Goal: Task Accomplishment & Management: Use online tool/utility

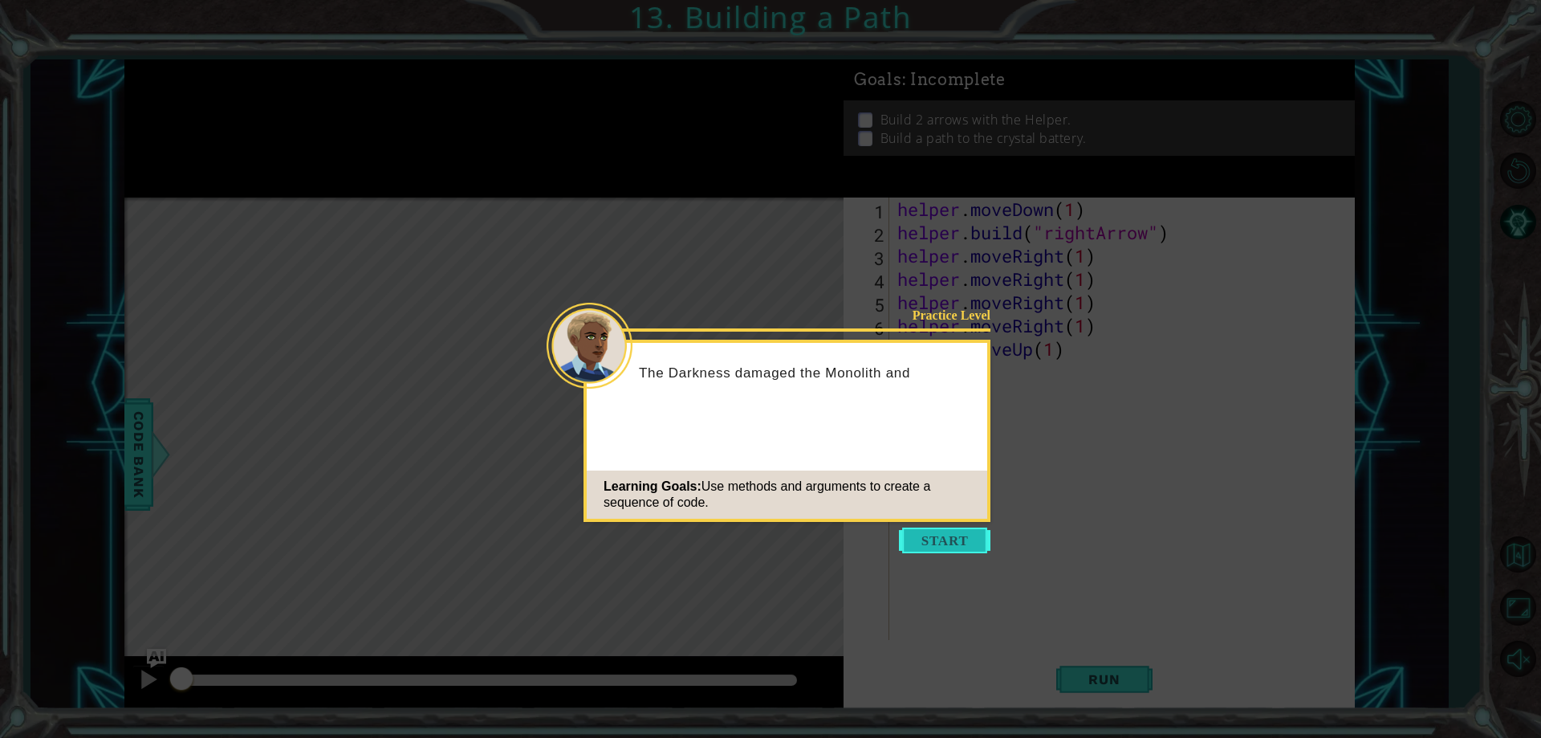
click at [958, 541] on button "Start" at bounding box center [945, 540] width 92 height 26
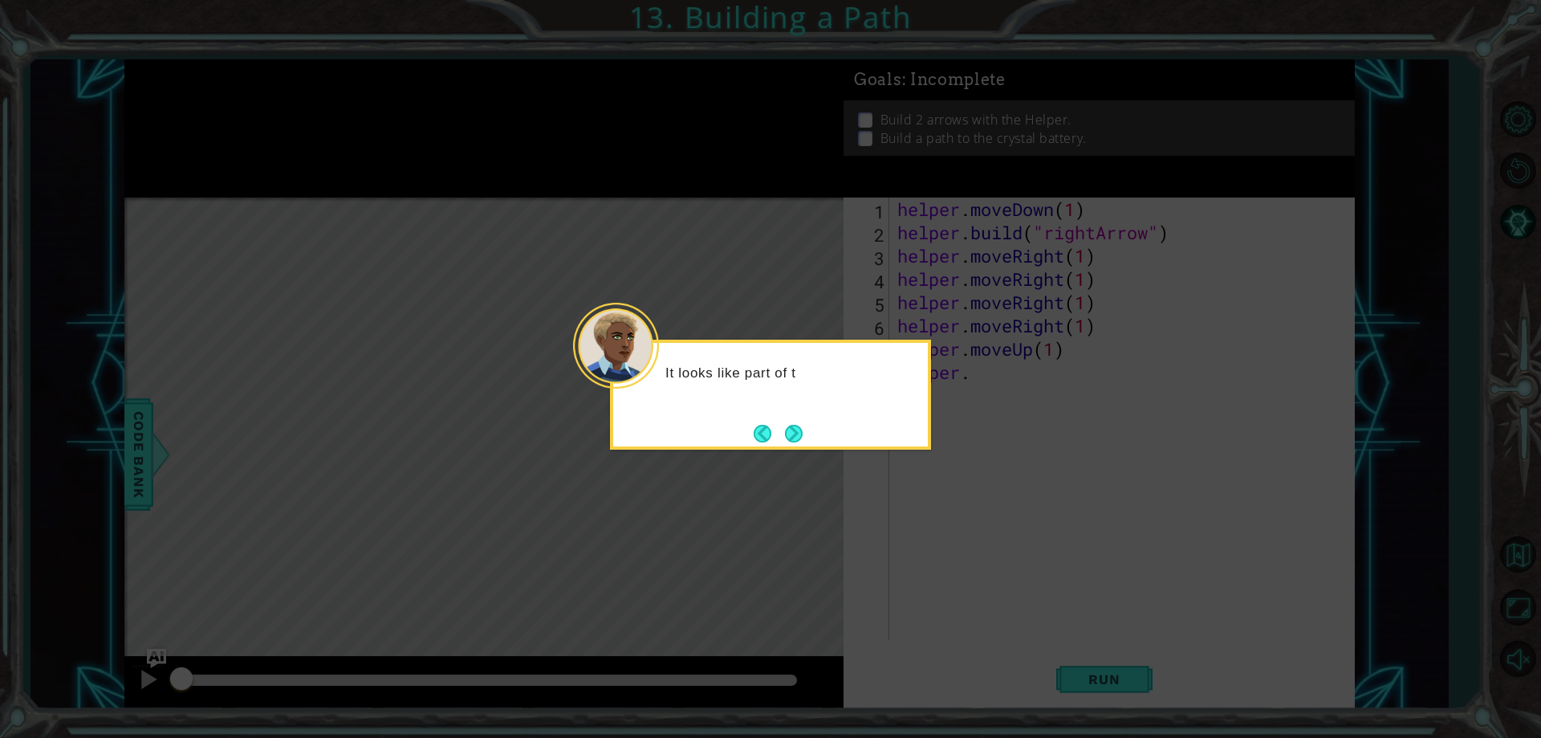
click at [787, 439] on button "Next" at bounding box center [794, 433] width 18 height 18
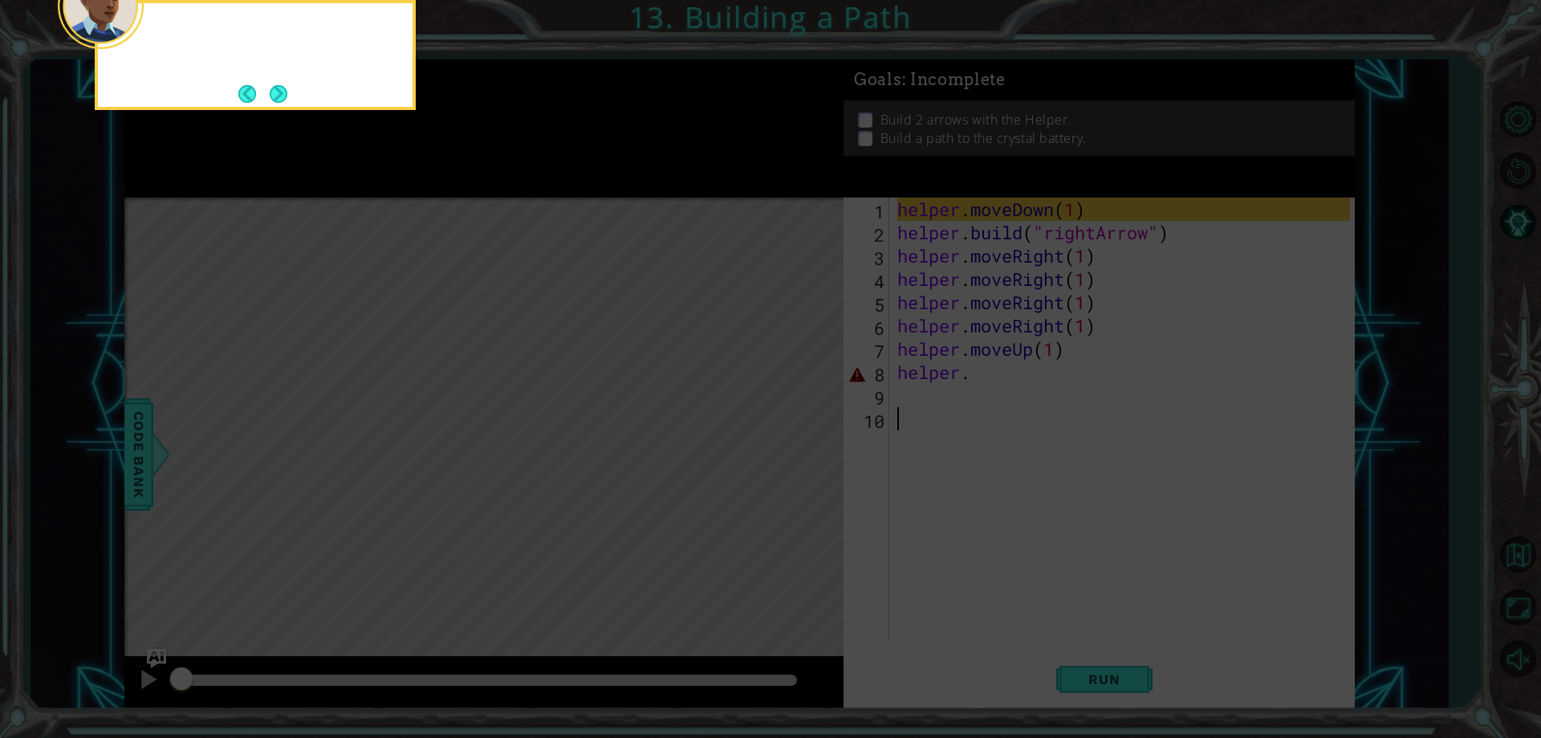
click at [787, 439] on icon at bounding box center [770, 110] width 1541 height 1255
click at [269, 87] on button "Next" at bounding box center [278, 94] width 22 height 22
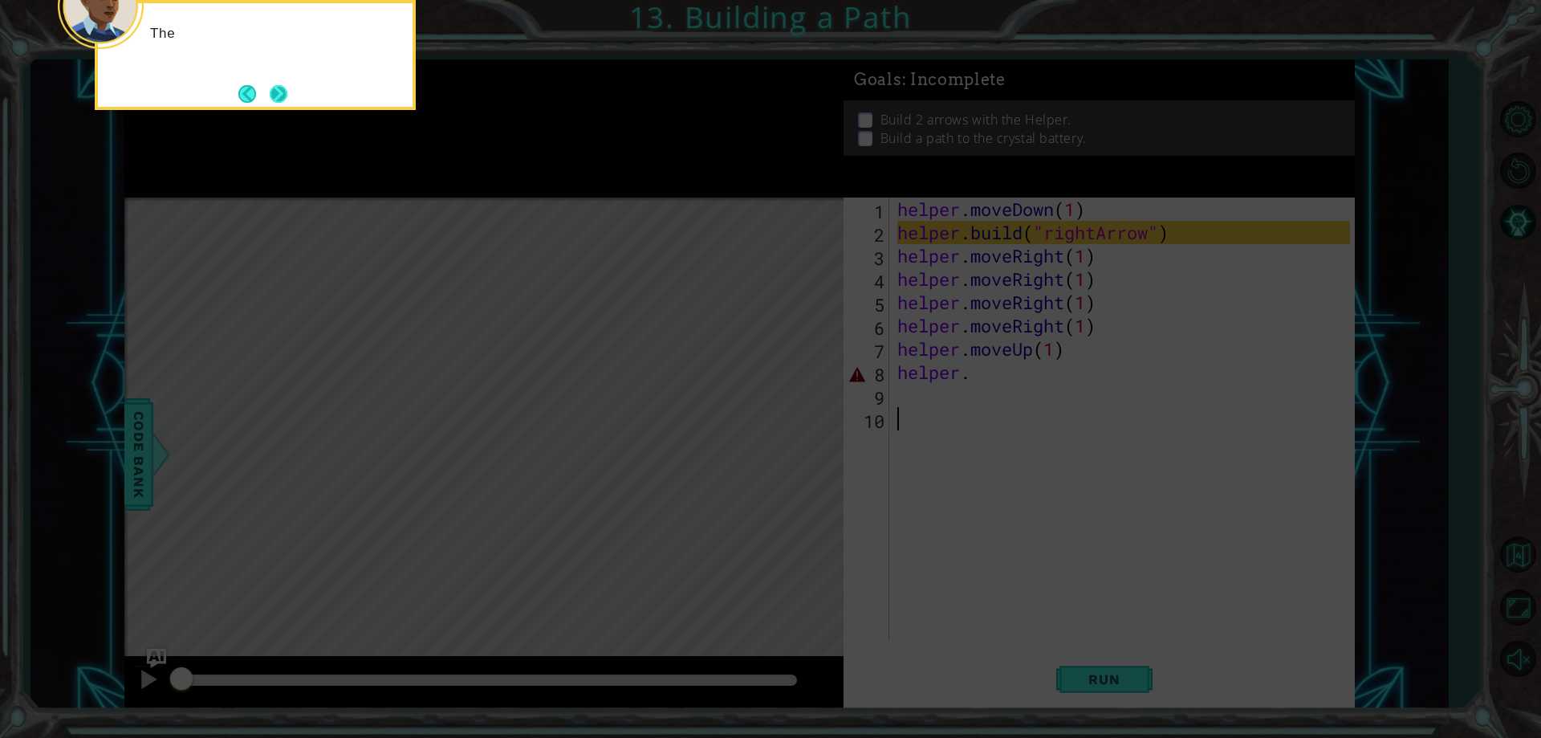
drag, startPoint x: 290, startPoint y: 90, endPoint x: 282, endPoint y: 92, distance: 8.2
click at [282, 92] on button "Next" at bounding box center [278, 93] width 22 height 22
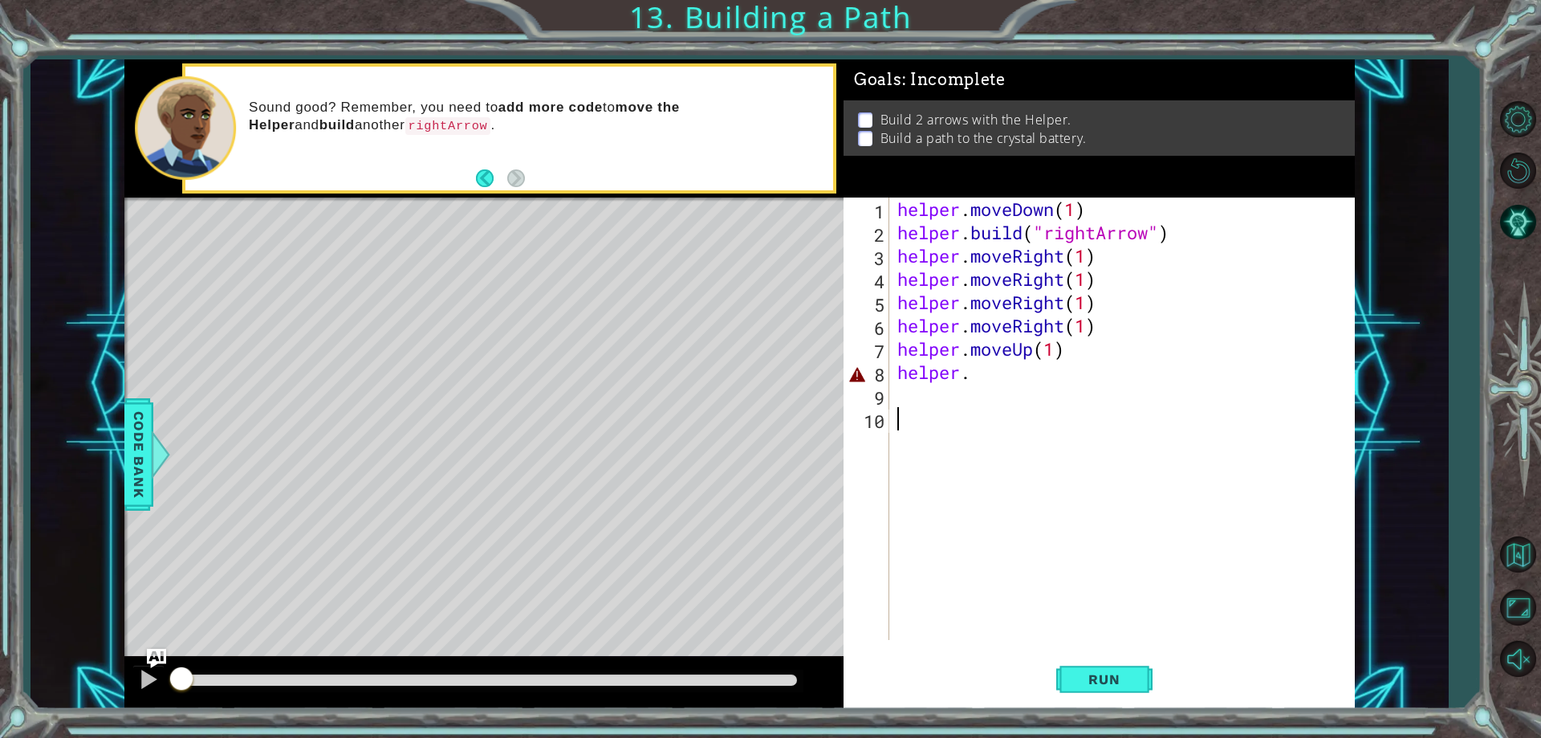
click at [962, 387] on div "helper . moveDown ( 1 ) helper . build ( "rightArrow" ) helper . moveRight ( 1 …" at bounding box center [1125, 441] width 463 height 489
click at [978, 366] on div "helper . moveDown ( 1 ) helper . build ( "rightArrow" ) helper . moveRight ( 1 …" at bounding box center [1125, 441] width 463 height 489
type textarea "helper."
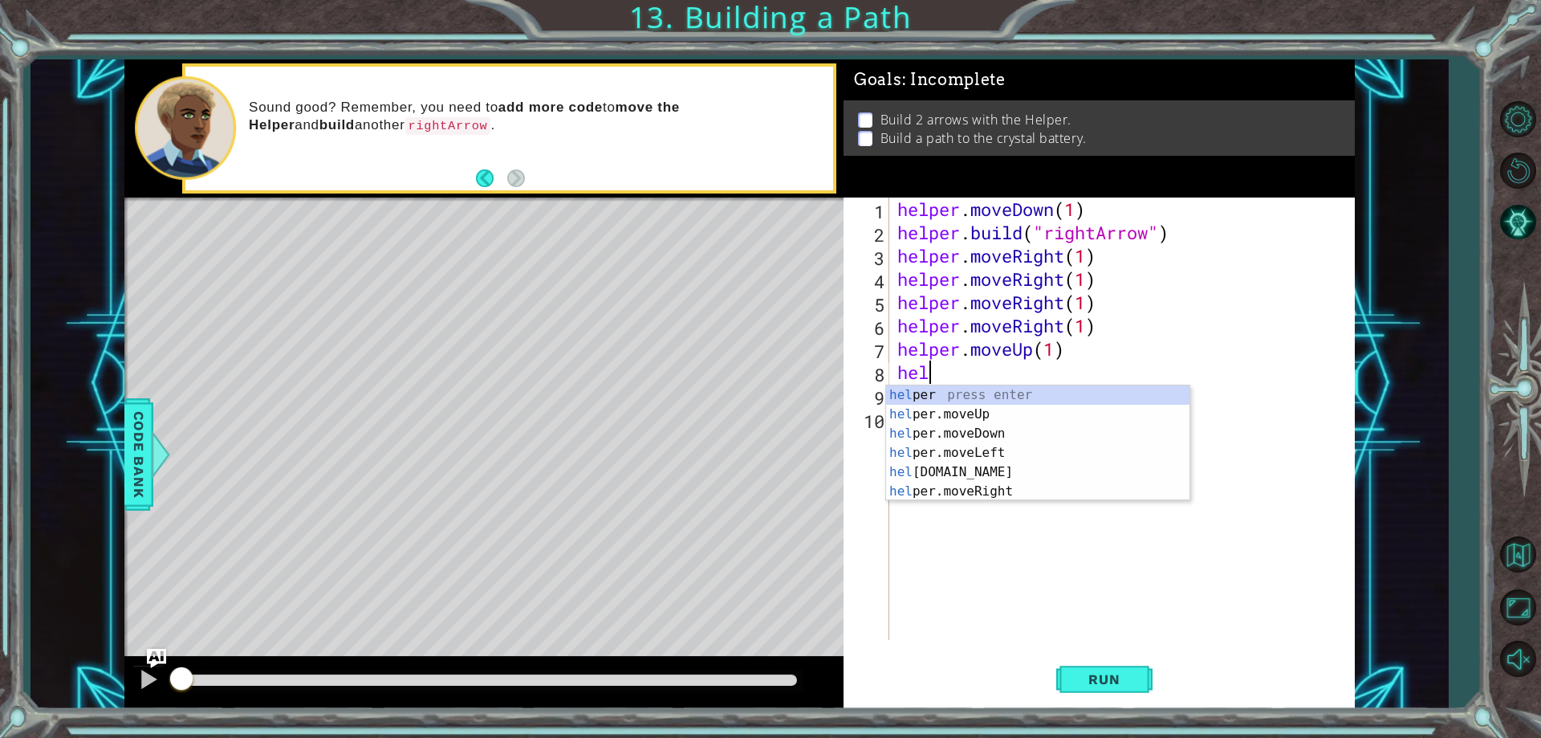
type textarea "h"
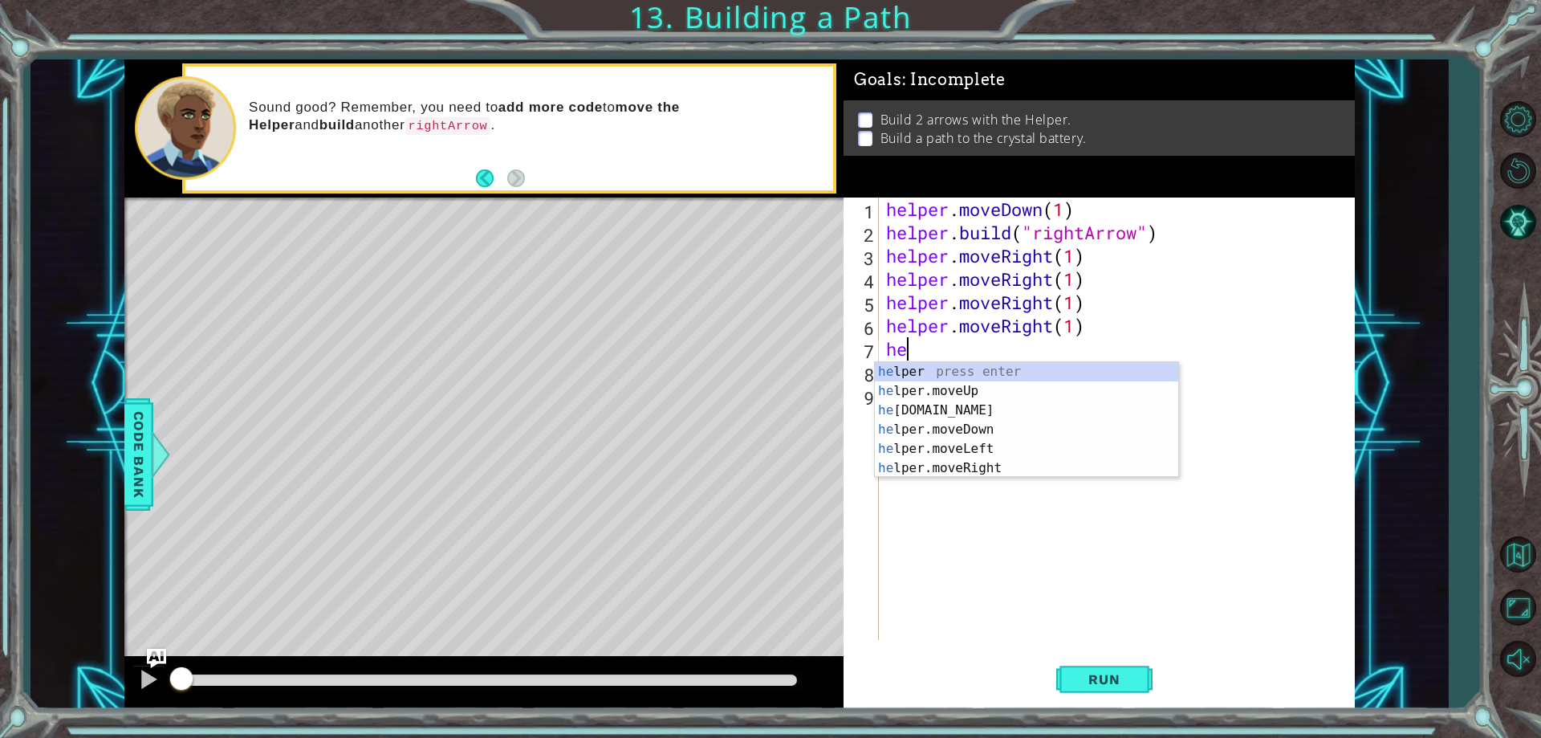
type textarea "h"
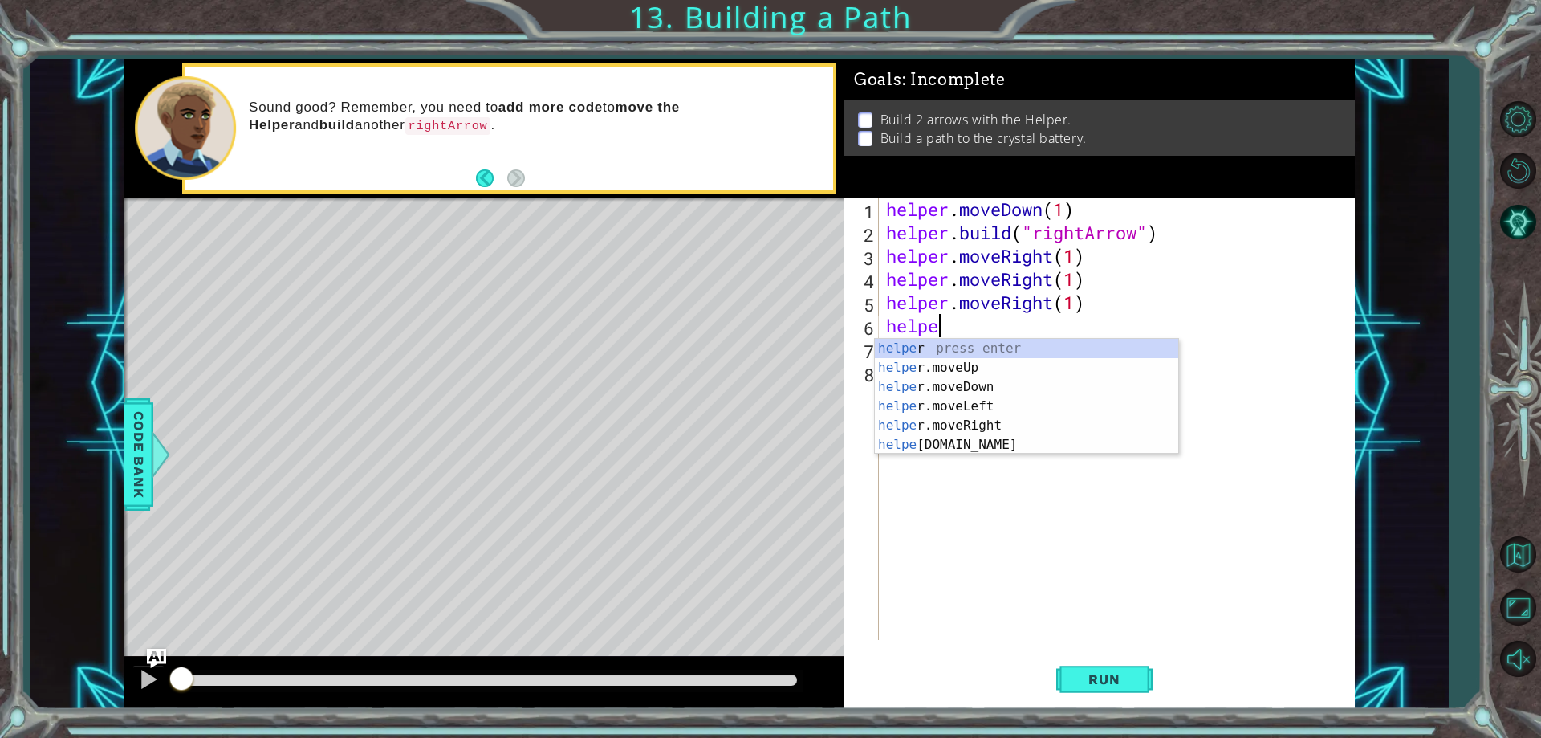
type textarea "h"
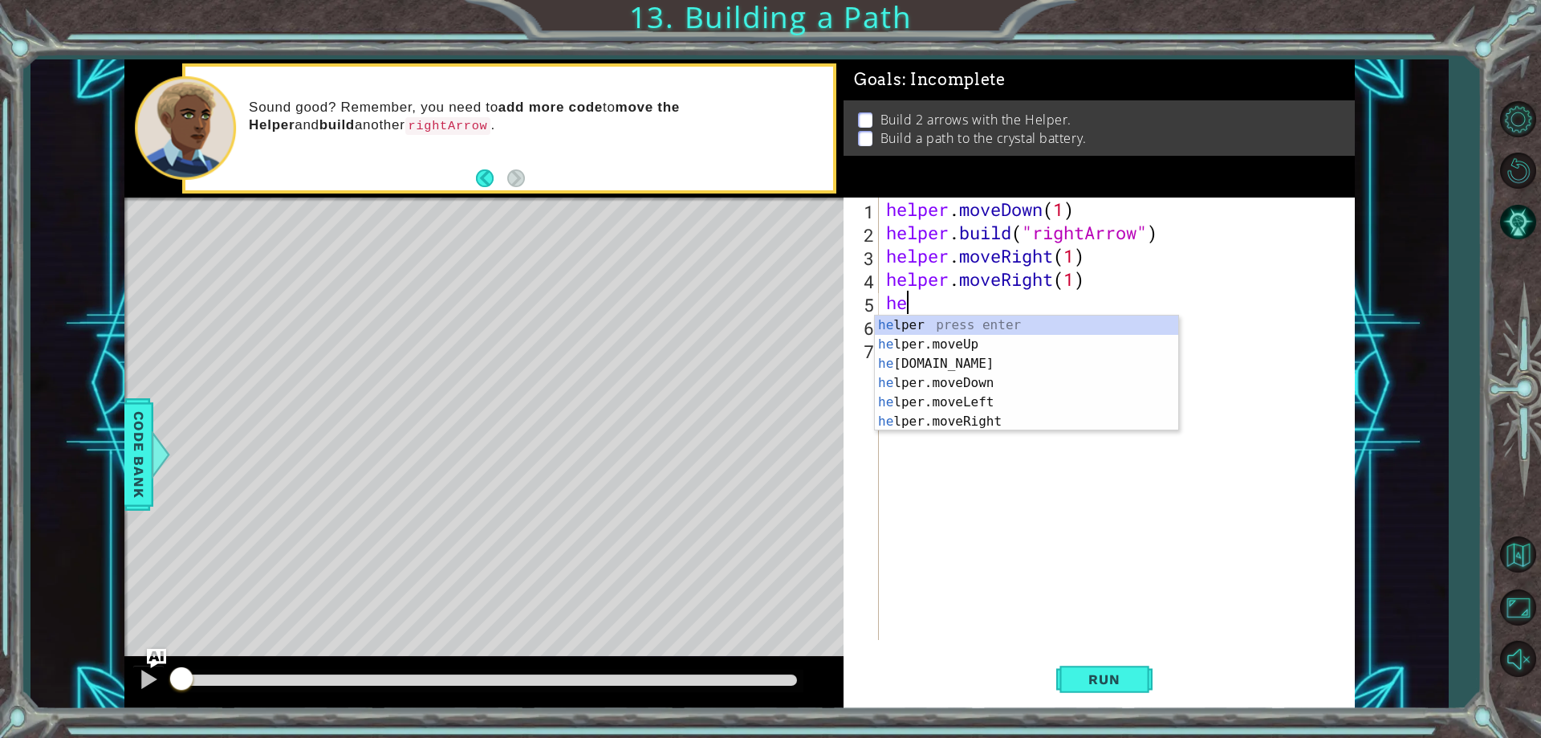
type textarea "h"
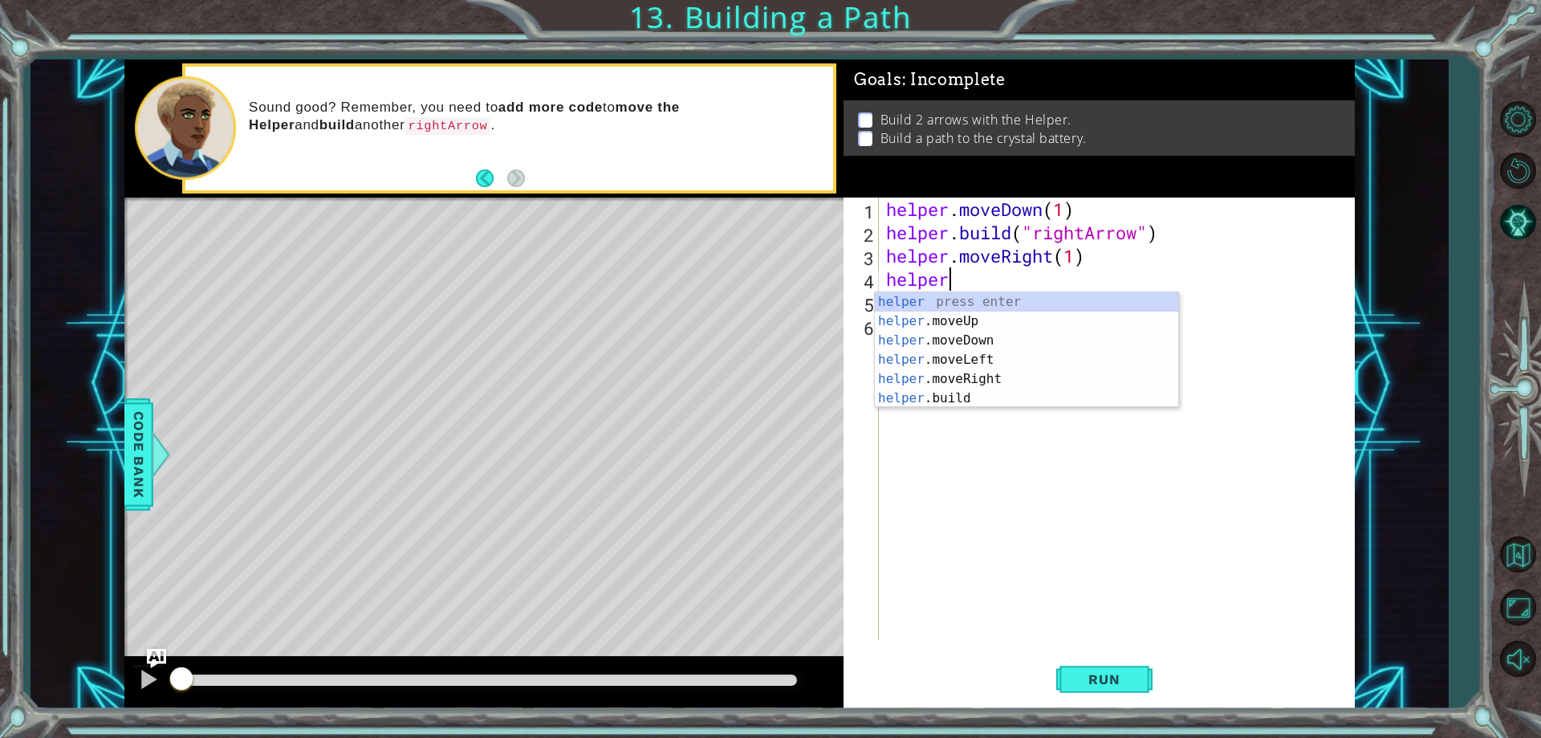
type textarea "h"
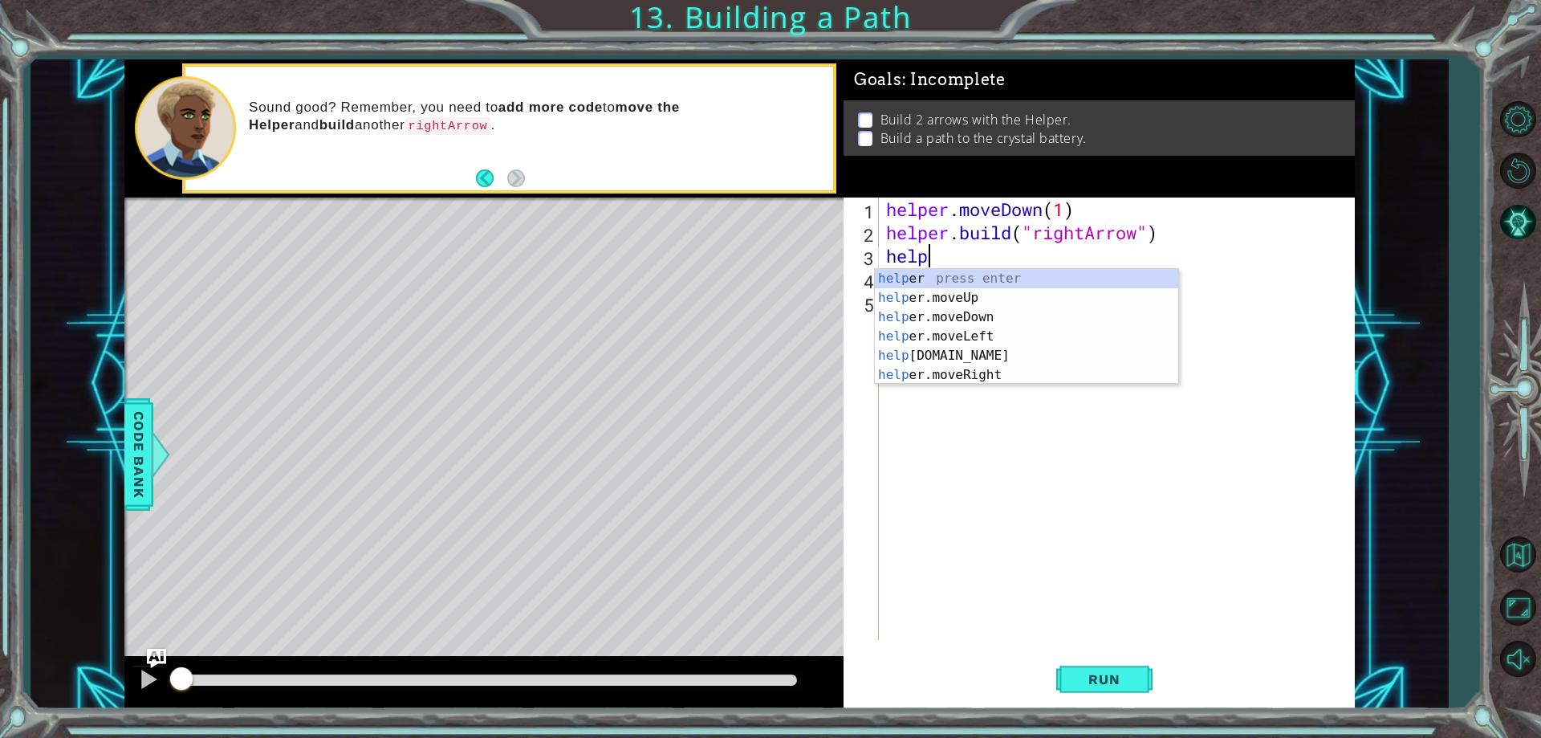
type textarea "h"
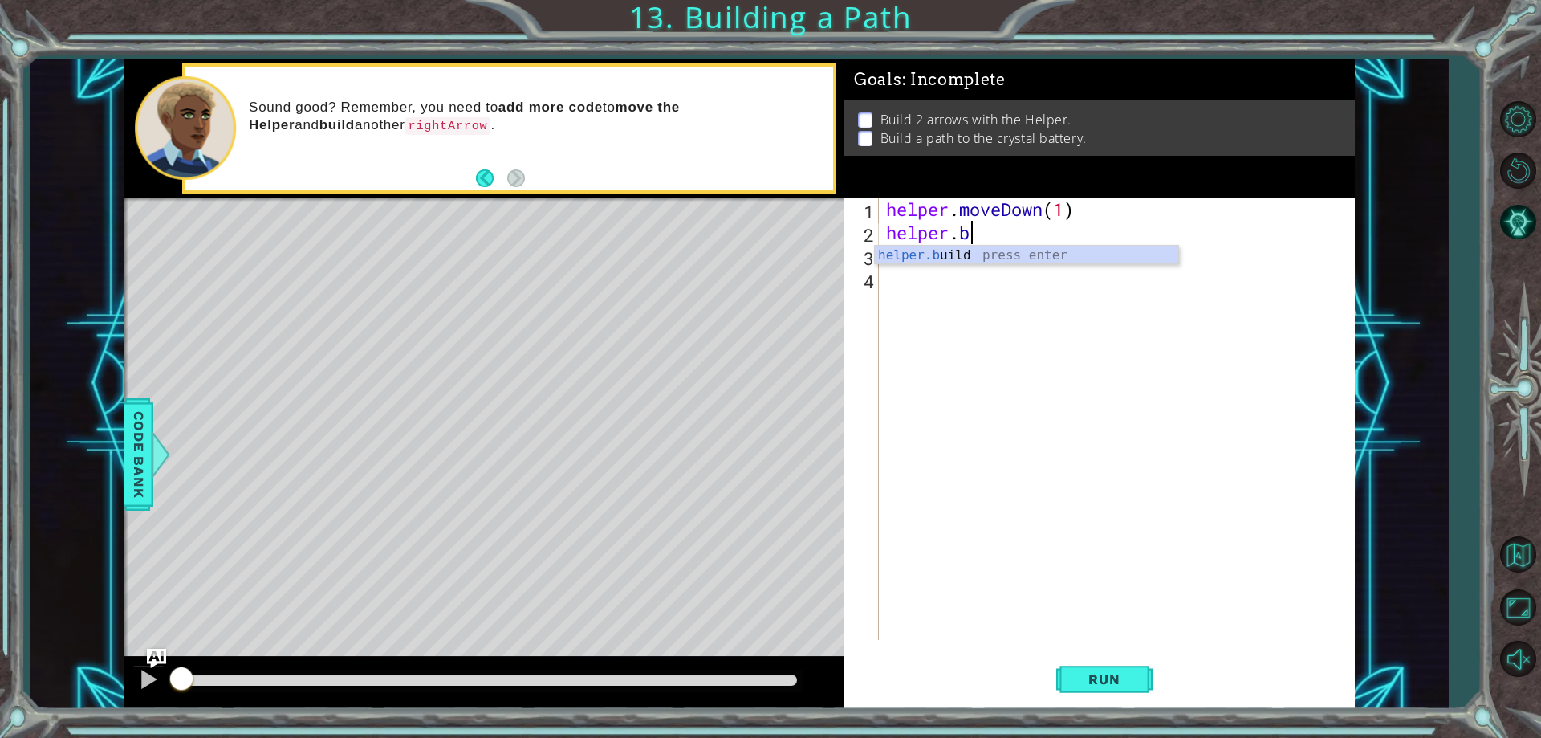
type textarea "h"
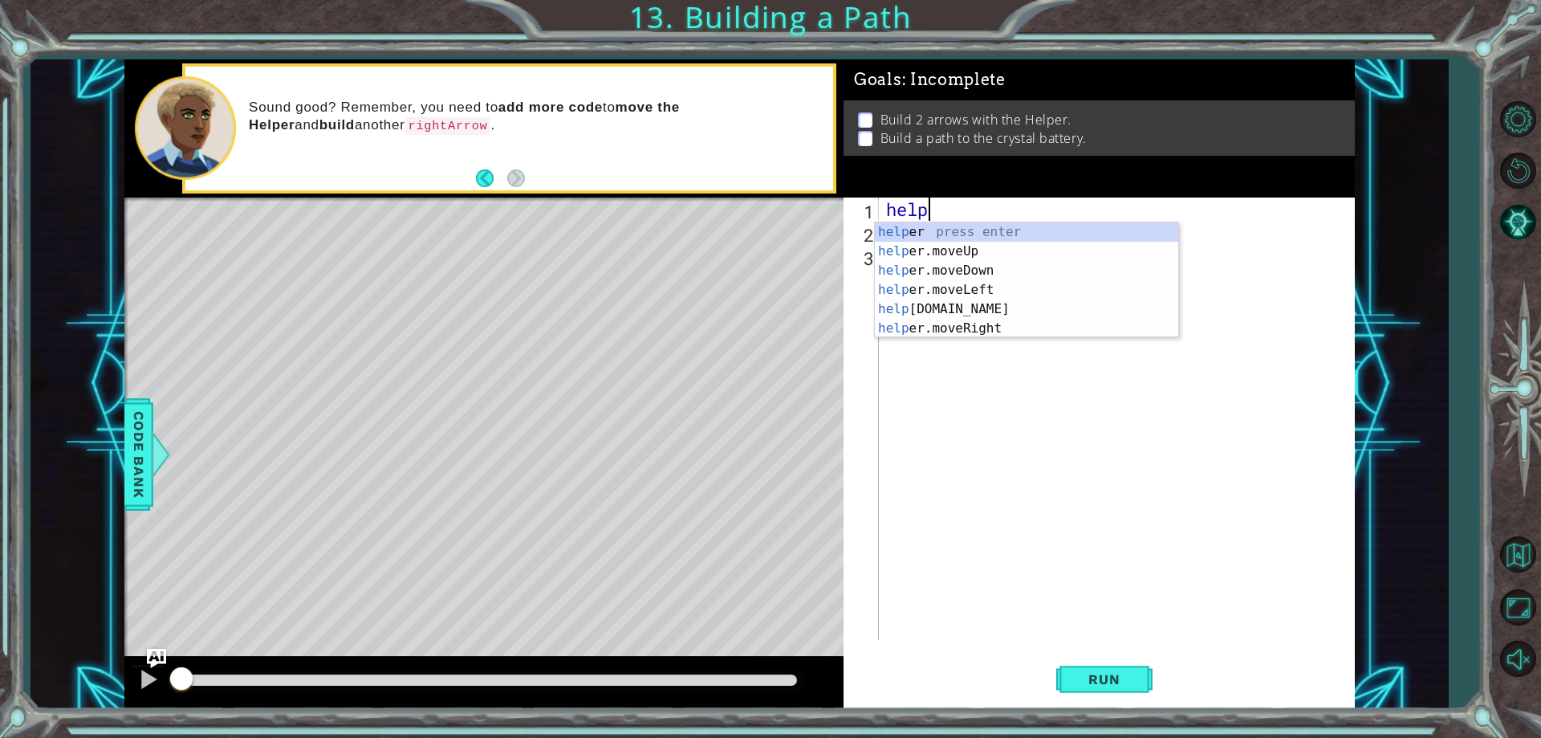
type textarea "h"
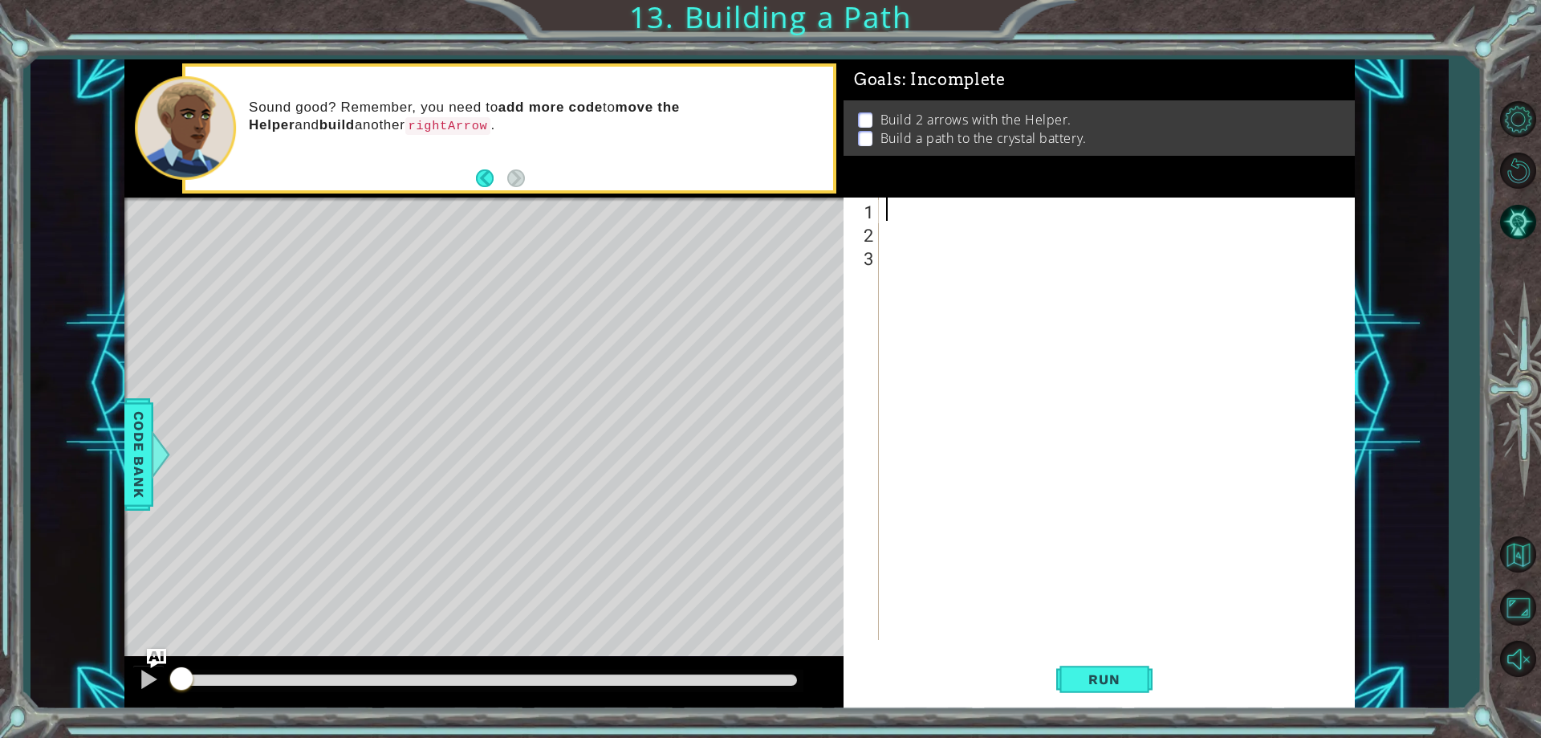
type textarea "\"
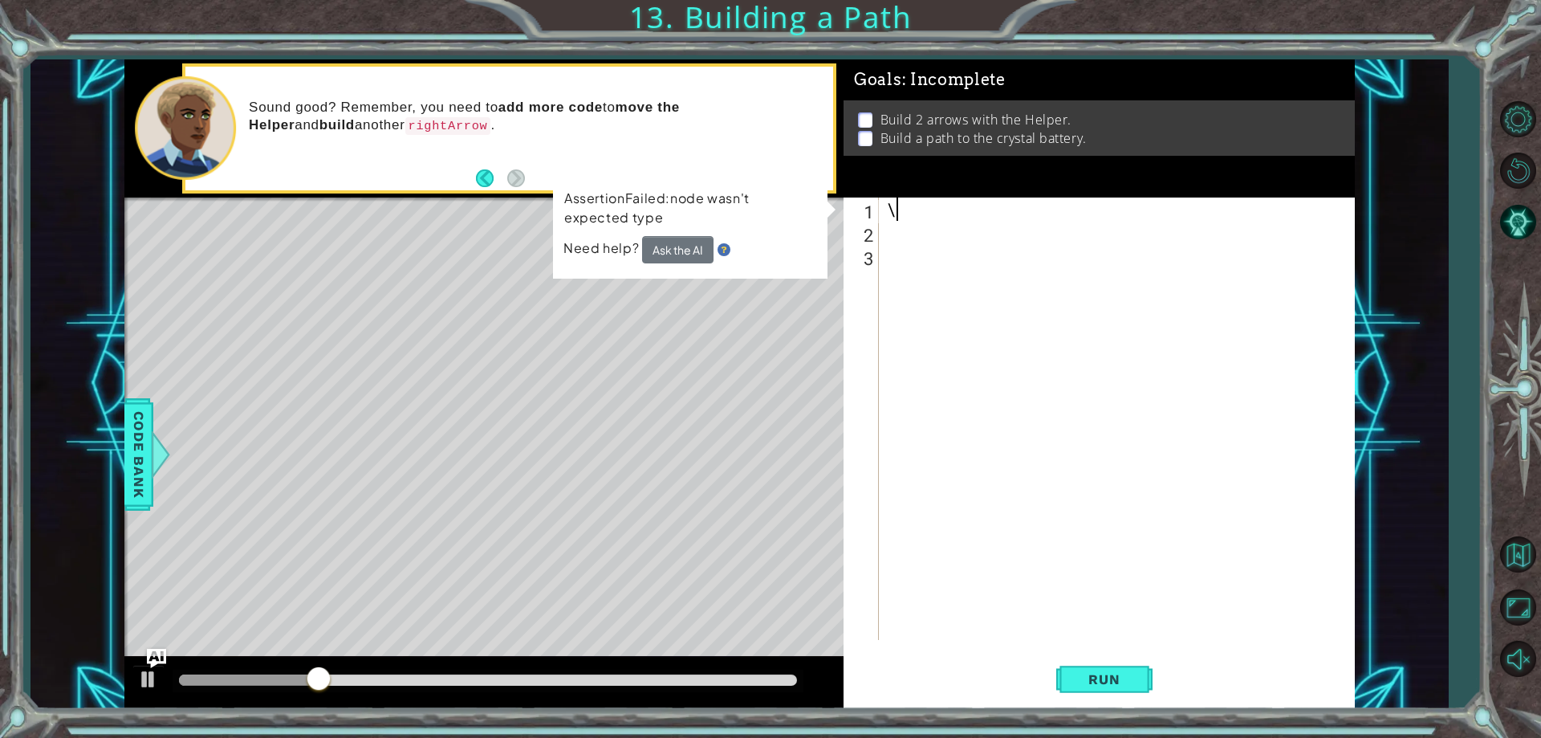
click at [909, 215] on div "\" at bounding box center [1120, 441] width 474 height 489
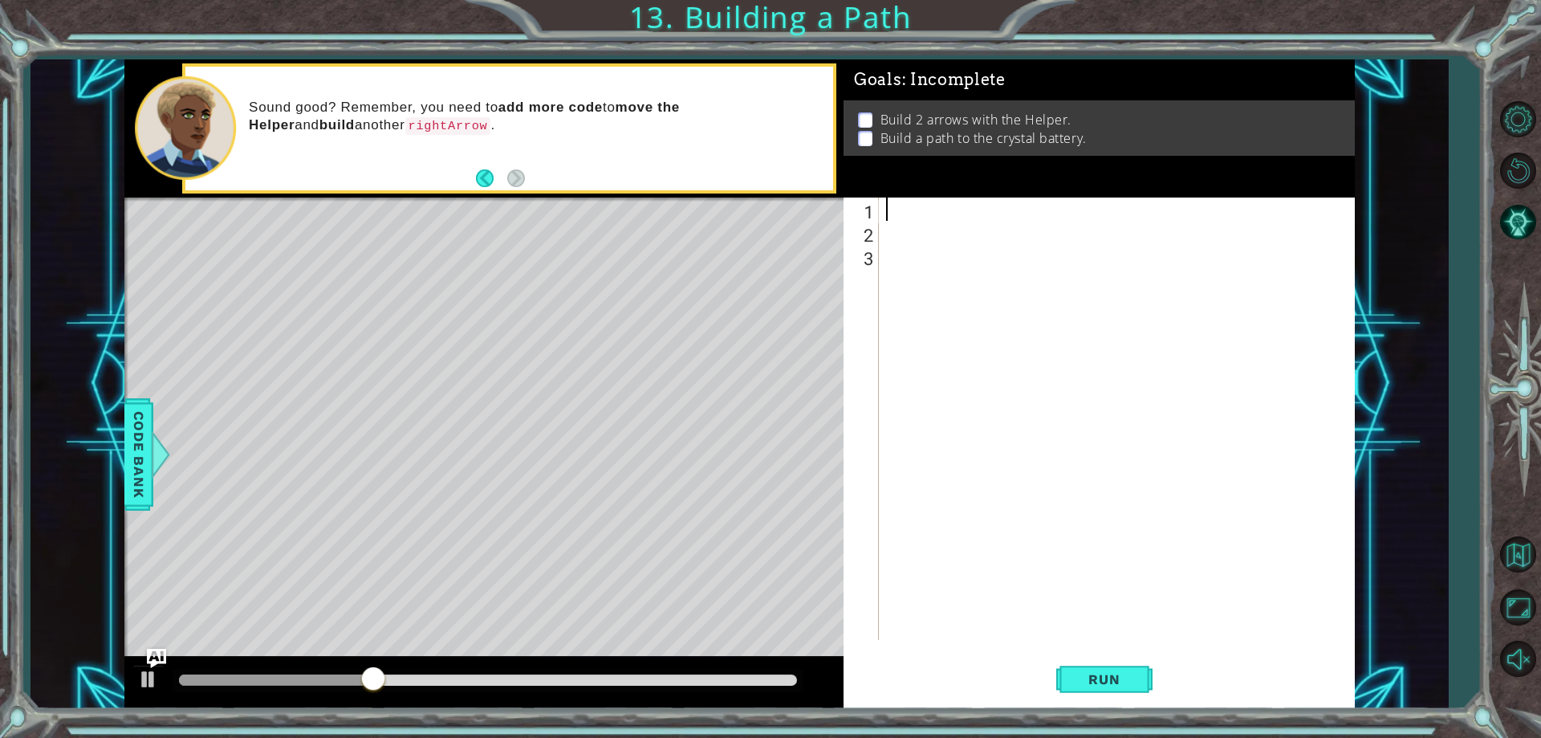
click at [863, 202] on div "1" at bounding box center [863, 211] width 32 height 23
click at [875, 214] on div "1" at bounding box center [863, 211] width 32 height 23
click at [1108, 675] on span "Run" at bounding box center [1103, 679] width 63 height 16
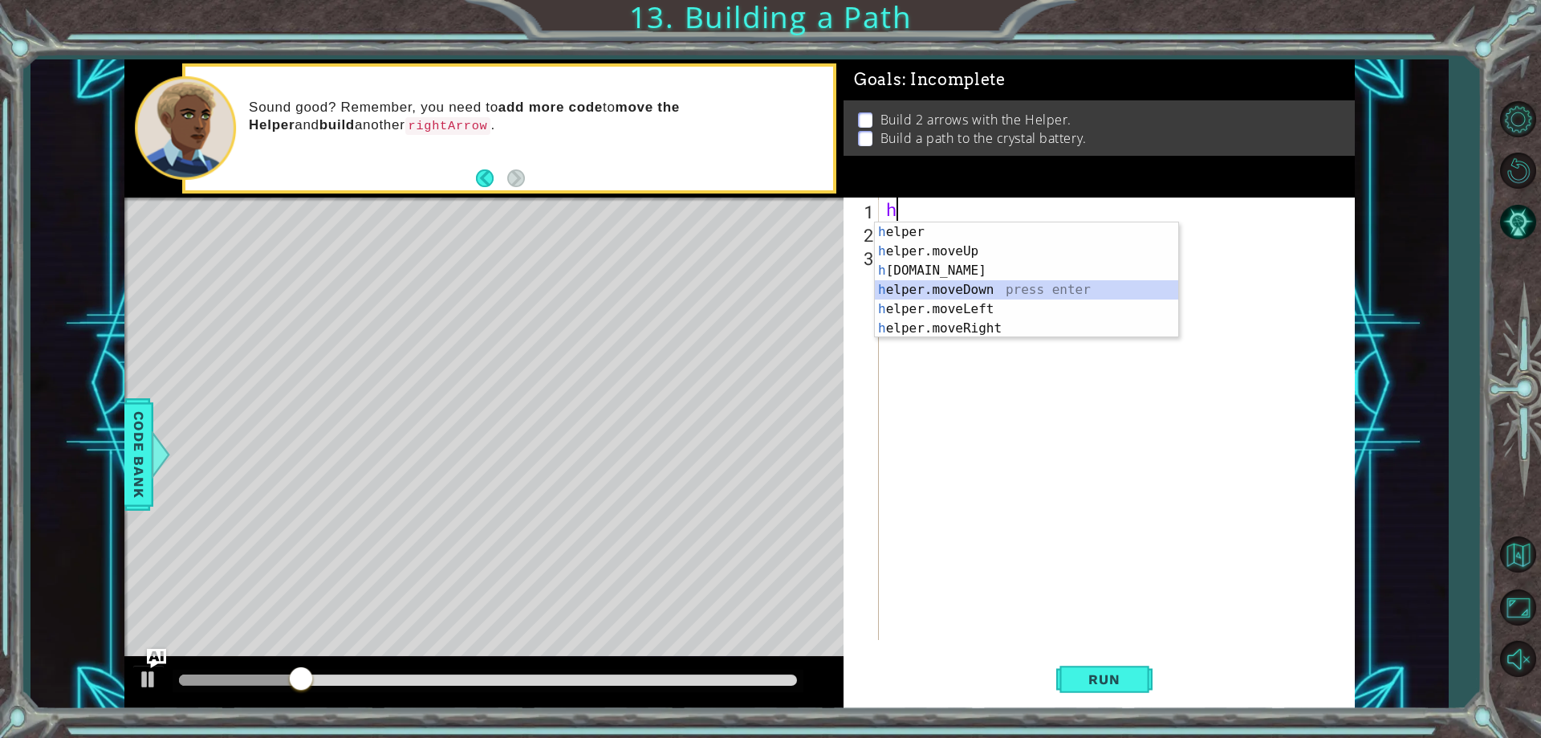
click at [986, 295] on div "h elper press enter h elper.moveUp press enter h [DOMAIN_NAME] press enter h el…" at bounding box center [1026, 299] width 303 height 154
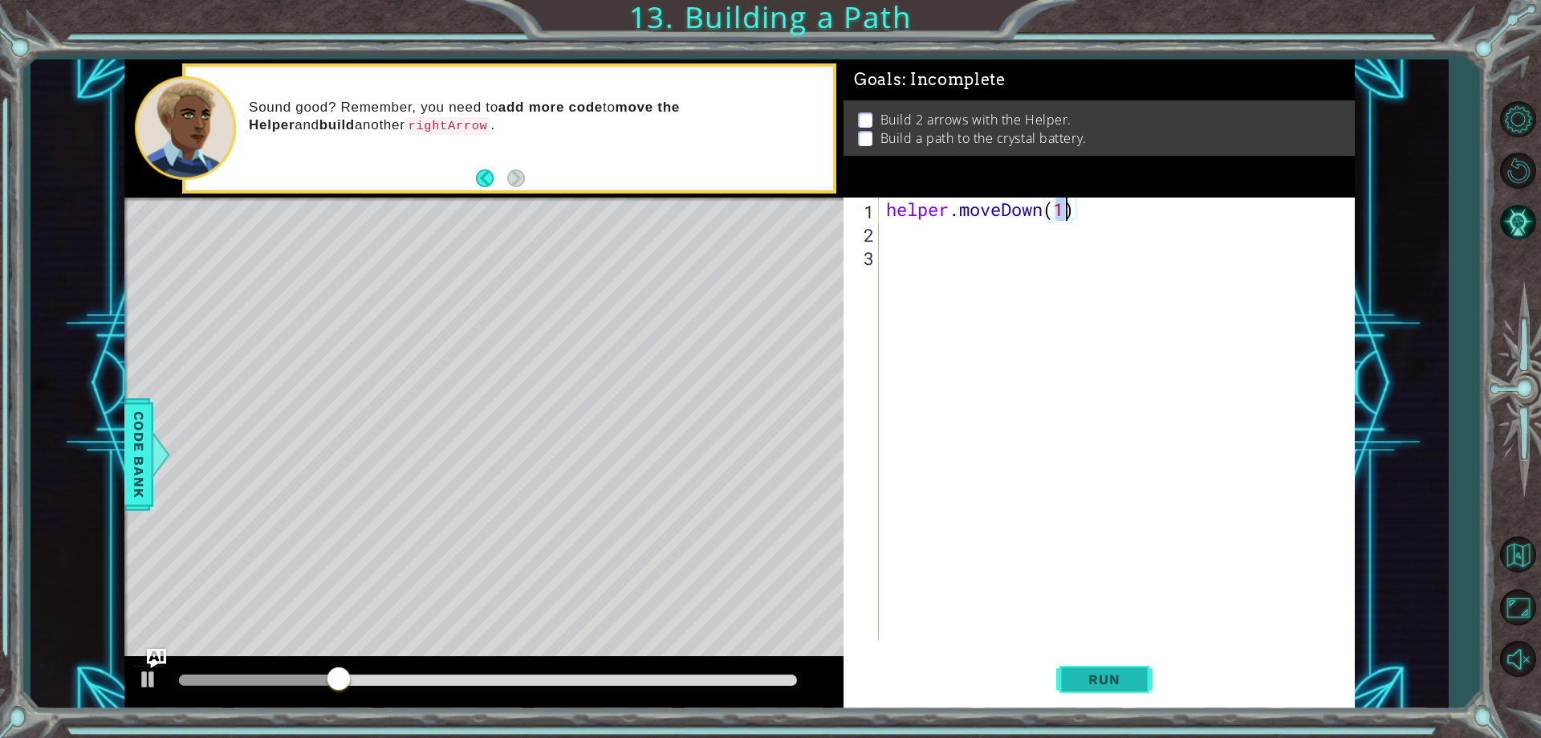
type textarea "helper.moveDown(1)"
click at [1077, 669] on button "Run" at bounding box center [1104, 679] width 96 height 51
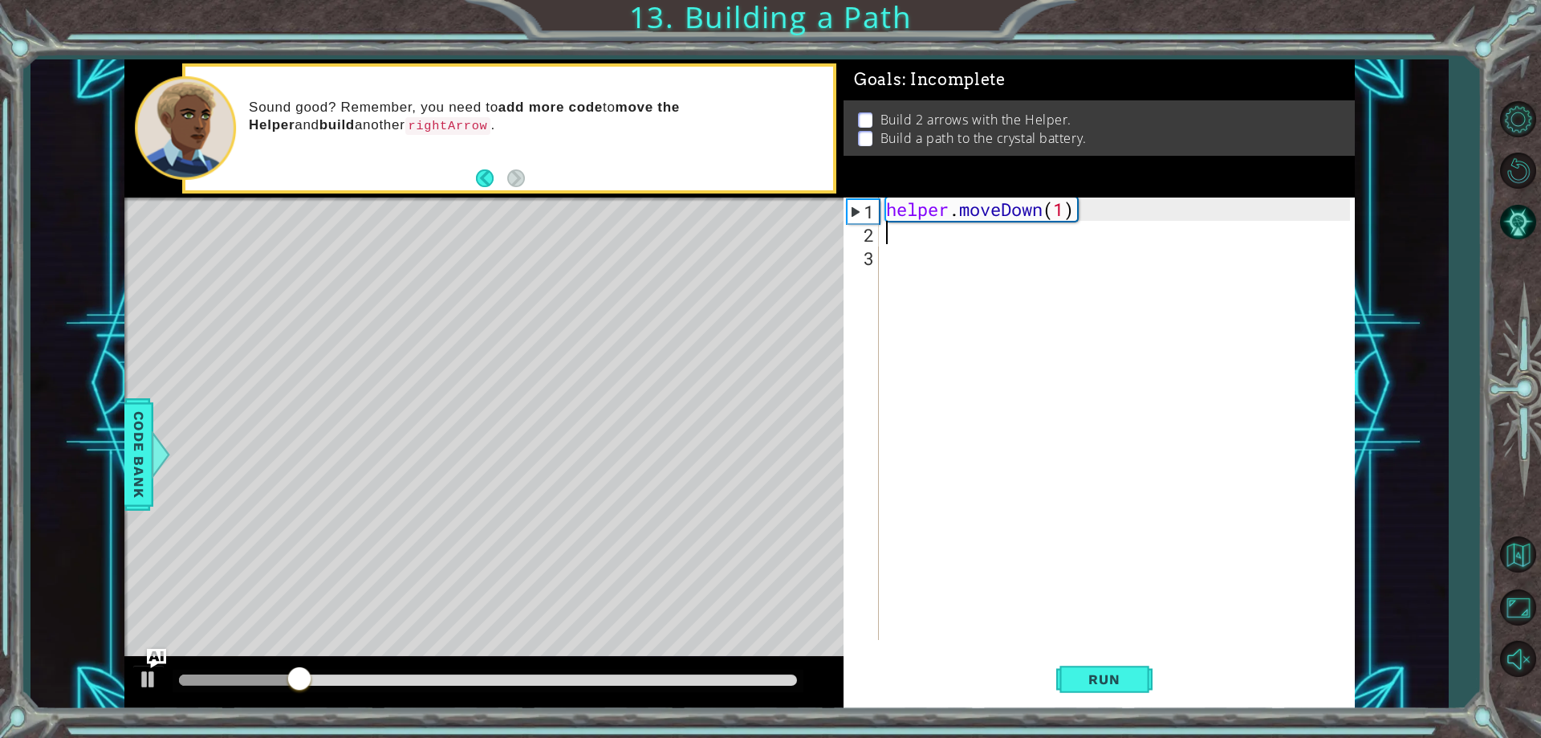
click at [967, 234] on div "helper . moveDown ( 1 )" at bounding box center [1120, 441] width 474 height 489
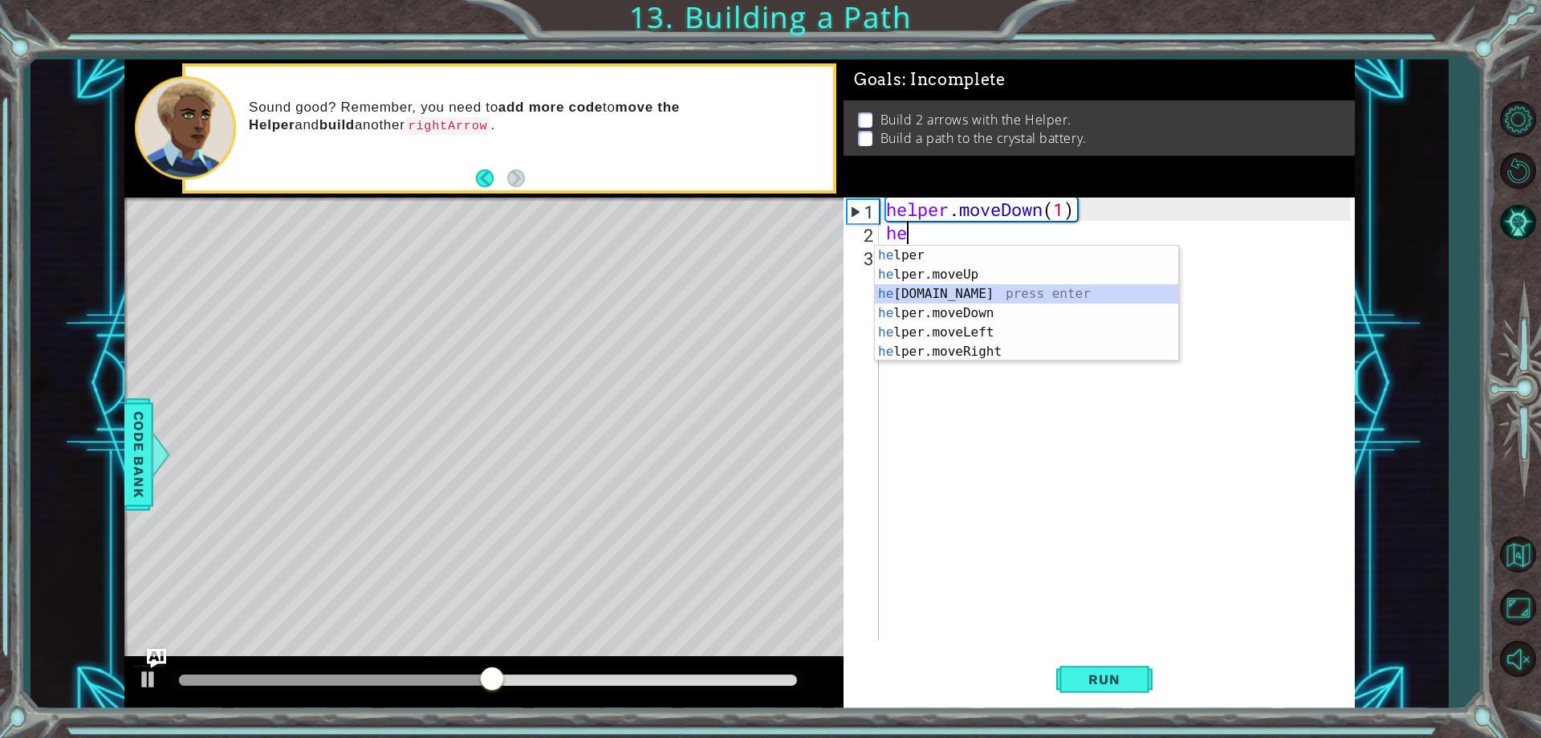
click at [914, 292] on div "he lper press enter he lper.moveUp press enter he [DOMAIN_NAME] press enter he …" at bounding box center [1026, 323] width 303 height 154
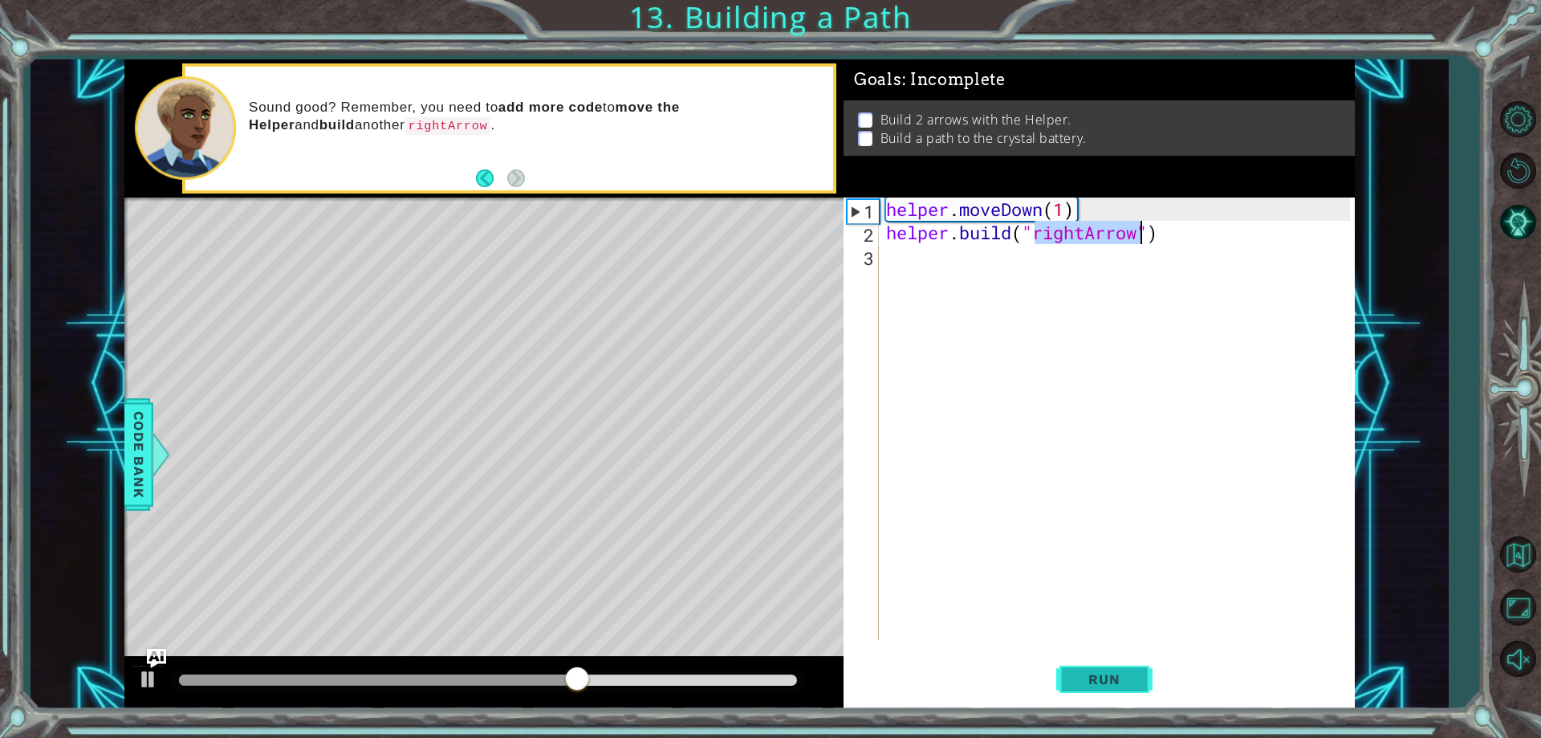
type textarea "[DOMAIN_NAME]("rightArrow")"
click at [1134, 698] on button "Run" at bounding box center [1104, 679] width 96 height 51
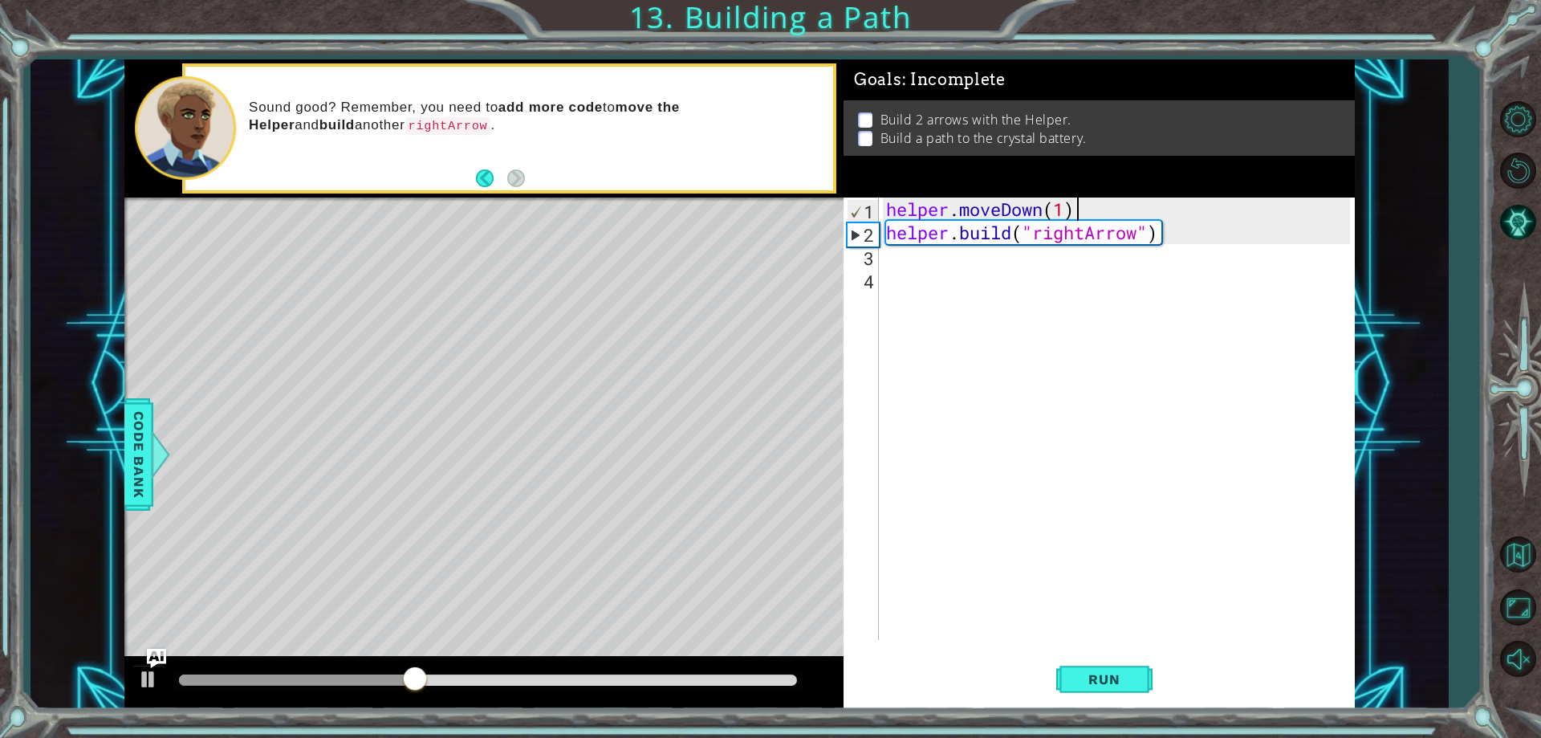
click at [1072, 215] on div "helper . moveDown ( 1 ) helper . build ( "rightArrow" )" at bounding box center [1120, 441] width 474 height 489
type textarea "helper.moveDown(1)"
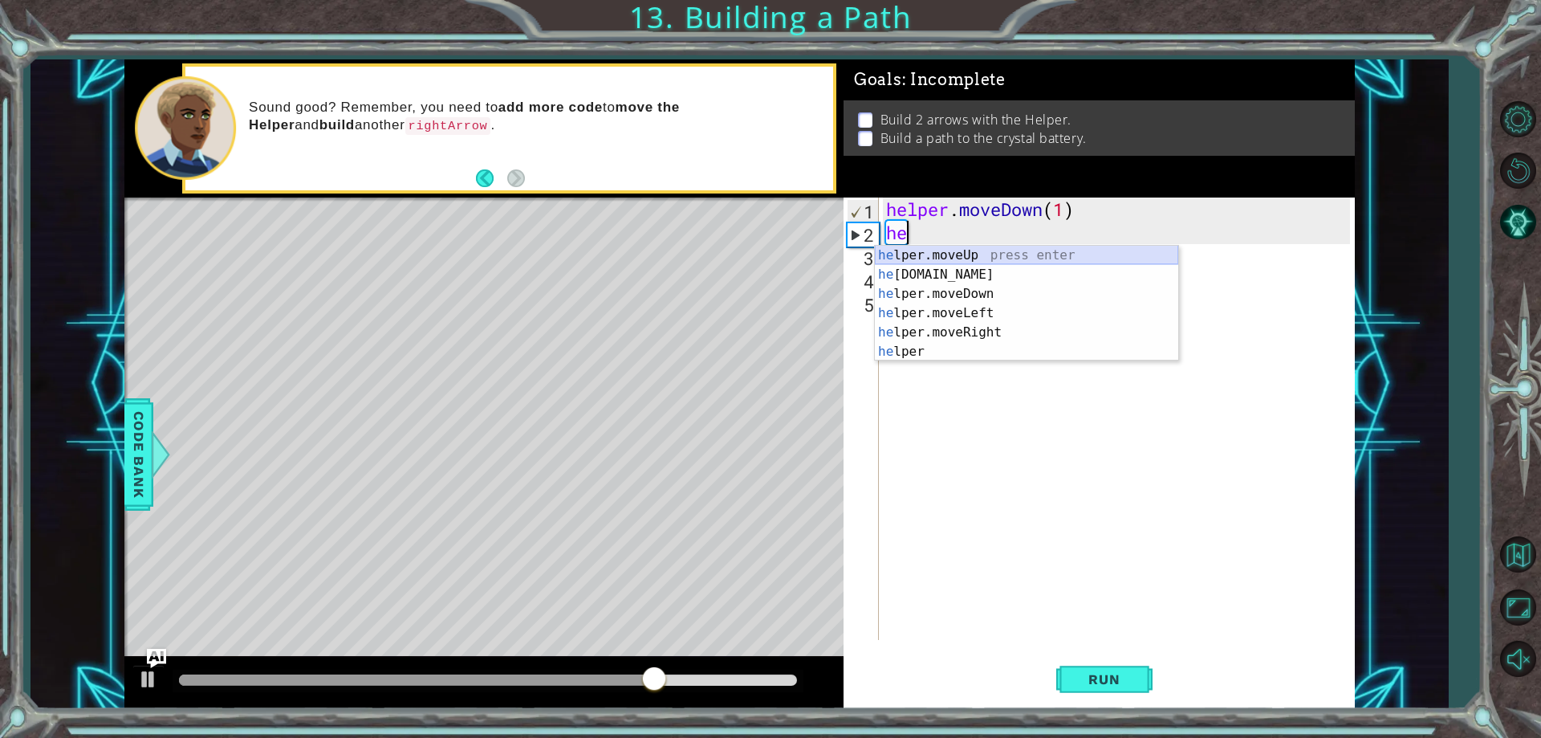
click at [924, 255] on div "he lper.moveUp press enter he [DOMAIN_NAME] press enter he lper.moveDown press …" at bounding box center [1026, 323] width 303 height 154
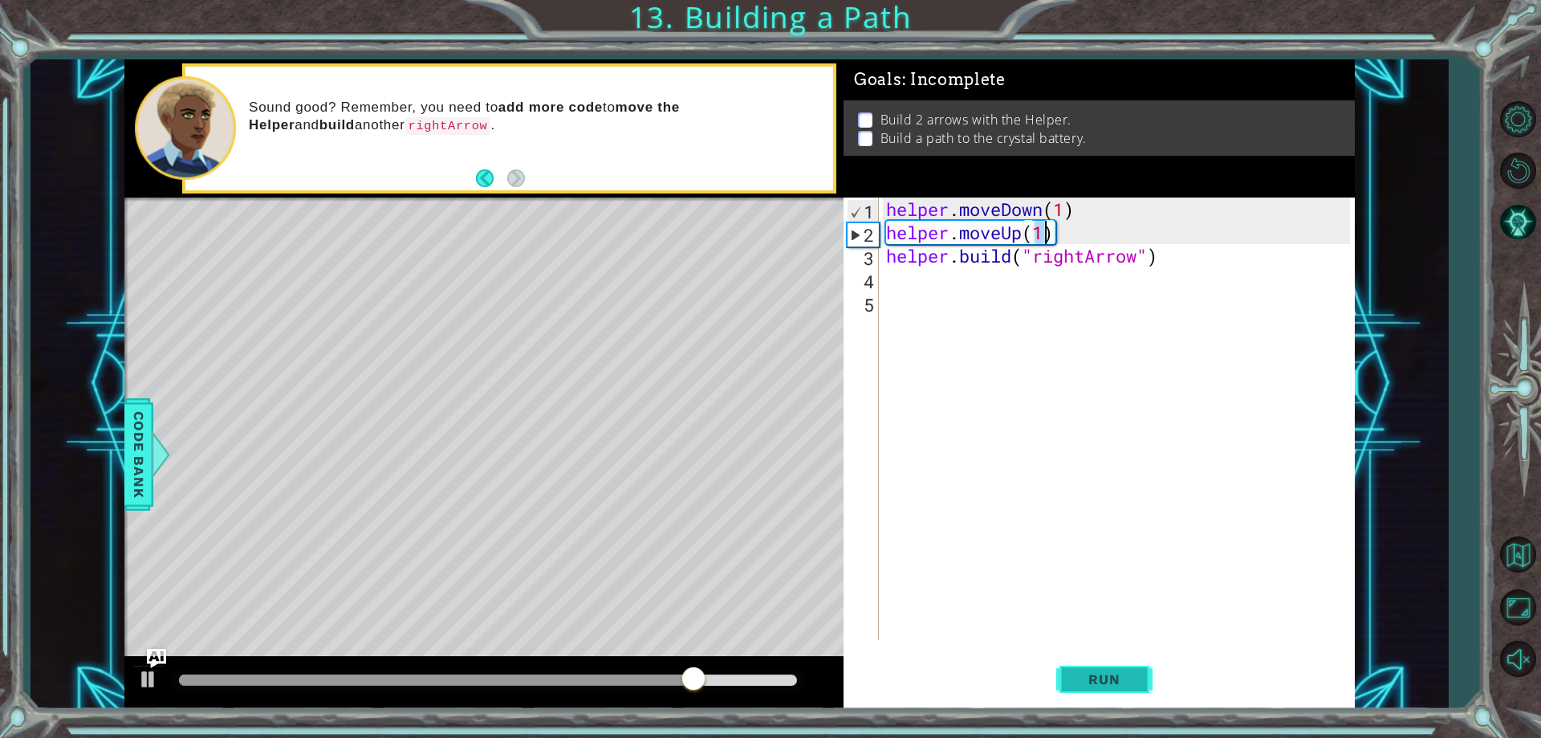
type textarea "helper.moveUp(1)"
click at [1117, 673] on span "Run" at bounding box center [1103, 679] width 63 height 16
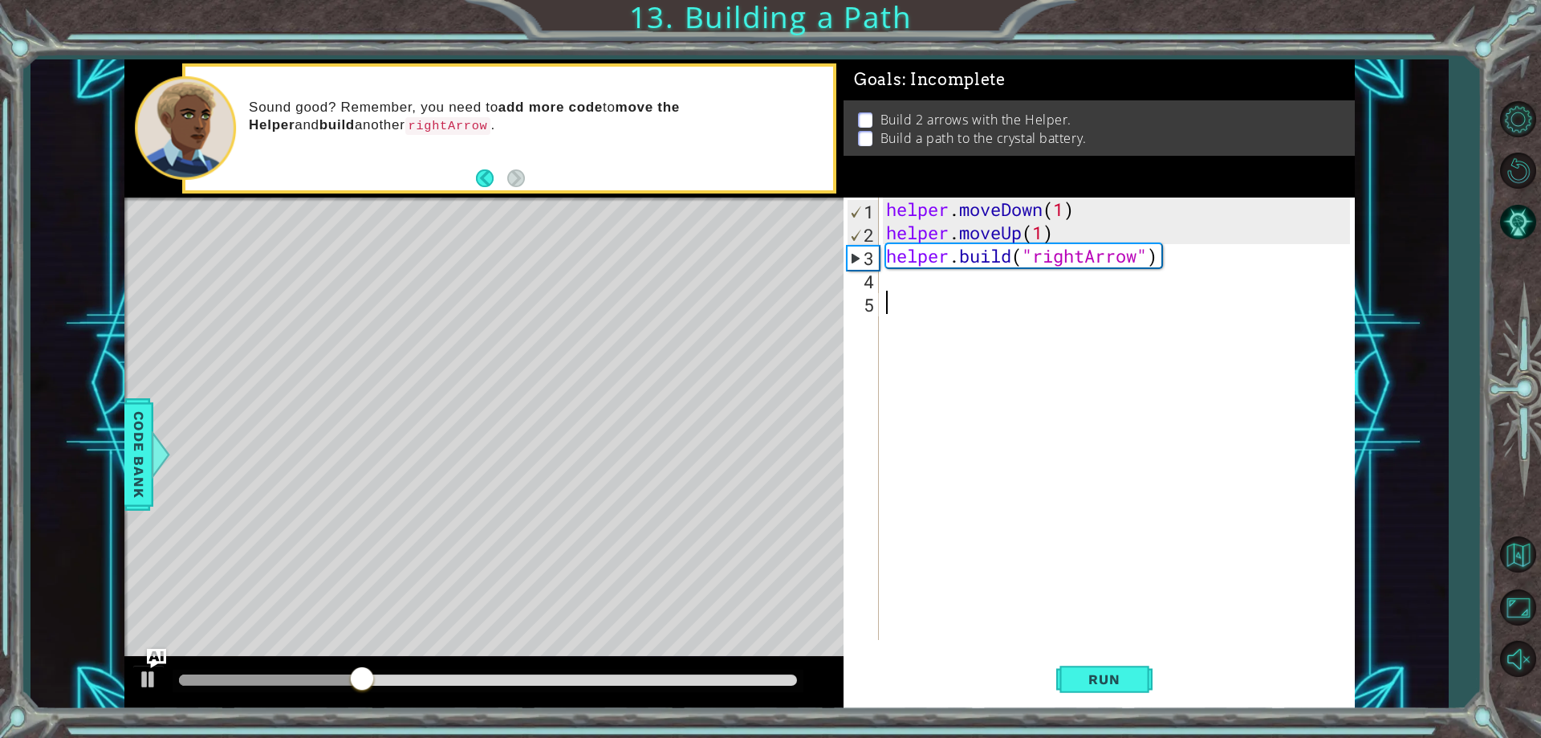
click at [1119, 304] on div "helper . moveDown ( 1 ) helper . moveUp ( 1 ) helper . build ( "rightArrow" )" at bounding box center [1120, 441] width 474 height 489
drag, startPoint x: 1149, startPoint y: 270, endPoint x: 1165, endPoint y: 246, distance: 29.6
click at [1151, 263] on div "helper . moveDown ( 1 ) helper . moveUp ( 1 ) helper . build ( "rightArrow" )" at bounding box center [1120, 441] width 474 height 489
click at [1165, 246] on div "helper . moveDown ( 1 ) helper . moveUp ( 1 ) helper . build ( "rightArrow" )" at bounding box center [1116, 418] width 466 height 442
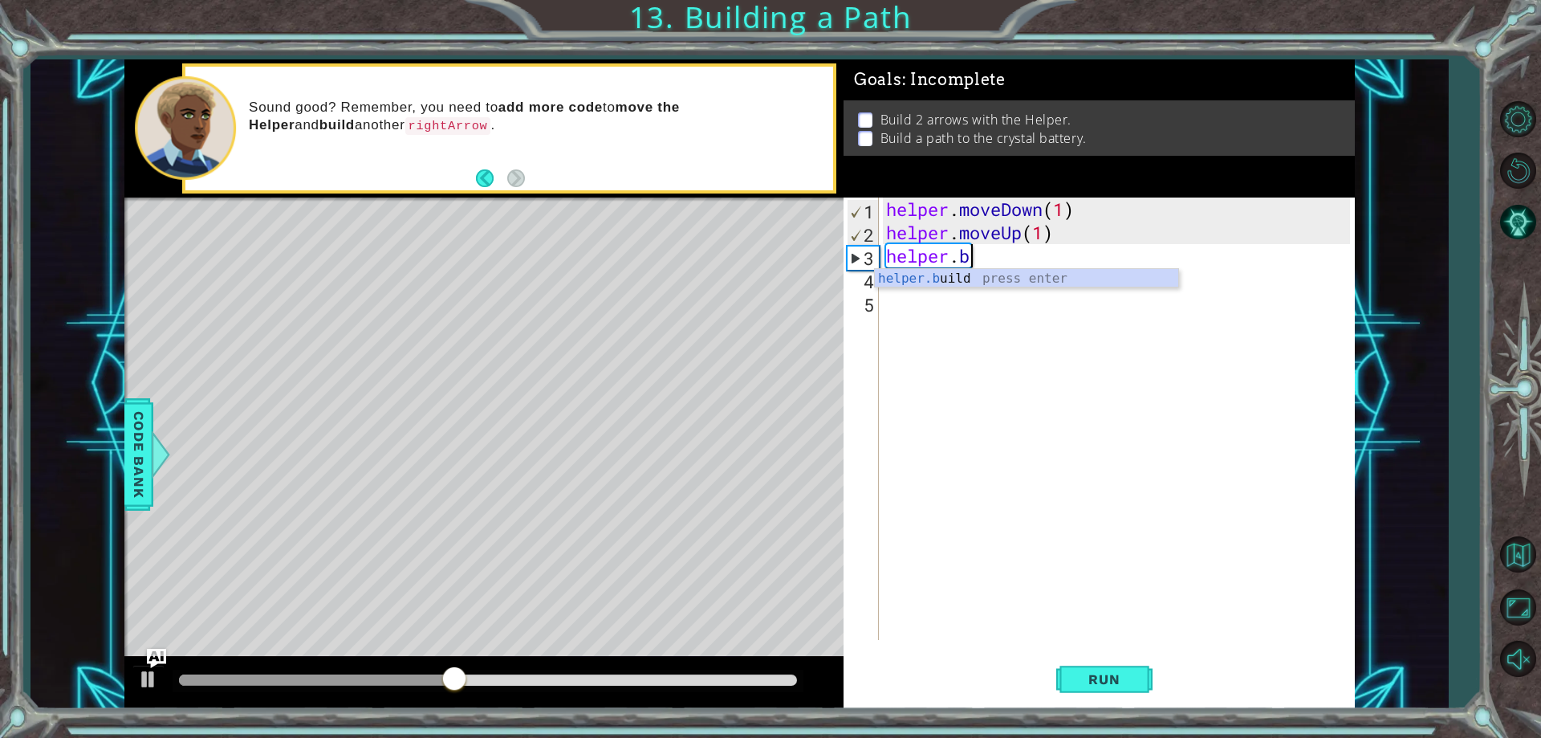
type textarea "h"
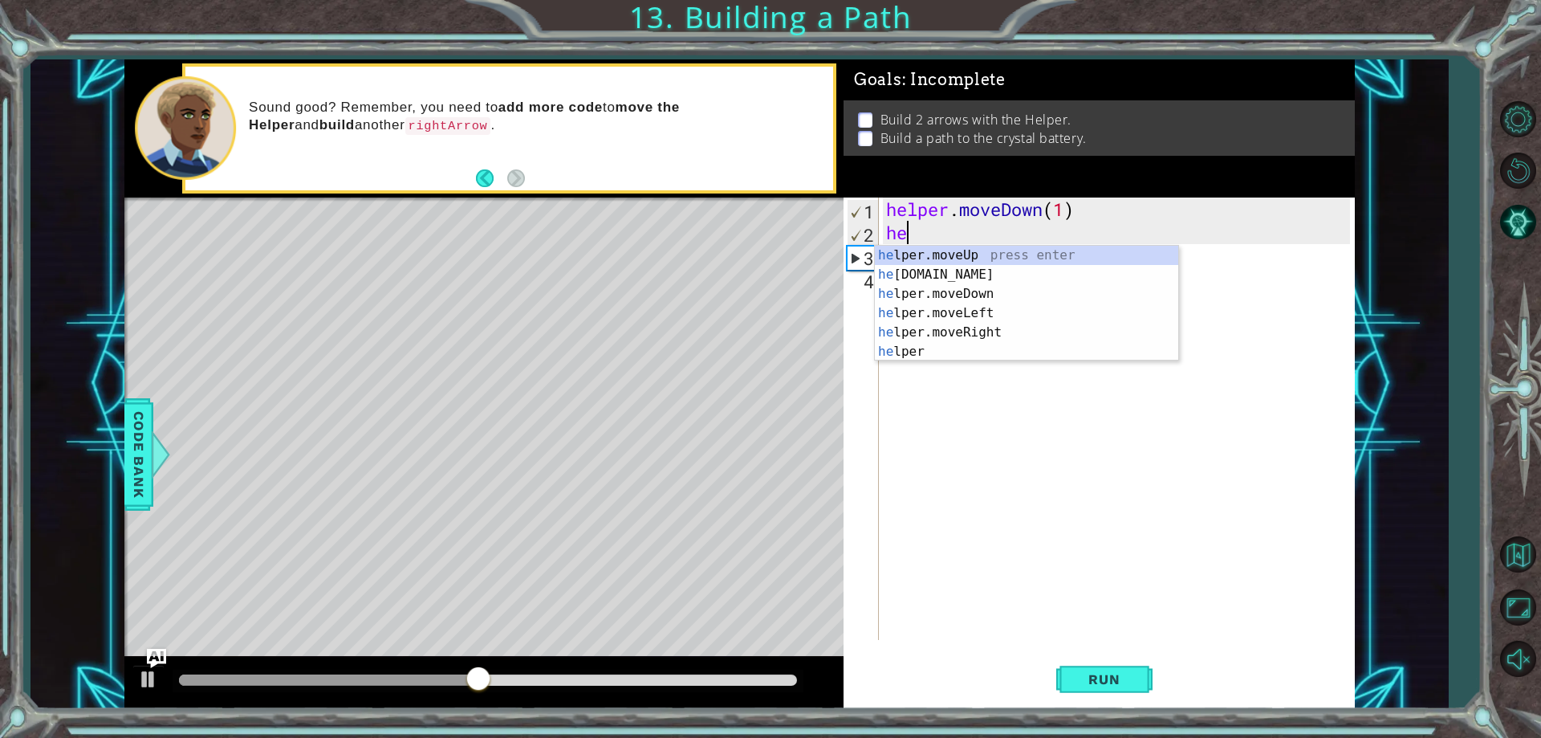
type textarea "h"
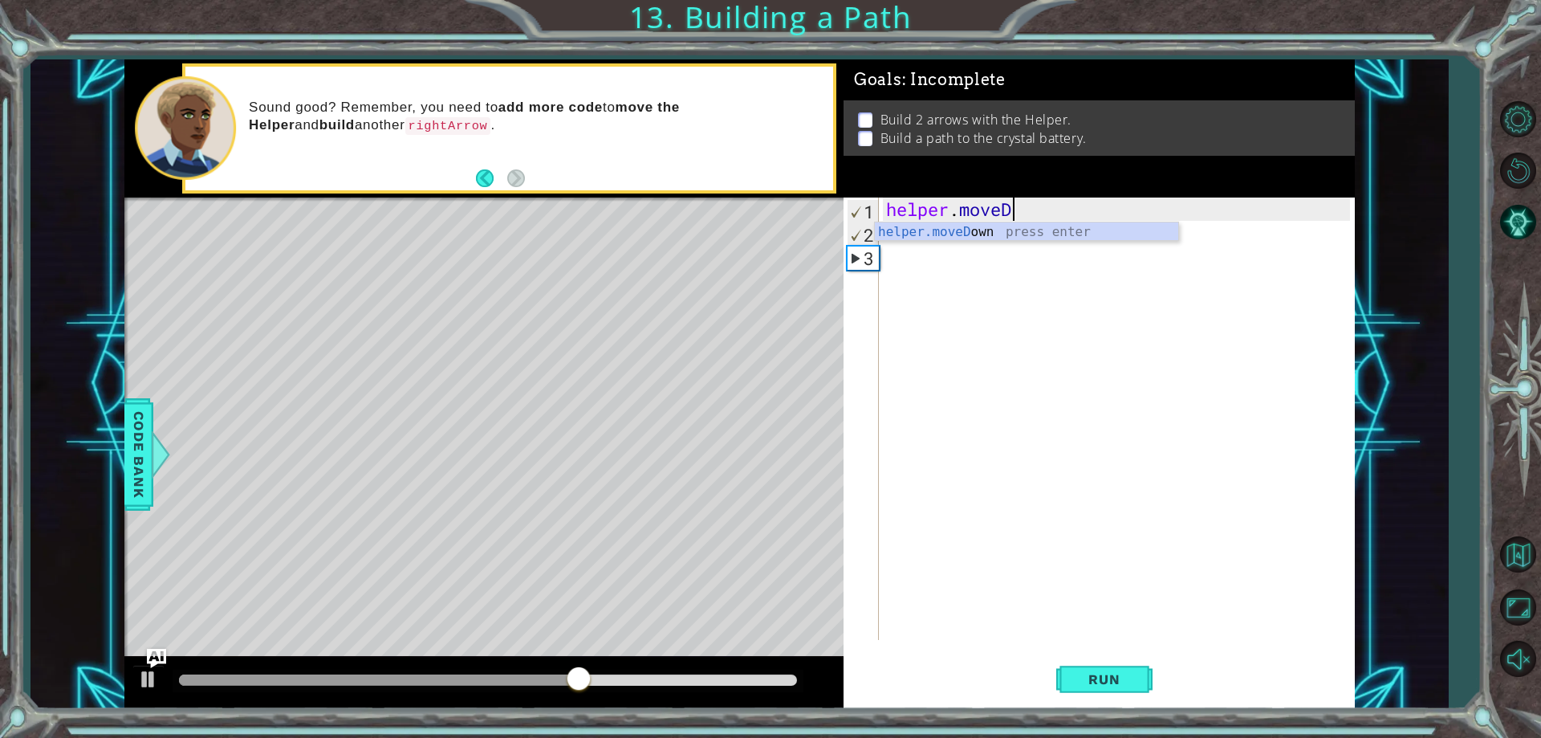
type textarea "helper.moveDown(1)"
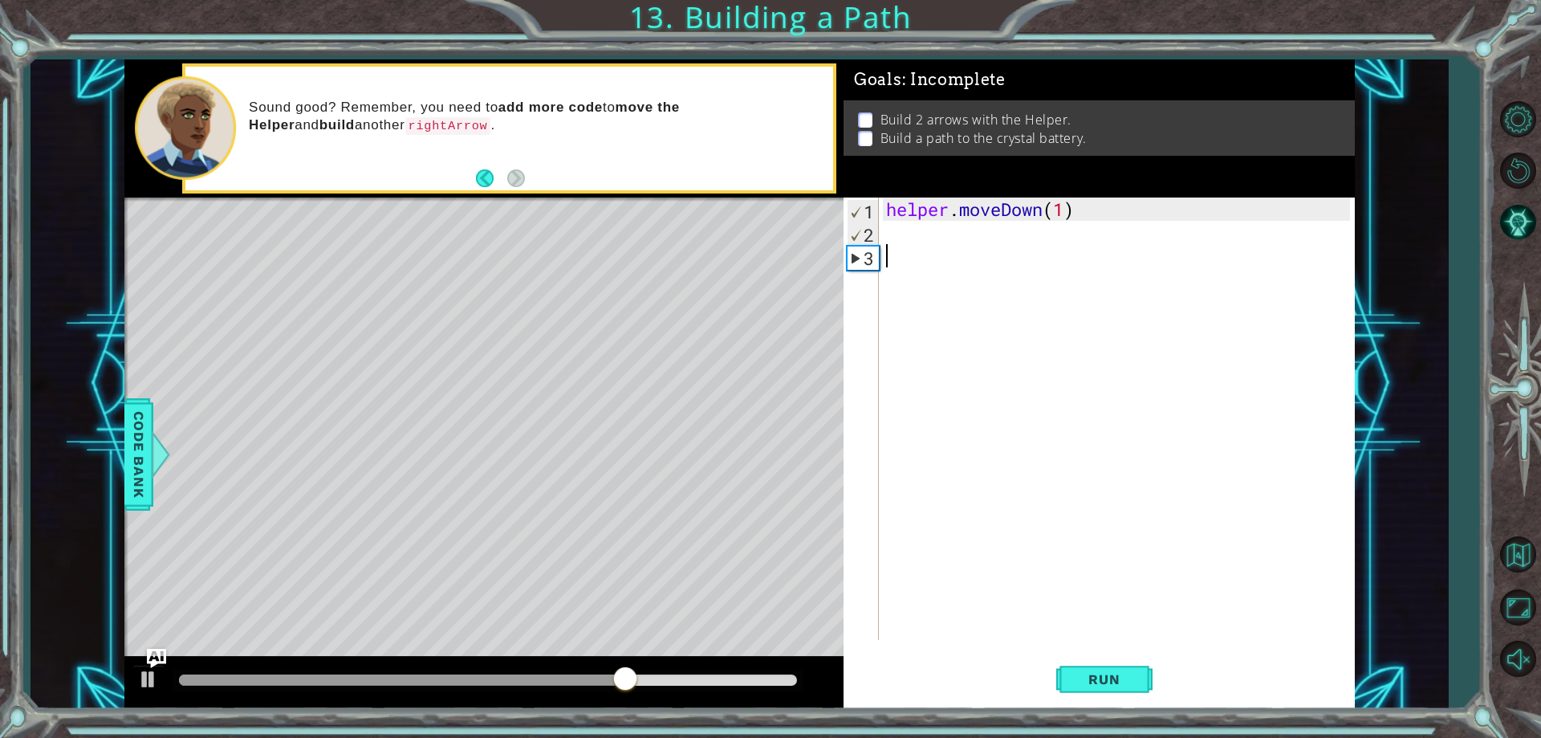
click at [971, 272] on div "helper . moveDown ( 1 )" at bounding box center [1120, 441] width 474 height 489
click at [973, 250] on div "helper . moveDown ( 1 )" at bounding box center [1120, 441] width 474 height 489
click at [974, 238] on div "helper . moveDown ( 1 )" at bounding box center [1120, 441] width 474 height 489
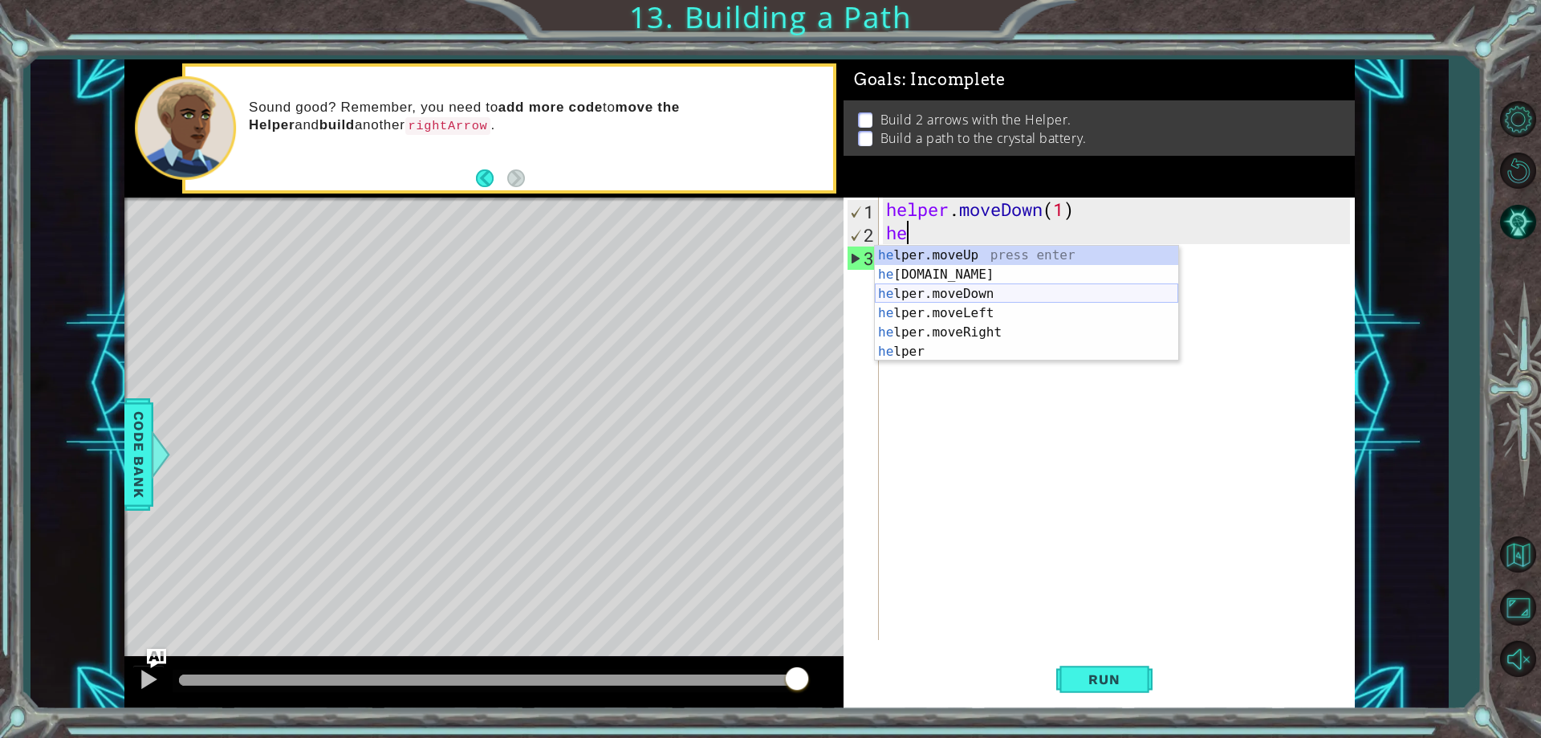
click at [1002, 299] on div "he lper.moveUp press enter he [DOMAIN_NAME] press enter he lper.moveDown press …" at bounding box center [1026, 323] width 303 height 154
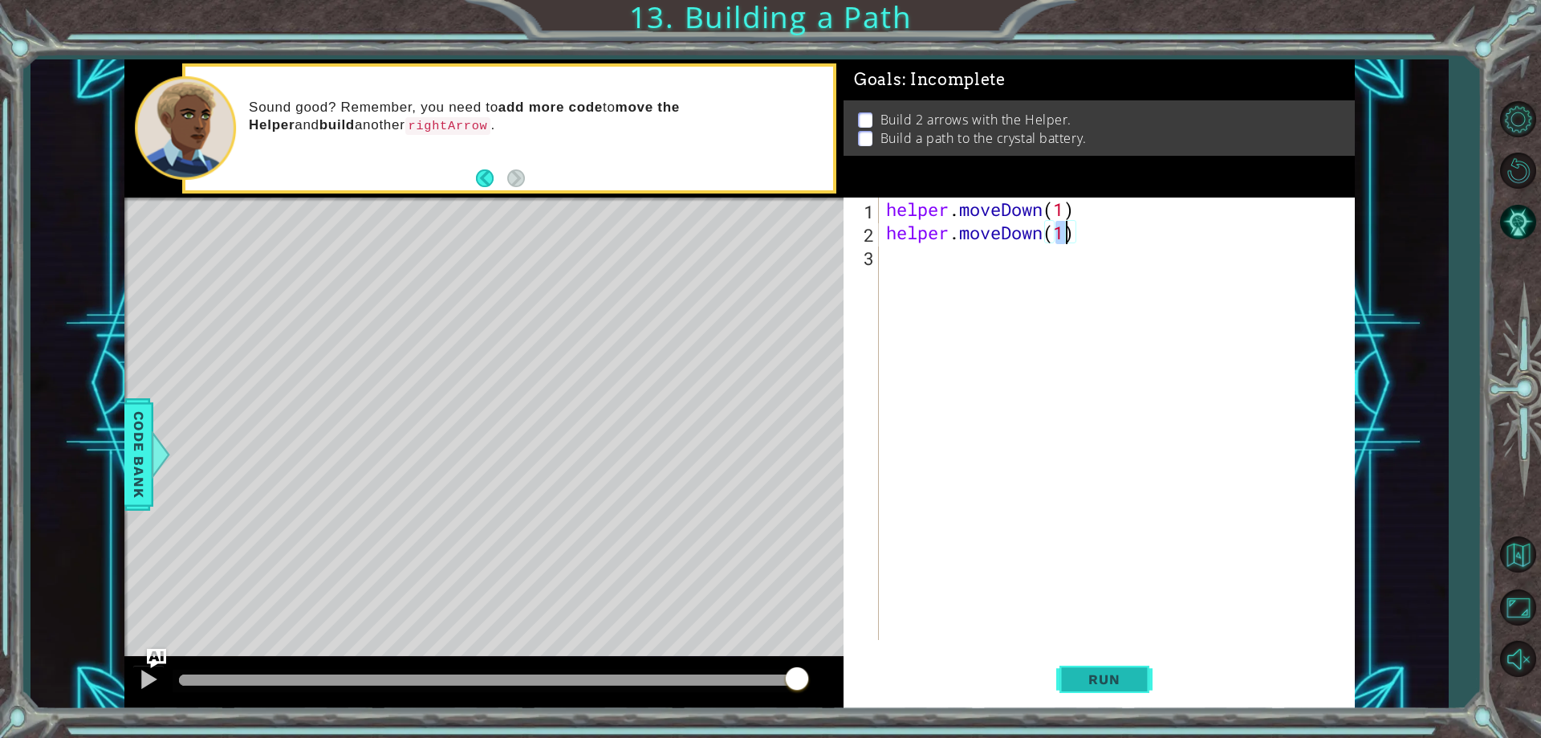
type textarea "helper.moveDown(1)"
click at [1141, 688] on button "Run" at bounding box center [1104, 679] width 96 height 51
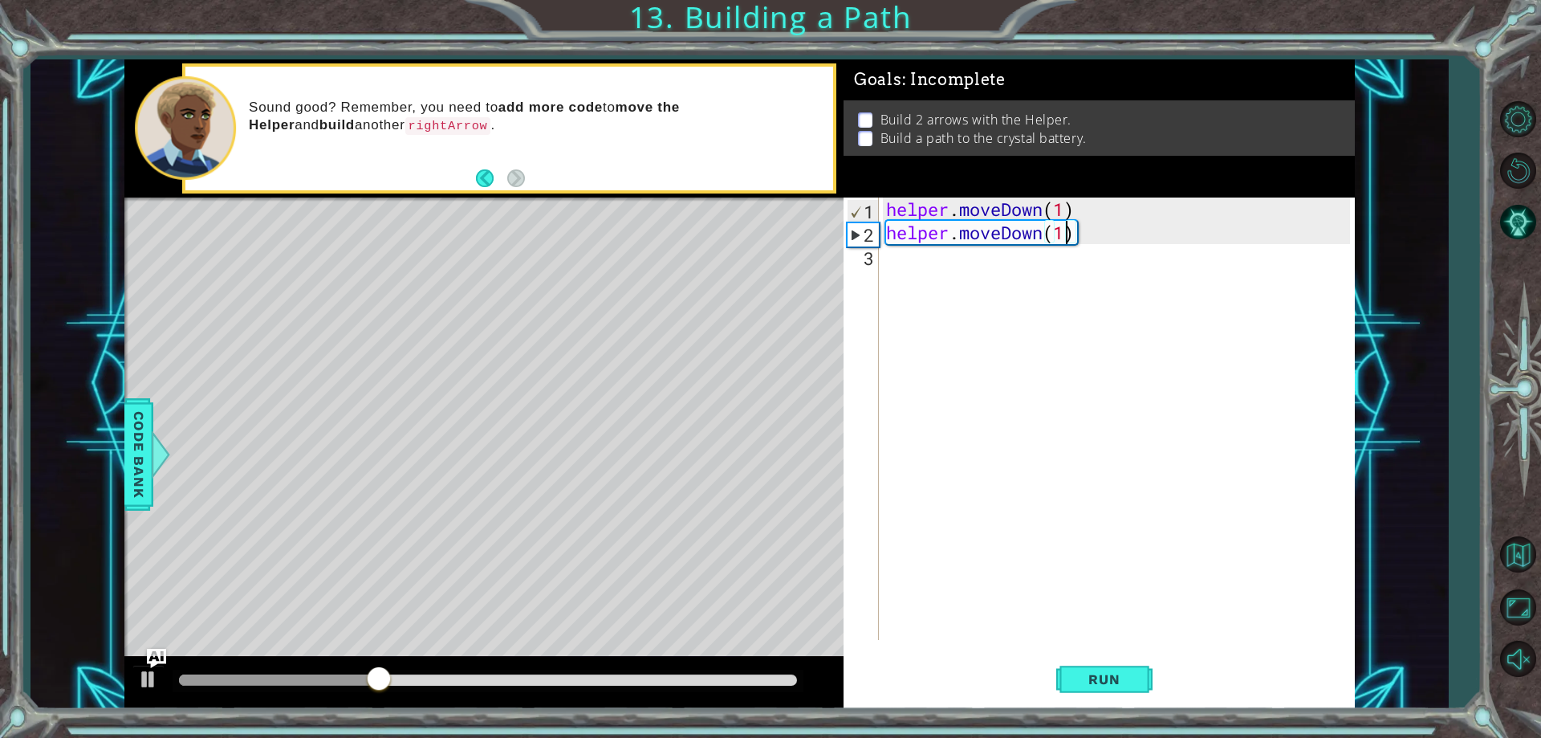
click at [934, 277] on div "helper . moveDown ( 1 ) helper . moveDown ( 1 )" at bounding box center [1120, 441] width 474 height 489
click at [1104, 243] on div "helper . moveDown ( 1 ) helper . moveDown ( 1 )" at bounding box center [1120, 441] width 474 height 489
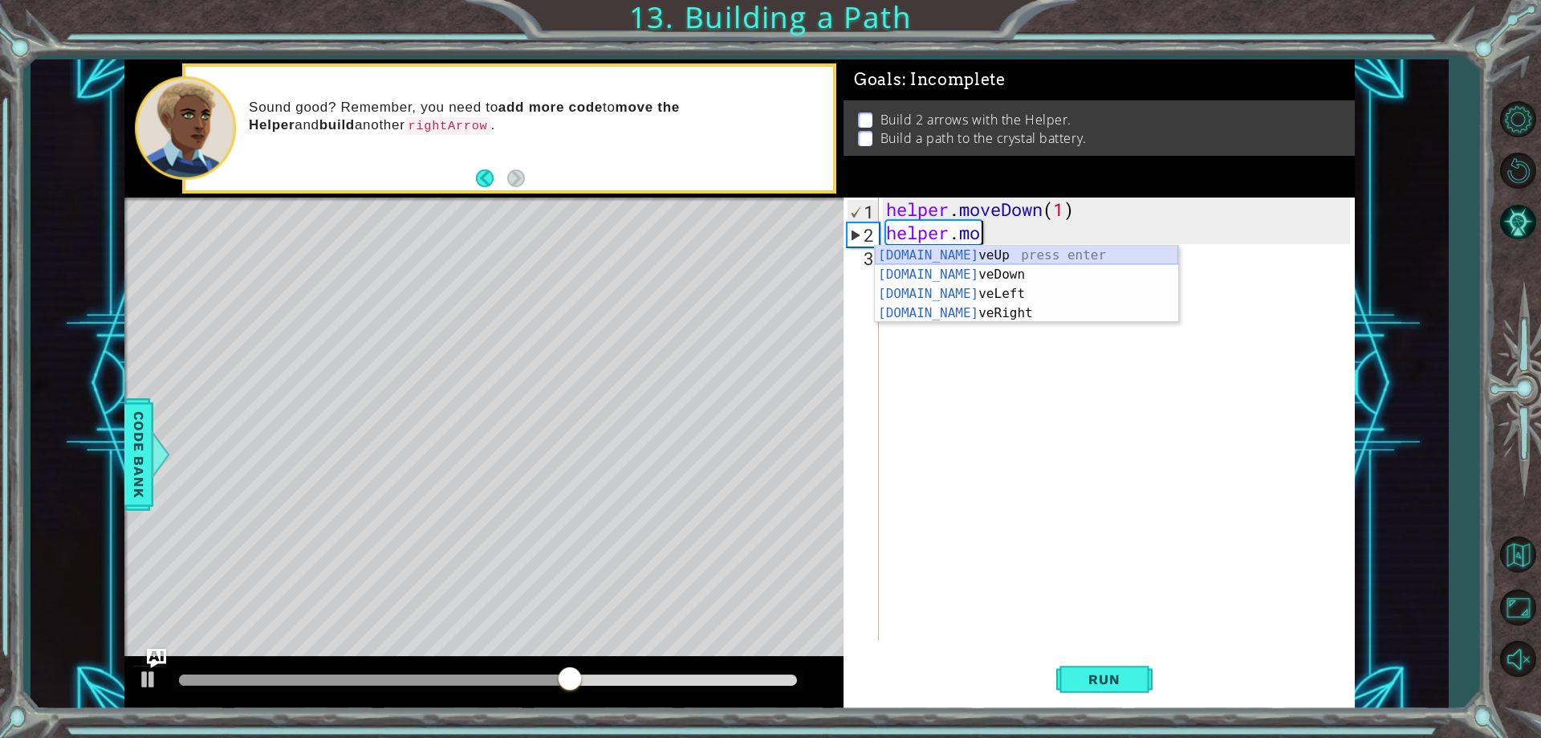
click at [1047, 257] on div "[DOMAIN_NAME] veUp press enter [DOMAIN_NAME] veDown press enter [DOMAIN_NAME] v…" at bounding box center [1026, 304] width 303 height 116
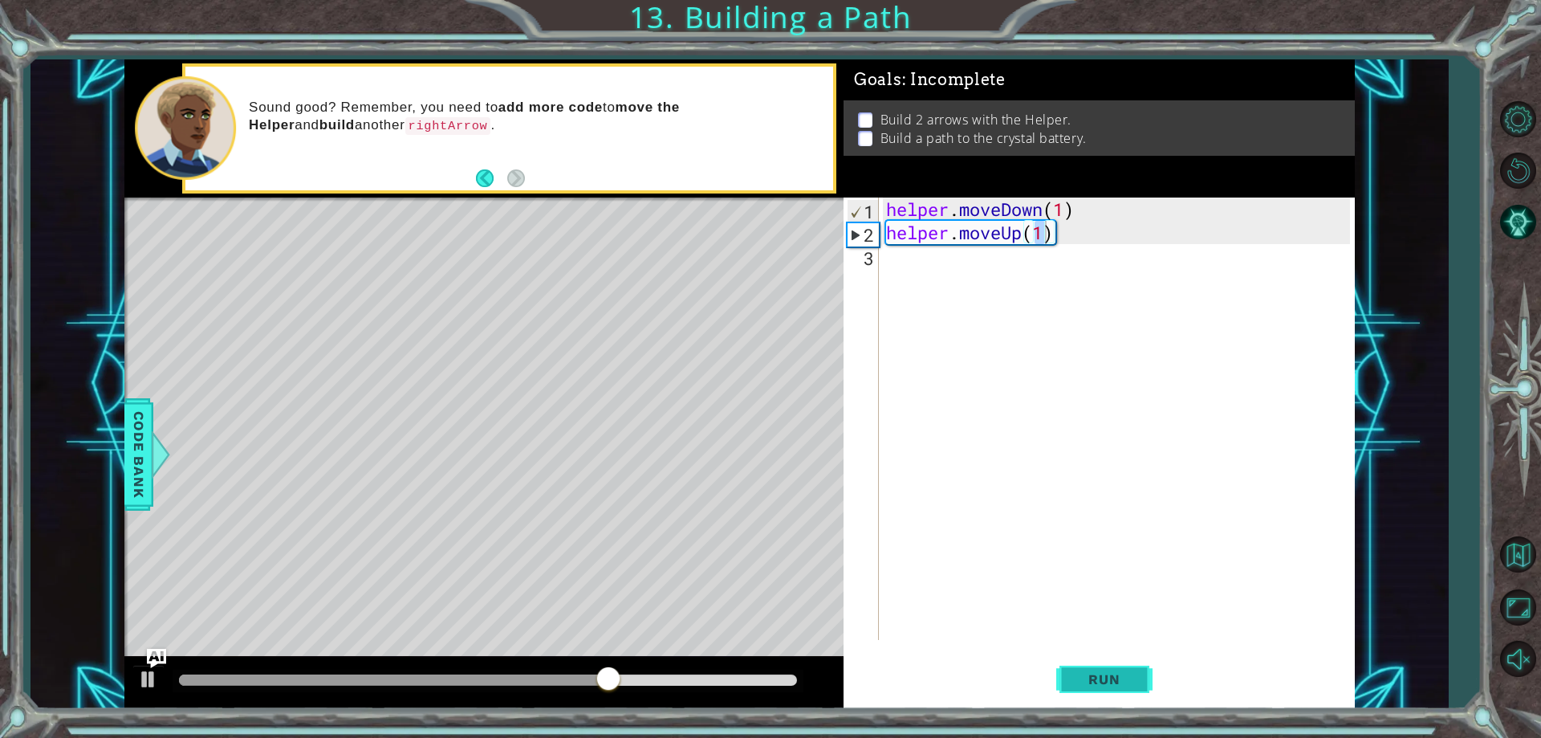
click at [1107, 685] on span "Run" at bounding box center [1103, 679] width 63 height 16
click at [1073, 243] on div "helper . moveDown ( 1 ) helper . moveUp ( 1 )" at bounding box center [1120, 441] width 474 height 489
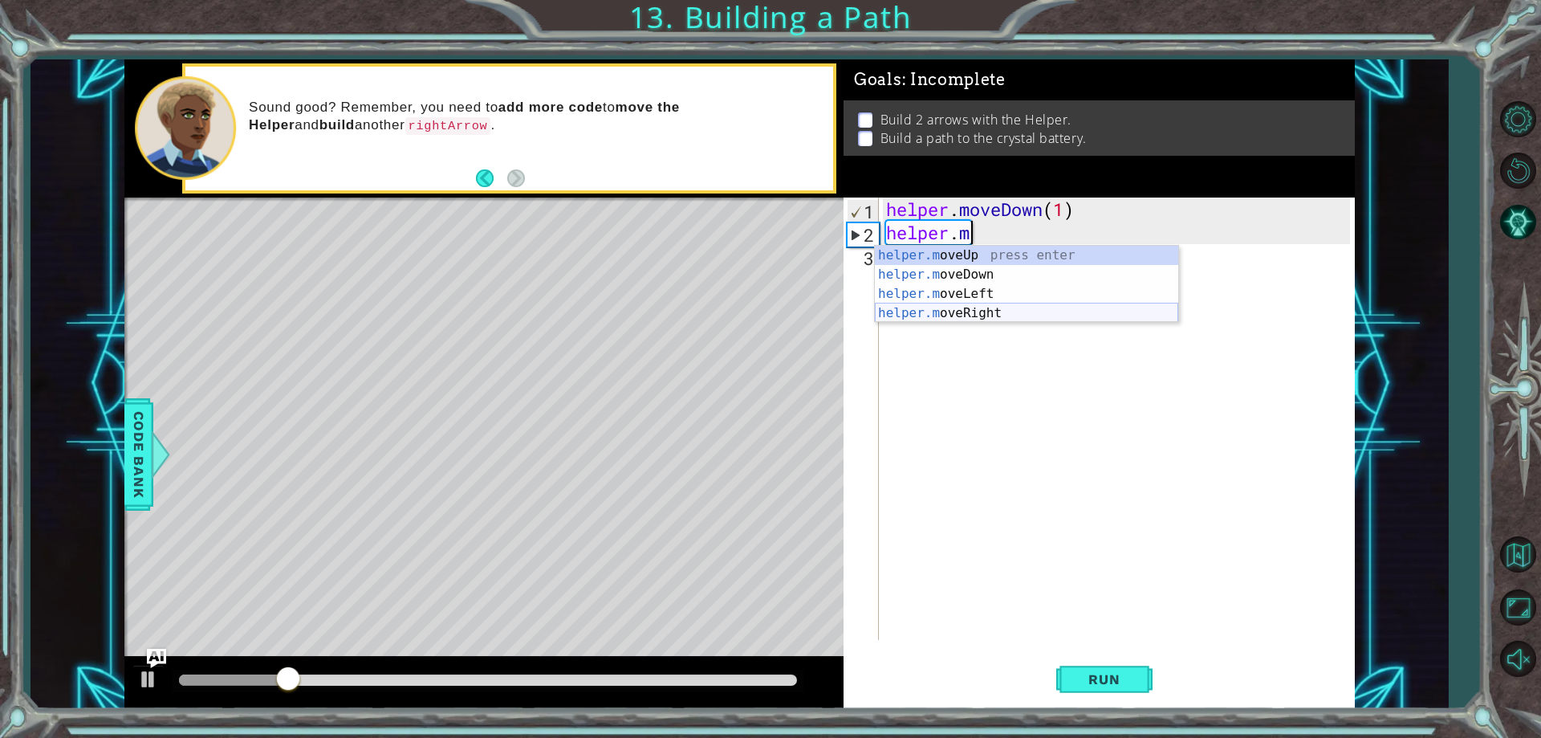
click at [1073, 319] on div "helper.m oveUp press enter helper.m oveDown press enter helper.m oveLeft press …" at bounding box center [1026, 304] width 303 height 116
type textarea "helper.moveRight(1)"
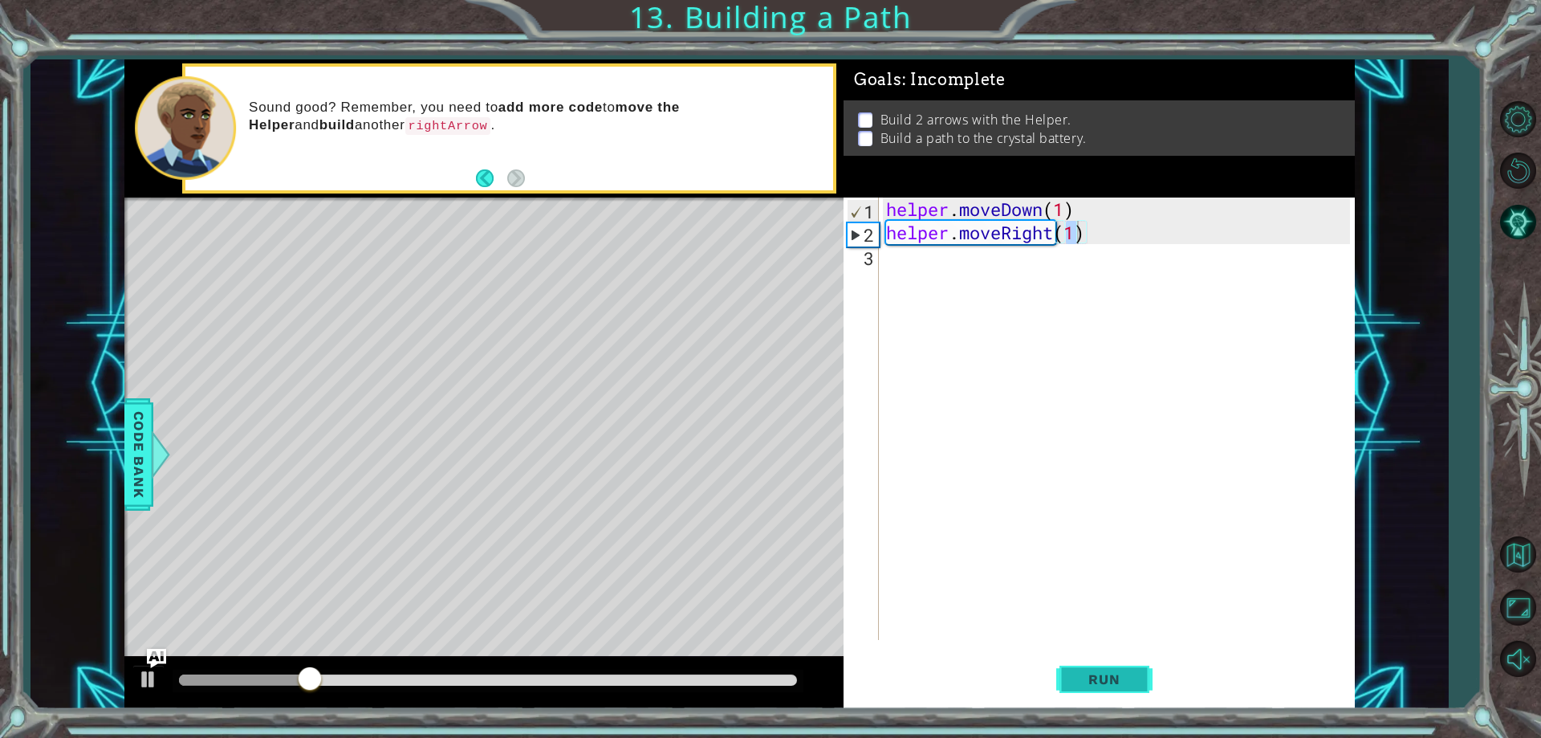
click at [1107, 681] on span "Run" at bounding box center [1103, 679] width 63 height 16
click at [1084, 286] on div "helper . moveDown ( 1 ) helper . moveRight ( 1 )" at bounding box center [1120, 441] width 474 height 489
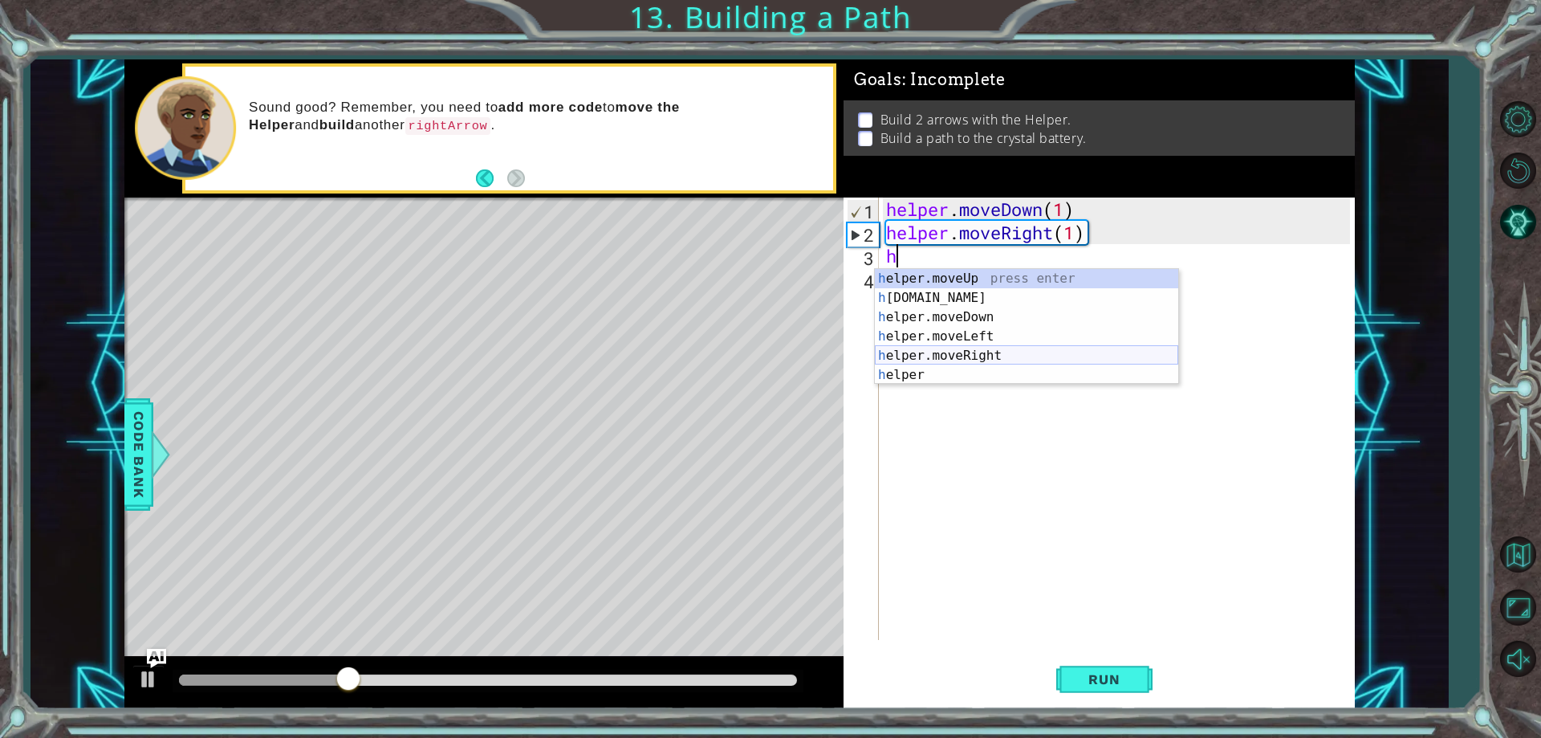
drag, startPoint x: 1080, startPoint y: 350, endPoint x: 1080, endPoint y: 381, distance: 31.3
click at [1080, 364] on div "h elper.moveUp press enter h [DOMAIN_NAME] press enter h elper.moveDown press e…" at bounding box center [1026, 346] width 303 height 154
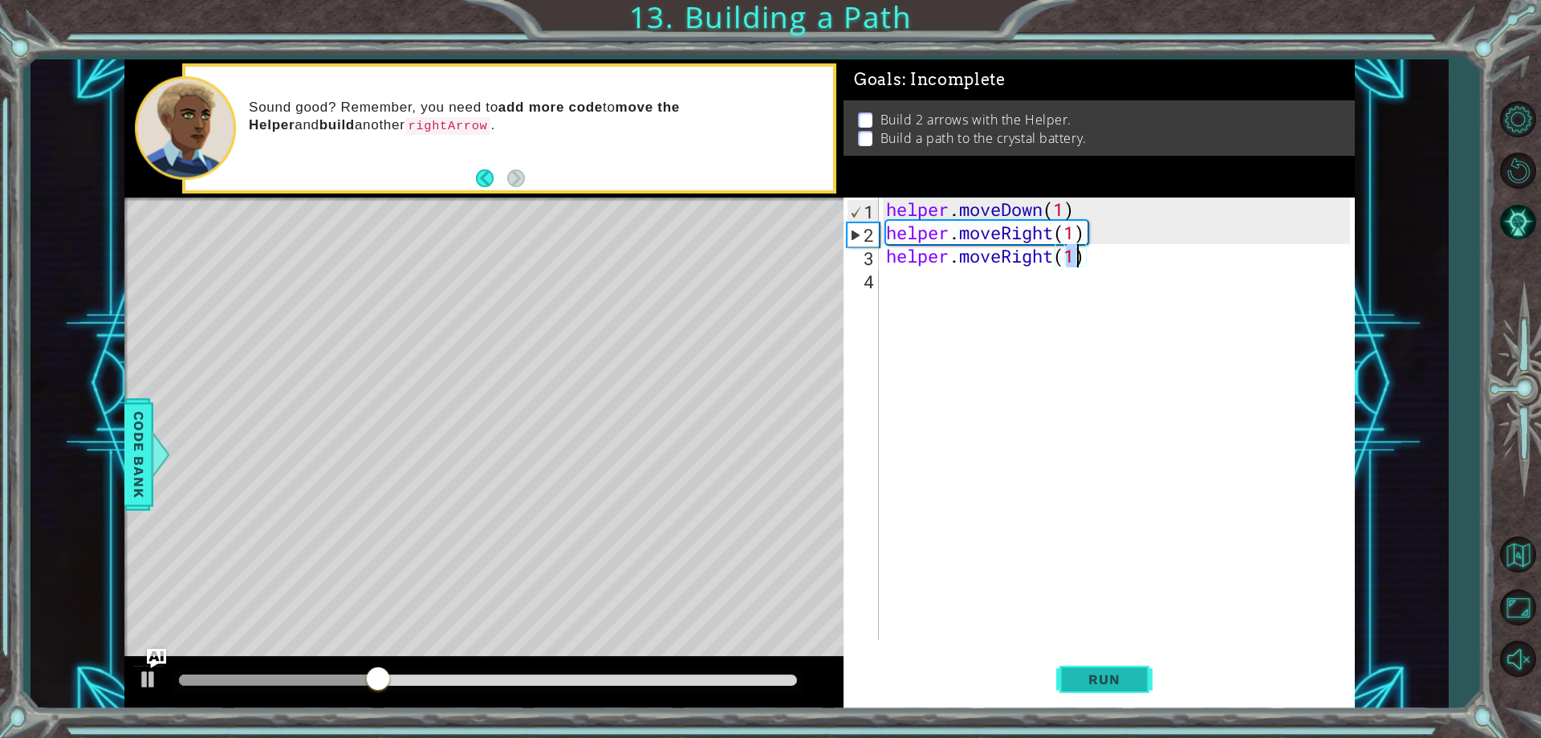
type textarea "helper.moveRight(1)"
click at [1097, 679] on span "Run" at bounding box center [1103, 679] width 63 height 16
click at [1069, 279] on div "helper . moveDown ( 1 ) helper . moveRight ( 1 ) helper . moveRight ( 1 )" at bounding box center [1120, 441] width 474 height 489
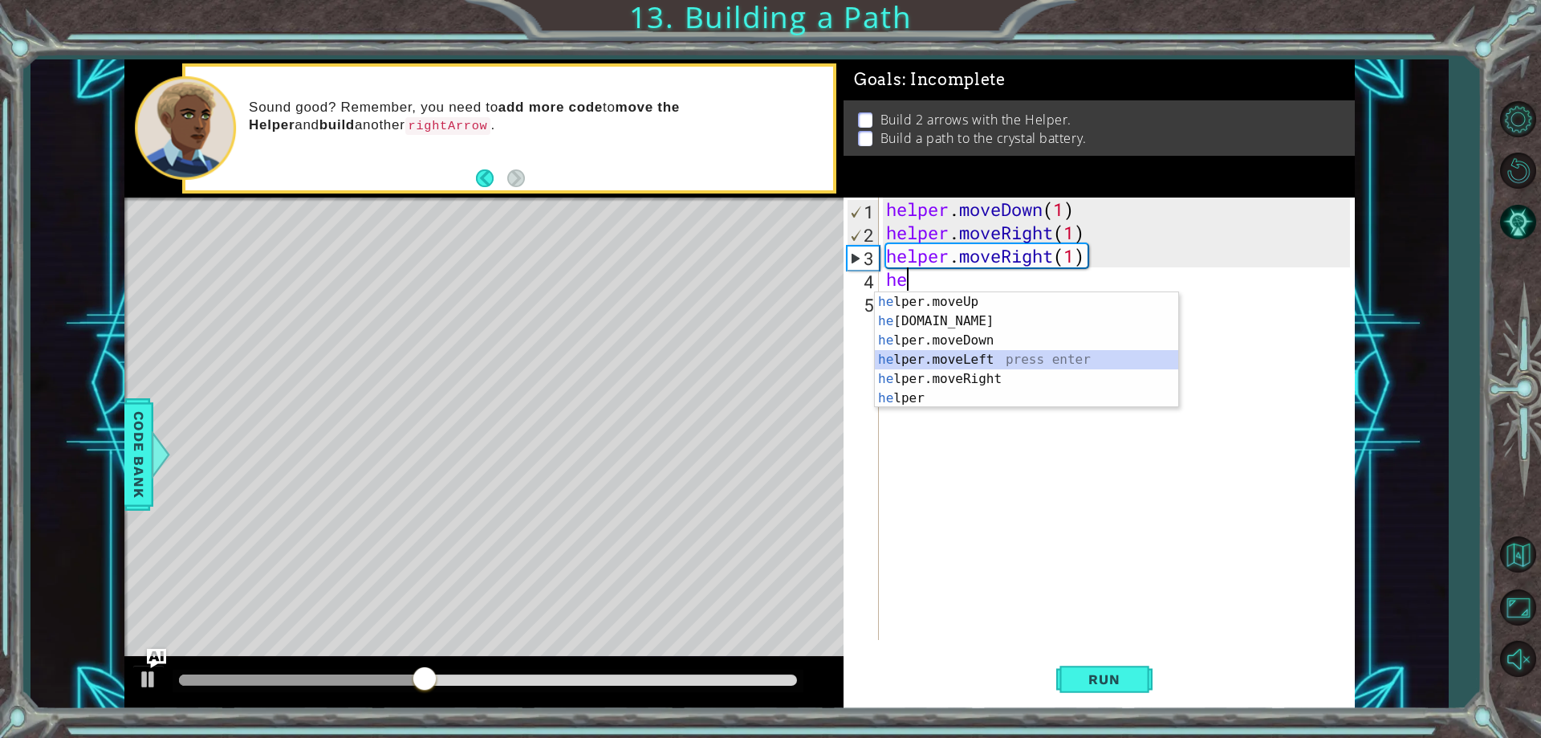
click at [1069, 359] on div "he lper.moveUp press enter he [DOMAIN_NAME] press enter he lper.moveDown press …" at bounding box center [1026, 369] width 303 height 154
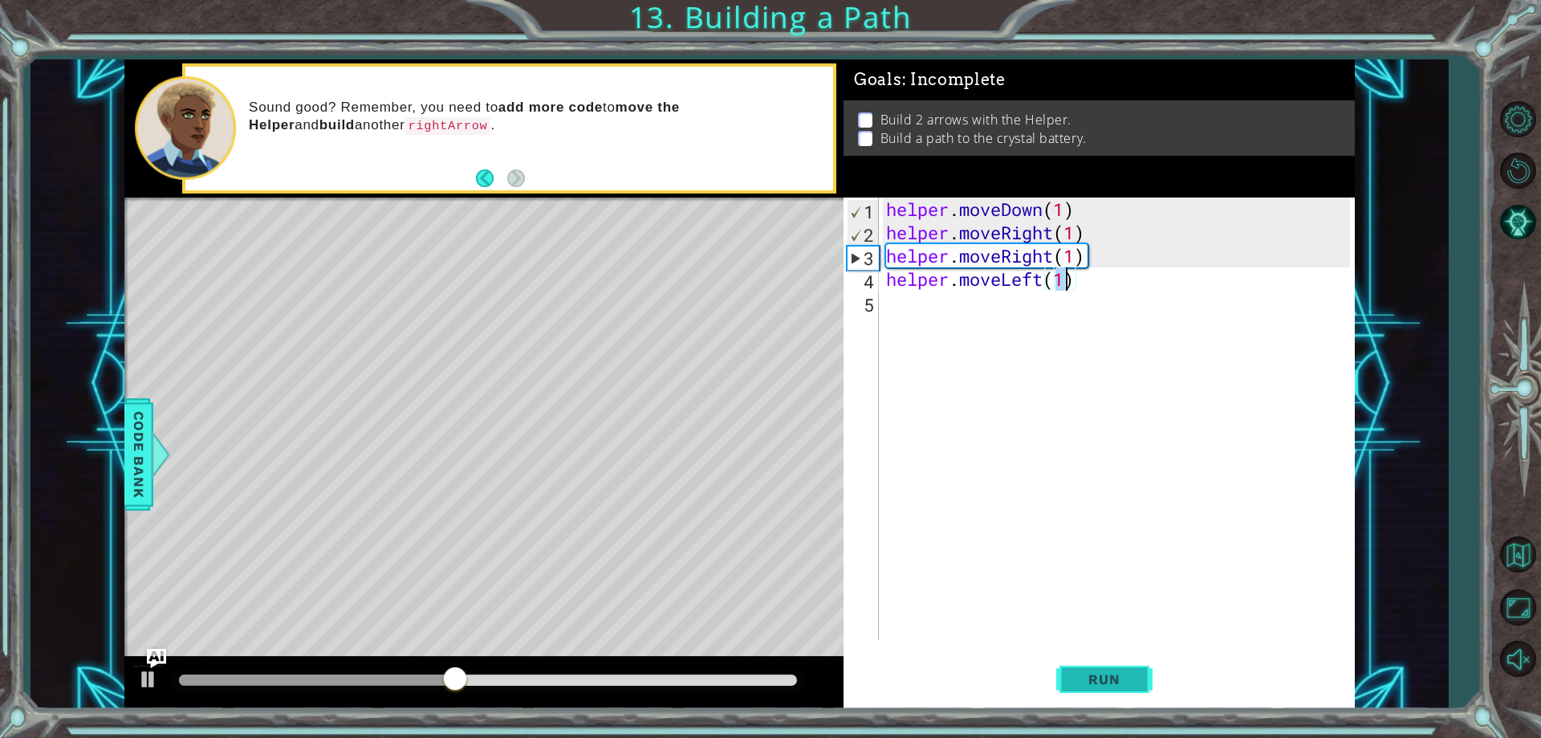
click at [1099, 688] on button "Run" at bounding box center [1104, 679] width 96 height 51
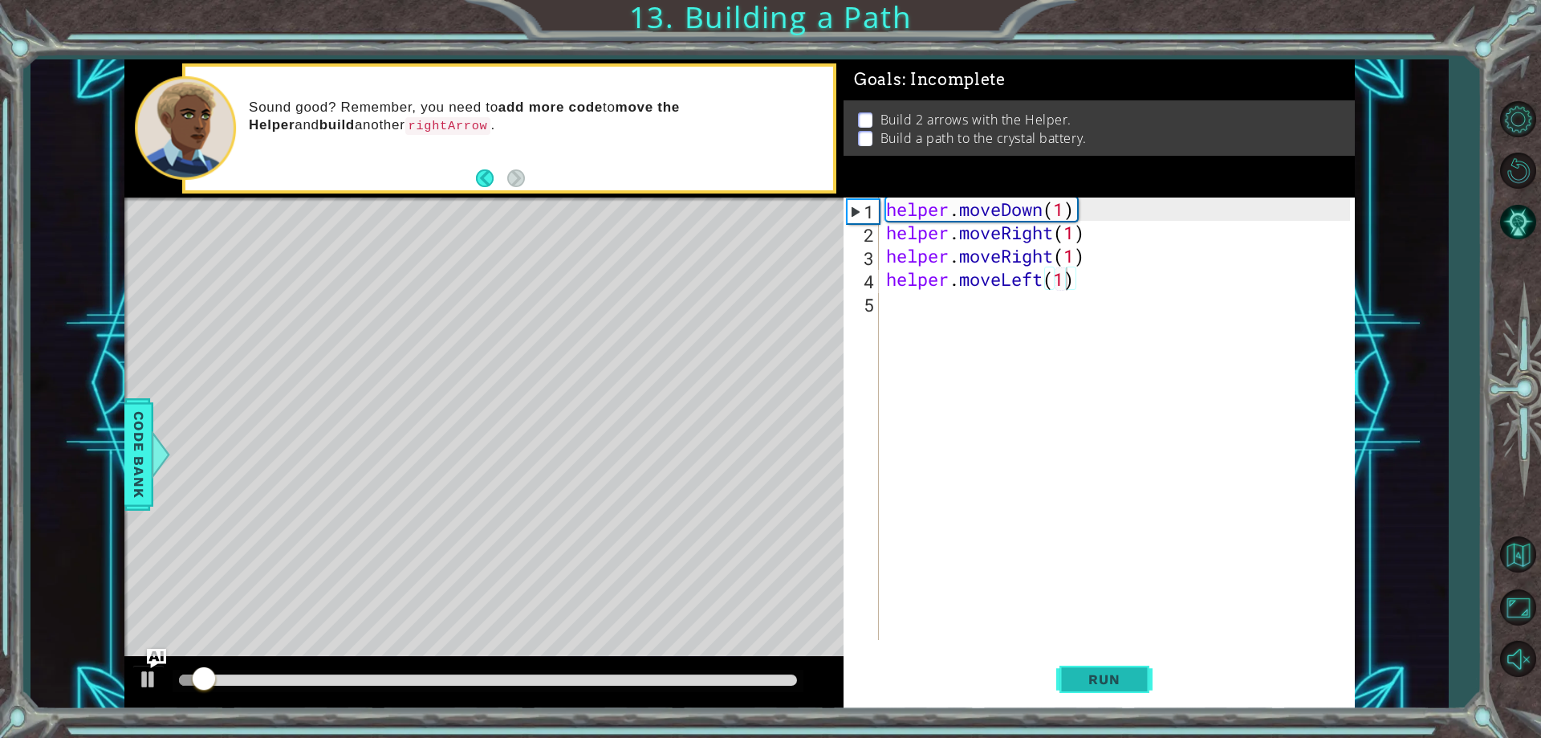
click at [1096, 676] on span "Run" at bounding box center [1103, 679] width 63 height 16
click at [1086, 278] on div "helper . moveDown ( 1 ) helper . moveRight ( 1 ) helper . moveRight ( 1 ) helpe…" at bounding box center [1120, 441] width 474 height 489
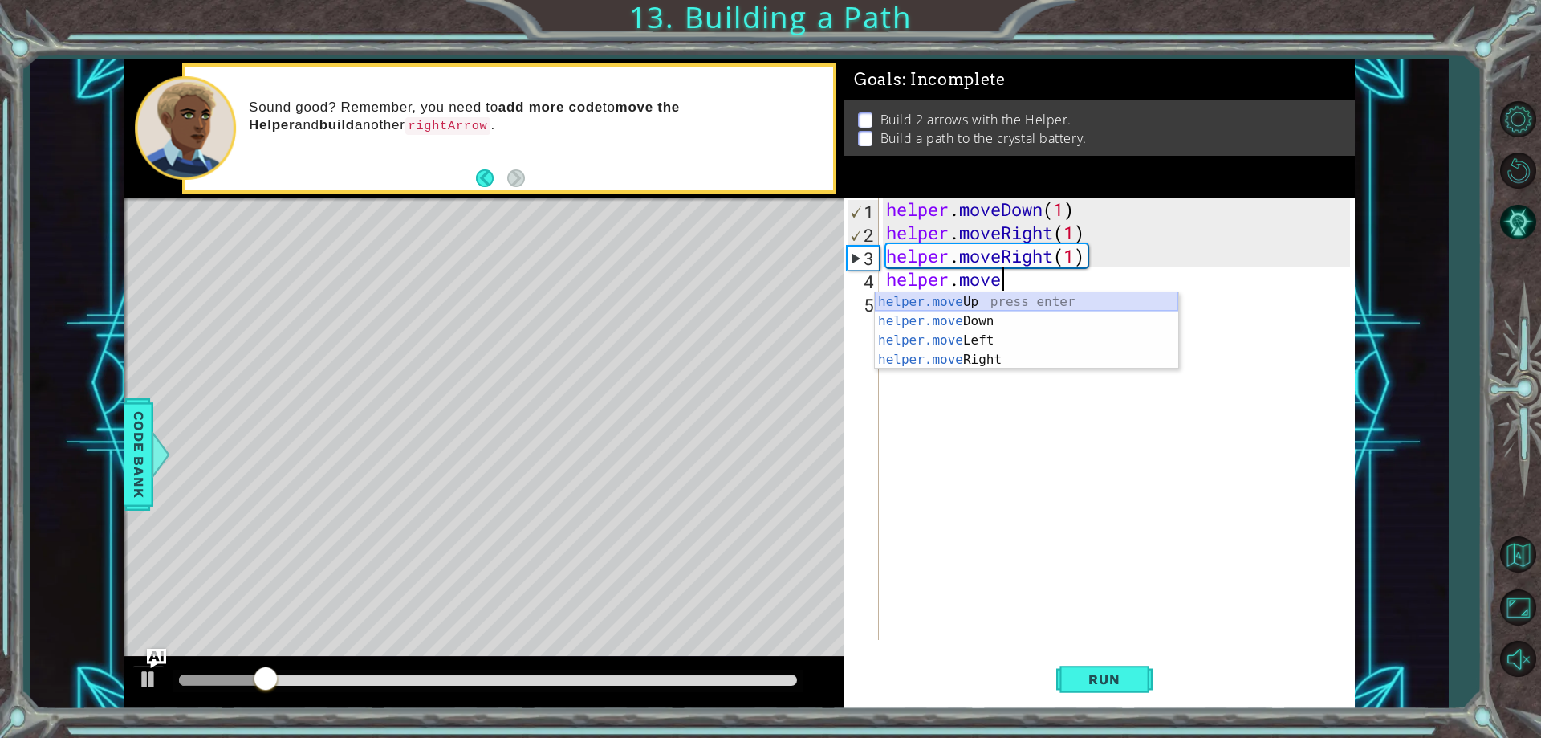
click at [1075, 299] on div "helper.move Up press enter helper.move Down press enter helper.move Left press …" at bounding box center [1026, 350] width 303 height 116
type textarea "helper.moveUp(1)"
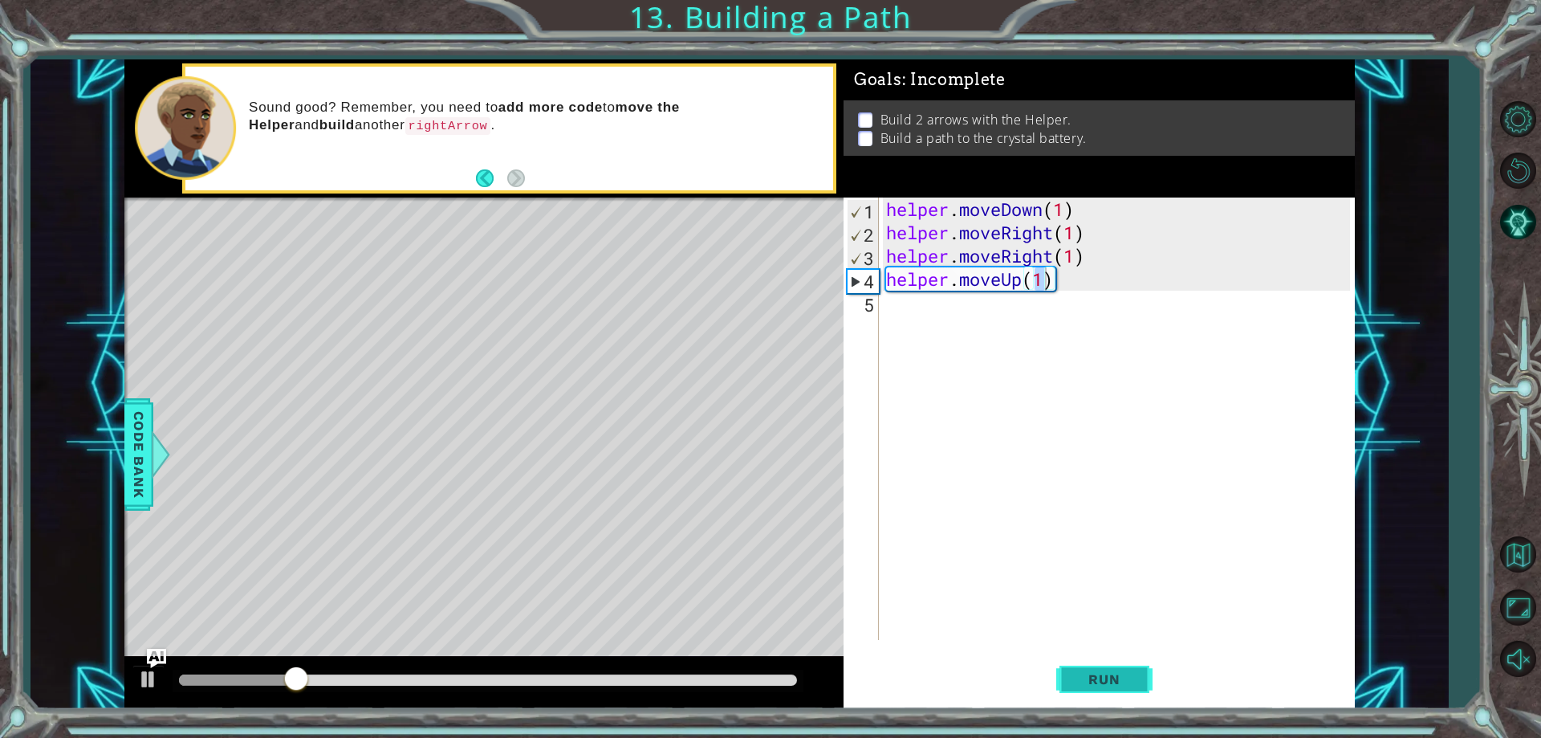
click at [1115, 673] on span "Run" at bounding box center [1103, 679] width 63 height 16
click at [1059, 323] on div "helper . moveDown ( 1 ) helper . moveRight ( 1 ) helper . moveRight ( 1 ) helpe…" at bounding box center [1120, 441] width 474 height 489
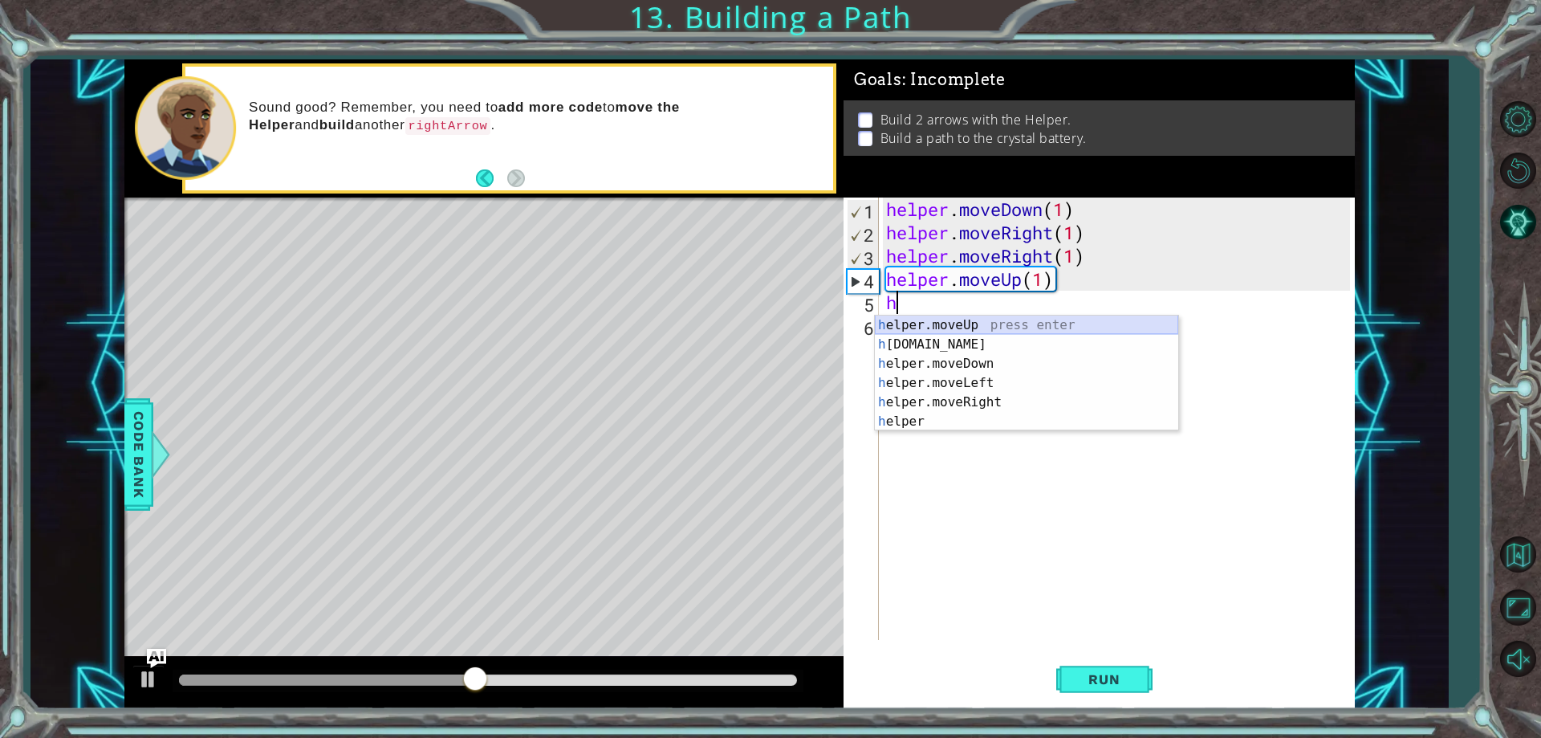
click at [1070, 334] on div "h elper.moveUp press enter h [DOMAIN_NAME] press enter h elper.moveDown press e…" at bounding box center [1026, 392] width 303 height 154
type textarea "helper.moveUp(1)"
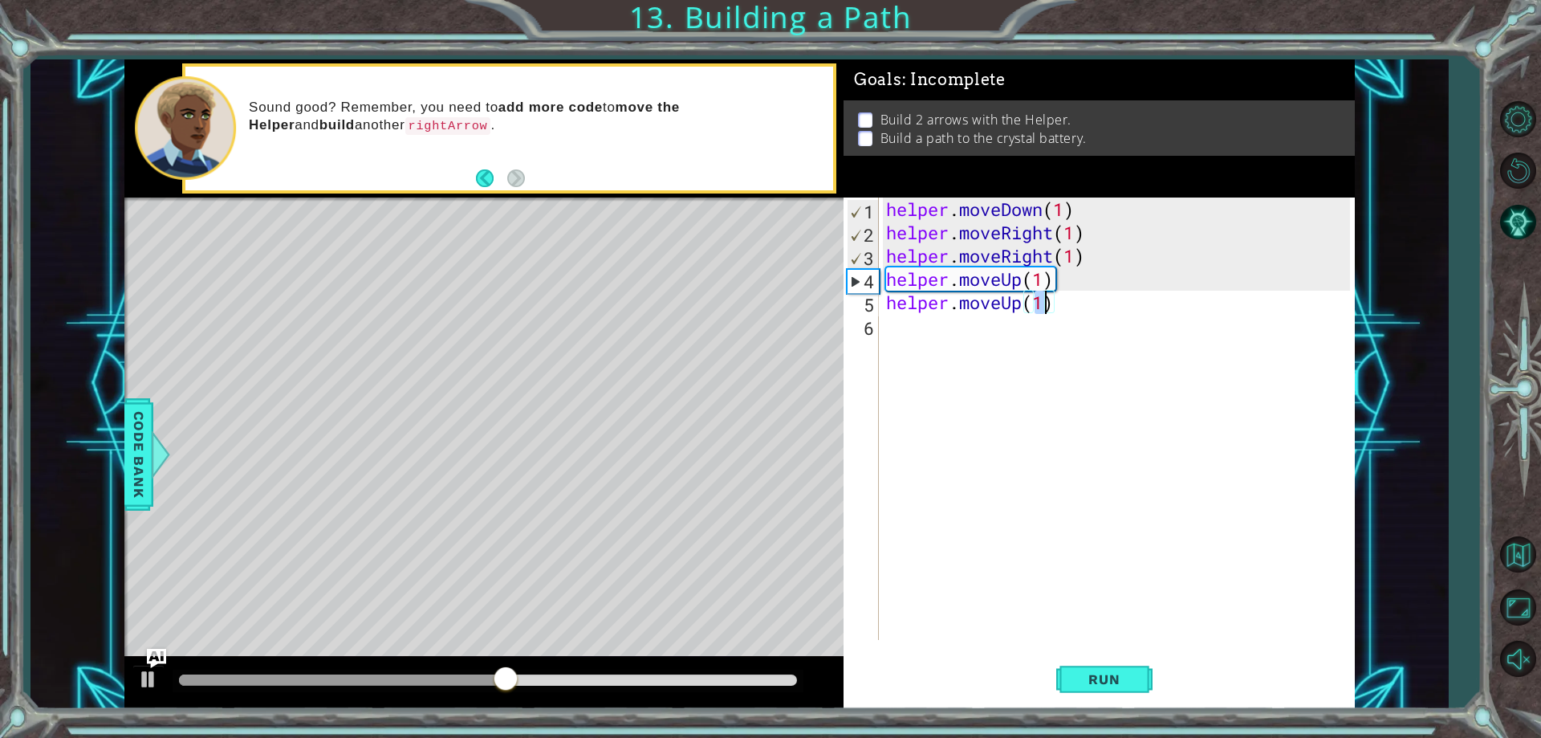
click at [1070, 324] on div "helper . moveDown ( 1 ) helper . moveRight ( 1 ) helper . moveRight ( 1 ) helpe…" at bounding box center [1120, 441] width 474 height 489
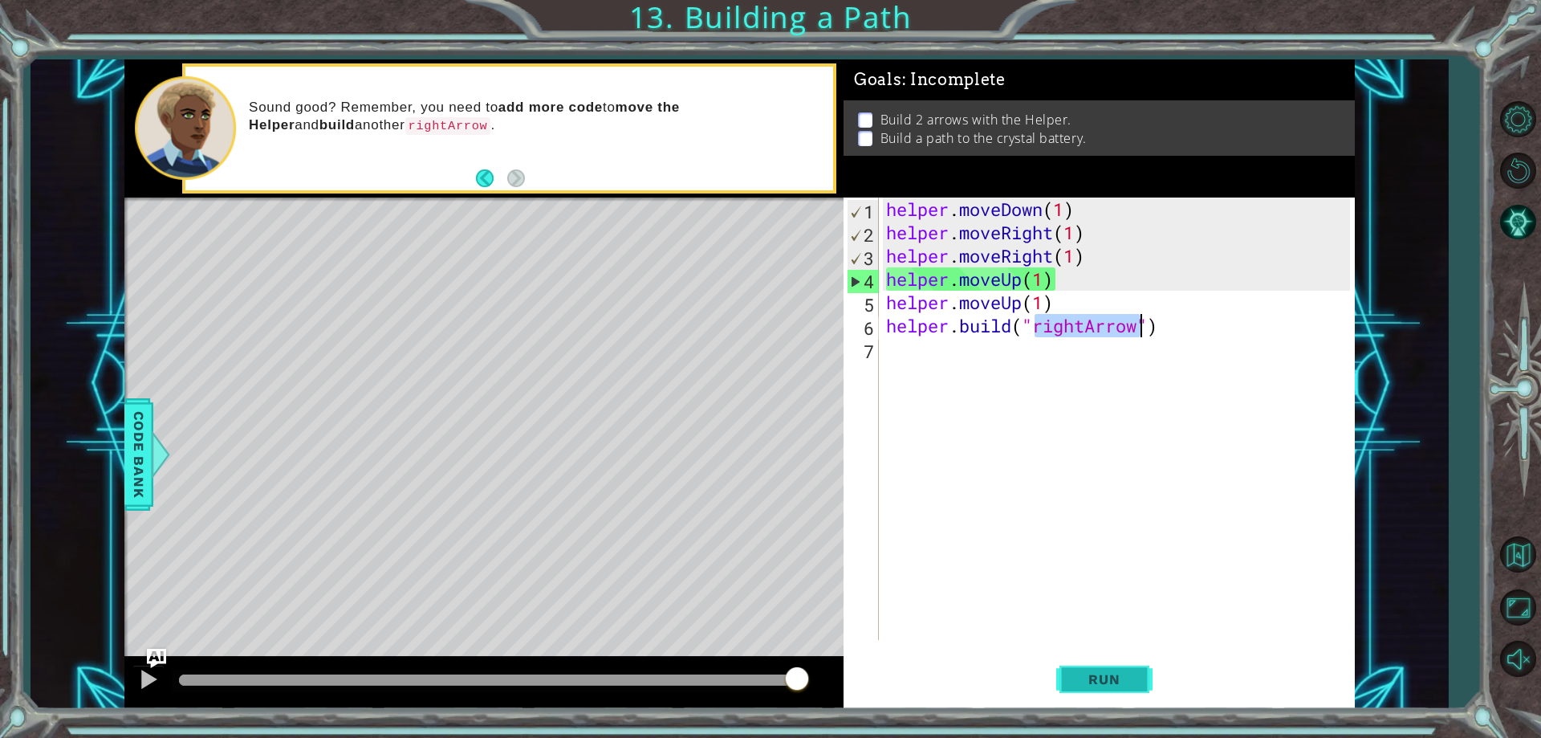
type textarea "[DOMAIN_NAME]("rightArrow")"
click at [1089, 665] on button "Run" at bounding box center [1104, 679] width 96 height 51
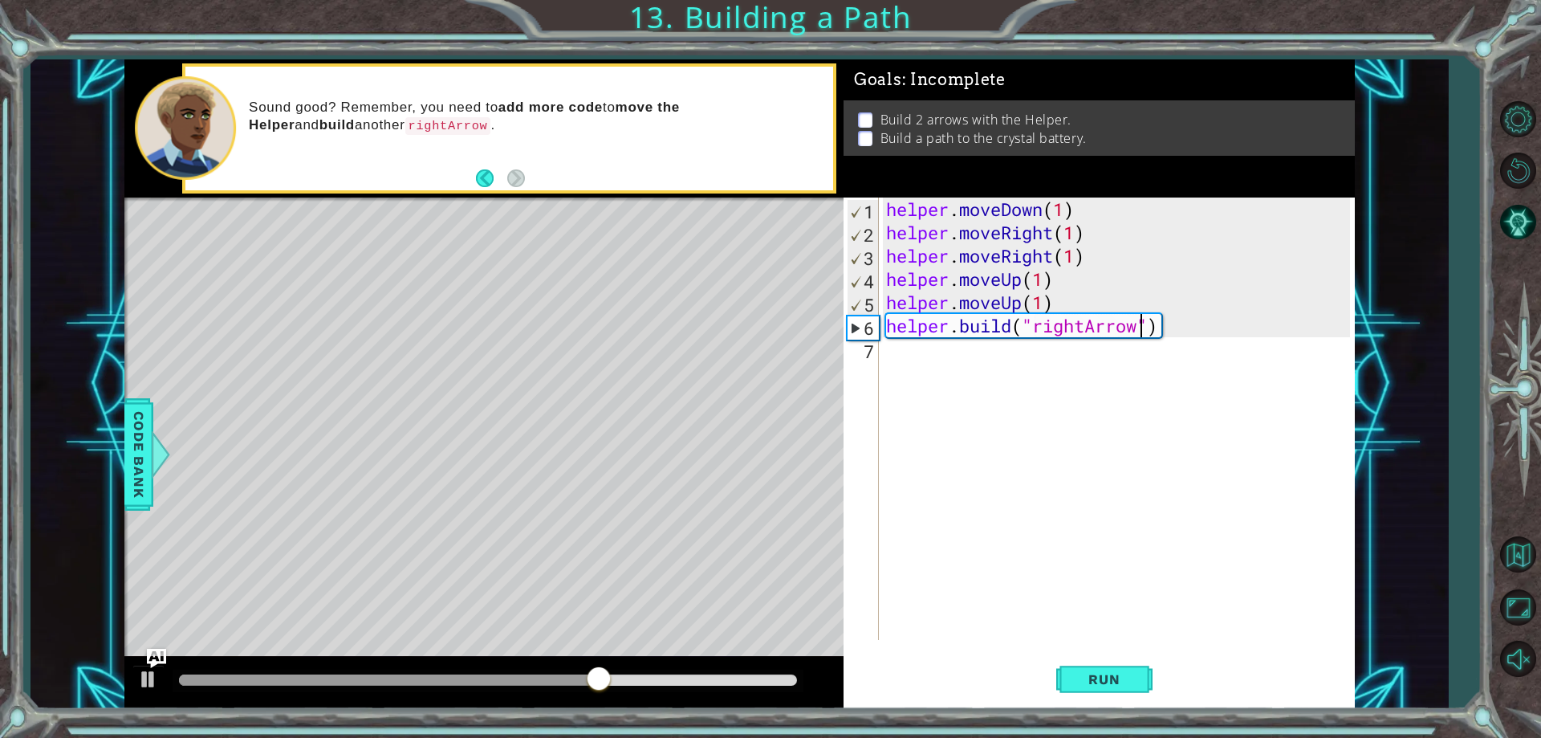
click at [1091, 346] on div "helper . moveDown ( 1 ) helper . moveRight ( 1 ) helper . moveRight ( 1 ) helpe…" at bounding box center [1120, 441] width 474 height 489
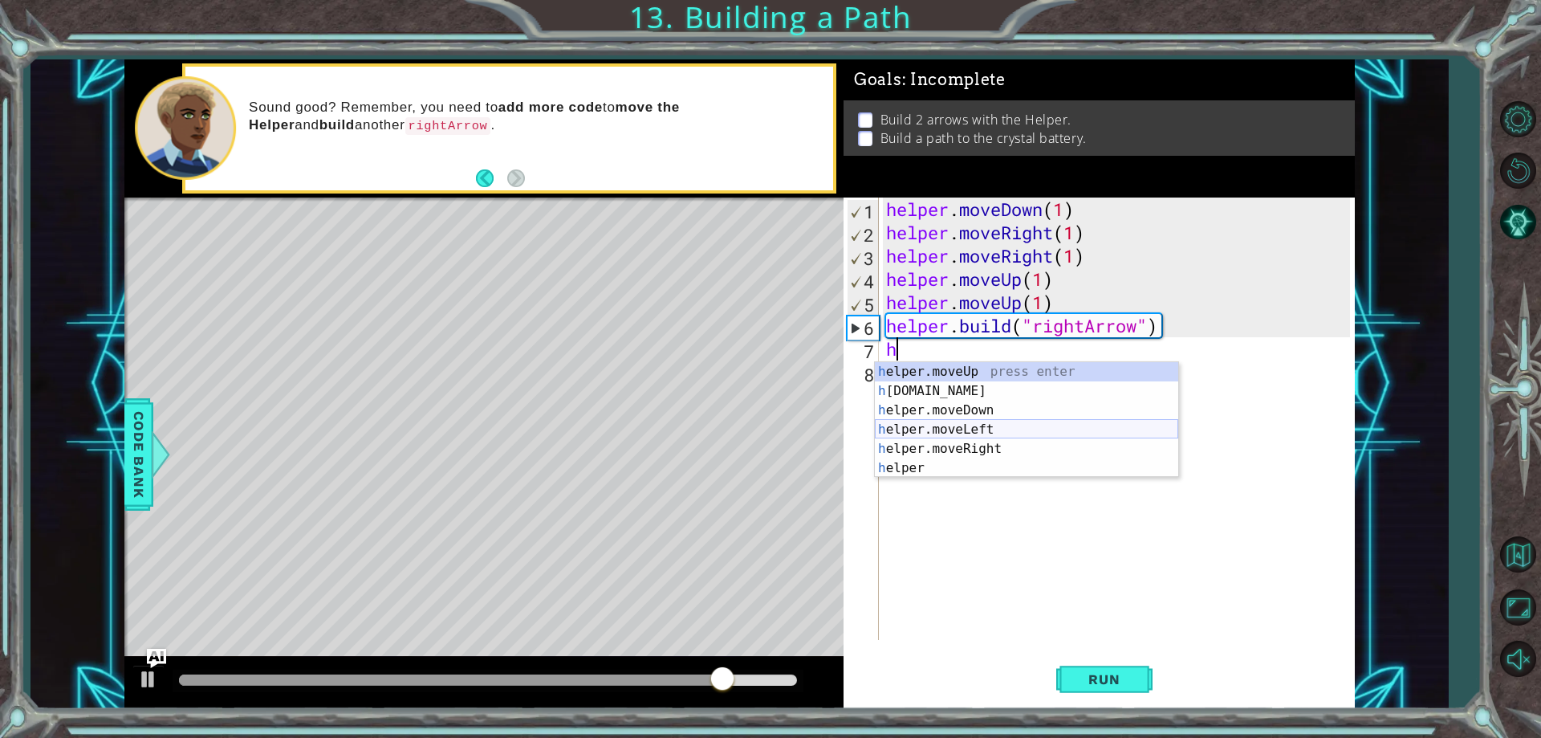
click at [1088, 430] on div "h elper.moveUp press enter h [DOMAIN_NAME] press enter h elper.moveDown press e…" at bounding box center [1026, 439] width 303 height 154
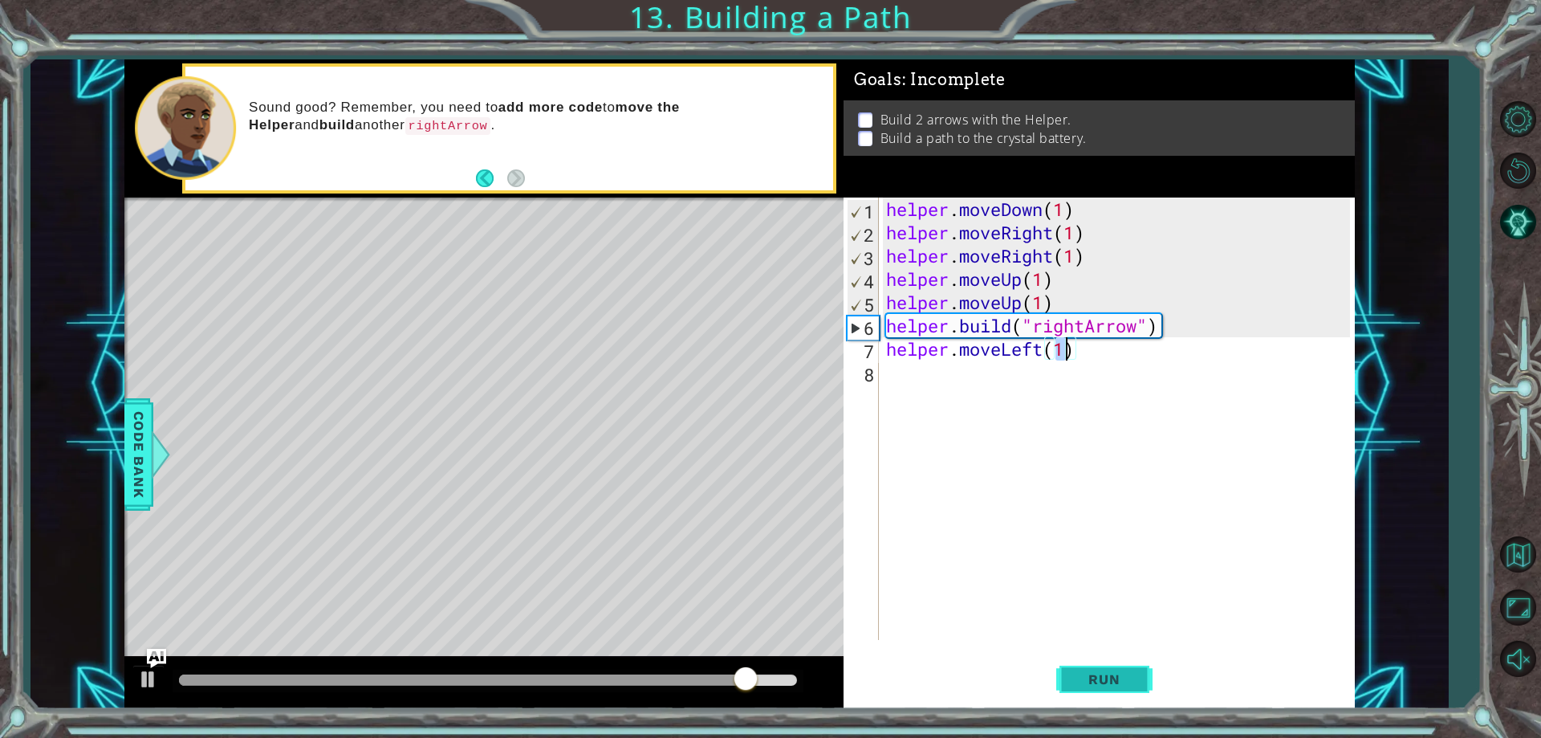
type textarea "helper.moveLeft(1)"
click at [1118, 673] on span "Run" at bounding box center [1103, 679] width 63 height 16
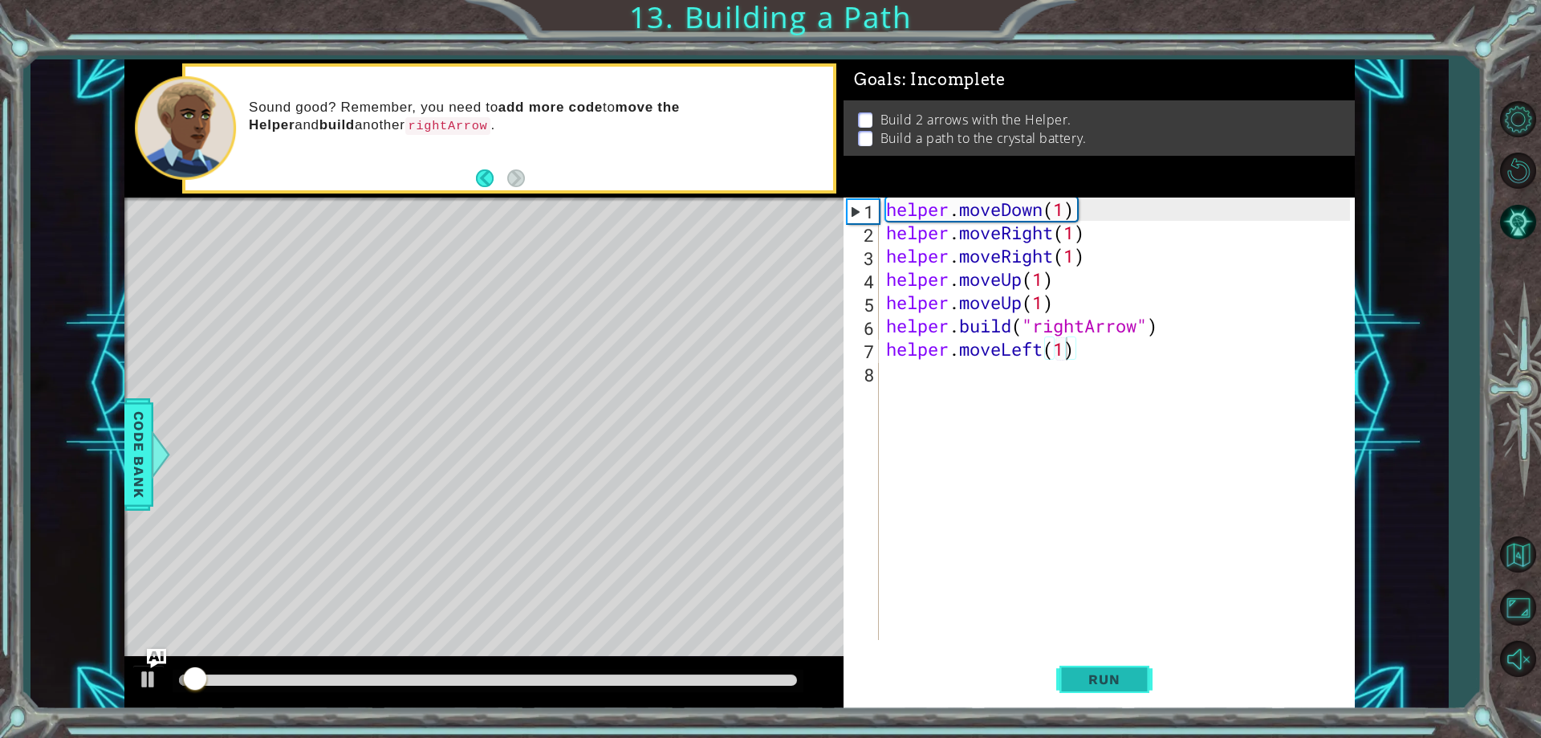
click at [1118, 673] on span "Run" at bounding box center [1103, 679] width 63 height 16
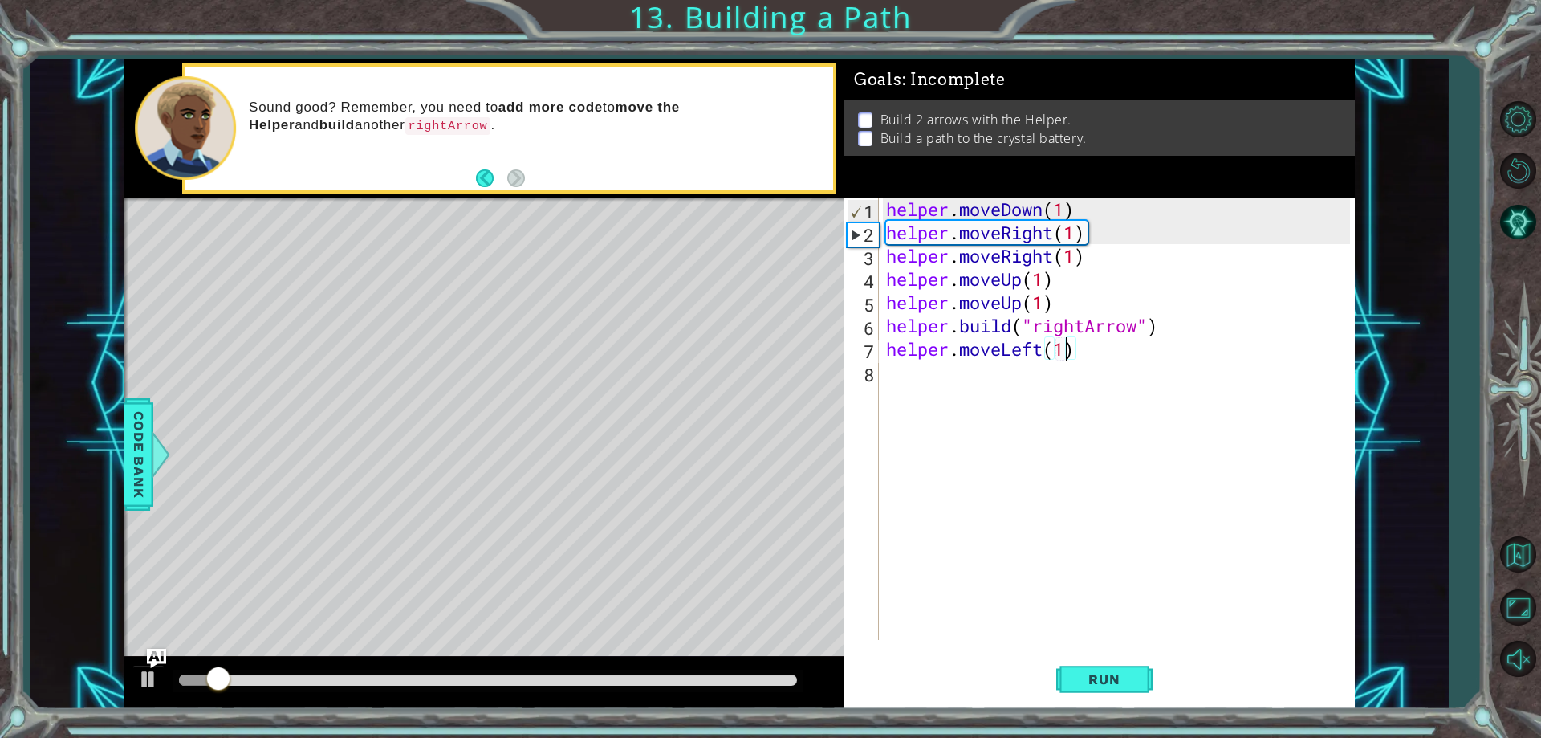
click at [1092, 360] on div "helper . moveDown ( 1 ) helper . moveRight ( 1 ) helper . moveRight ( 1 ) helpe…" at bounding box center [1120, 441] width 474 height 489
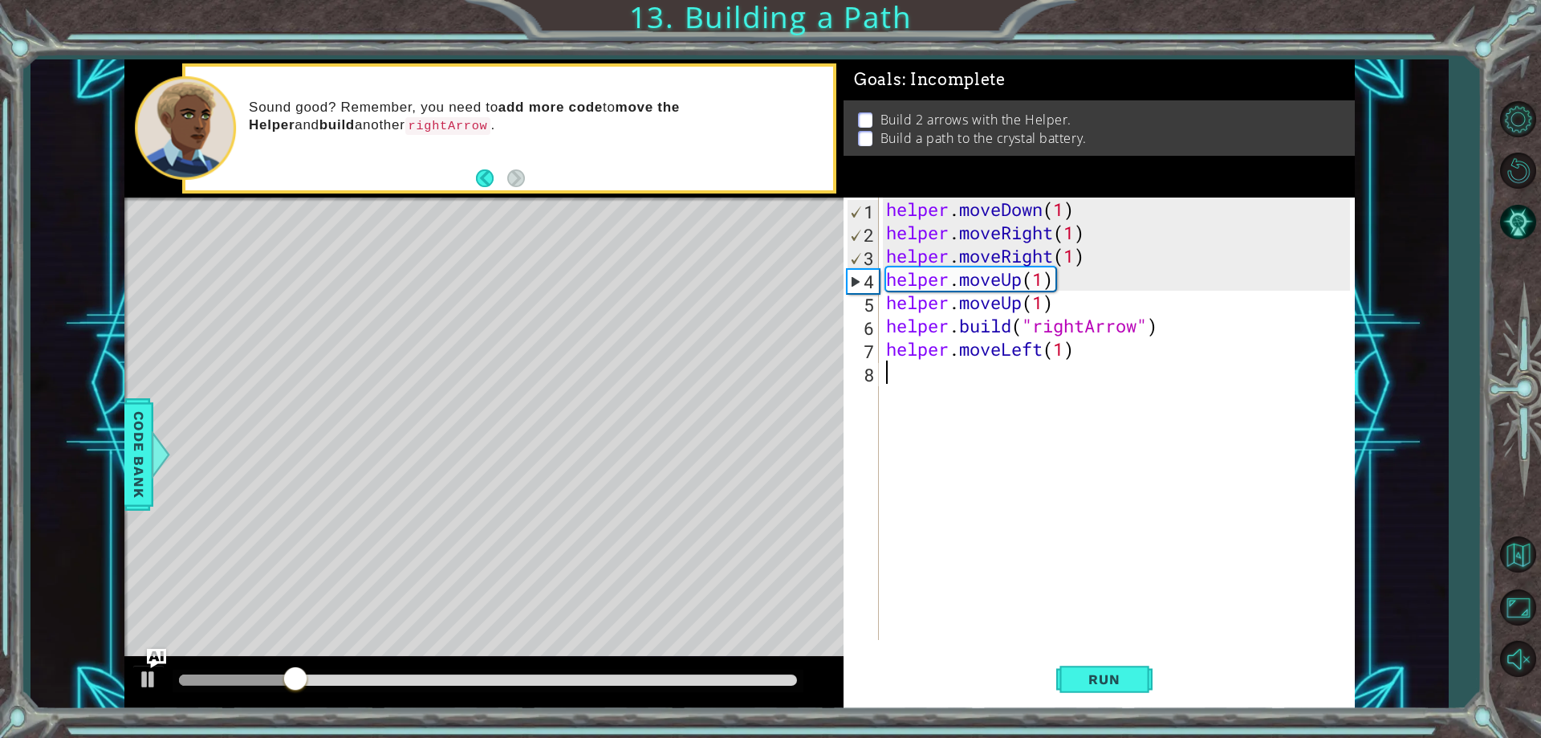
click at [1086, 354] on div "helper . moveDown ( 1 ) helper . moveRight ( 1 ) helper . moveRight ( 1 ) helpe…" at bounding box center [1120, 441] width 474 height 489
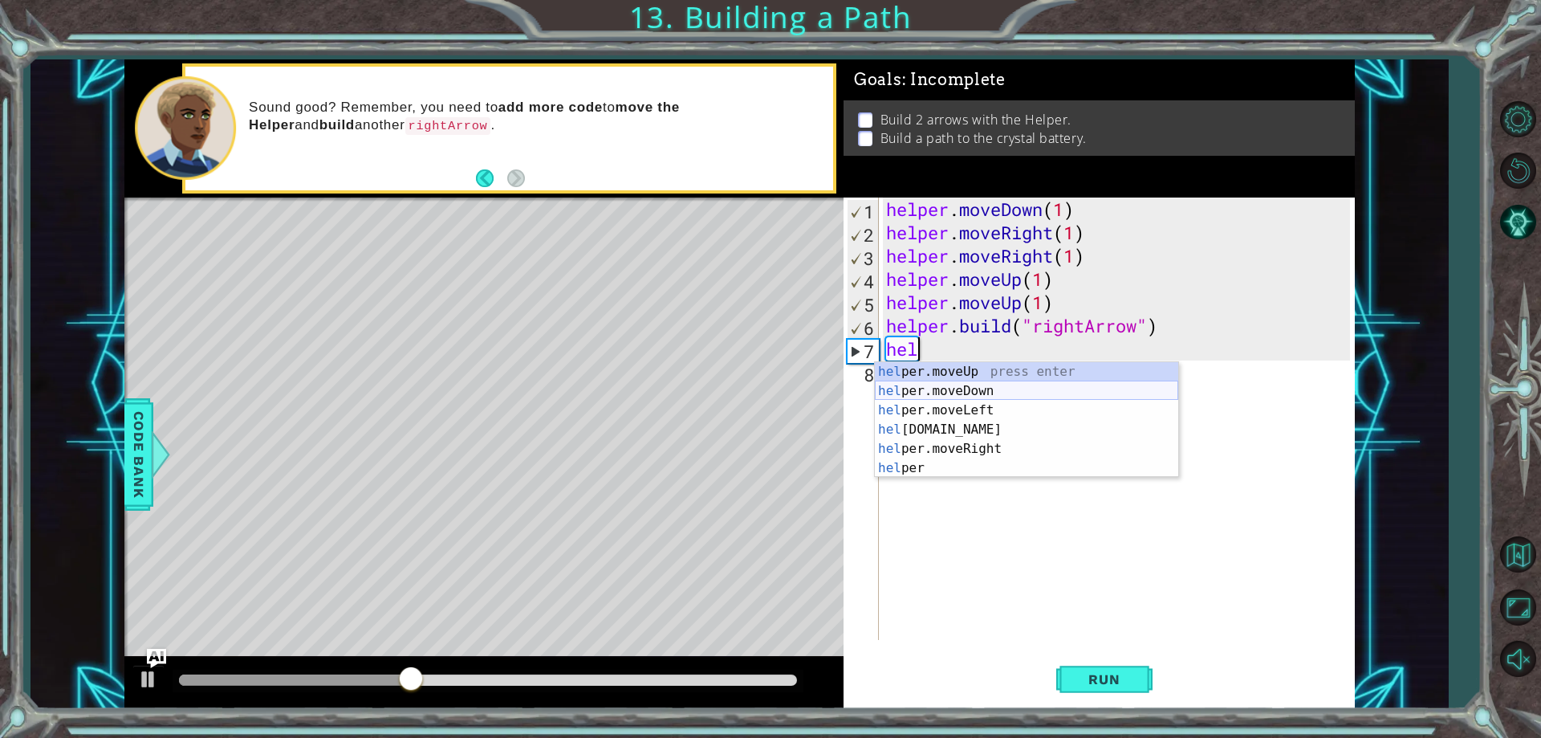
click at [1086, 391] on div "hel per.moveUp press enter hel per.moveDown press enter hel per.moveLeft press …" at bounding box center [1026, 439] width 303 height 154
type textarea "helper.moveDown(1)"
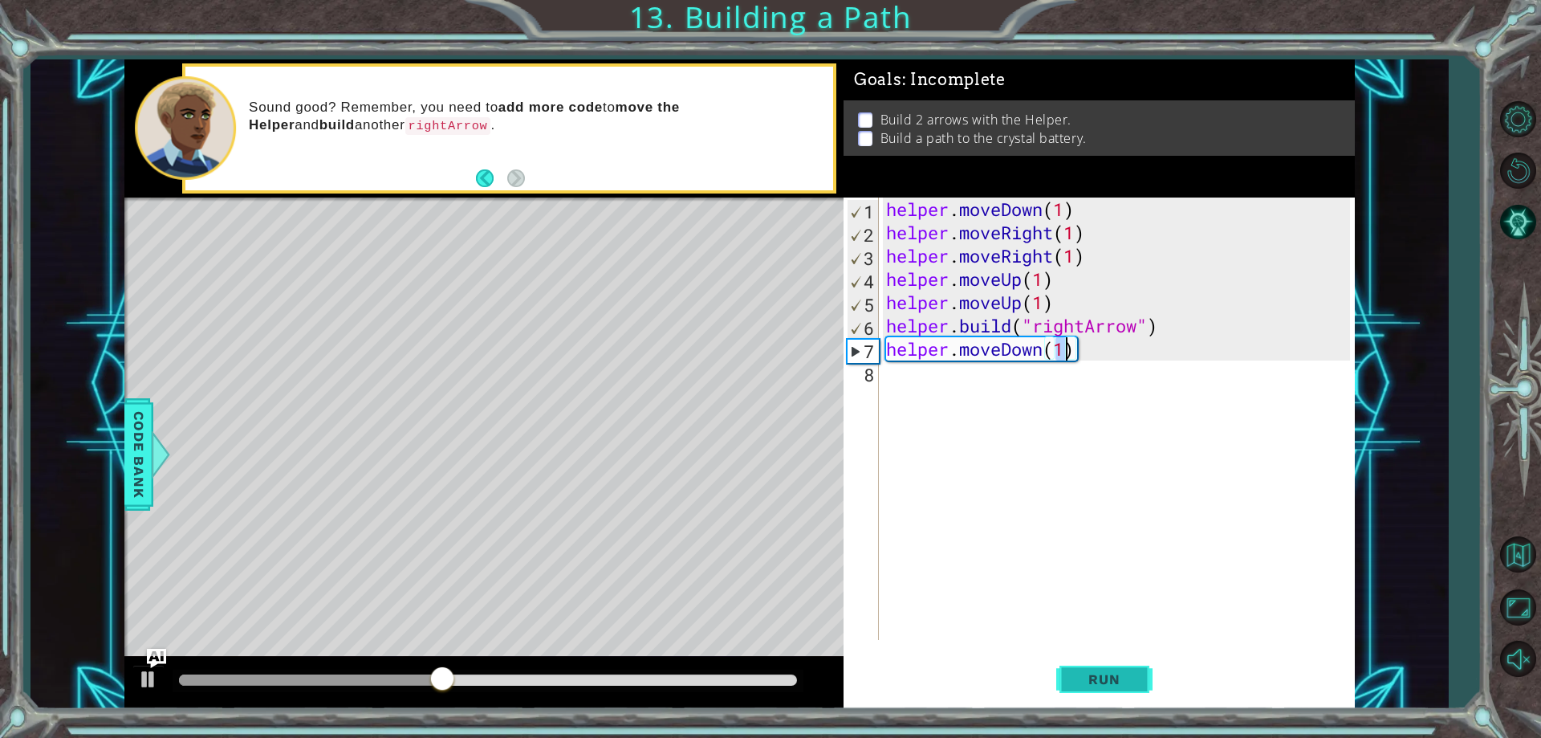
click at [1113, 688] on button "Run" at bounding box center [1104, 679] width 96 height 51
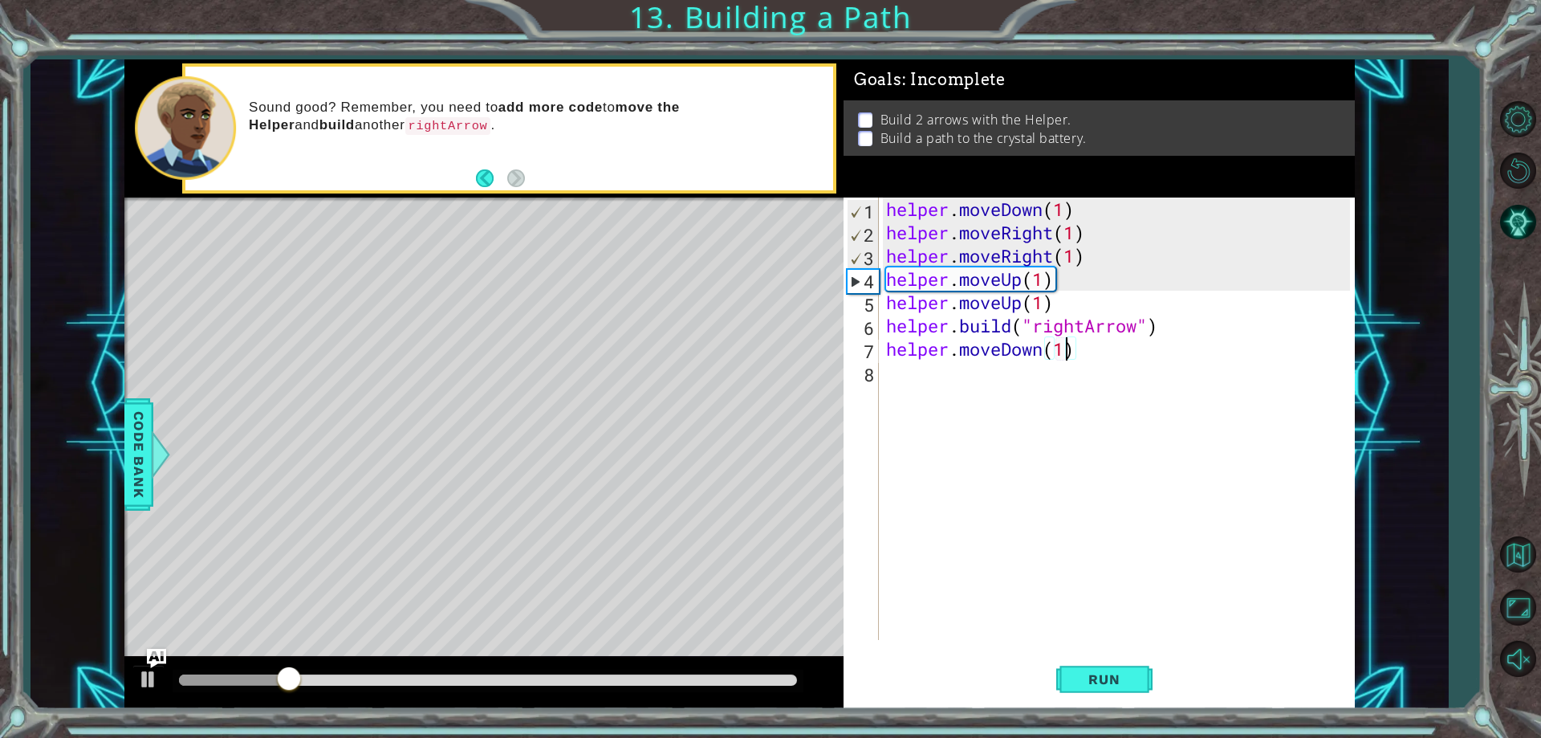
click at [1102, 413] on div "helper . moveDown ( 1 ) helper . moveRight ( 1 ) helper . moveRight ( 1 ) helpe…" at bounding box center [1120, 441] width 474 height 489
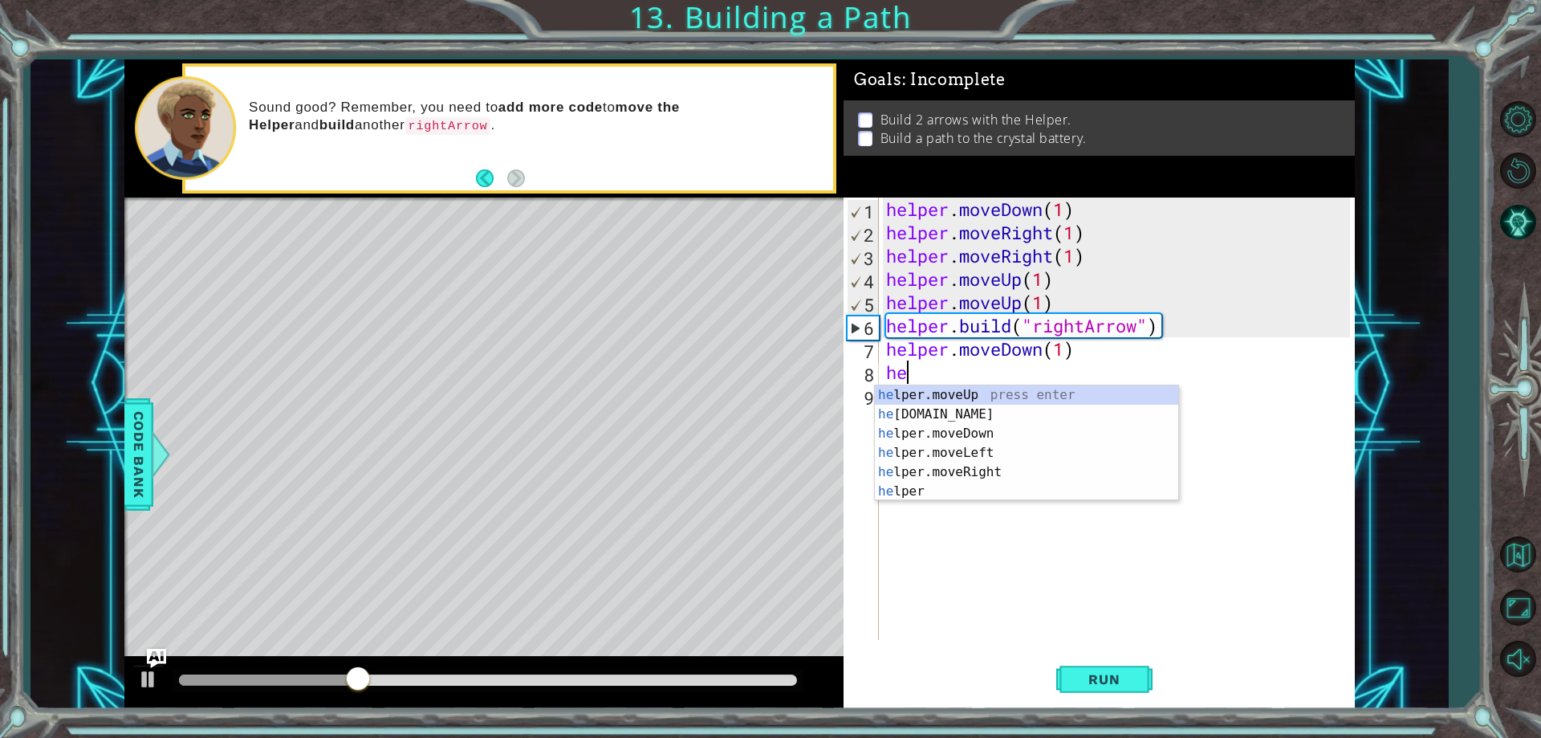
scroll to position [0, 1]
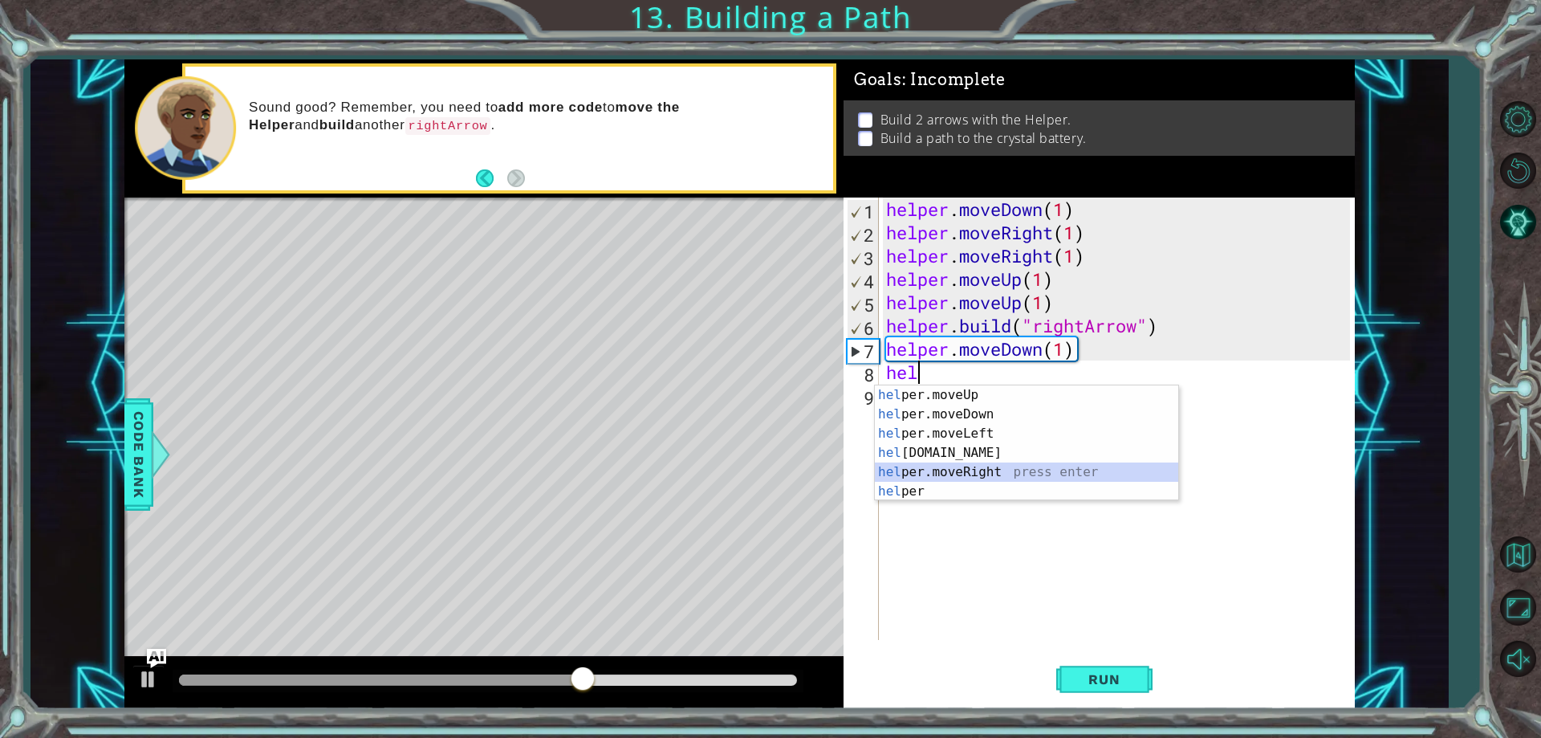
click at [1068, 472] on div "hel per.moveUp press enter hel per.moveDown press enter hel per.moveLeft press …" at bounding box center [1026, 462] width 303 height 154
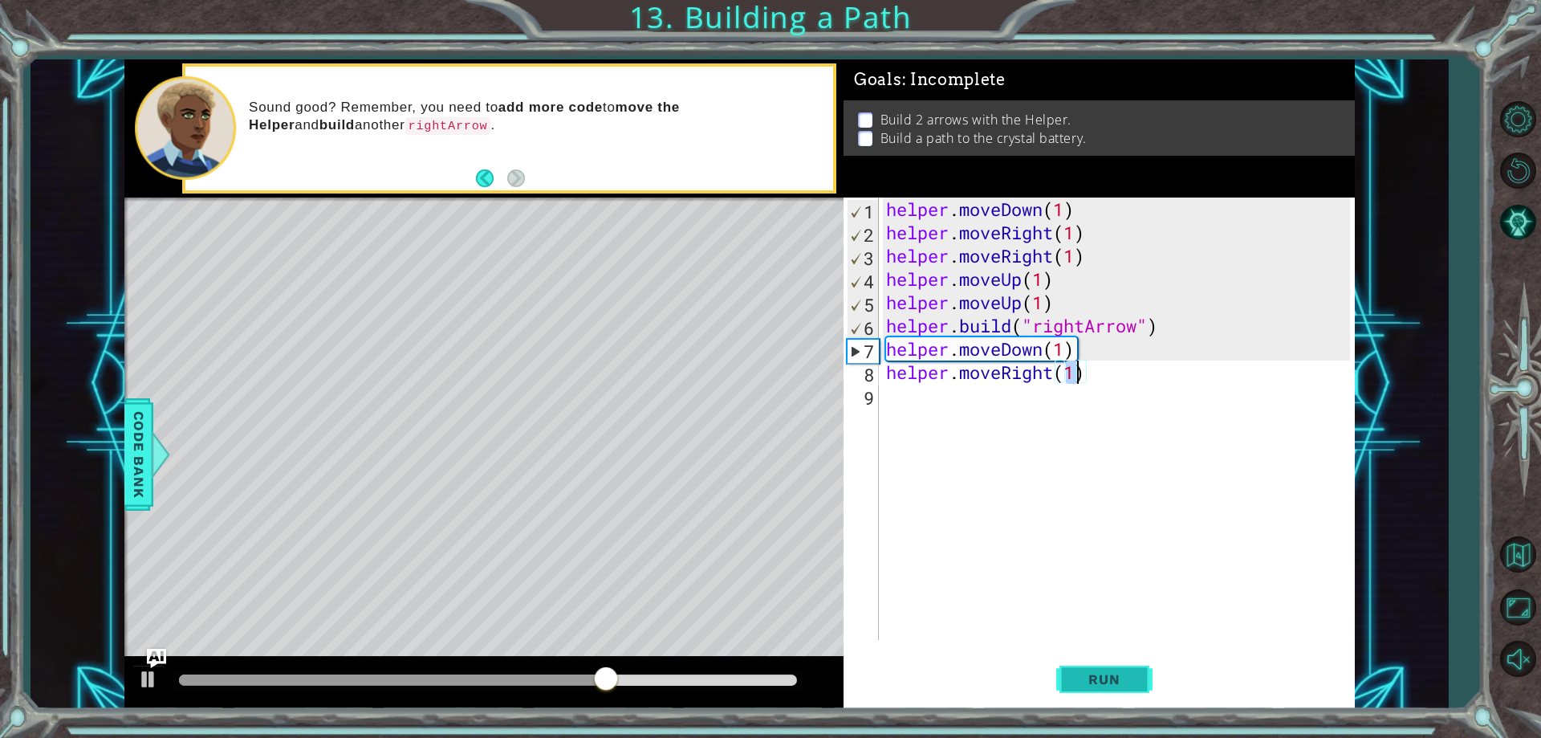
type textarea "helper.moveRight(1)"
click at [1075, 678] on span "Run" at bounding box center [1103, 679] width 63 height 16
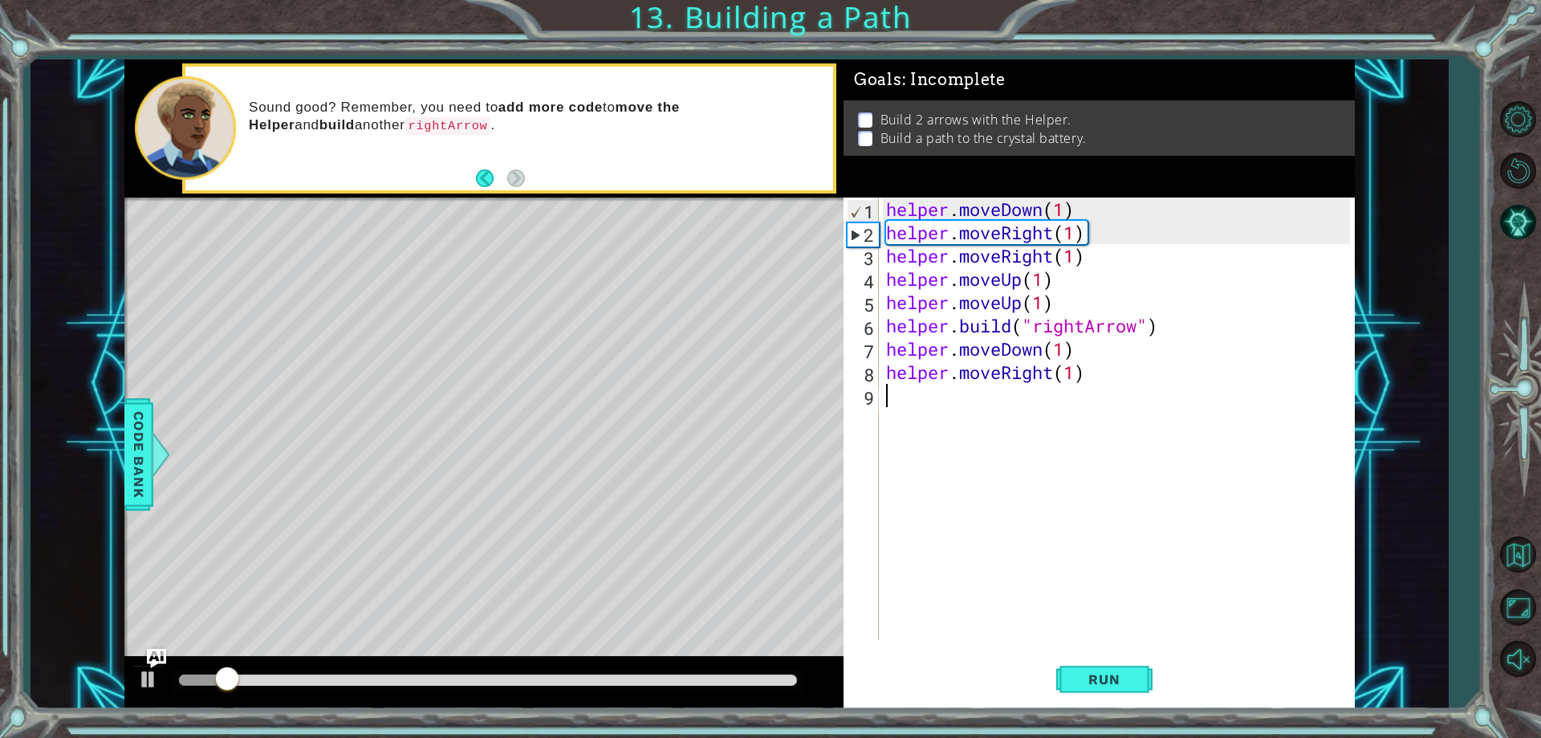
click at [1062, 423] on div "helper . moveDown ( 1 ) helper . moveRight ( 1 ) helper . moveRight ( 1 ) helpe…" at bounding box center [1120, 441] width 474 height 489
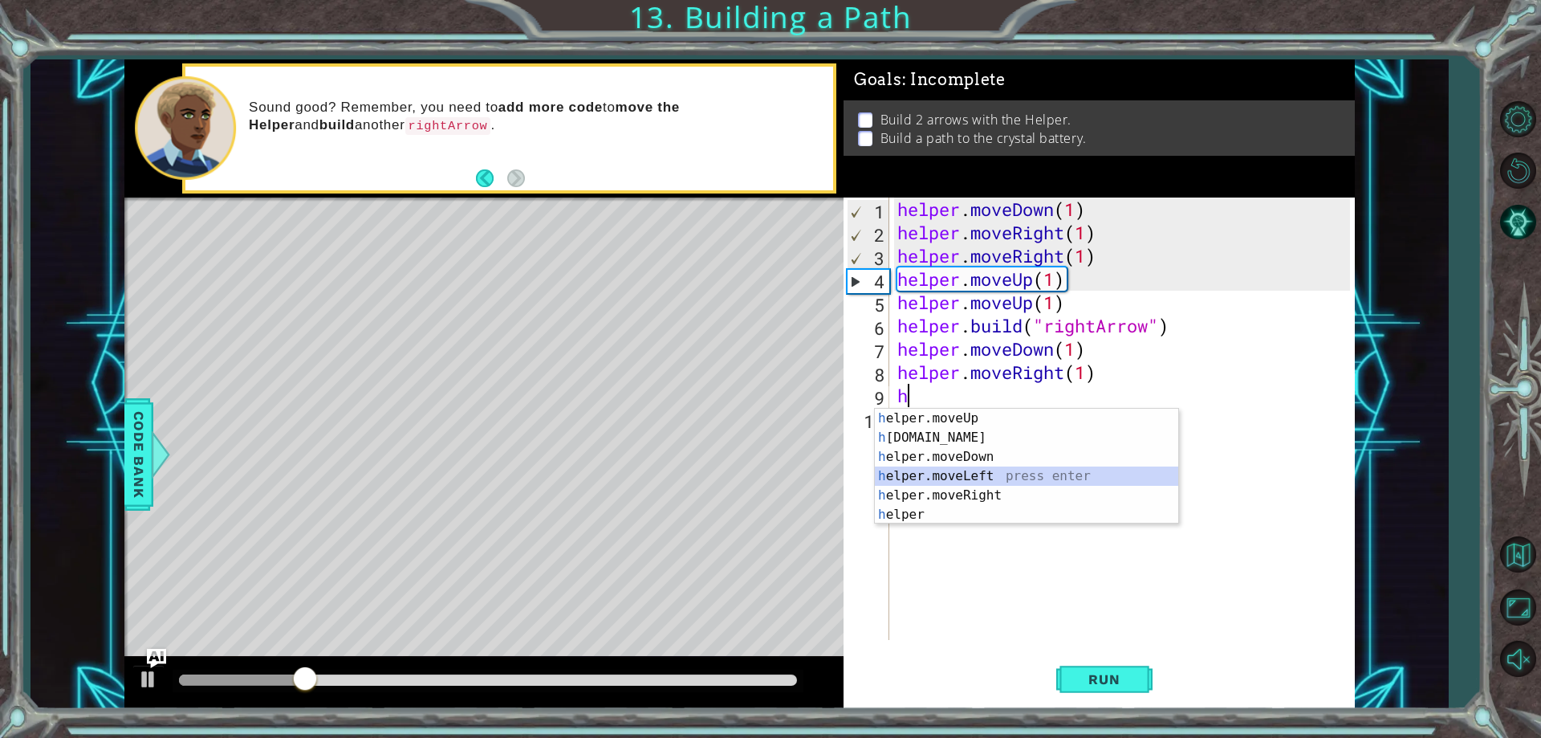
click at [1063, 482] on div "h elper.moveUp press enter h [DOMAIN_NAME] press enter h elper.moveDown press e…" at bounding box center [1026, 486] width 303 height 154
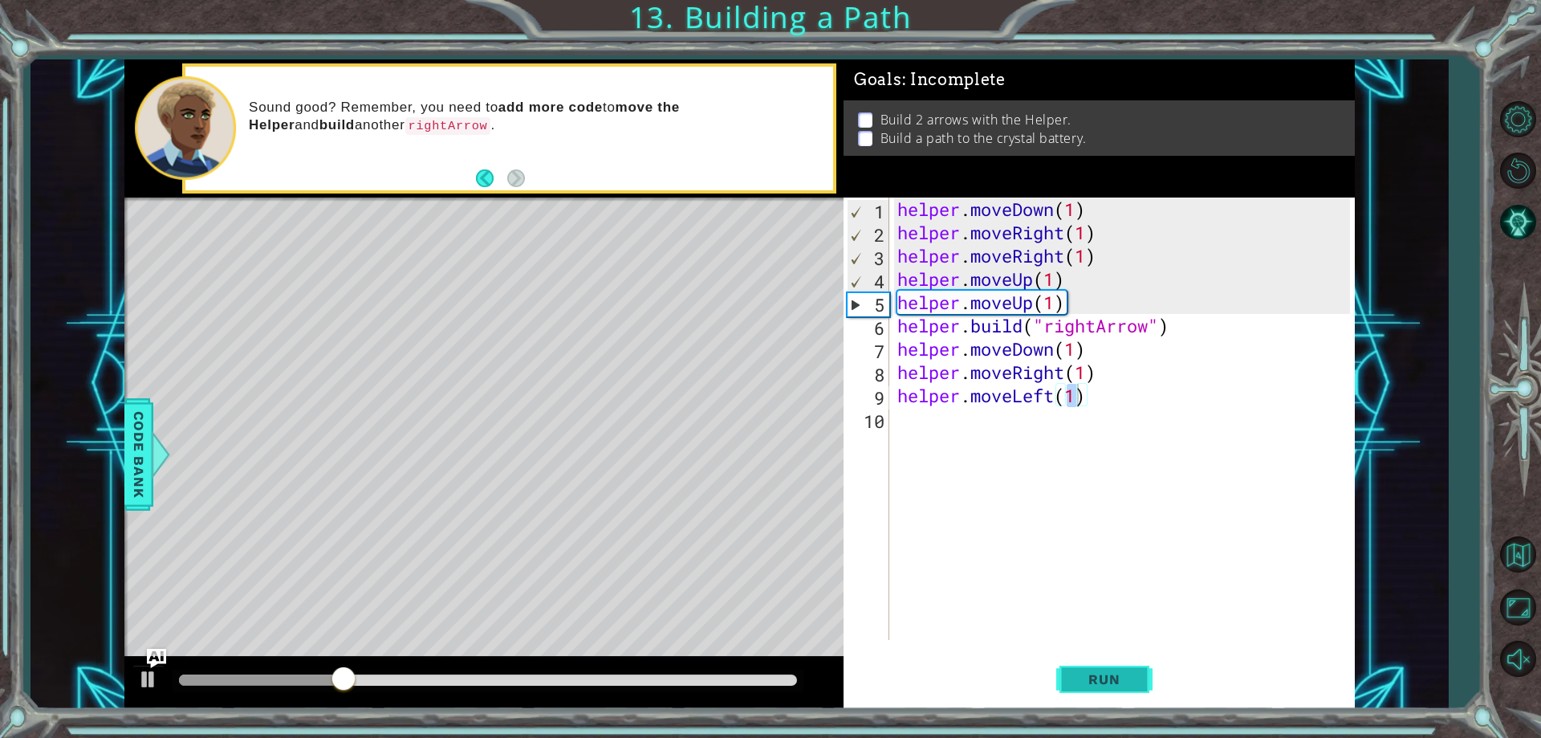
click at [1102, 689] on button "Run" at bounding box center [1104, 679] width 96 height 51
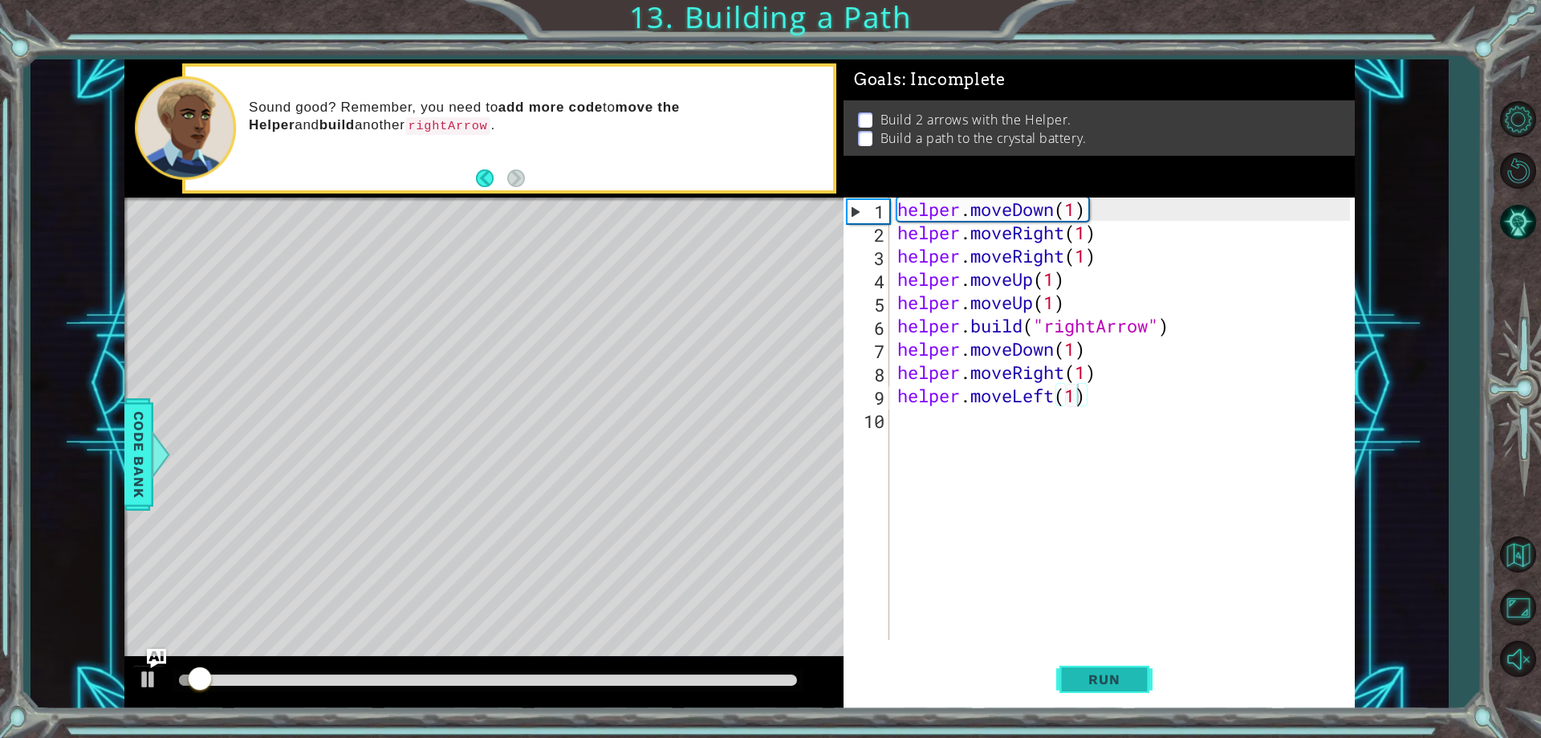
click at [1102, 682] on span "Run" at bounding box center [1103, 679] width 63 height 16
click at [1082, 402] on div "helper . moveDown ( 1 ) helper . moveRight ( 1 ) helper . moveRight ( 1 ) helpe…" at bounding box center [1126, 441] width 464 height 489
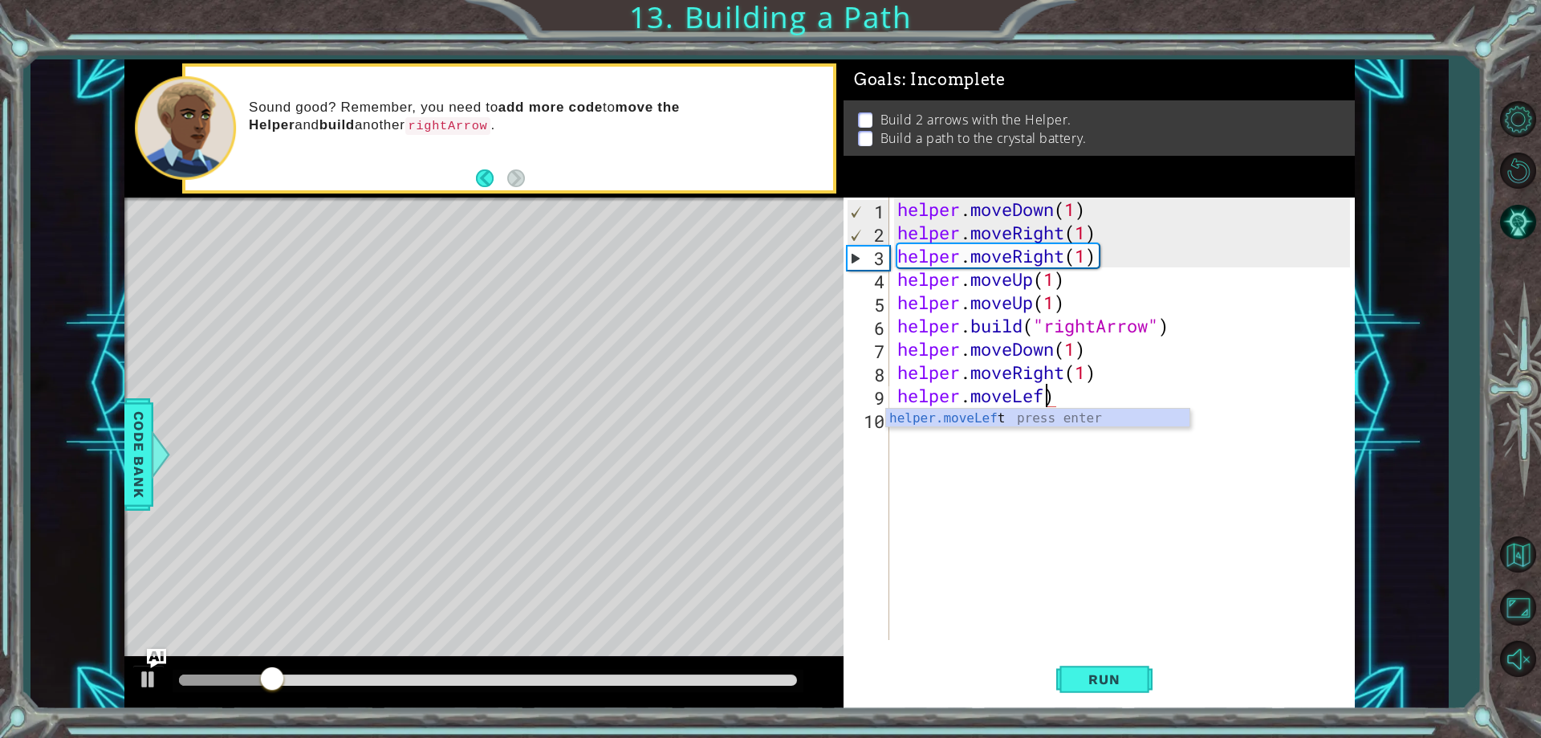
click at [1075, 410] on div "helper.moveLef t press enter" at bounding box center [1037, 438] width 303 height 58
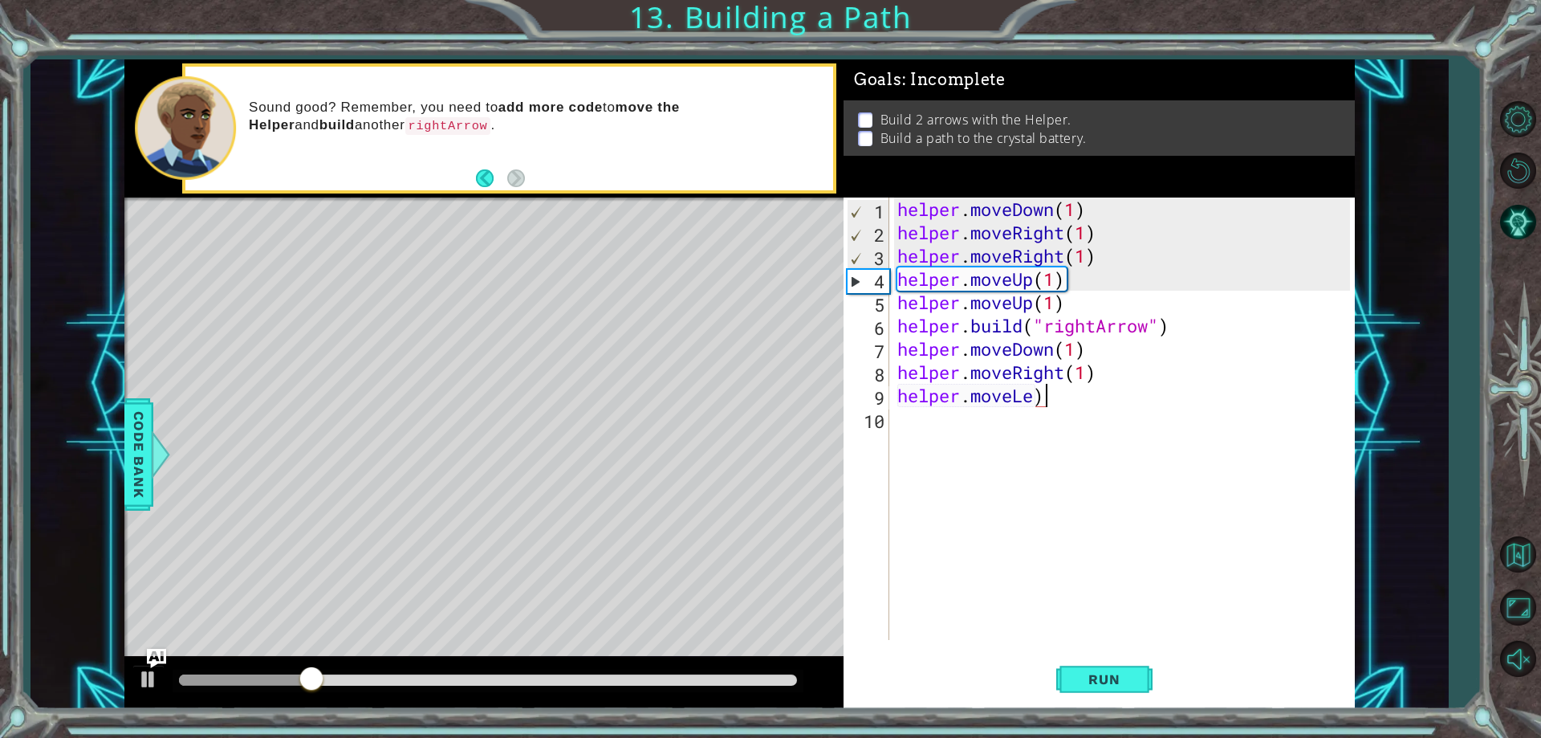
click at [1075, 400] on div "helper . moveDown ( 1 ) helper . moveRight ( 1 ) helper . moveRight ( 1 ) helpe…" at bounding box center [1126, 441] width 464 height 489
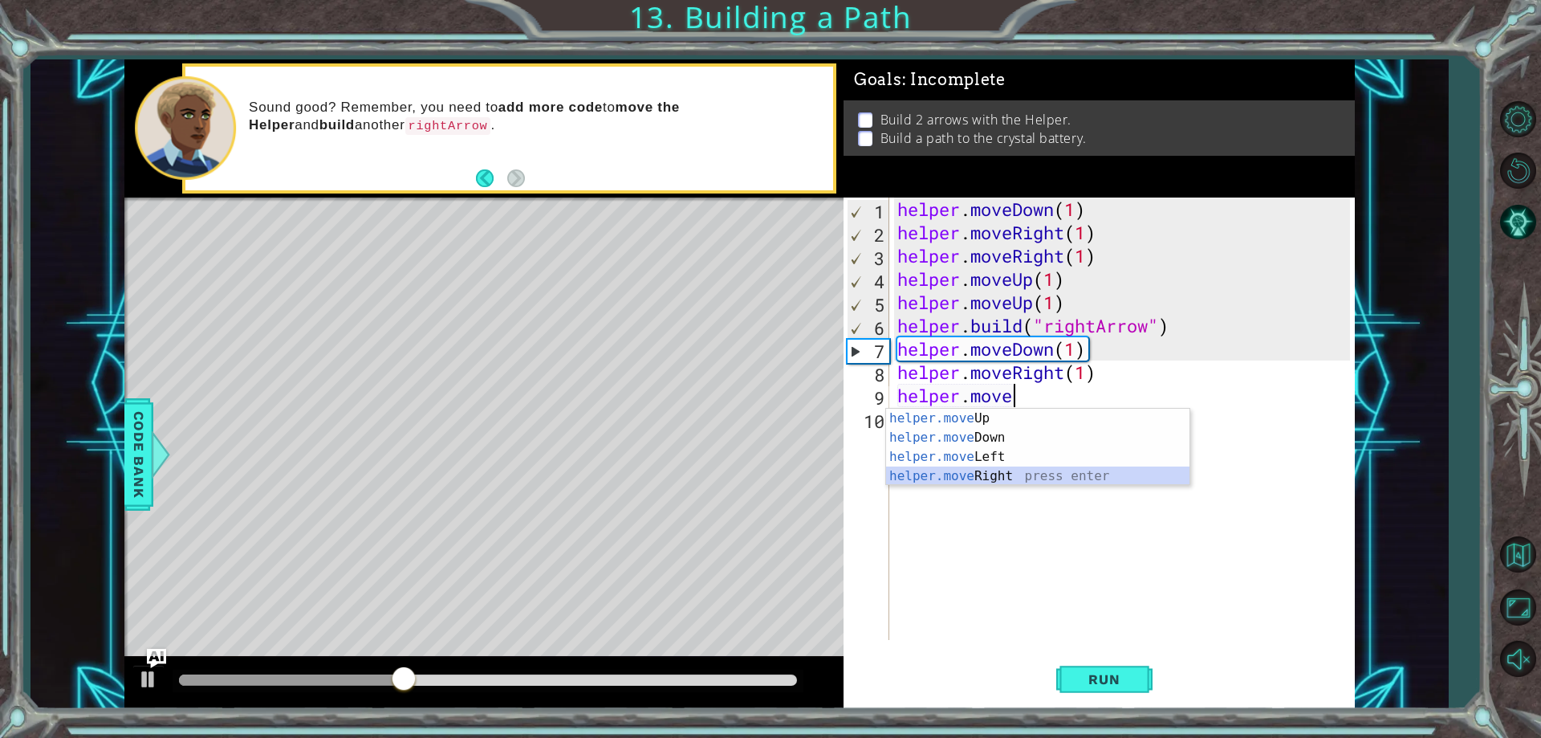
click at [1077, 468] on div "helper.move Up press enter helper.move Down press enter helper.move Left press …" at bounding box center [1037, 467] width 303 height 116
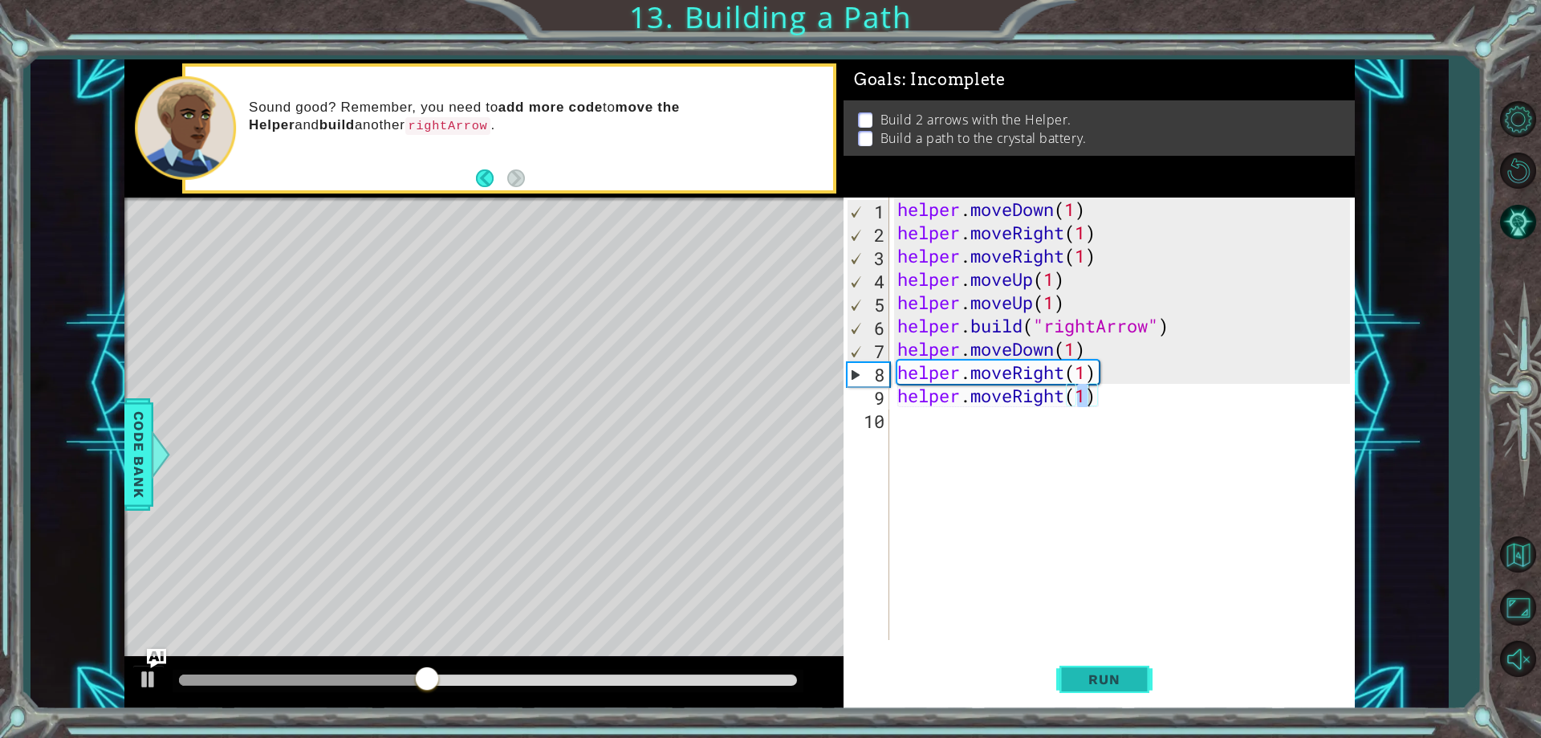
click at [1107, 672] on span "Run" at bounding box center [1103, 679] width 63 height 16
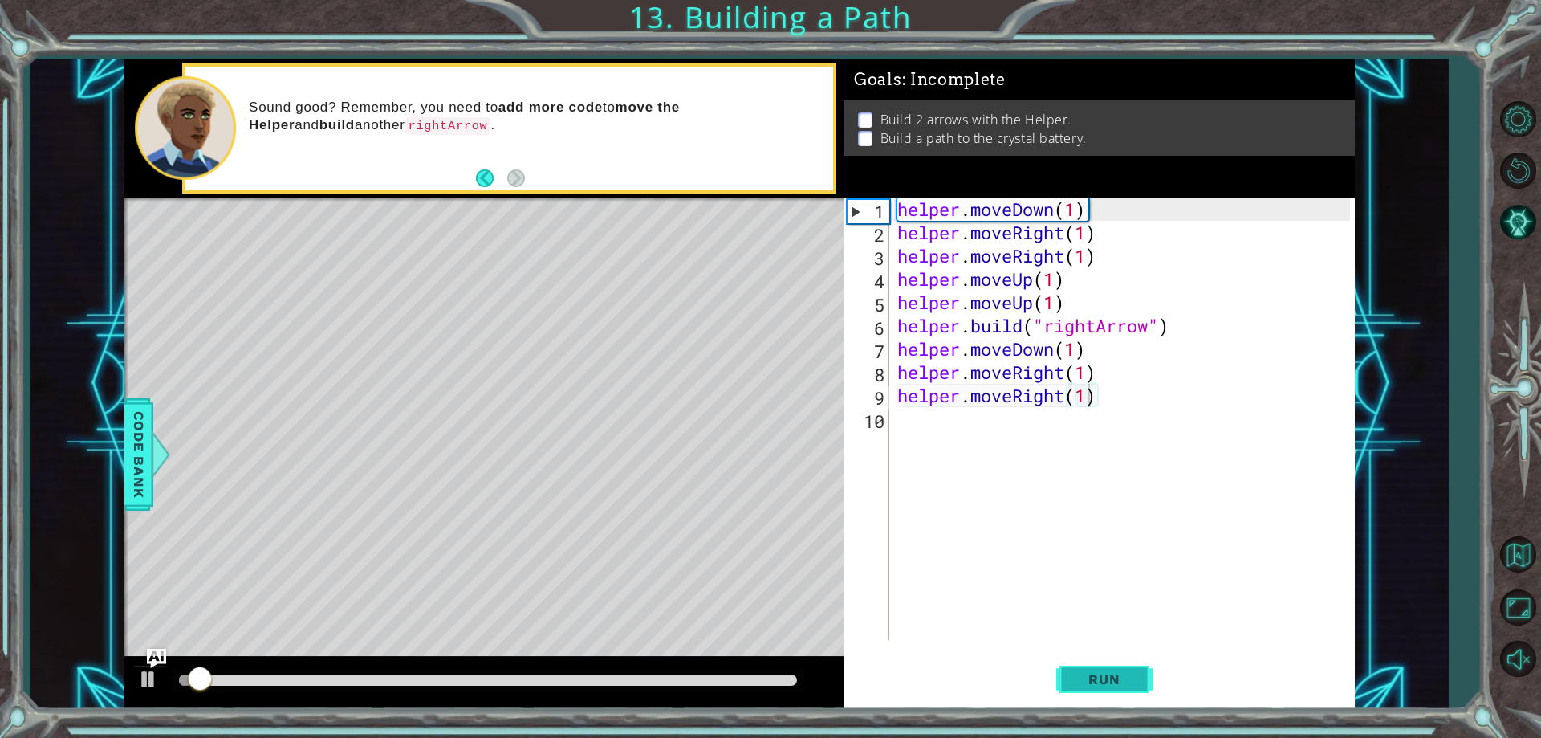
click at [1107, 672] on span "Run" at bounding box center [1103, 679] width 63 height 16
click at [1102, 382] on div "helper . moveDown ( 1 ) helper . moveRight ( 1 ) helper . moveRight ( 1 ) helpe…" at bounding box center [1126, 441] width 464 height 489
type textarea "helper.moveRight(1"
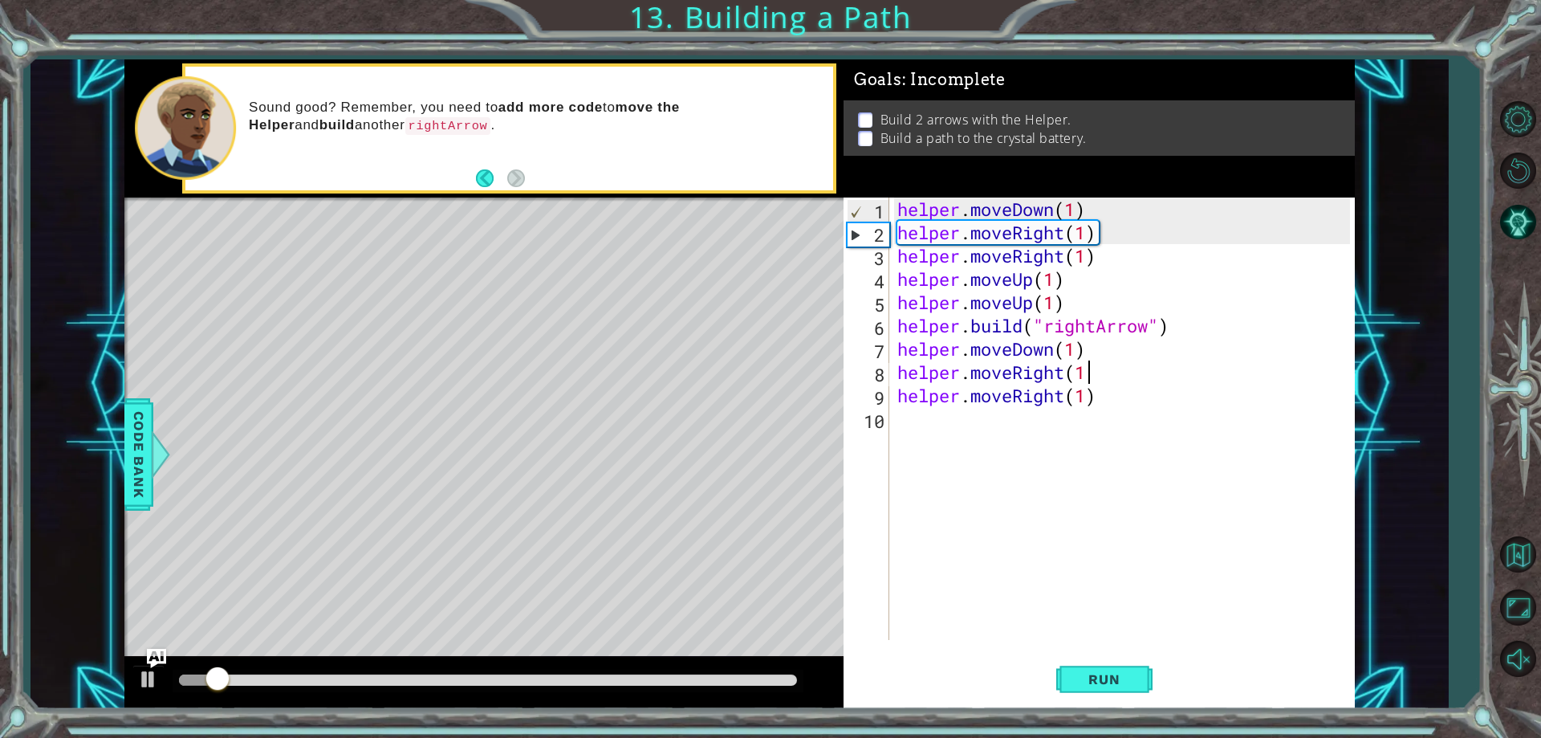
click at [1104, 411] on div "helper . moveDown ( 1 ) helper . moveRight ( 1 ) helper . moveRight ( 1 ) helpe…" at bounding box center [1126, 441] width 464 height 489
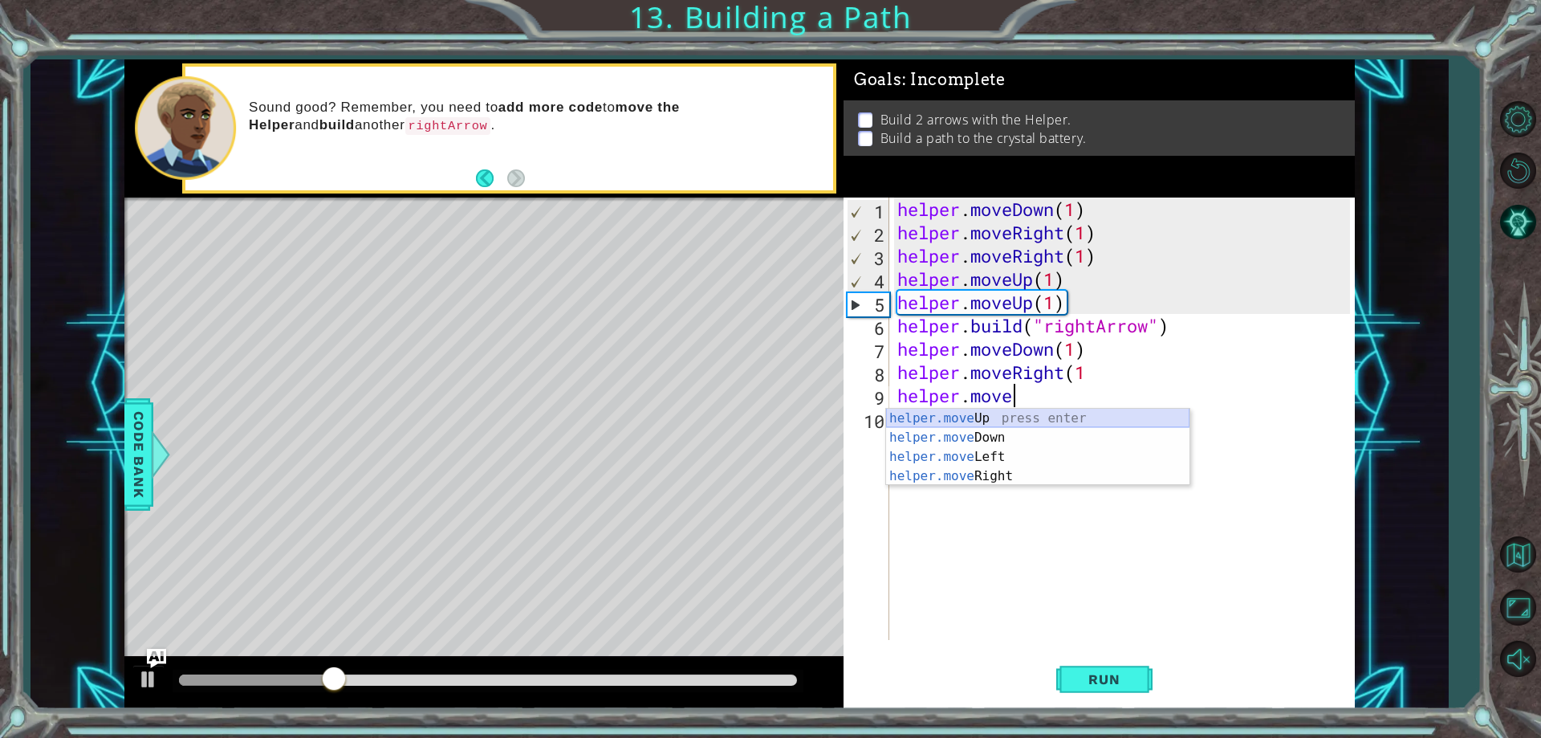
click at [1084, 417] on div "helper.move Up press enter helper.move Down press enter helper.move Left press …" at bounding box center [1037, 467] width 303 height 116
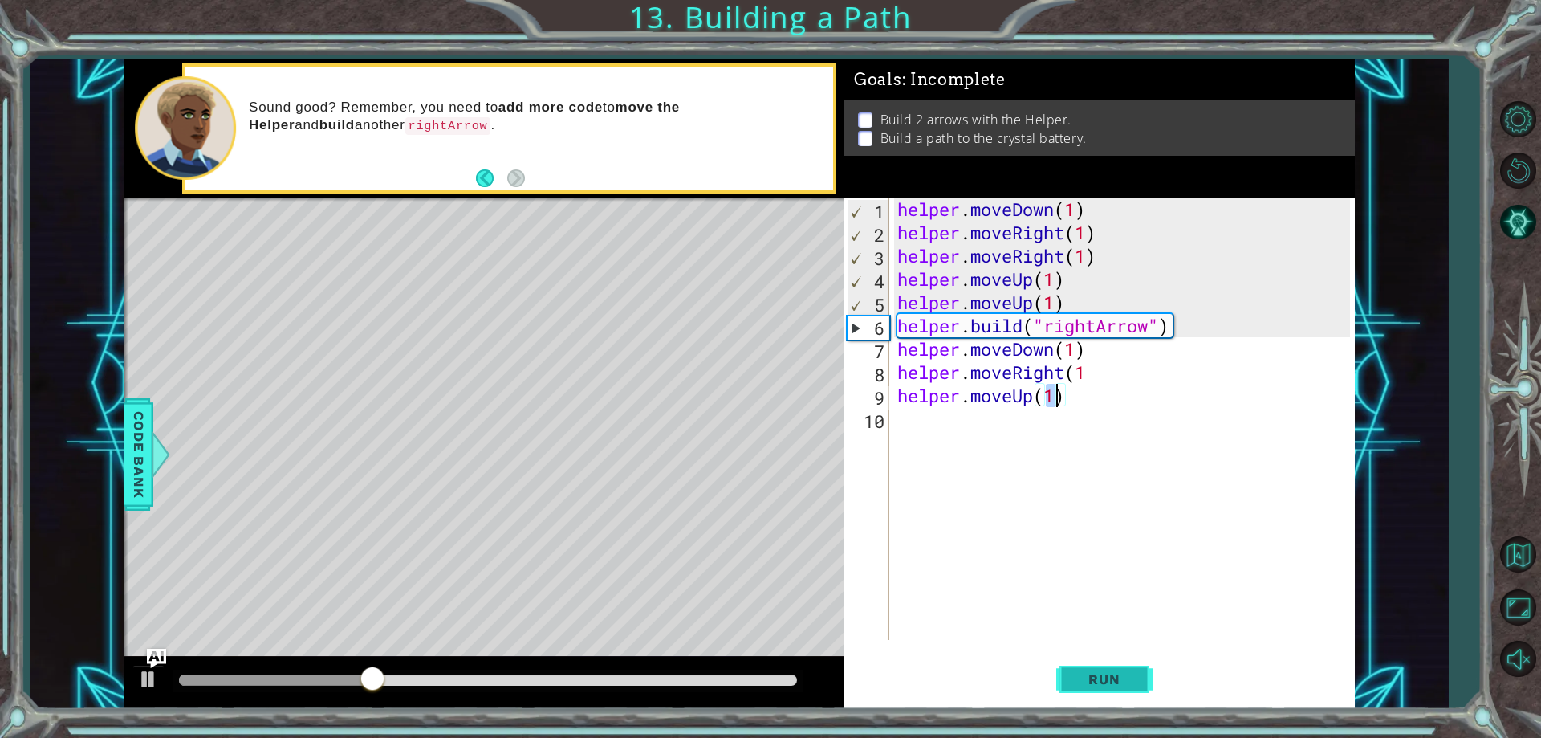
click at [1113, 663] on button "Run" at bounding box center [1104, 679] width 96 height 51
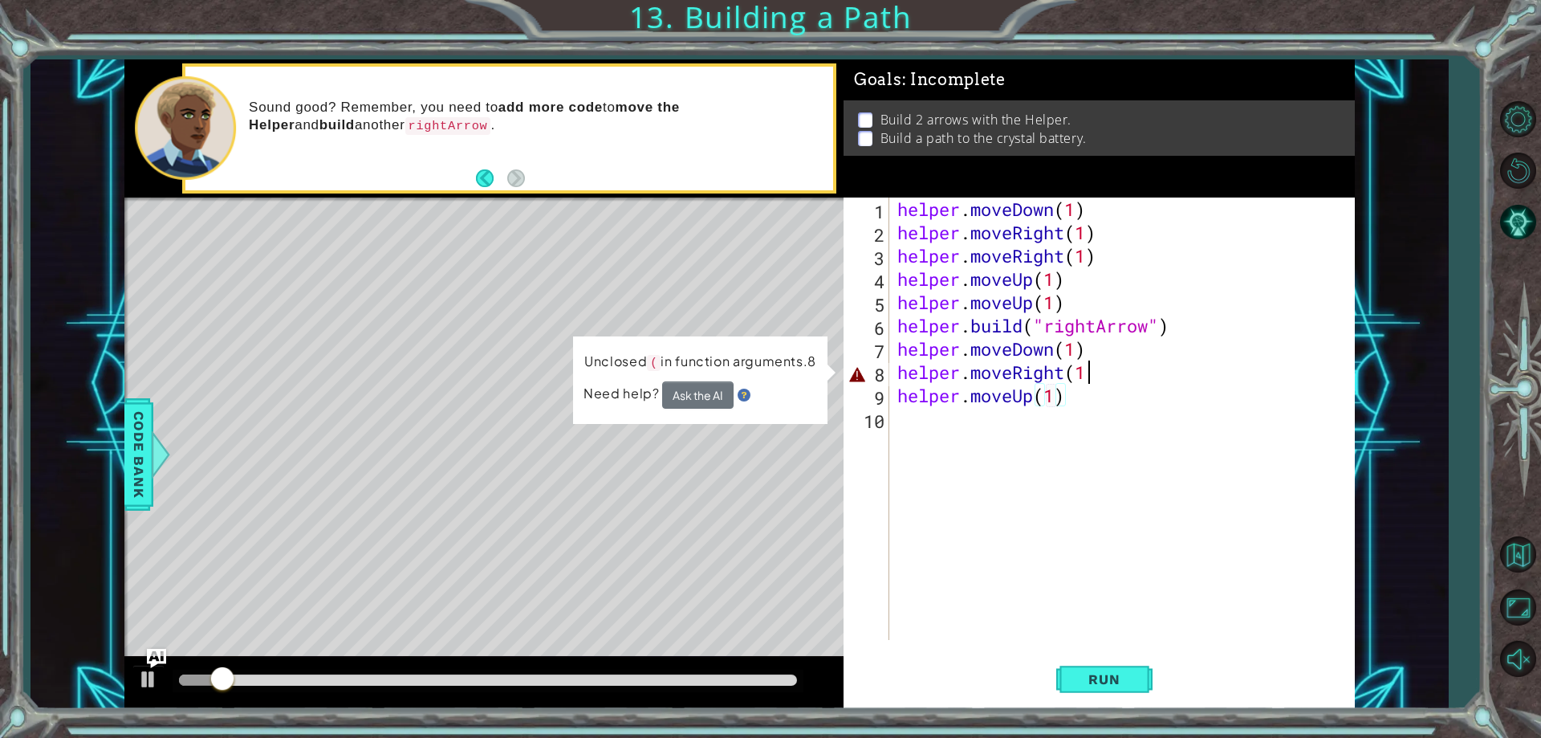
click at [1105, 374] on div "helper . moveDown ( 1 ) helper . moveRight ( 1 ) helper . moveRight ( 1 ) helpe…" at bounding box center [1126, 441] width 464 height 489
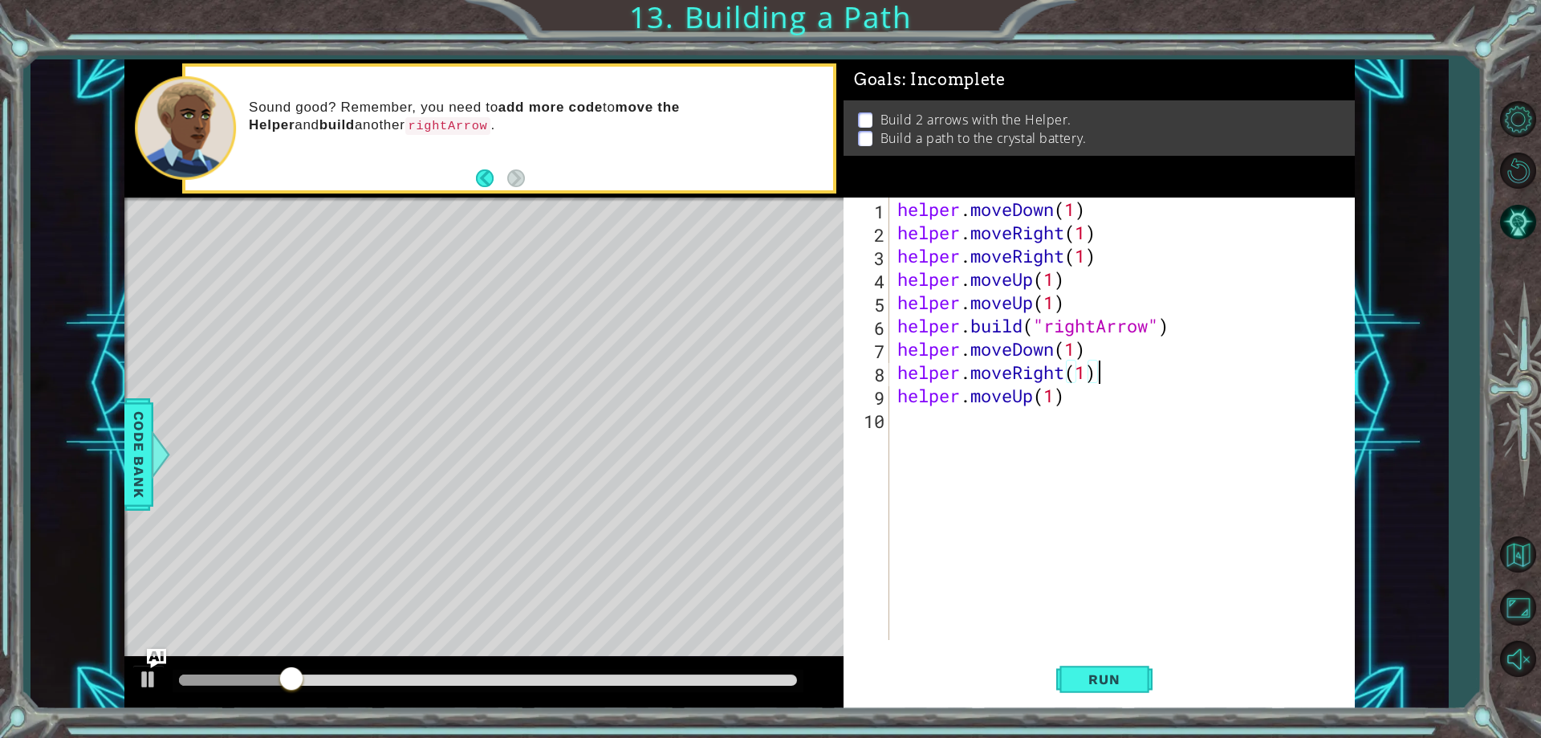
scroll to position [0, 8]
type textarea "helper.moveRight(1)"
click at [1106, 686] on span "Run" at bounding box center [1103, 679] width 63 height 16
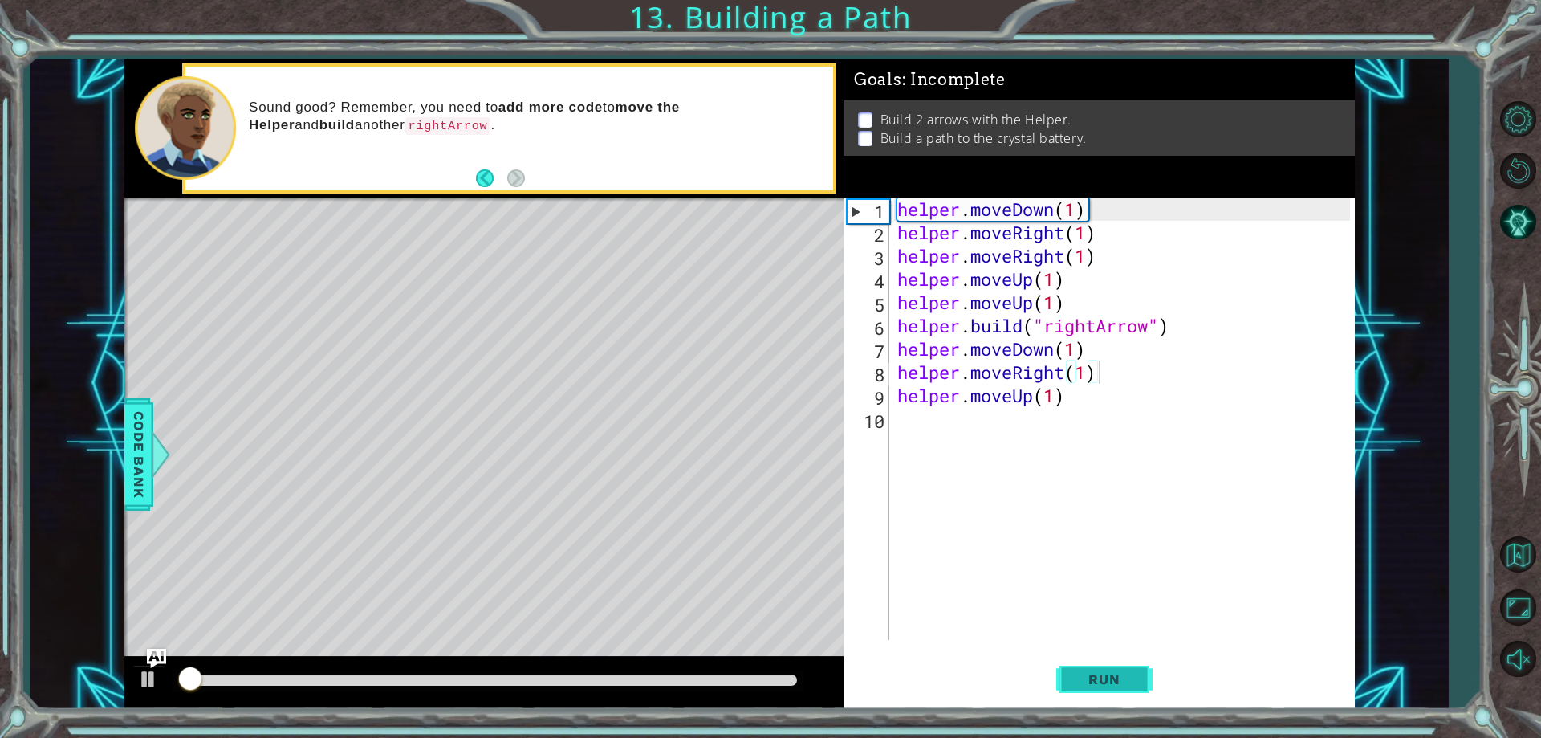
click at [1108, 677] on span "Run" at bounding box center [1103, 679] width 63 height 16
click at [1109, 678] on span "Run" at bounding box center [1103, 679] width 63 height 16
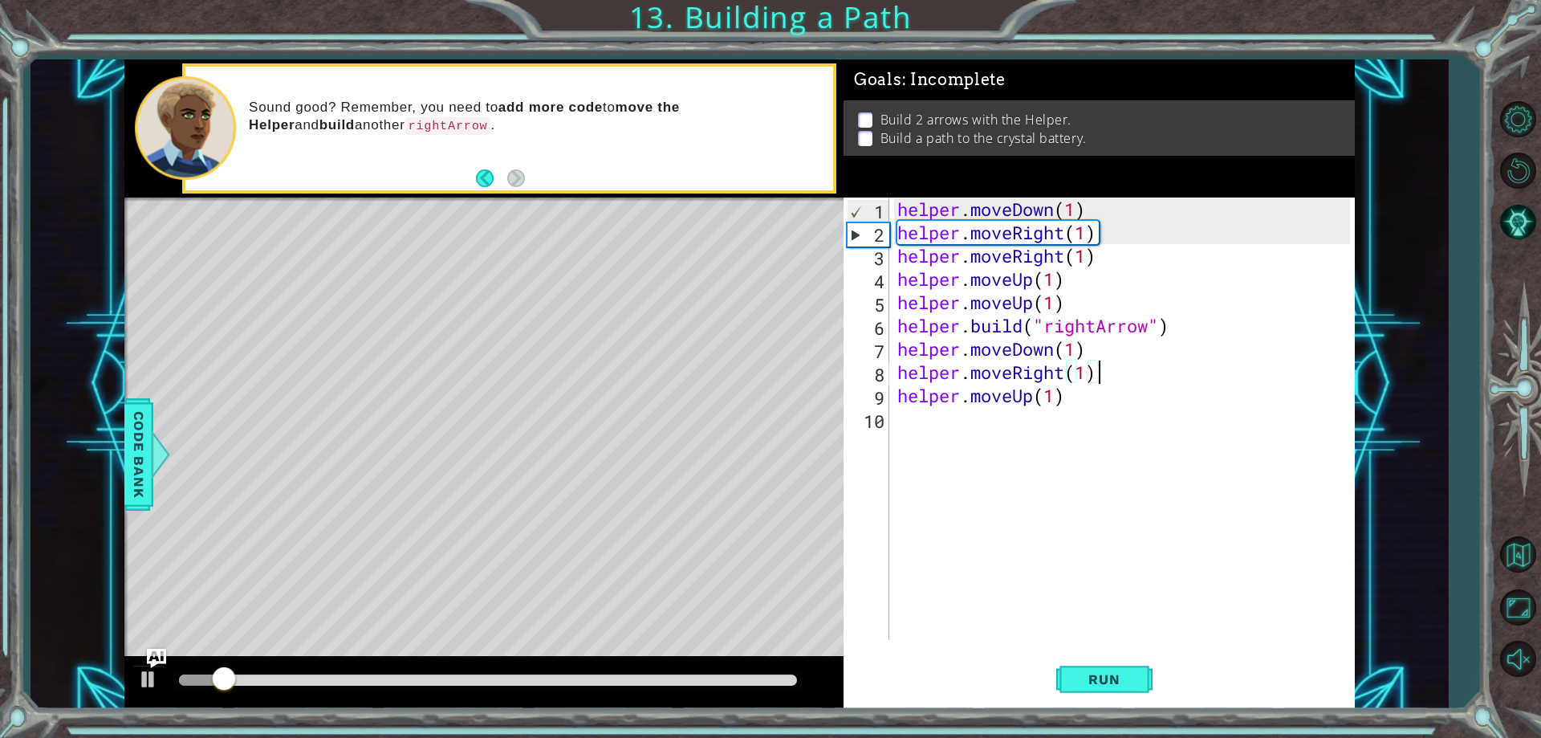
click at [1100, 437] on div "helper . moveDown ( 1 ) helper . moveRight ( 1 ) helper . moveRight ( 1 ) helpe…" at bounding box center [1126, 441] width 464 height 489
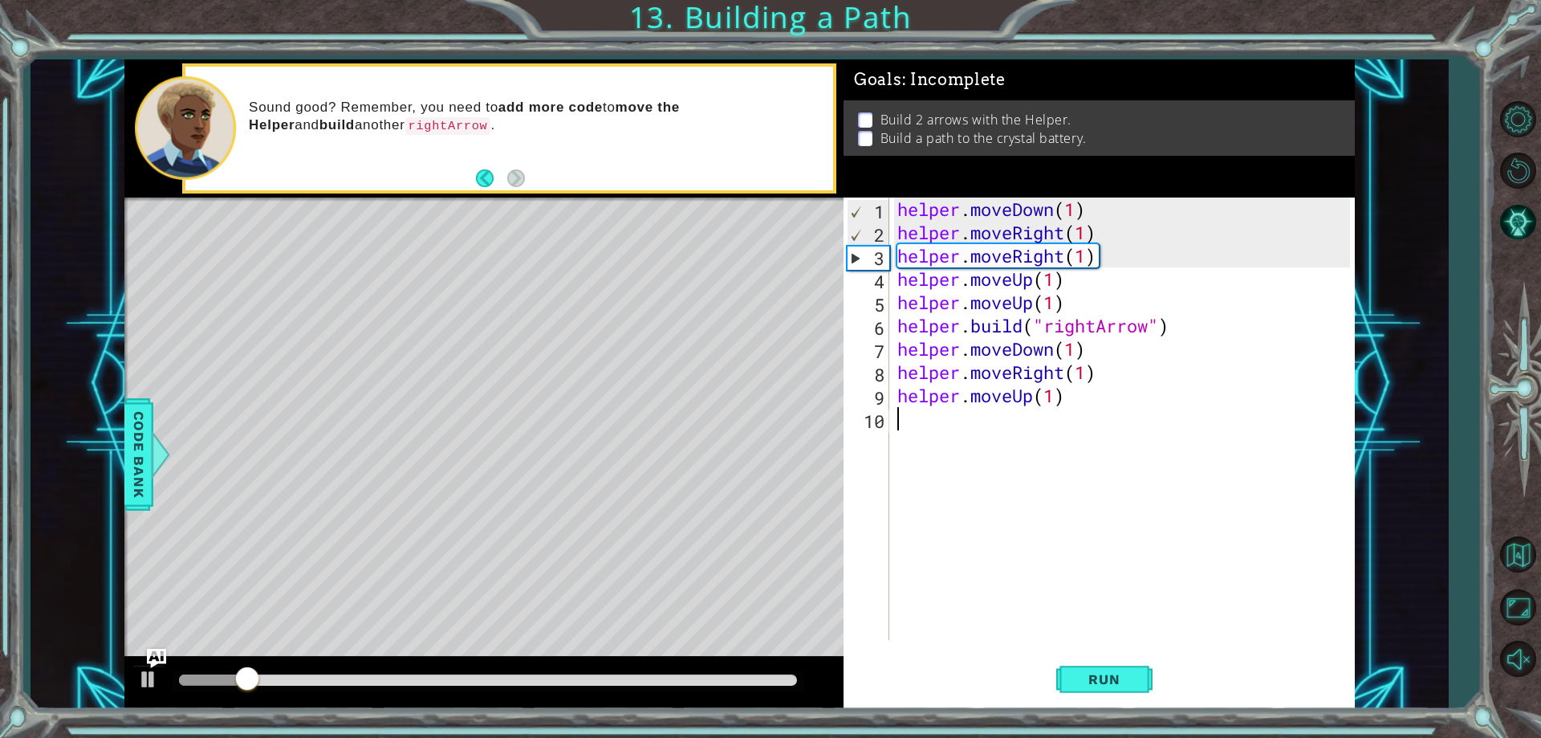
click at [1100, 413] on div "helper . moveDown ( 1 ) helper . moveRight ( 1 ) helper . moveRight ( 1 ) helpe…" at bounding box center [1126, 441] width 464 height 489
click at [1100, 403] on div "helper . moveDown ( 1 ) helper . moveRight ( 1 ) helper . moveRight ( 1 ) helpe…" at bounding box center [1126, 441] width 464 height 489
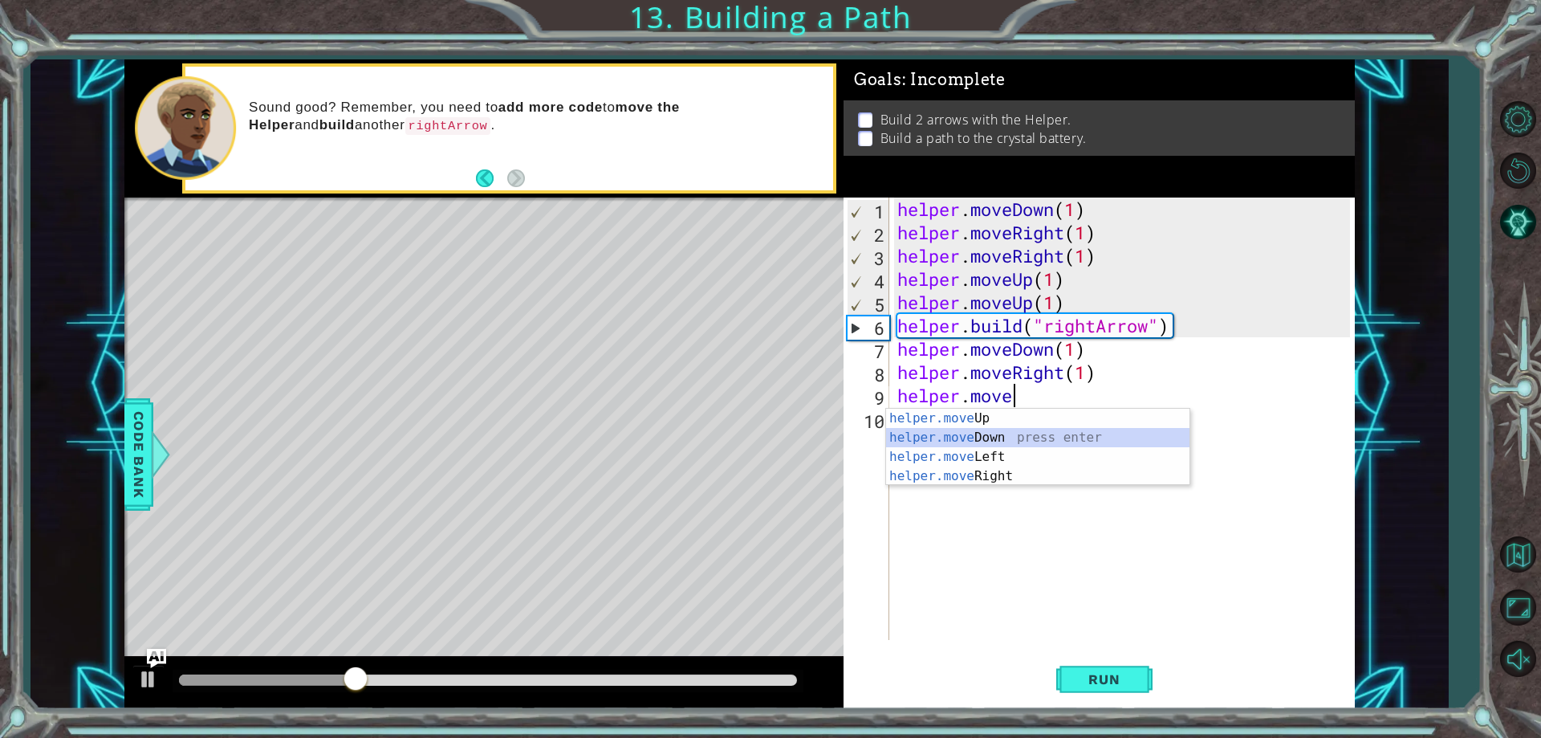
click at [1102, 440] on div "helper.move Up press enter helper.move Down press enter helper.move Left press …" at bounding box center [1037, 467] width 303 height 116
type textarea "helper.moveDown(1)"
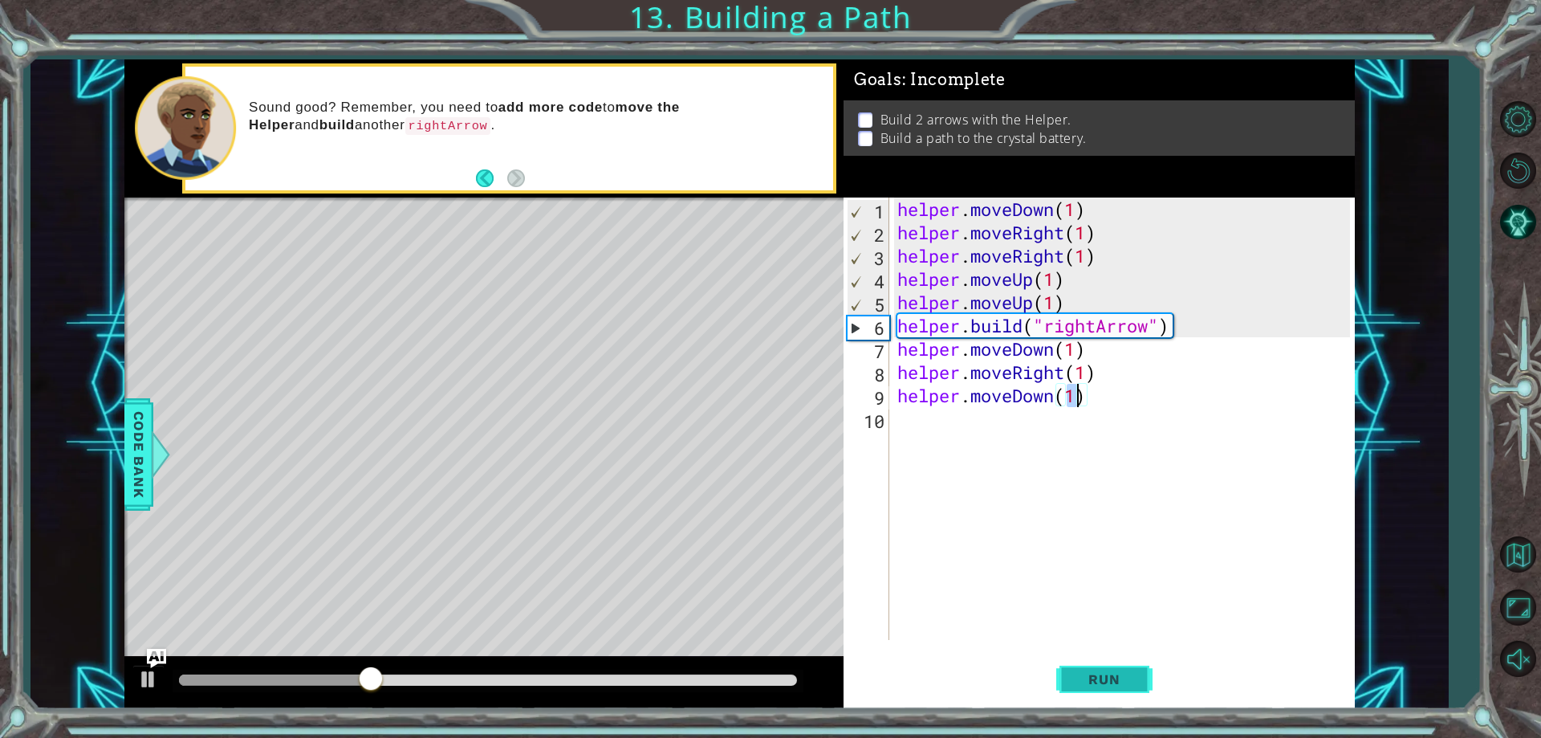
click at [1121, 681] on span "Run" at bounding box center [1103, 679] width 63 height 16
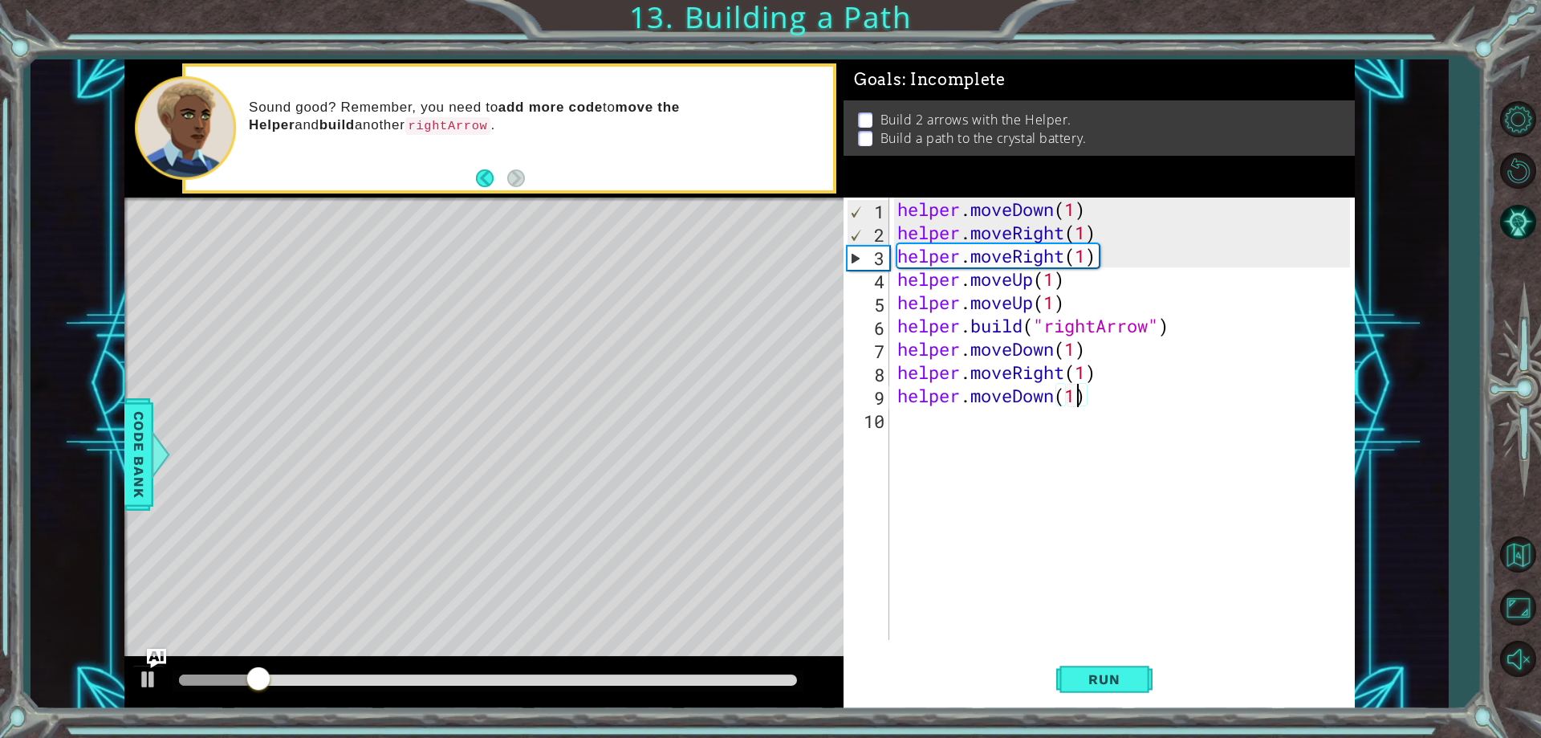
click at [1079, 437] on div "helper . moveDown ( 1 ) helper . moveRight ( 1 ) helper . moveRight ( 1 ) helpe…" at bounding box center [1126, 441] width 464 height 489
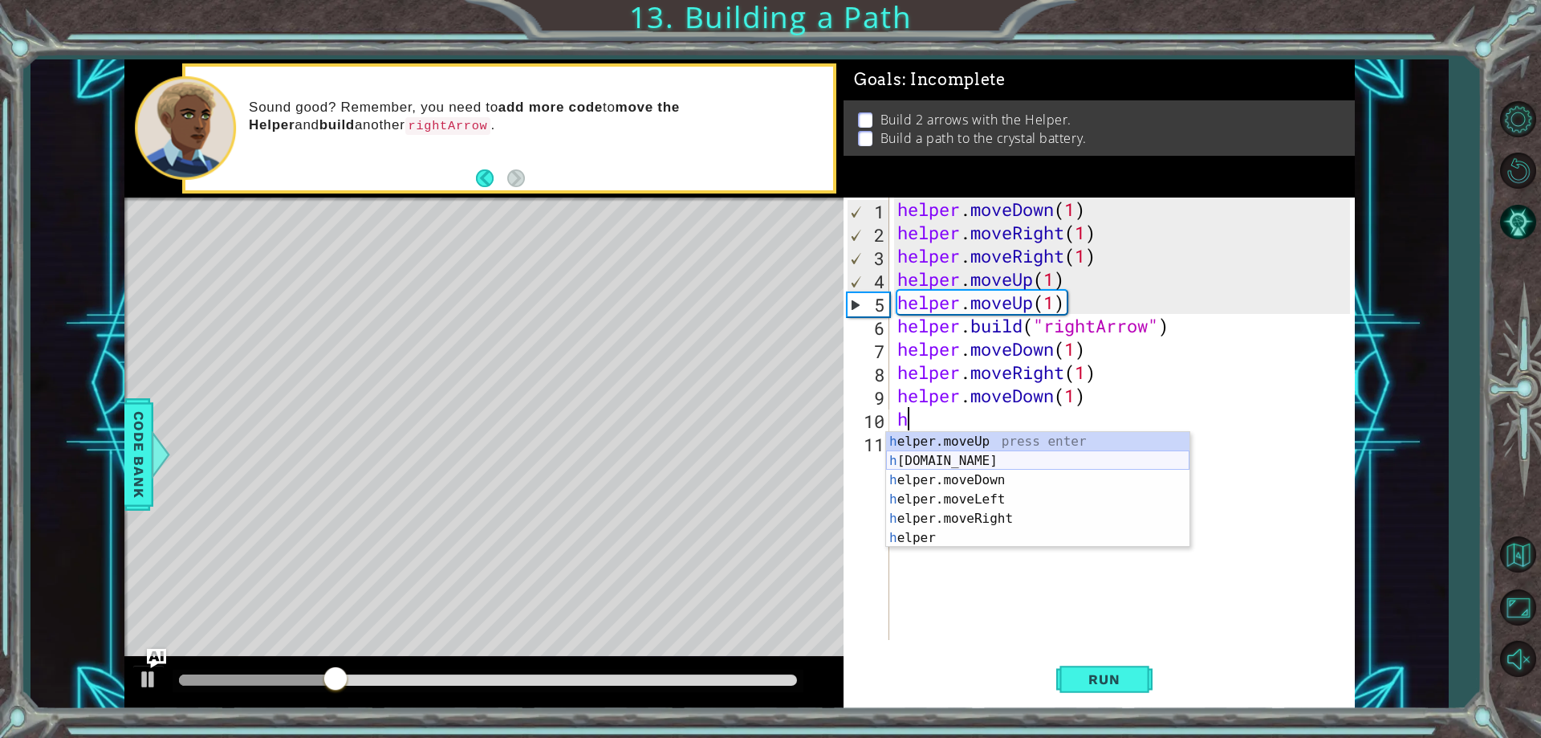
click at [1083, 455] on div "h elper.moveUp press enter h [DOMAIN_NAME] press enter h elper.moveDown press e…" at bounding box center [1037, 509] width 303 height 154
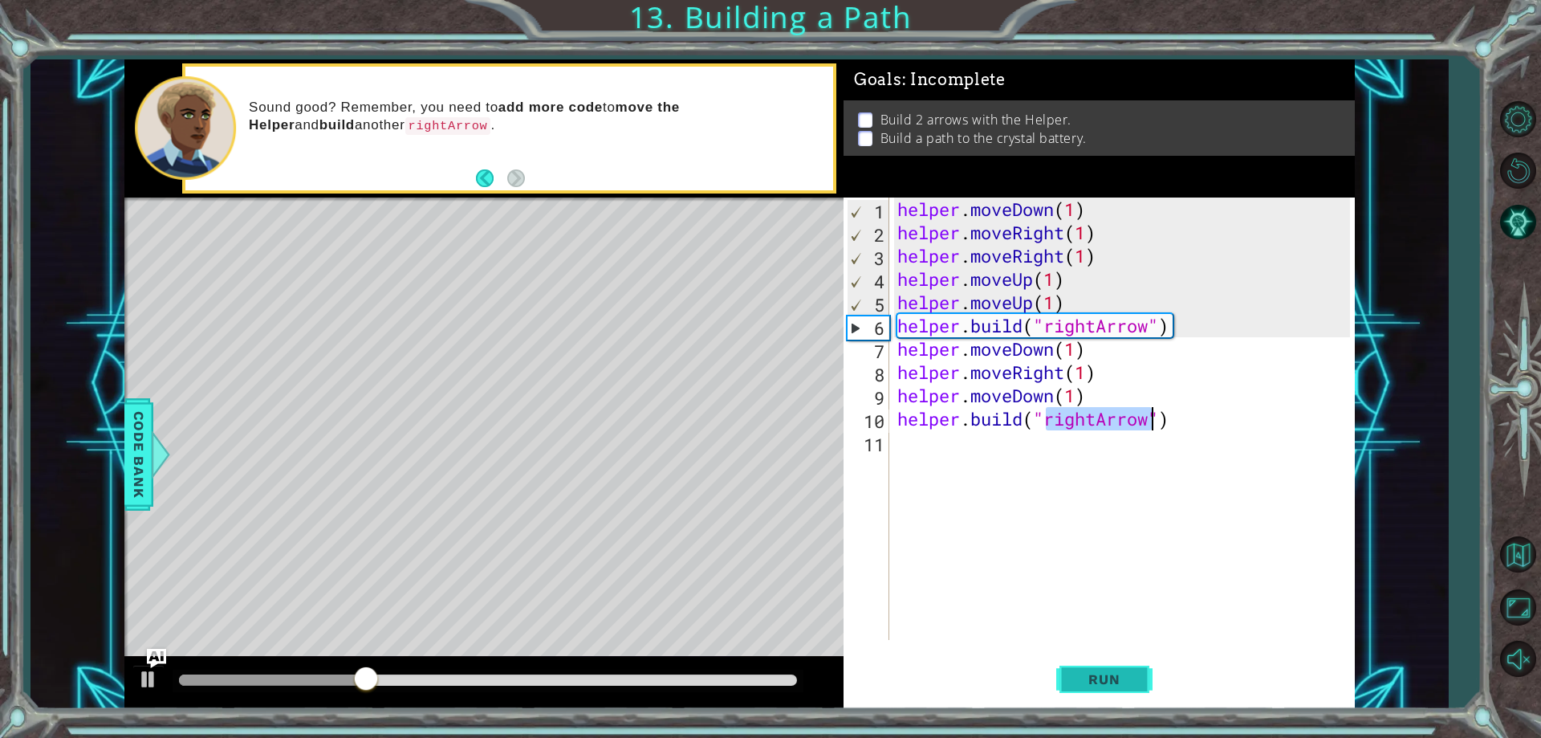
type textarea "[DOMAIN_NAME]("rightArrow")"
click at [1107, 685] on span "Run" at bounding box center [1103, 679] width 63 height 16
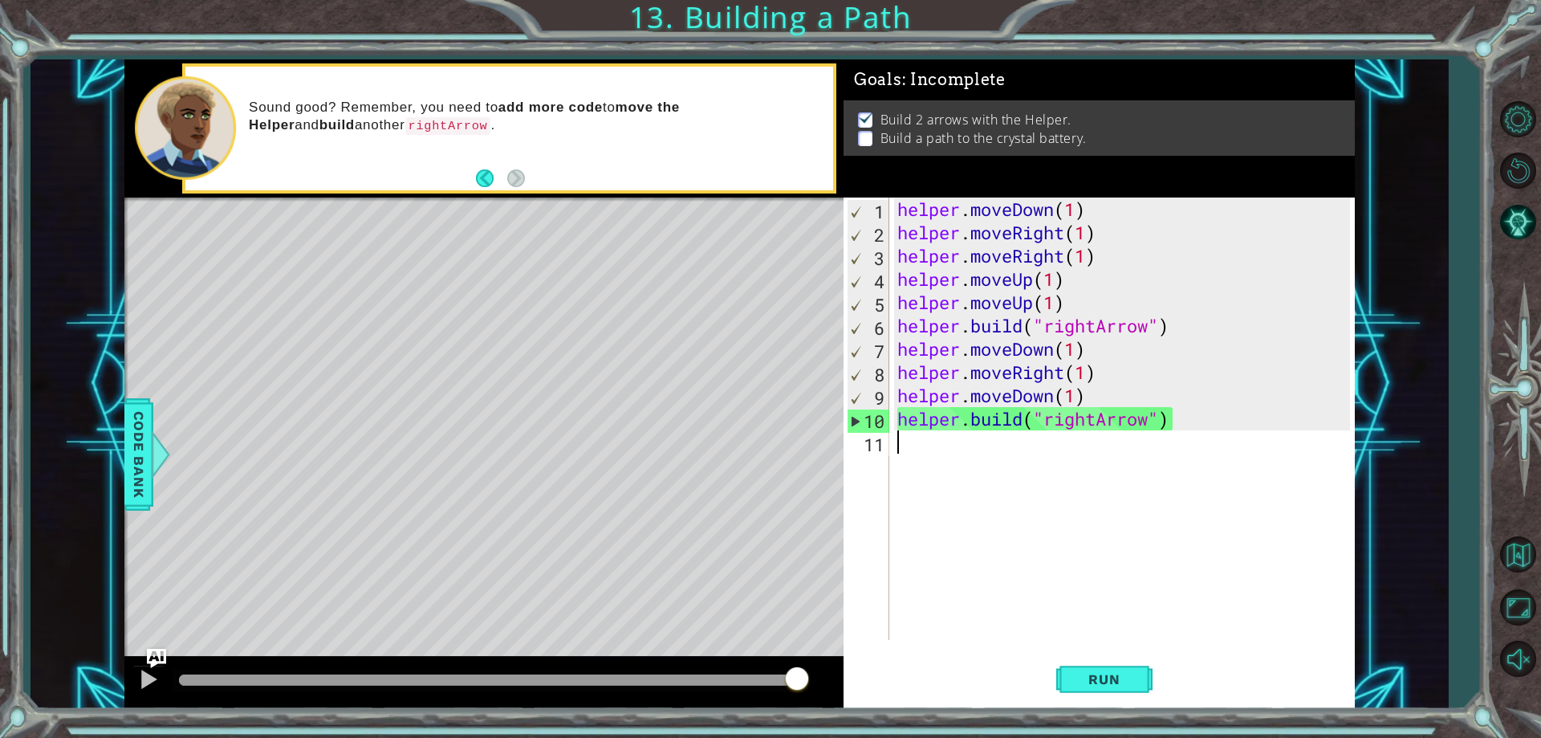
click at [1115, 449] on div "helper . moveDown ( 1 ) helper . moveRight ( 1 ) helper . moveRight ( 1 ) helpe…" at bounding box center [1126, 441] width 464 height 489
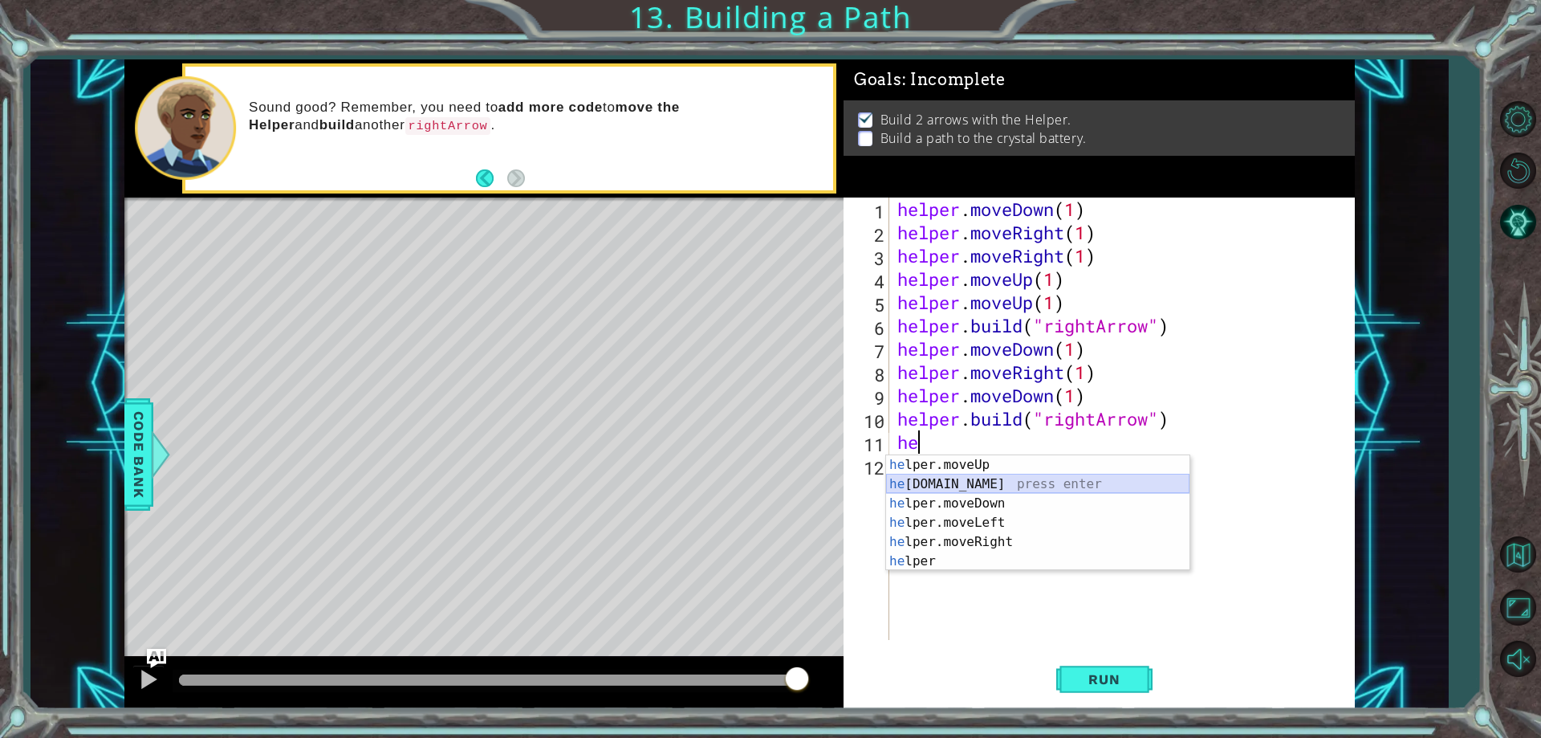
click at [1077, 481] on div "he lper.moveUp press enter he [DOMAIN_NAME] press enter he lper.moveDown press …" at bounding box center [1037, 532] width 303 height 154
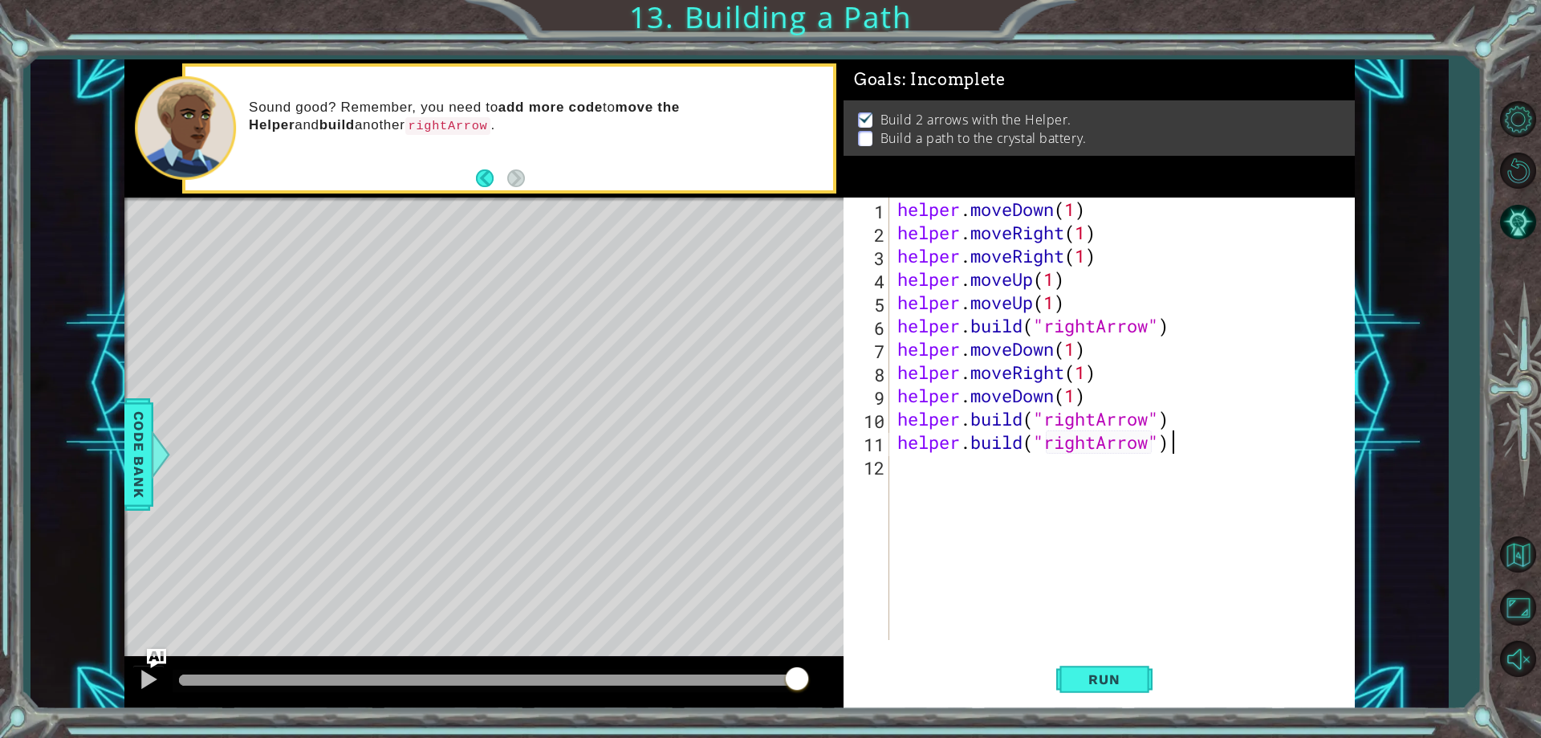
click at [1180, 441] on div "helper . moveDown ( 1 ) helper . moveRight ( 1 ) helper . moveRight ( 1 ) helpe…" at bounding box center [1126, 441] width 464 height 489
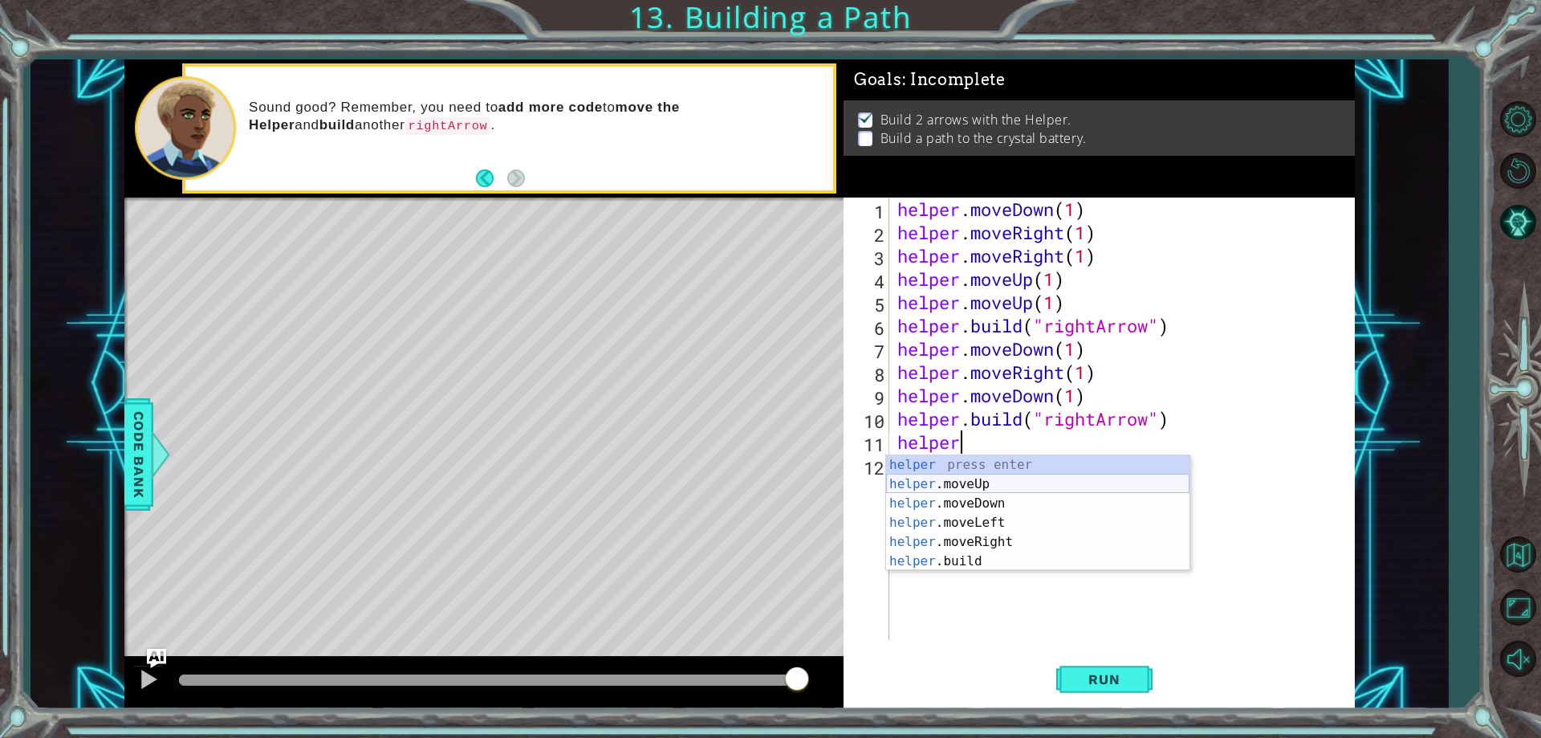
click at [1072, 490] on div "helper press enter helper .moveUp press enter helper .moveDown press enter help…" at bounding box center [1037, 532] width 303 height 154
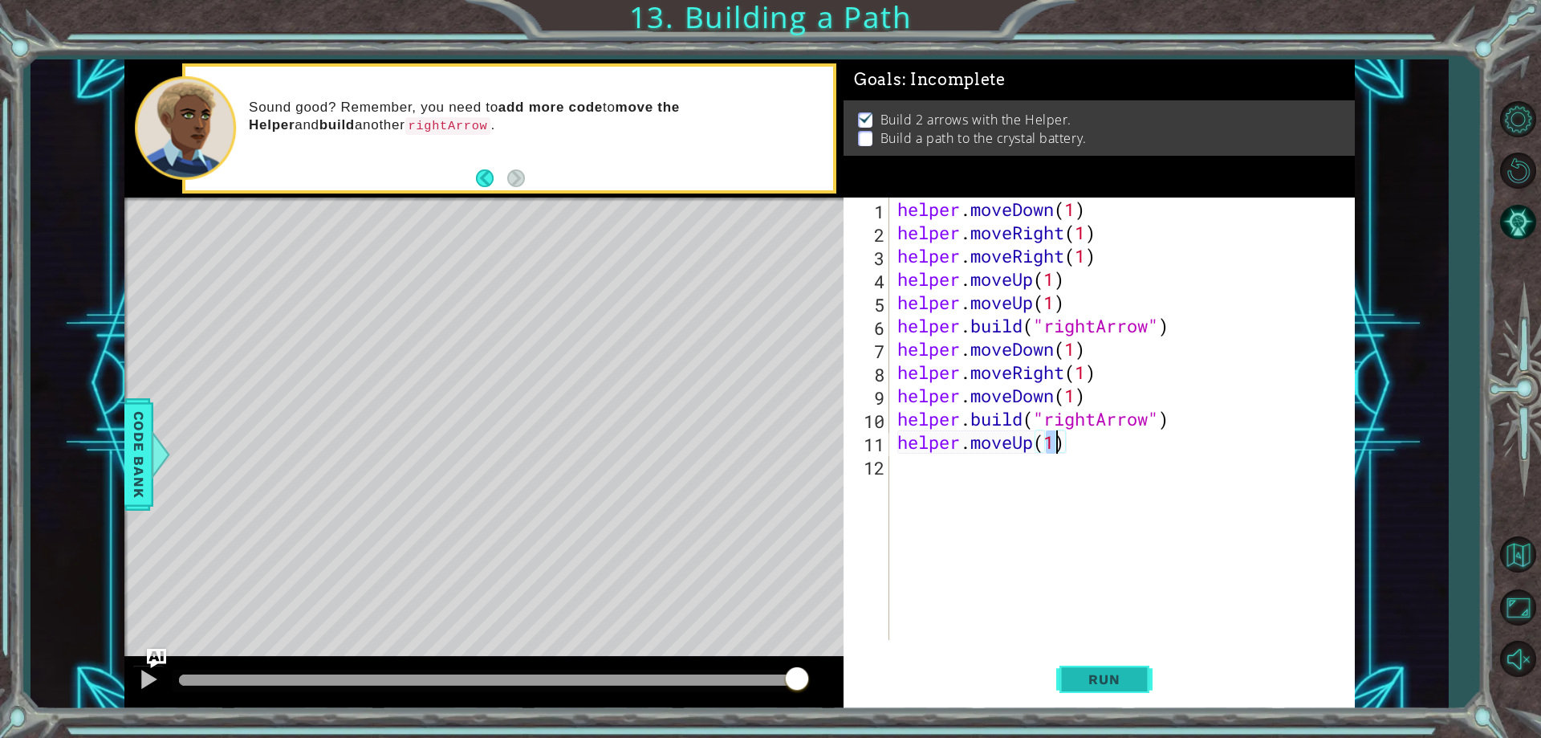
type textarea "helper.moveUp(1)"
click at [1102, 676] on span "Run" at bounding box center [1103, 679] width 63 height 16
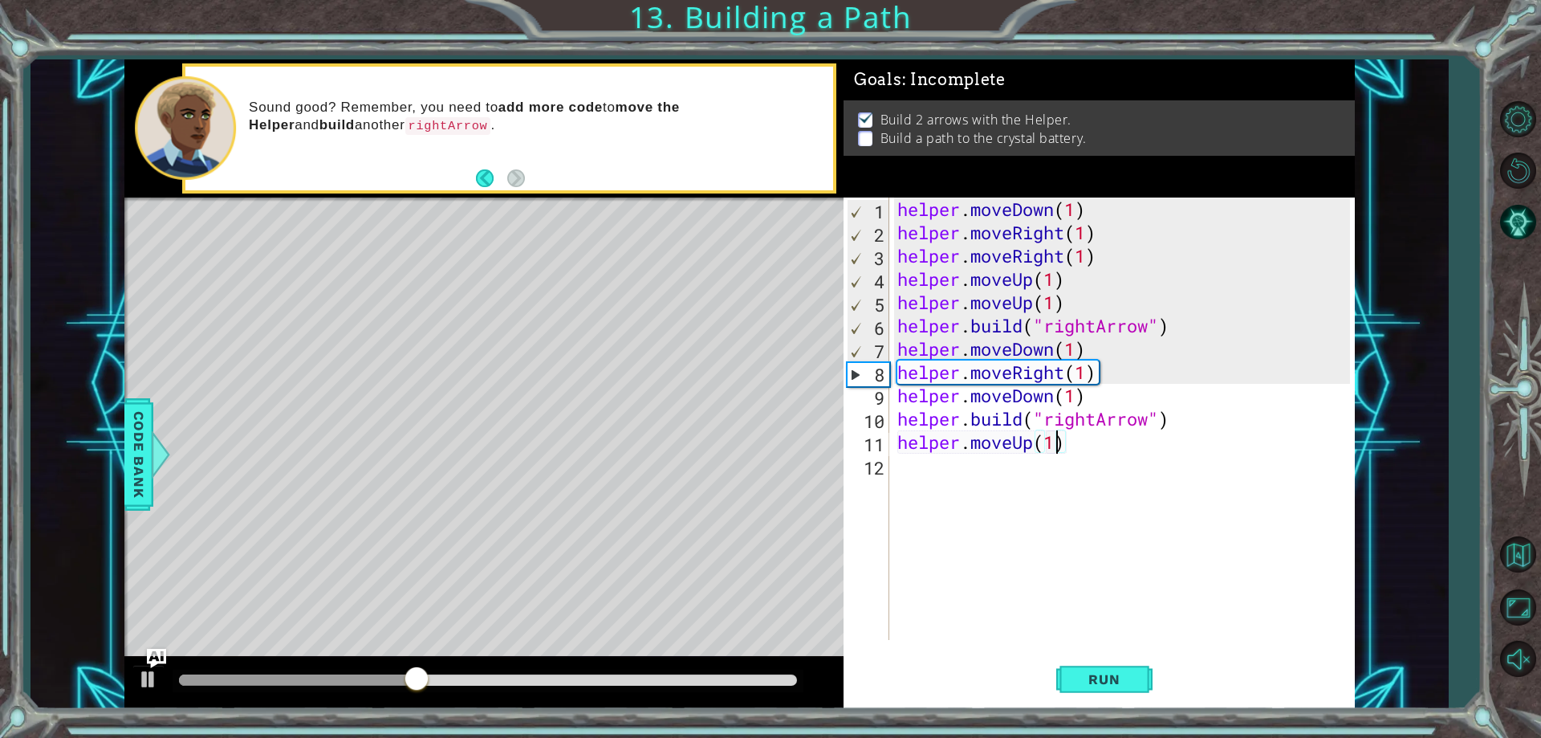
click at [1064, 466] on div "helper . moveDown ( 1 ) helper . moveRight ( 1 ) helper . moveRight ( 1 ) helpe…" at bounding box center [1126, 441] width 464 height 489
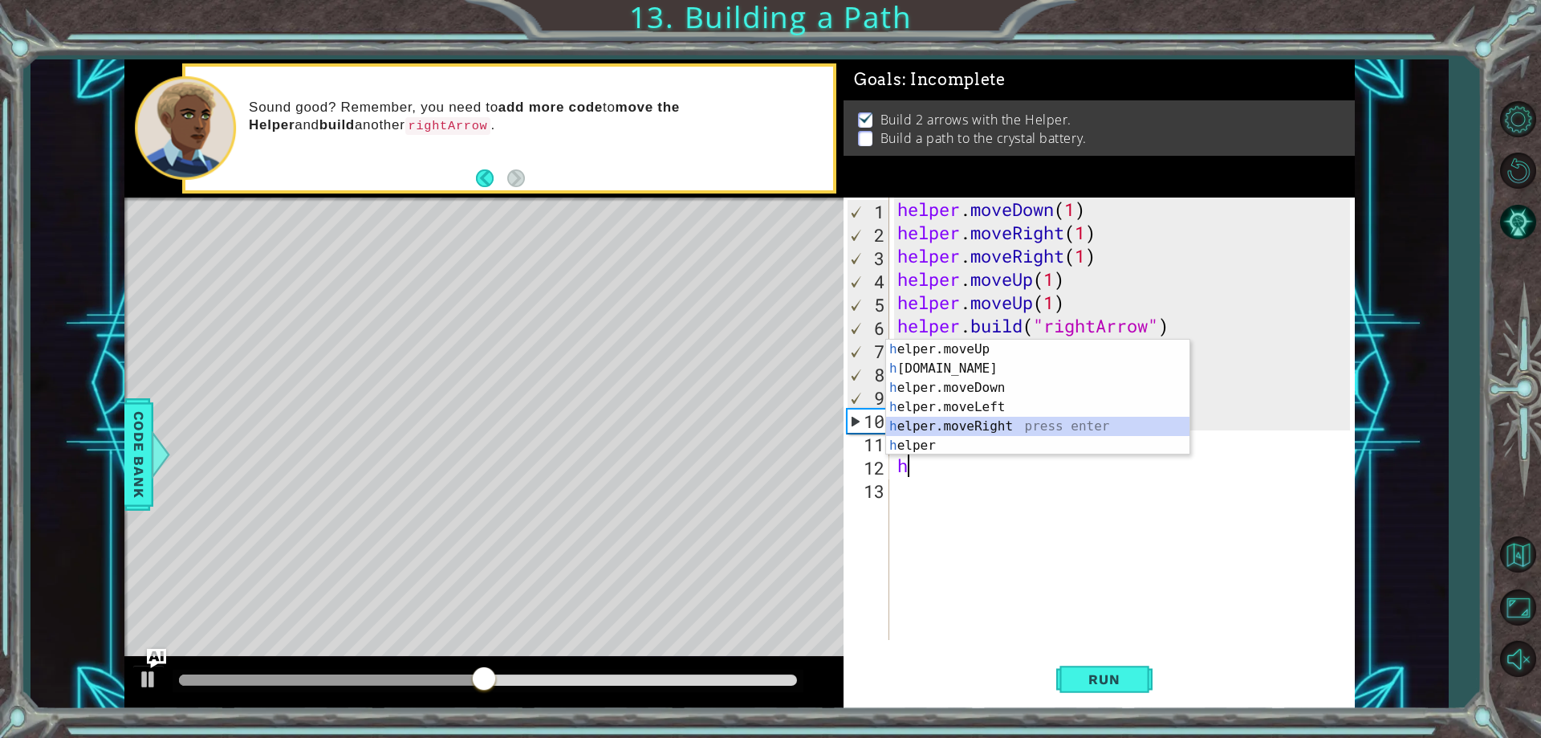
click at [1062, 425] on div "h elper.moveUp press enter h [DOMAIN_NAME] press enter h elper.moveDown press e…" at bounding box center [1037, 417] width 303 height 154
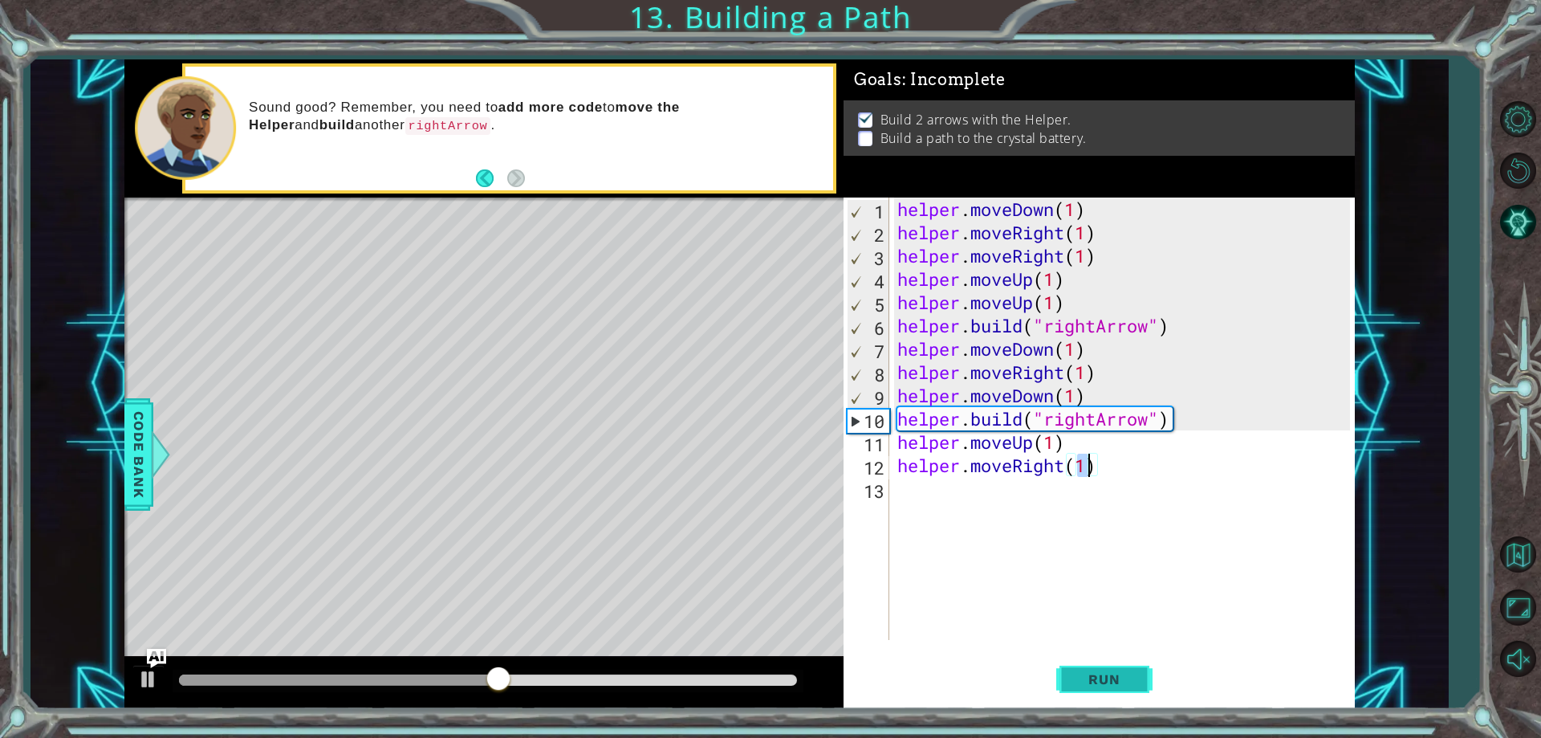
type textarea "helper.moveRight(1)"
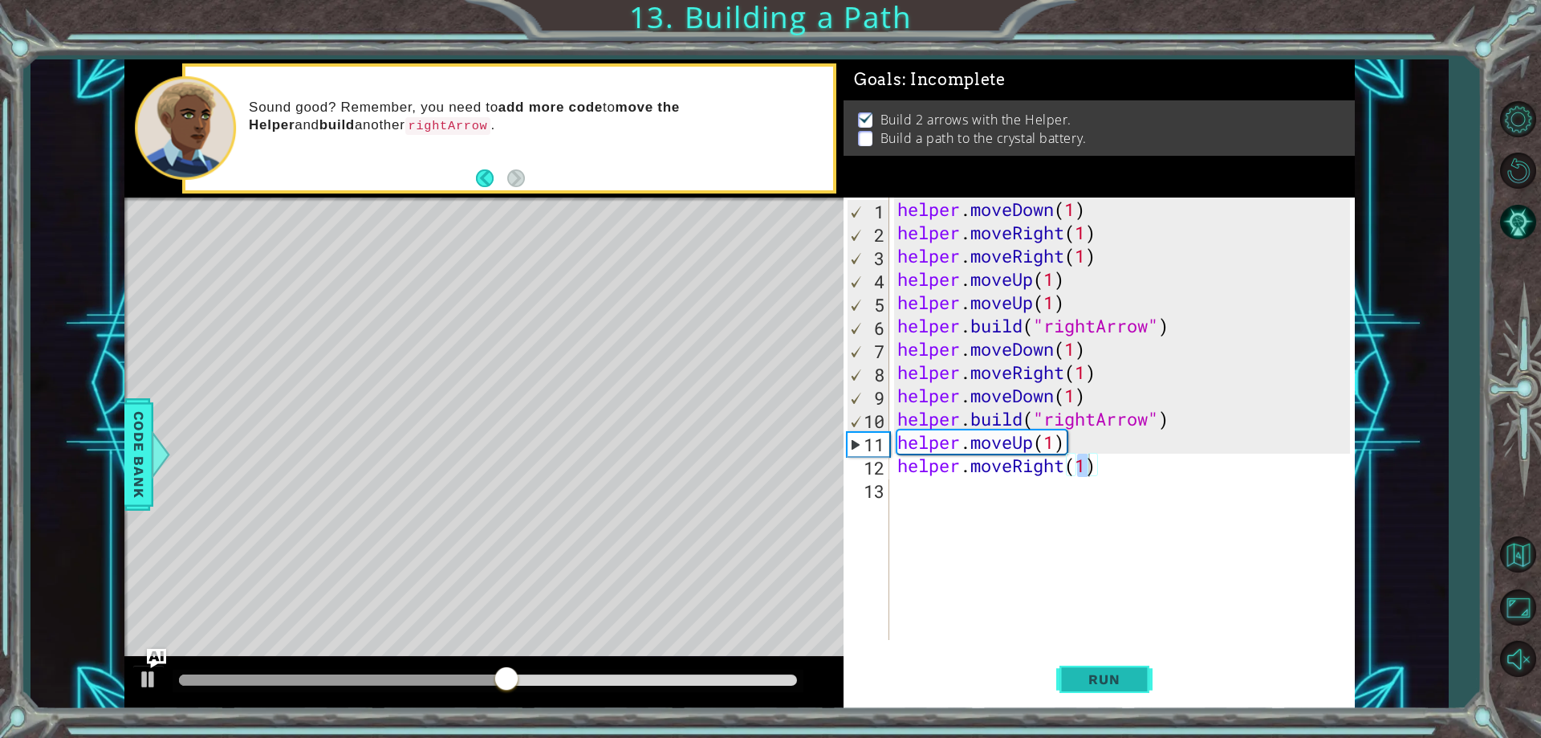
click at [1130, 679] on span "Run" at bounding box center [1103, 679] width 63 height 16
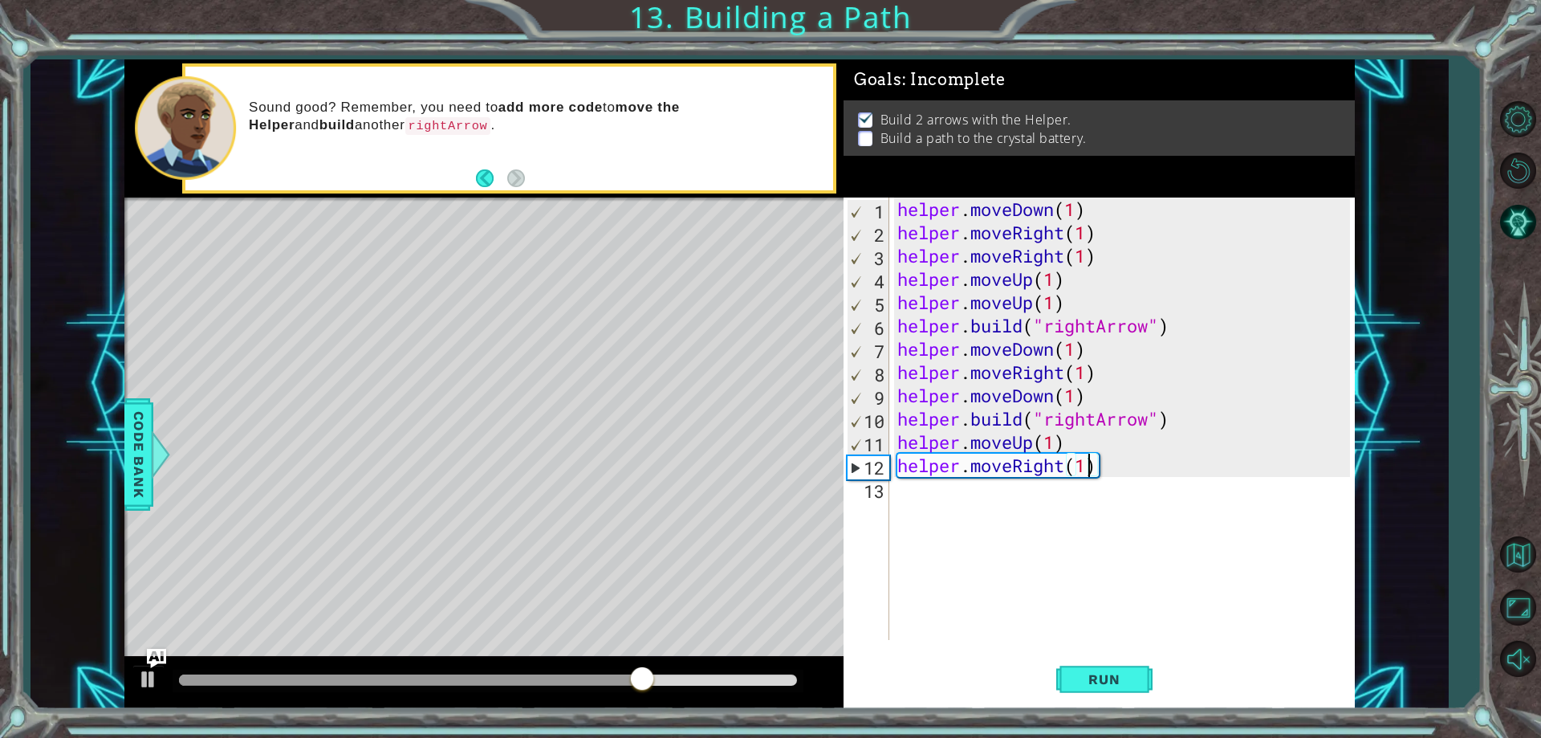
click at [1087, 494] on div "helper . moveDown ( 1 ) helper . moveRight ( 1 ) helper . moveRight ( 1 ) helpe…" at bounding box center [1126, 441] width 464 height 489
click at [1082, 516] on div "helper . moveDown ( 1 ) helper . moveRight ( 1 ) helper . moveRight ( 1 ) helpe…" at bounding box center [1126, 441] width 464 height 489
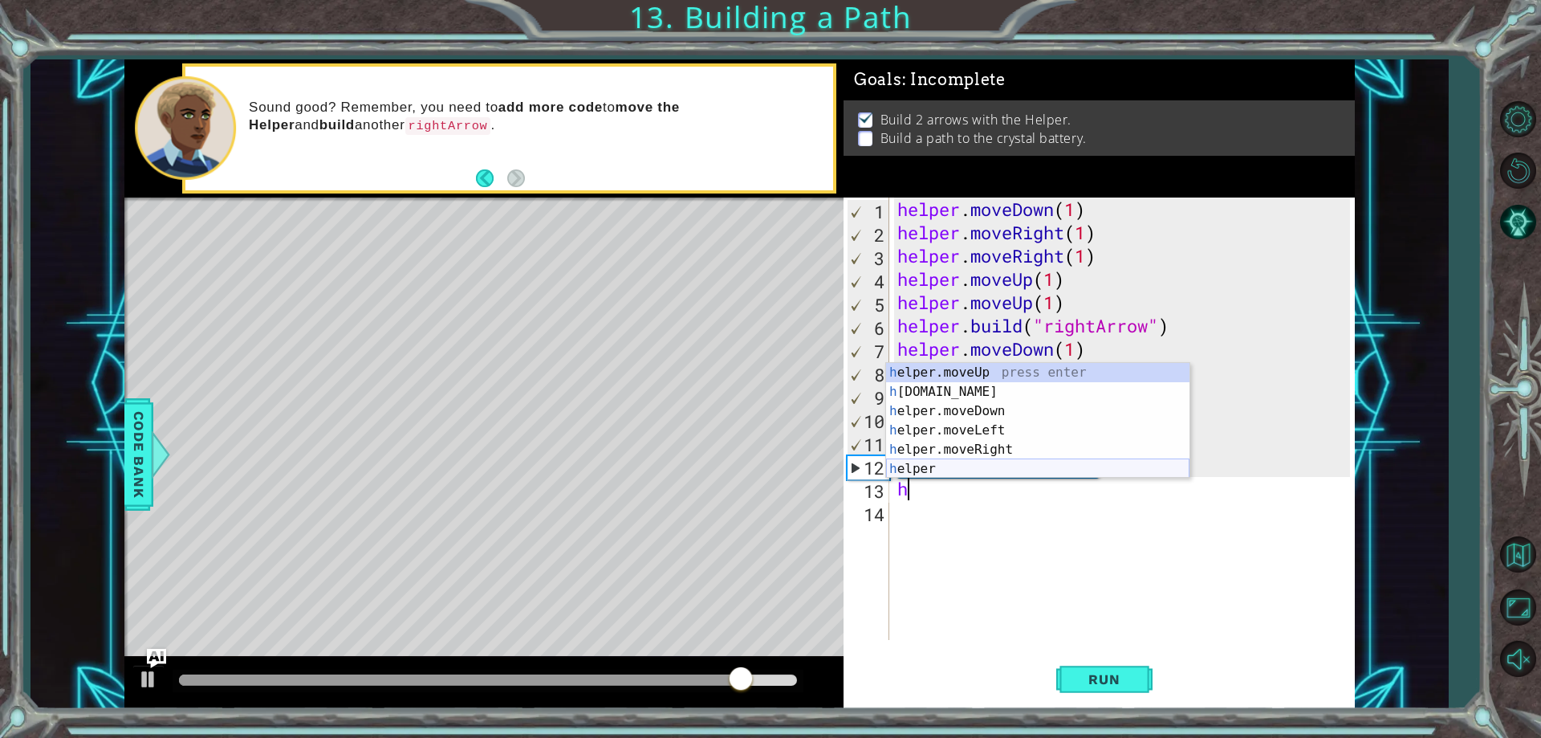
click at [1080, 473] on div "h elper.moveUp press enter h [DOMAIN_NAME] press enter h elper.moveDown press e…" at bounding box center [1037, 440] width 303 height 154
type textarea "helper"
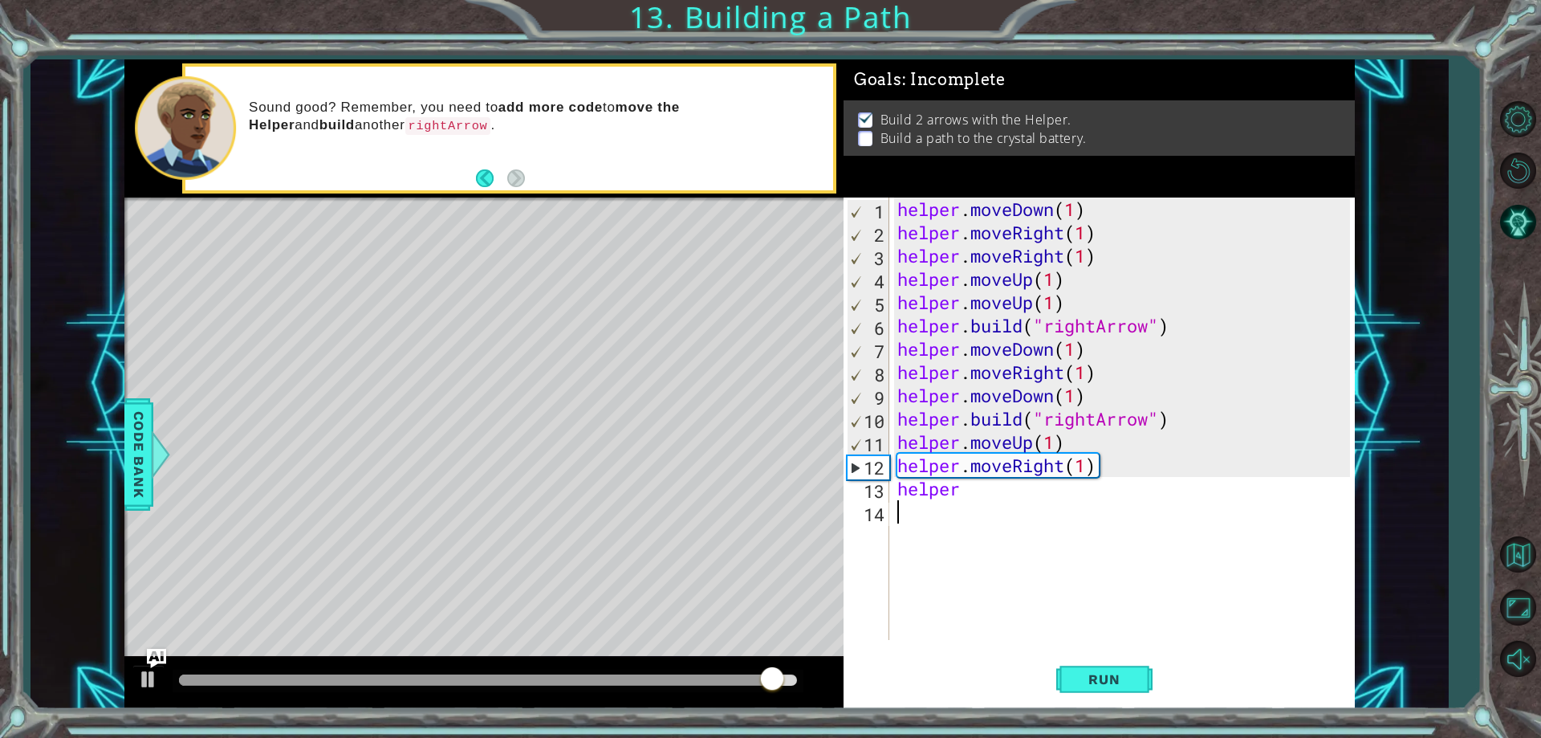
click at [1081, 500] on div "helper . moveDown ( 1 ) helper . moveRight ( 1 ) helper . moveRight ( 1 ) helpe…" at bounding box center [1126, 441] width 464 height 489
click at [1081, 498] on div "helper . moveDown ( 1 ) helper . moveRight ( 1 ) helper . moveRight ( 1 ) helpe…" at bounding box center [1126, 441] width 464 height 489
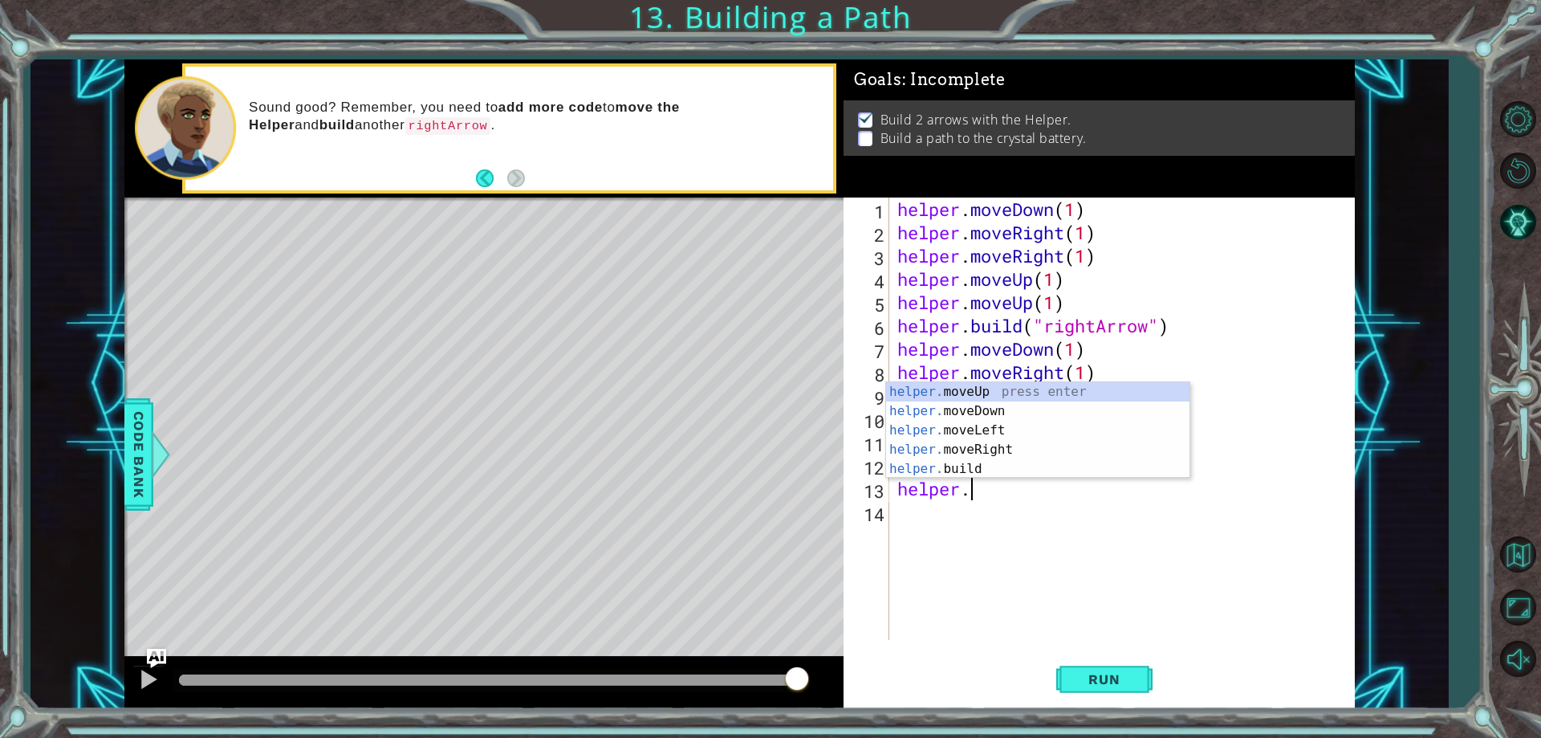
scroll to position [0, 2]
click at [1080, 471] on div "helper. moveUp press enter helper. moveDown press enter helper. moveLeft press …" at bounding box center [1037, 449] width 303 height 135
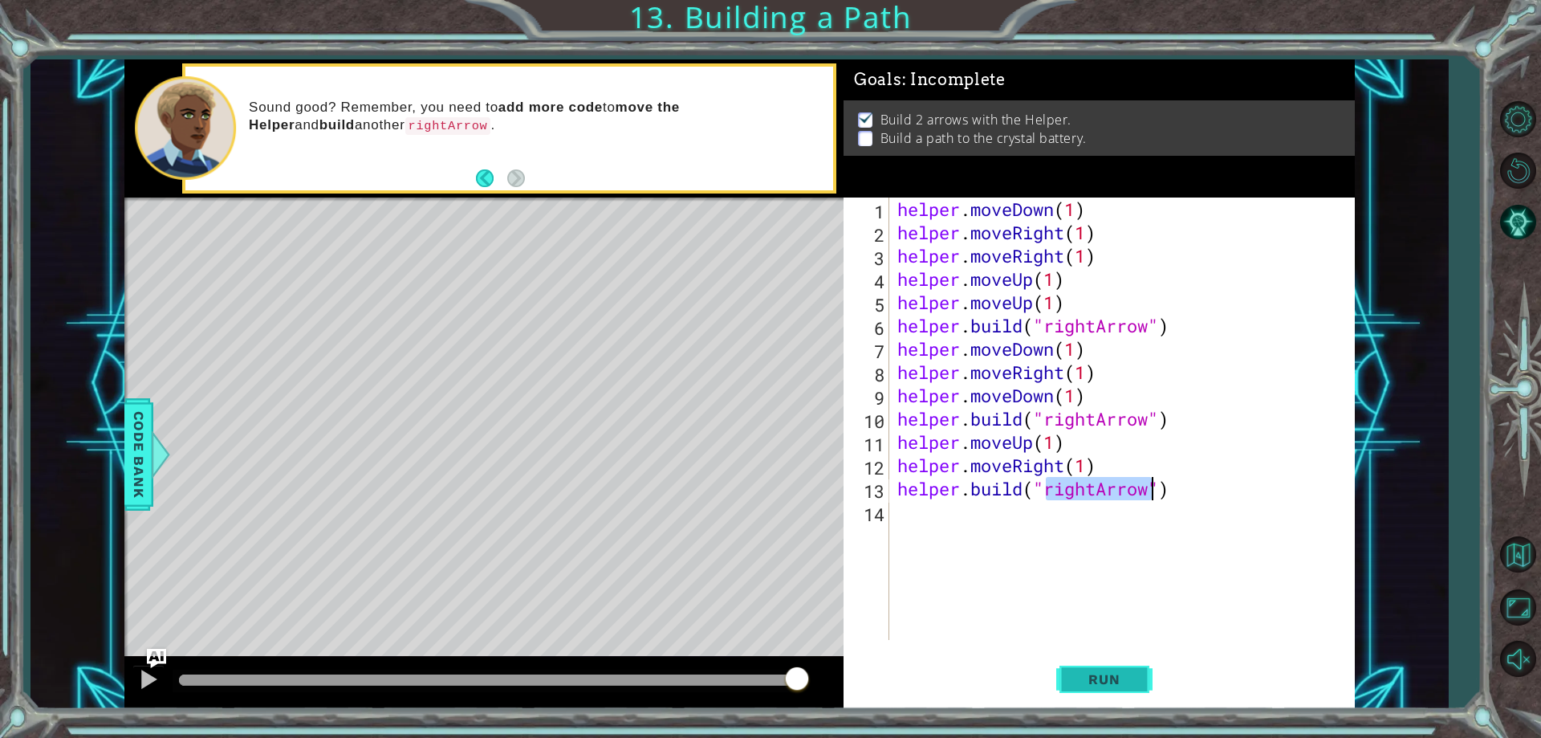
drag, startPoint x: 1098, startPoint y: 649, endPoint x: 1098, endPoint y: 669, distance: 19.3
click at [1098, 668] on div "[DOMAIN_NAME]("rightArrow") 1 2 3 4 5 6 7 8 9 10 11 12 13 14 helper . moveDown …" at bounding box center [1099, 452] width 511 height 510
click at [1098, 669] on button "Run" at bounding box center [1104, 679] width 96 height 51
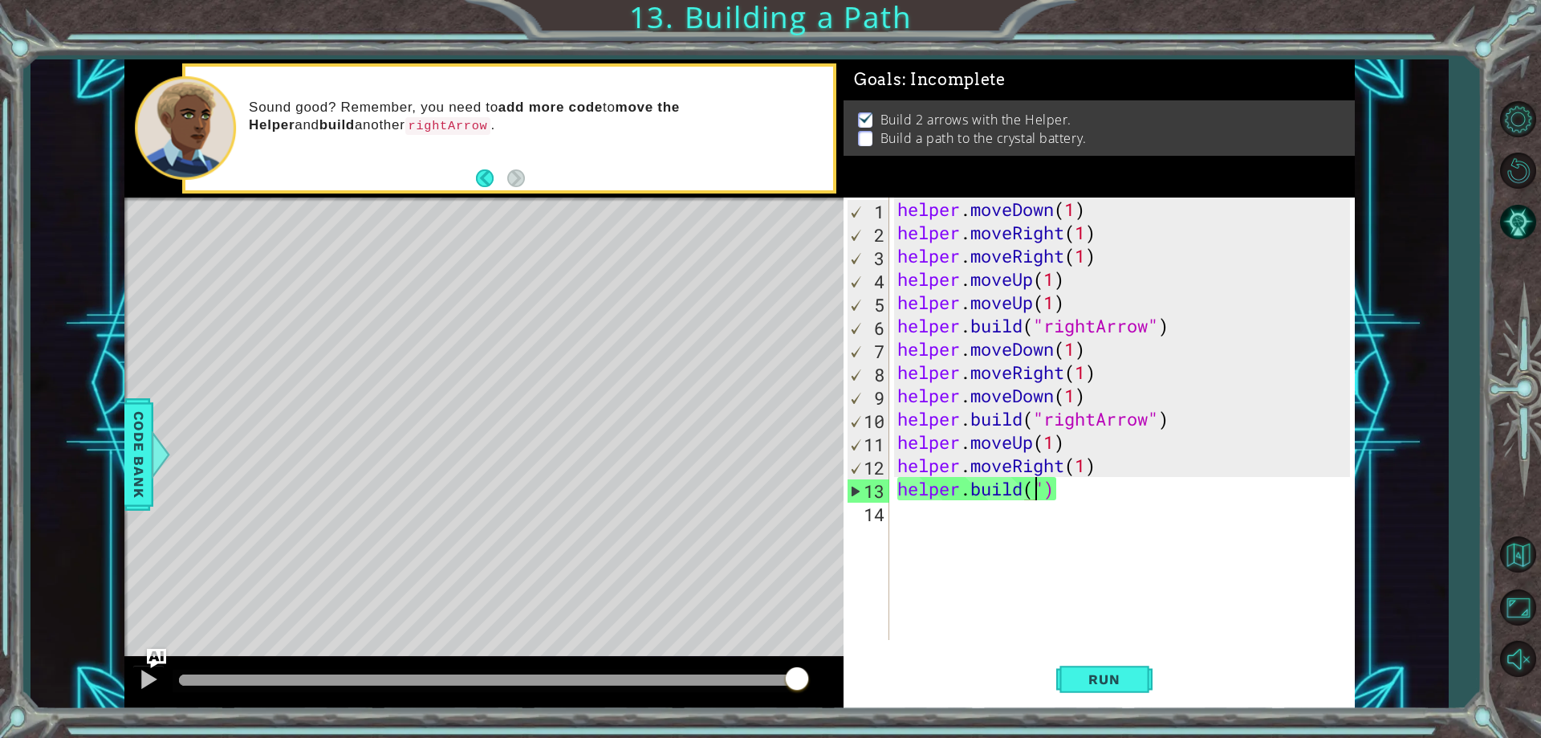
click at [1124, 495] on div "helper . moveDown ( 1 ) helper . moveRight ( 1 ) helper . moveRight ( 1 ) helpe…" at bounding box center [1126, 441] width 464 height 489
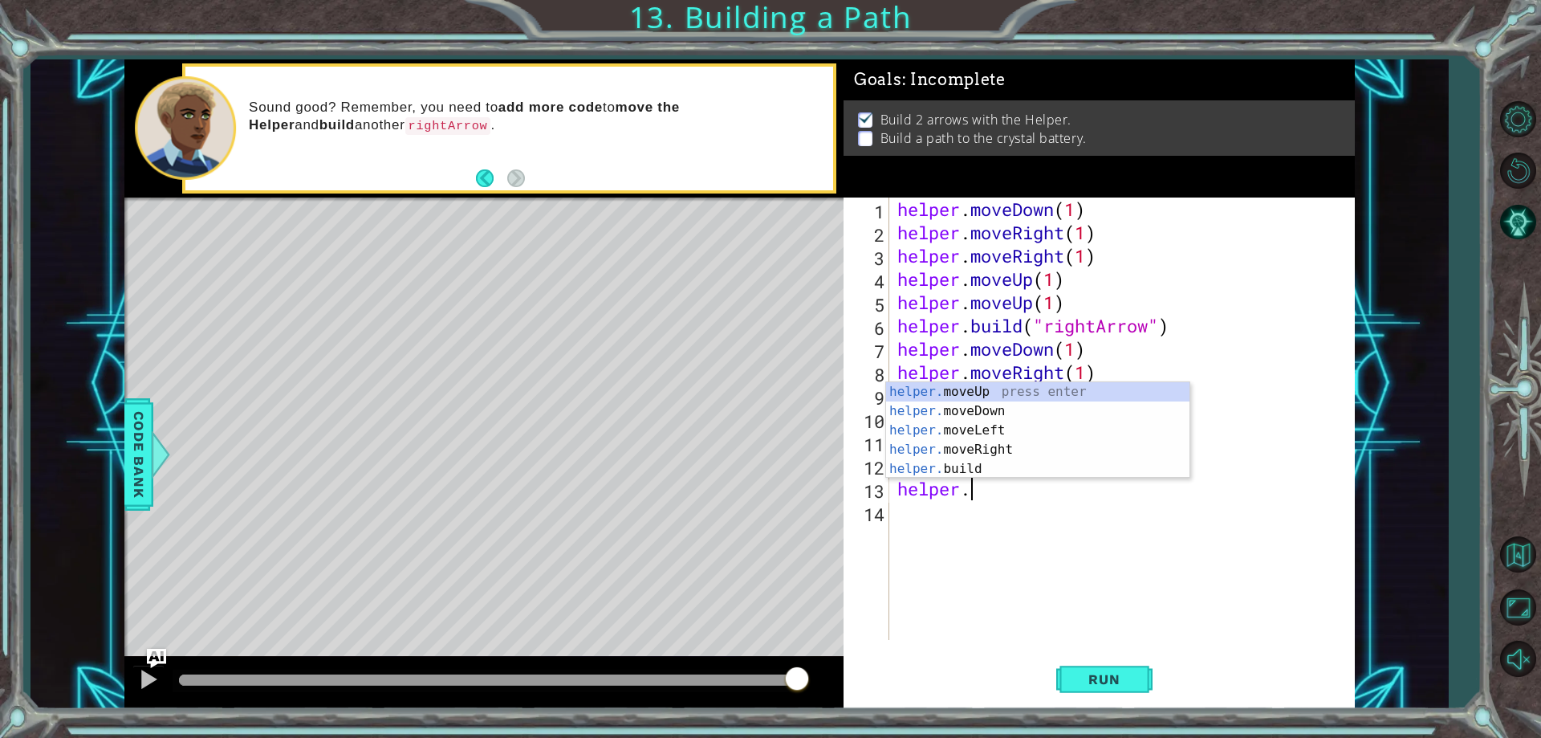
type textarea "helper"
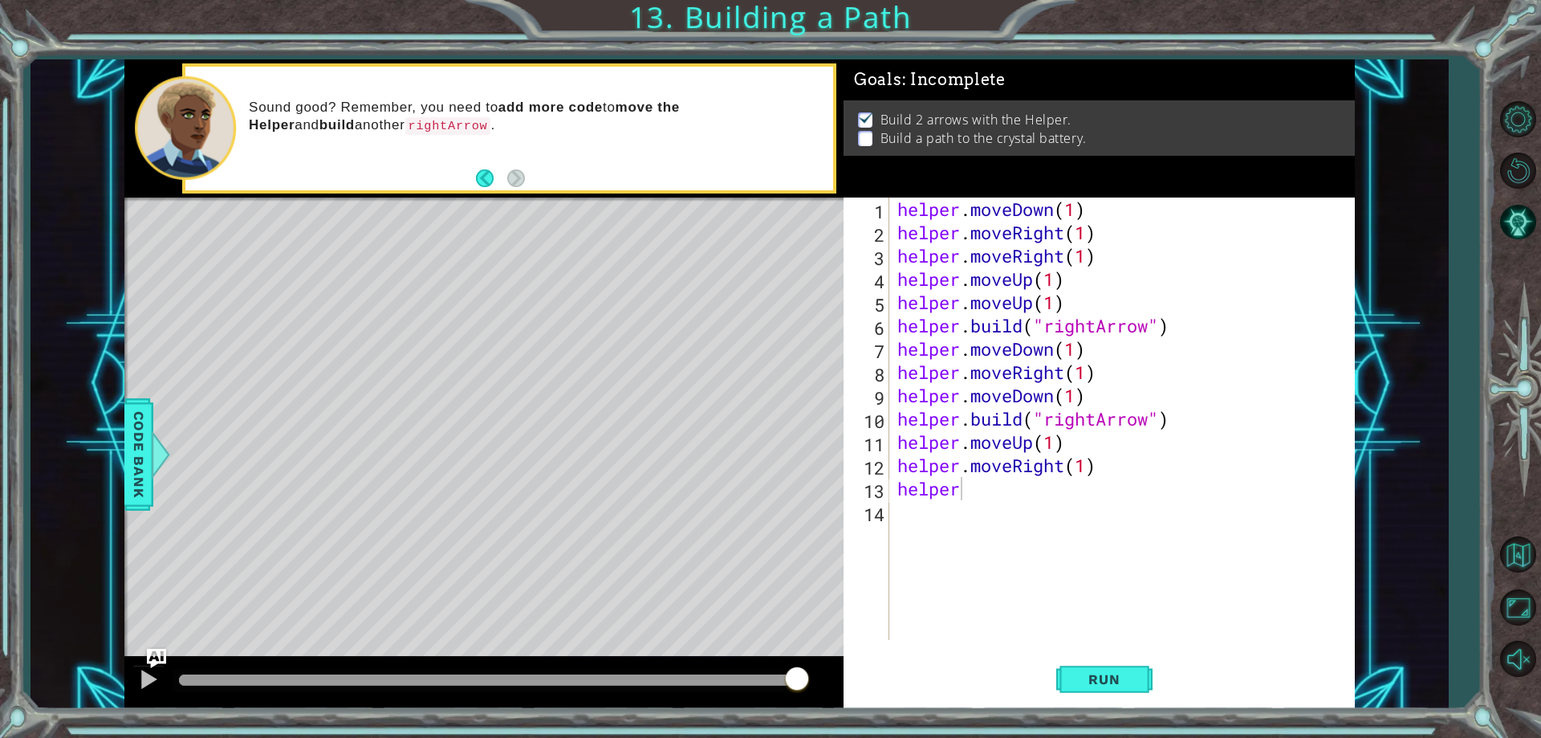
drag, startPoint x: 1131, startPoint y: 658, endPoint x: 1172, endPoint y: 719, distance: 73.5
click at [1173, 736] on div "1 ההההההההההההההההההההההההההההההההההההההההההההההההההההההההההההההההההההההההההההה…" at bounding box center [770, 369] width 1541 height 738
click at [1165, 596] on div "helper . moveDown ( 1 ) helper . moveRight ( 1 ) helper . moveRight ( 1 ) helpe…" at bounding box center [1126, 441] width 464 height 489
click at [1122, 540] on div "helper . moveDown ( 1 ) helper . moveRight ( 1 ) helper . moveRight ( 1 ) helpe…" at bounding box center [1126, 441] width 464 height 489
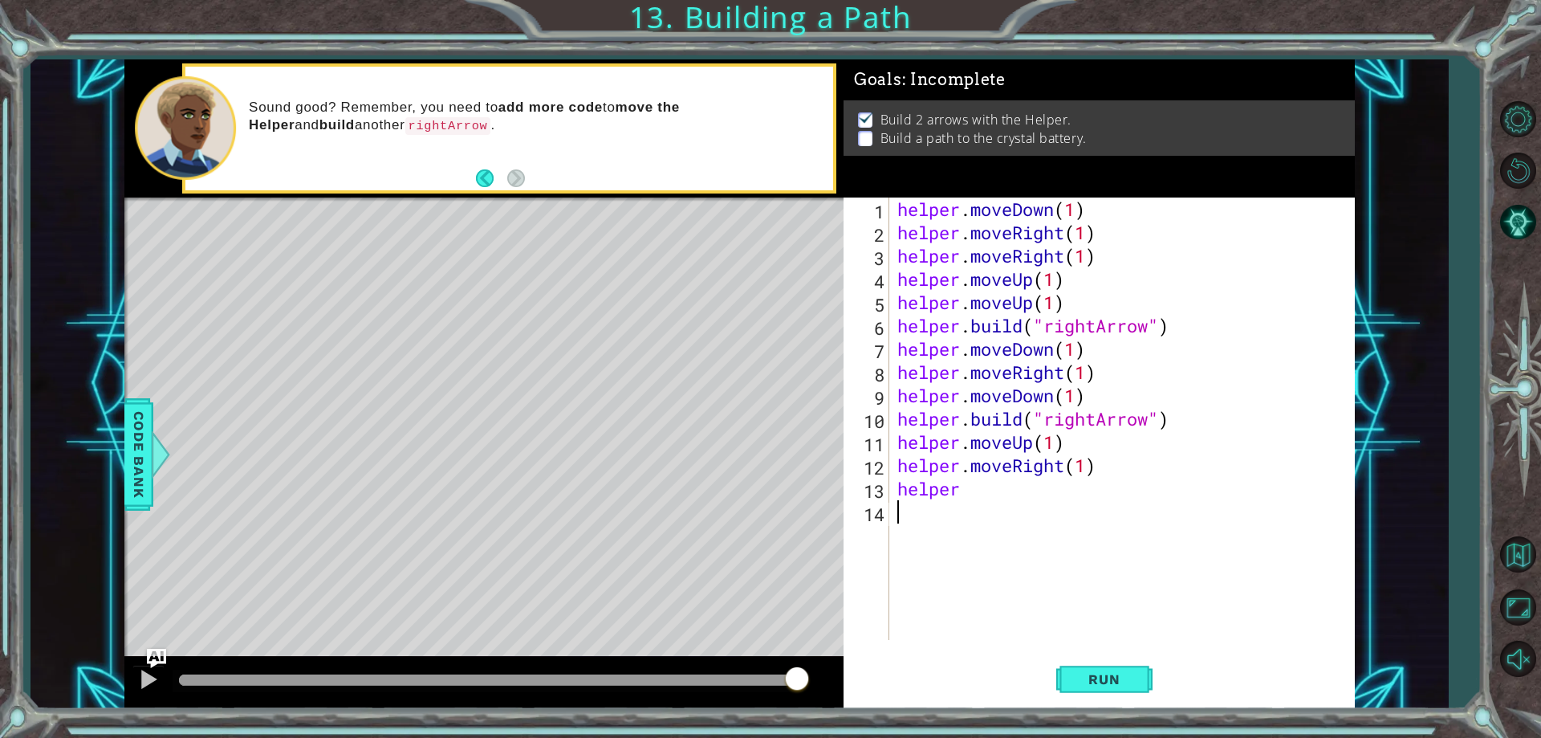
drag, startPoint x: 1202, startPoint y: 382, endPoint x: 1191, endPoint y: 402, distance: 23.0
click at [1198, 389] on div "helper . moveDown ( 1 ) helper . moveRight ( 1 ) helper . moveRight ( 1 ) helpe…" at bounding box center [1126, 441] width 464 height 489
click at [1180, 498] on div "helper . moveDown ( 1 ) helper . moveRight ( 1 ) helper . moveRight ( 1 ) helpe…" at bounding box center [1126, 441] width 464 height 489
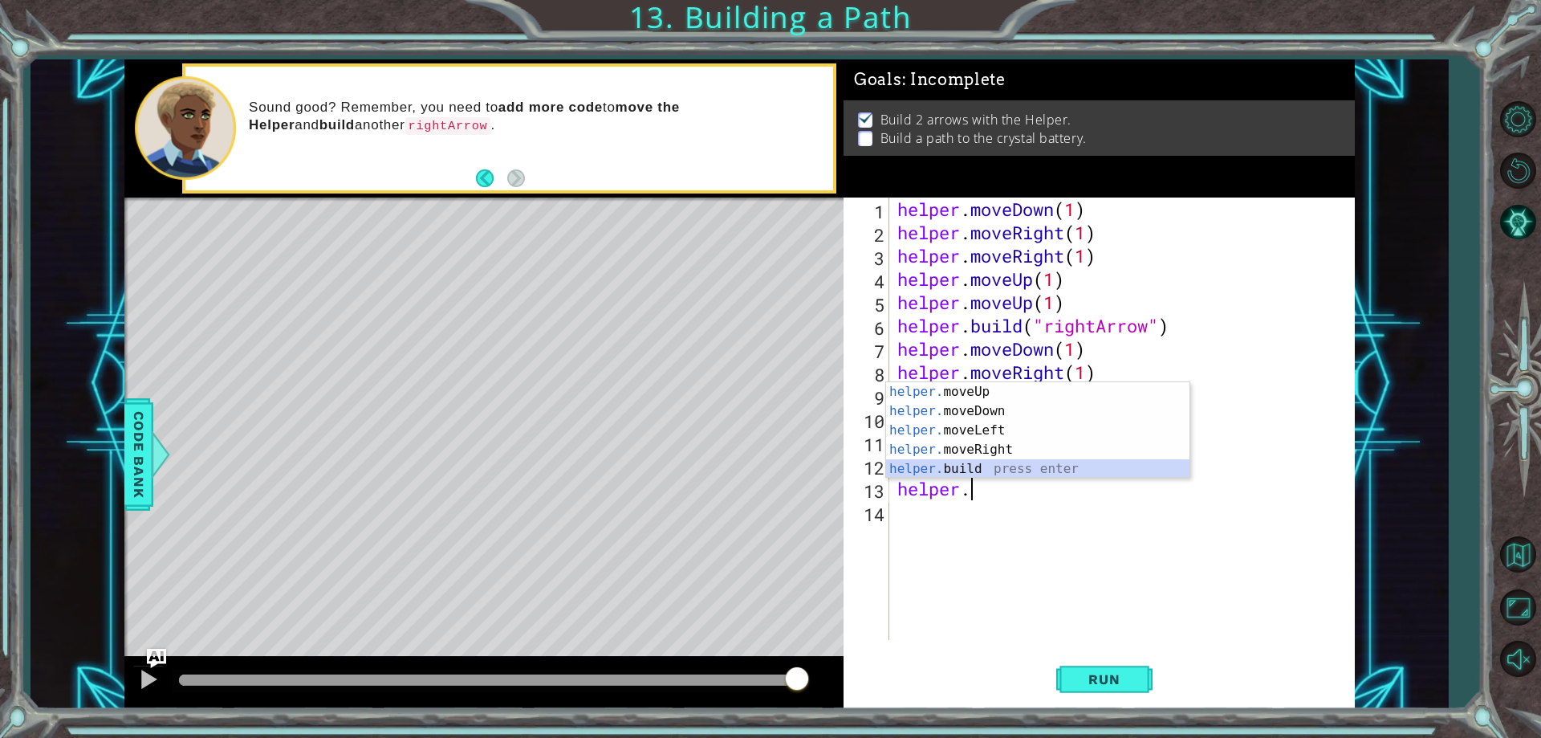
click at [1105, 468] on div "helper. moveUp press enter helper. moveDown press enter helper. moveLeft press …" at bounding box center [1037, 449] width 303 height 135
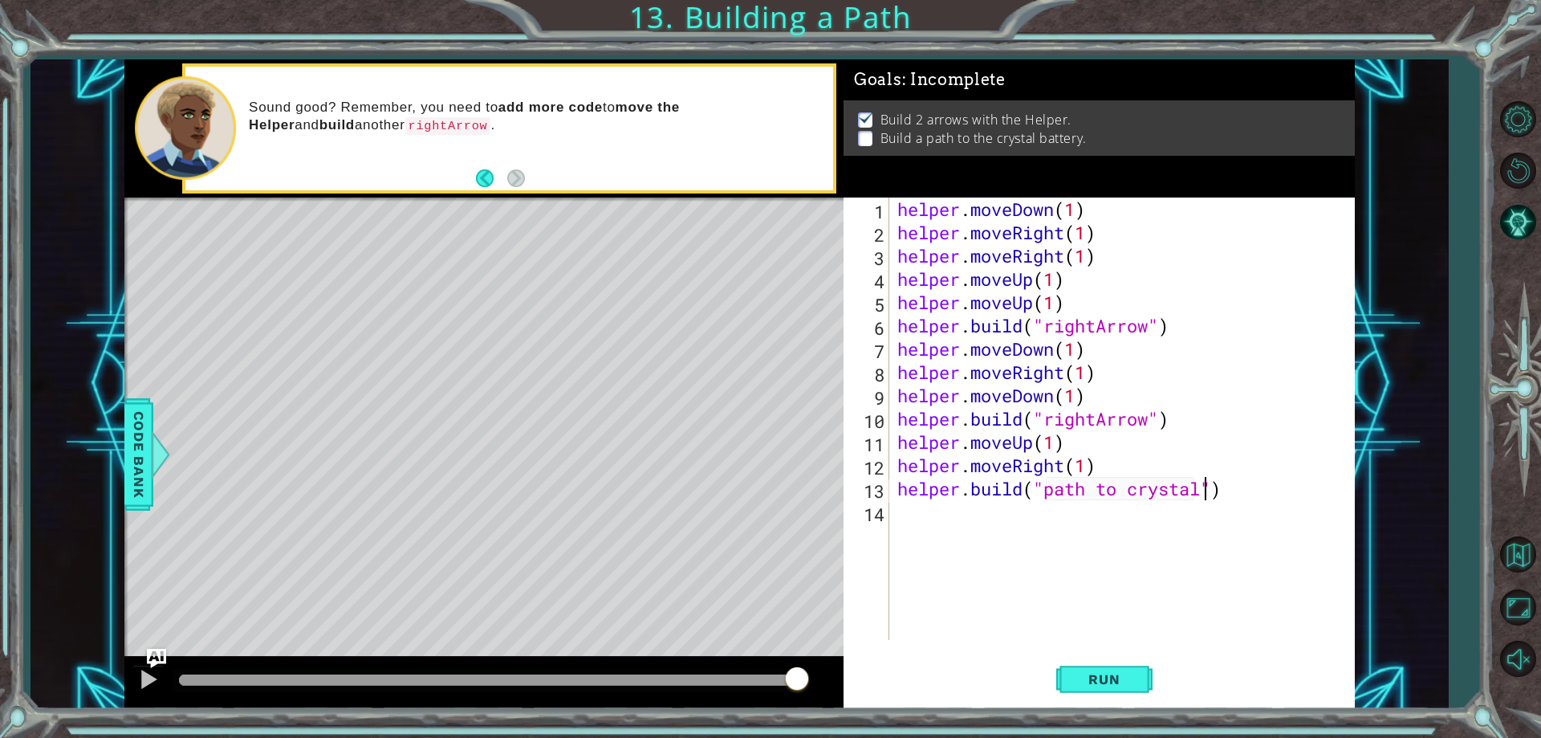
scroll to position [0, 14]
click at [1097, 681] on span "Run" at bounding box center [1103, 679] width 63 height 16
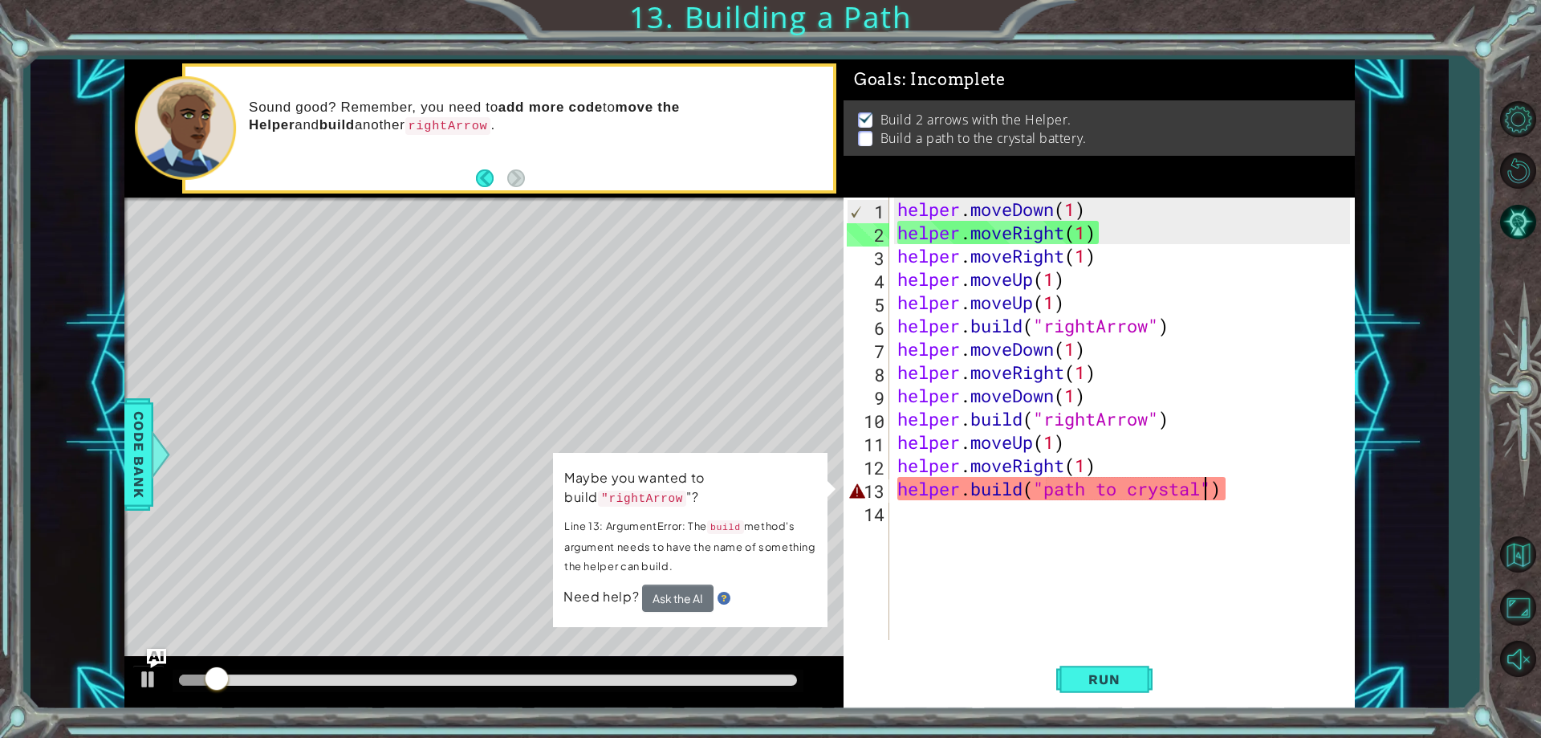
click at [1204, 479] on div "helper . moveDown ( 1 ) helper . moveRight ( 1 ) helper . moveRight ( 1 ) helpe…" at bounding box center [1126, 441] width 464 height 489
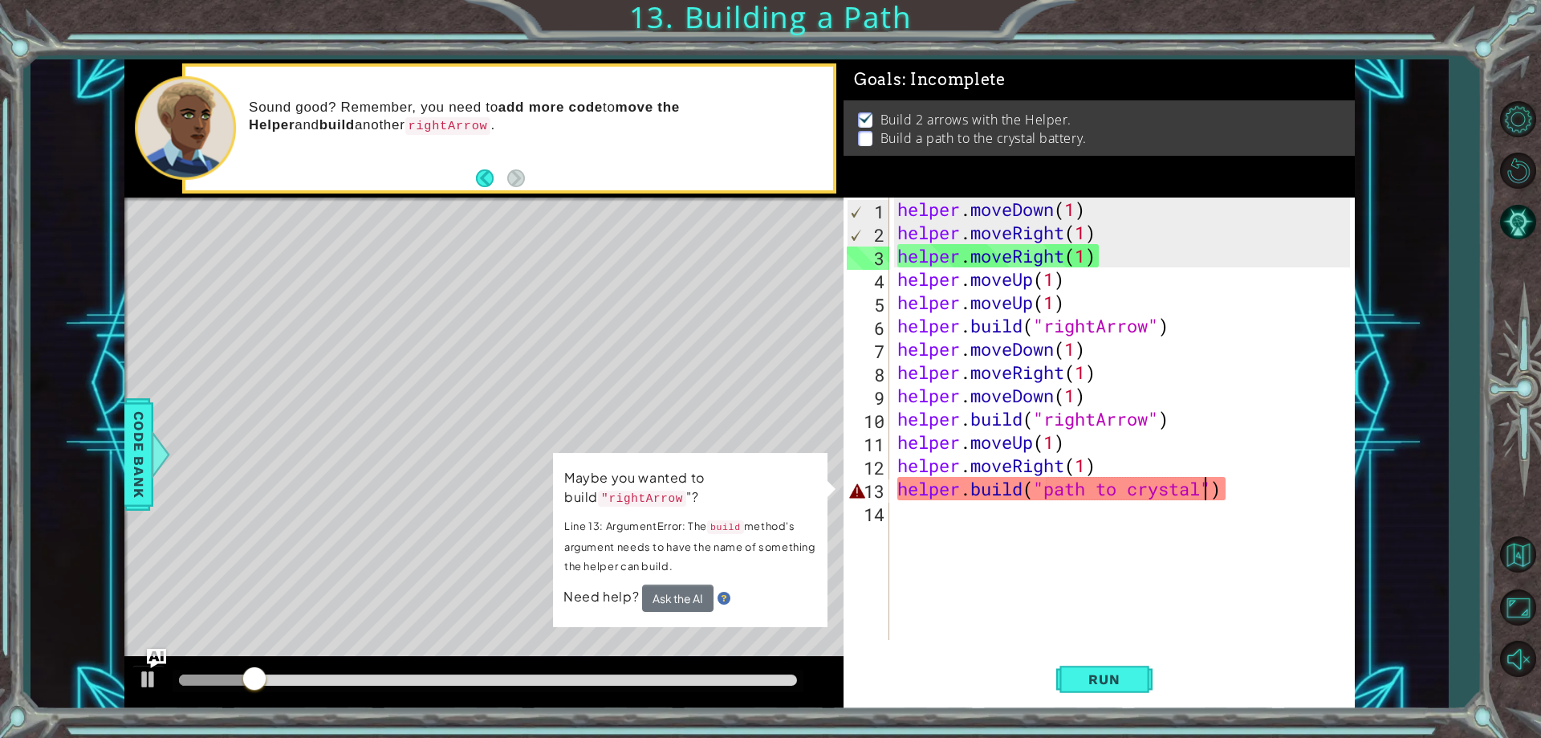
click at [1210, 477] on div "helper . moveDown ( 1 ) helper . moveRight ( 1 ) helper . moveRight ( 1 ) helpe…" at bounding box center [1126, 441] width 464 height 489
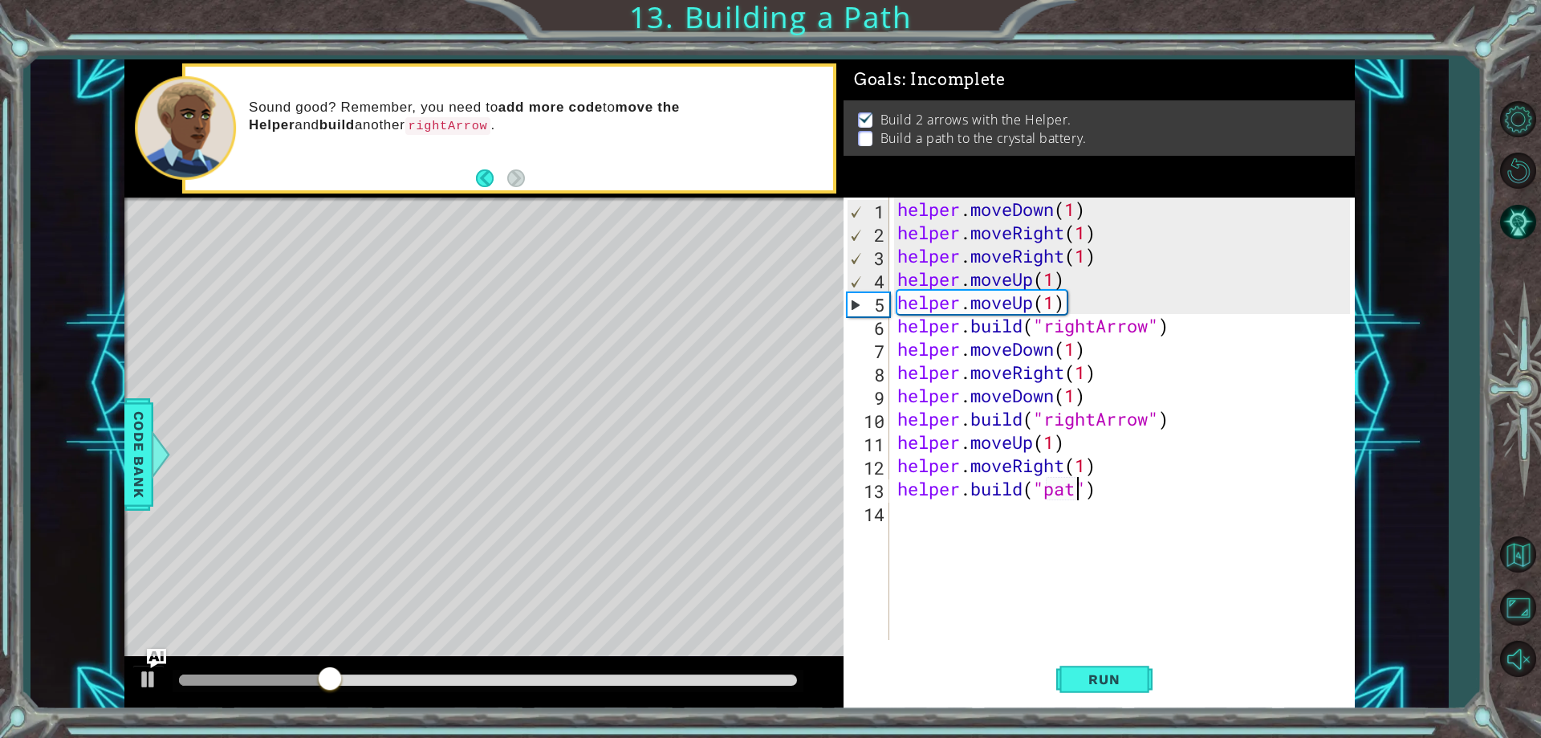
scroll to position [0, 7]
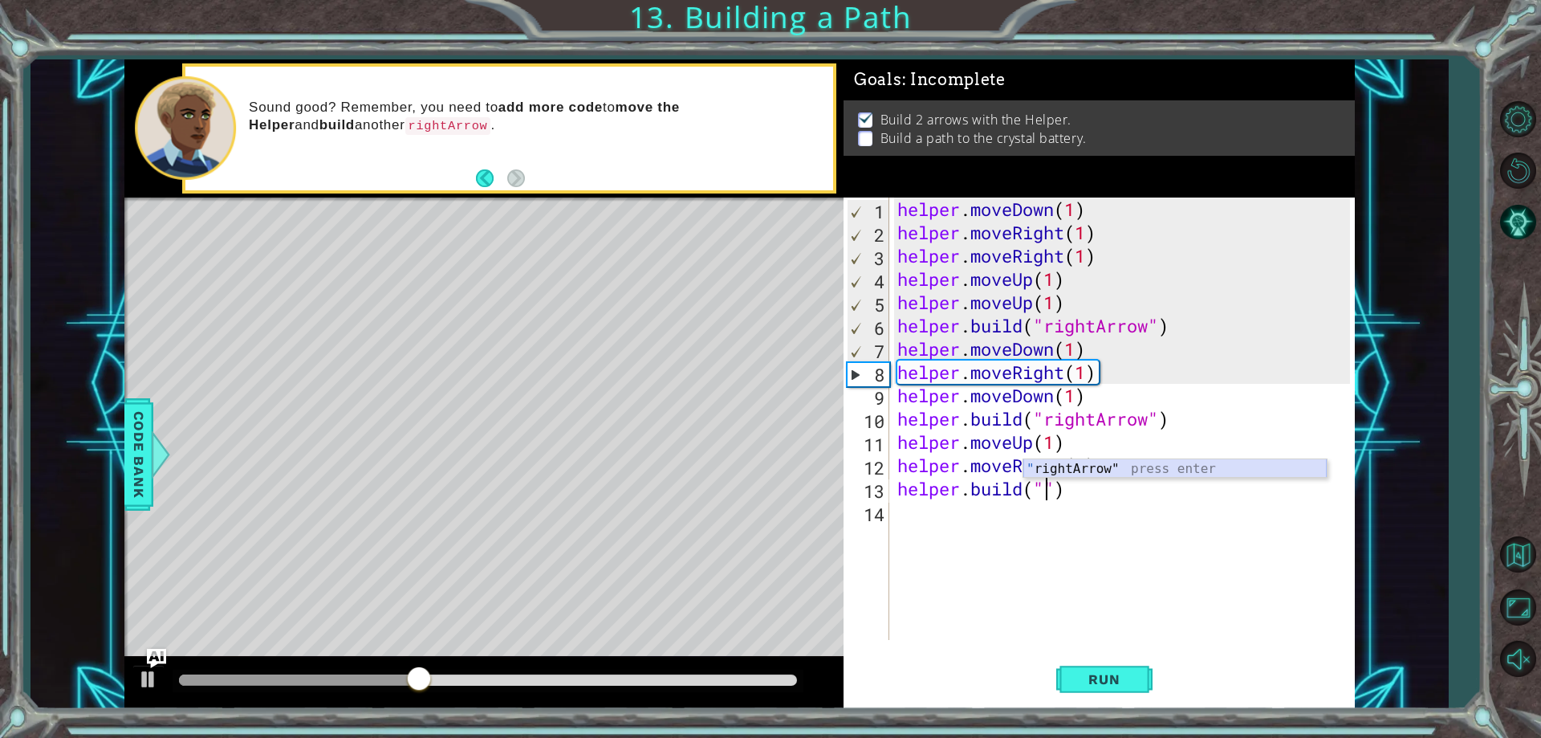
click at [1189, 464] on div "" rightArrow" press enter" at bounding box center [1174, 488] width 303 height 58
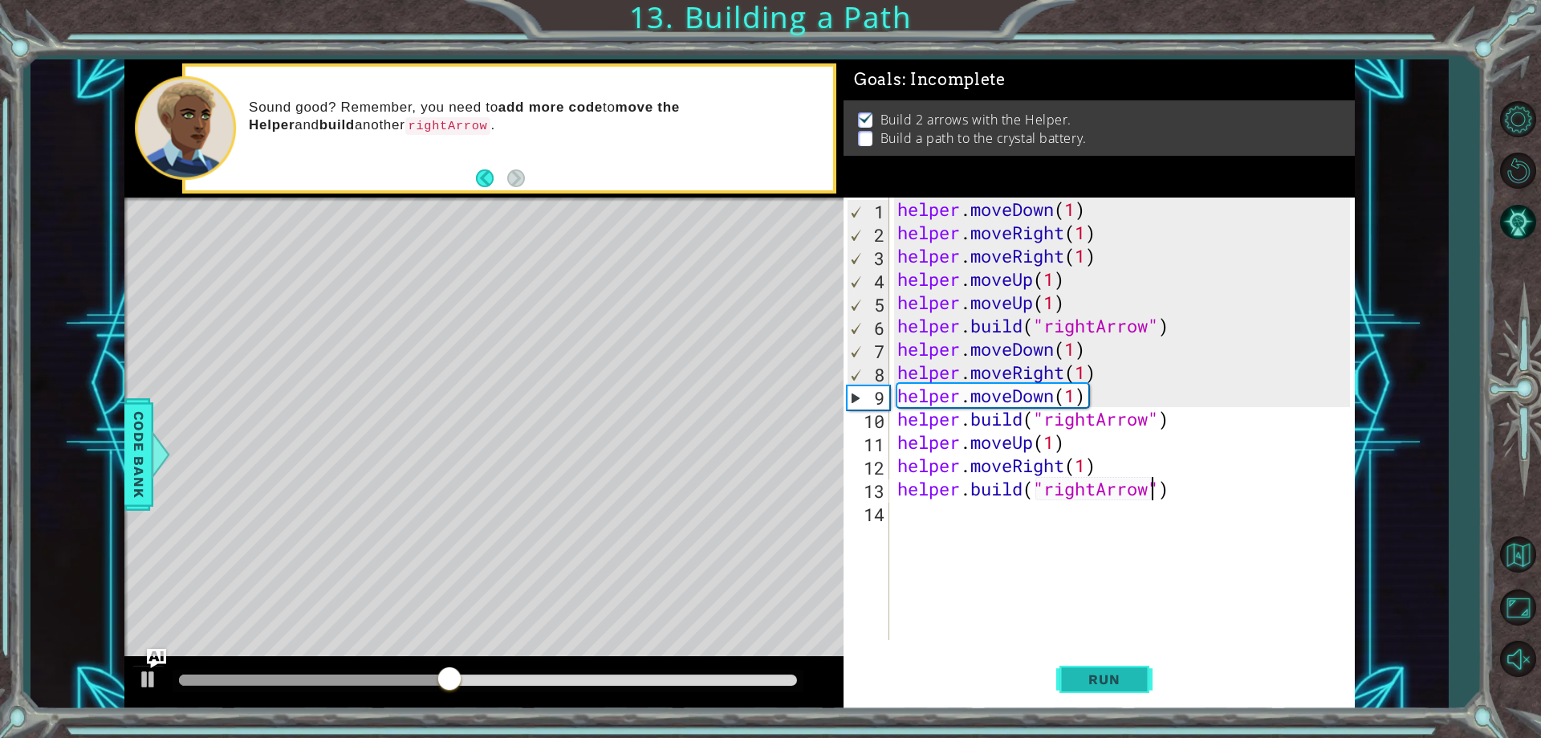
click at [1136, 681] on span "Run" at bounding box center [1103, 679] width 63 height 16
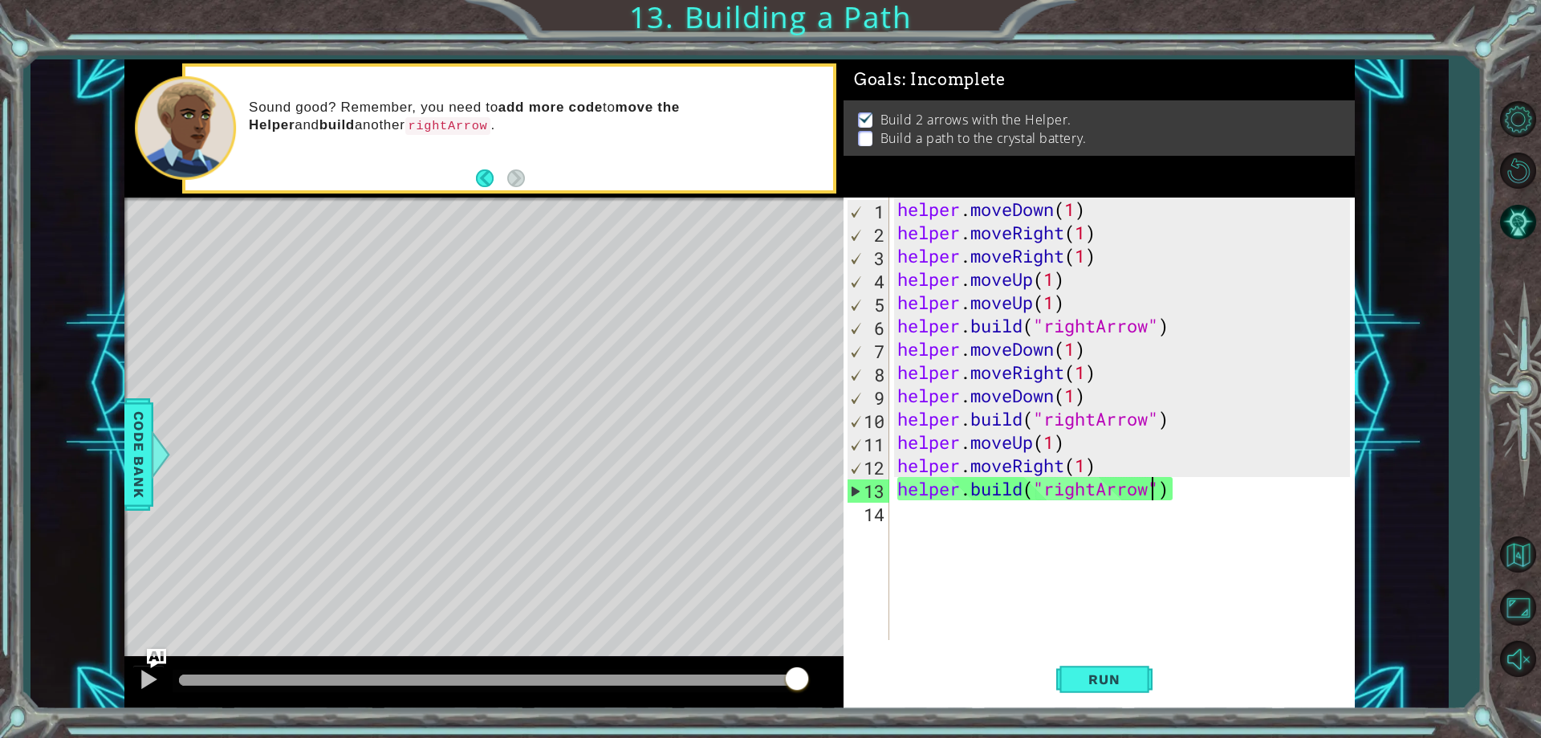
click at [1184, 417] on div "helper . moveDown ( 1 ) helper . moveRight ( 1 ) helper . moveRight ( 1 ) helpe…" at bounding box center [1126, 441] width 464 height 489
click at [1217, 496] on div "helper . moveDown ( 1 ) helper . moveRight ( 1 ) helper . moveRight ( 1 ) helpe…" at bounding box center [1126, 441] width 464 height 489
click at [1127, 679] on span "Run" at bounding box center [1103, 679] width 63 height 16
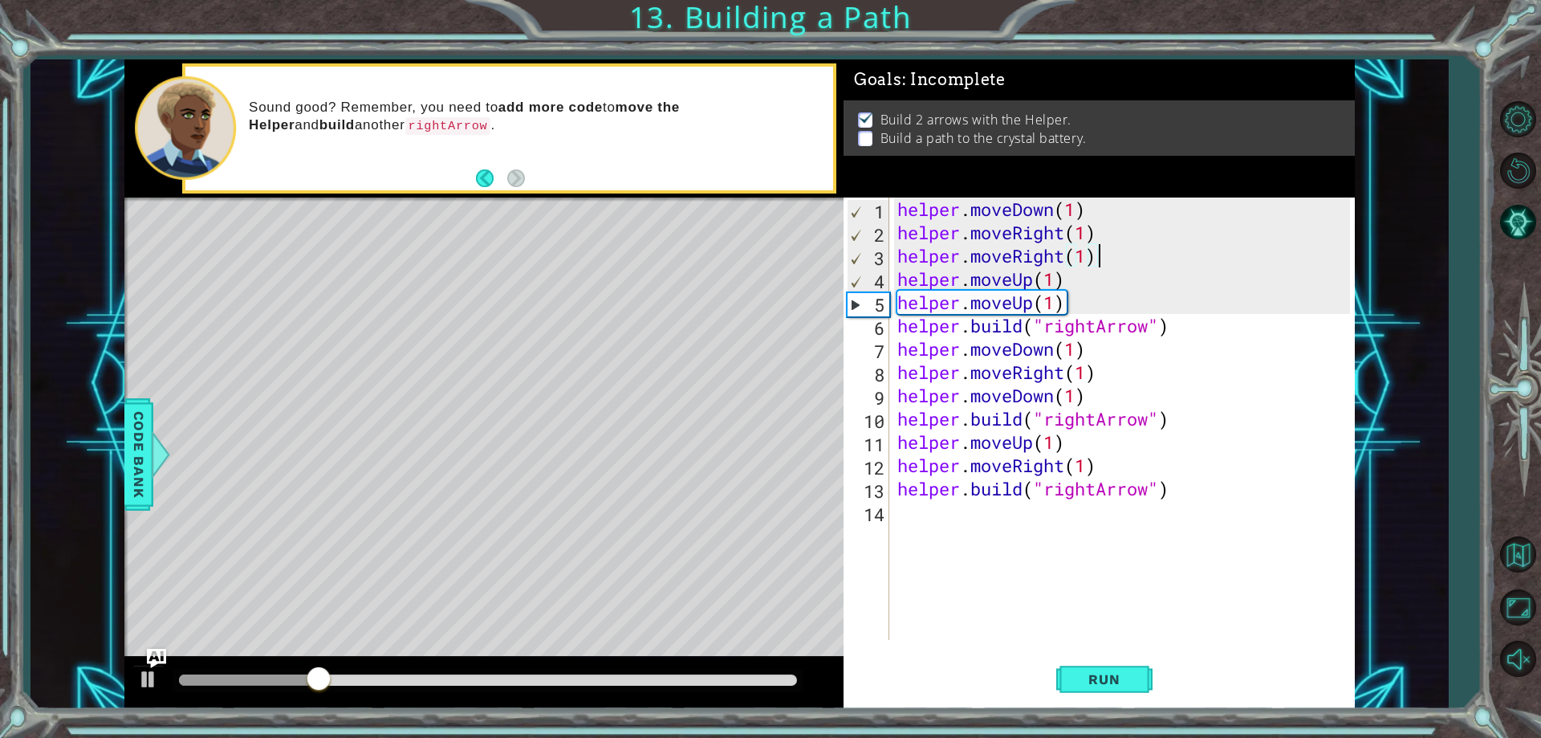
click at [1118, 254] on div "helper . moveDown ( 1 ) helper . moveRight ( 1 ) helper . moveRight ( 1 ) helpe…" at bounding box center [1126, 441] width 464 height 489
type textarea "helper.moveRight(1)"
click at [1118, 250] on div "helper . moveDown ( 1 ) helper . moveRight ( 1 ) helper . moveRight ( 1 ) helpe…" at bounding box center [1126, 441] width 464 height 489
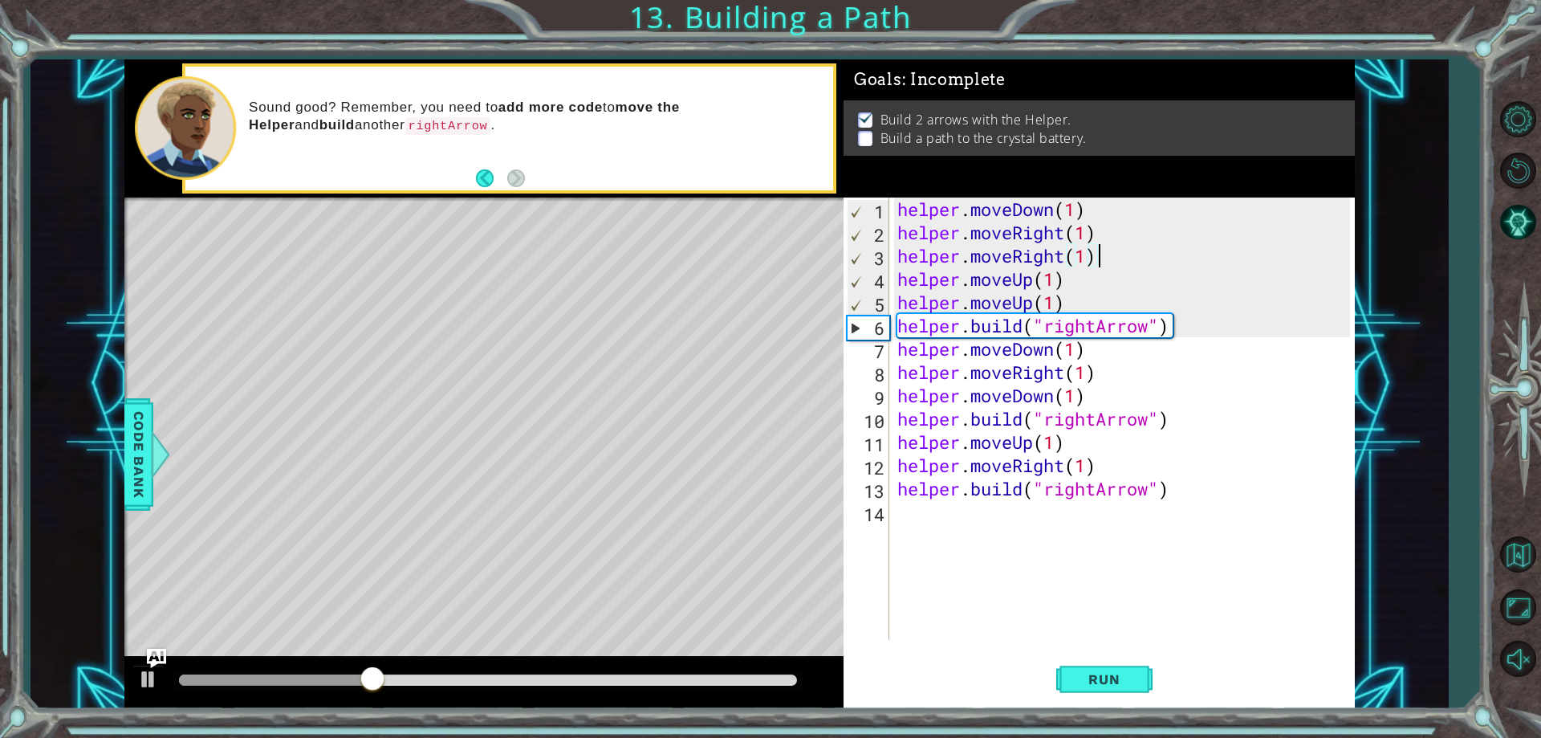
click at [1118, 245] on div "helper . moveDown ( 1 ) helper . moveRight ( 1 ) helper . moveRight ( 1 ) helpe…" at bounding box center [1126, 441] width 464 height 489
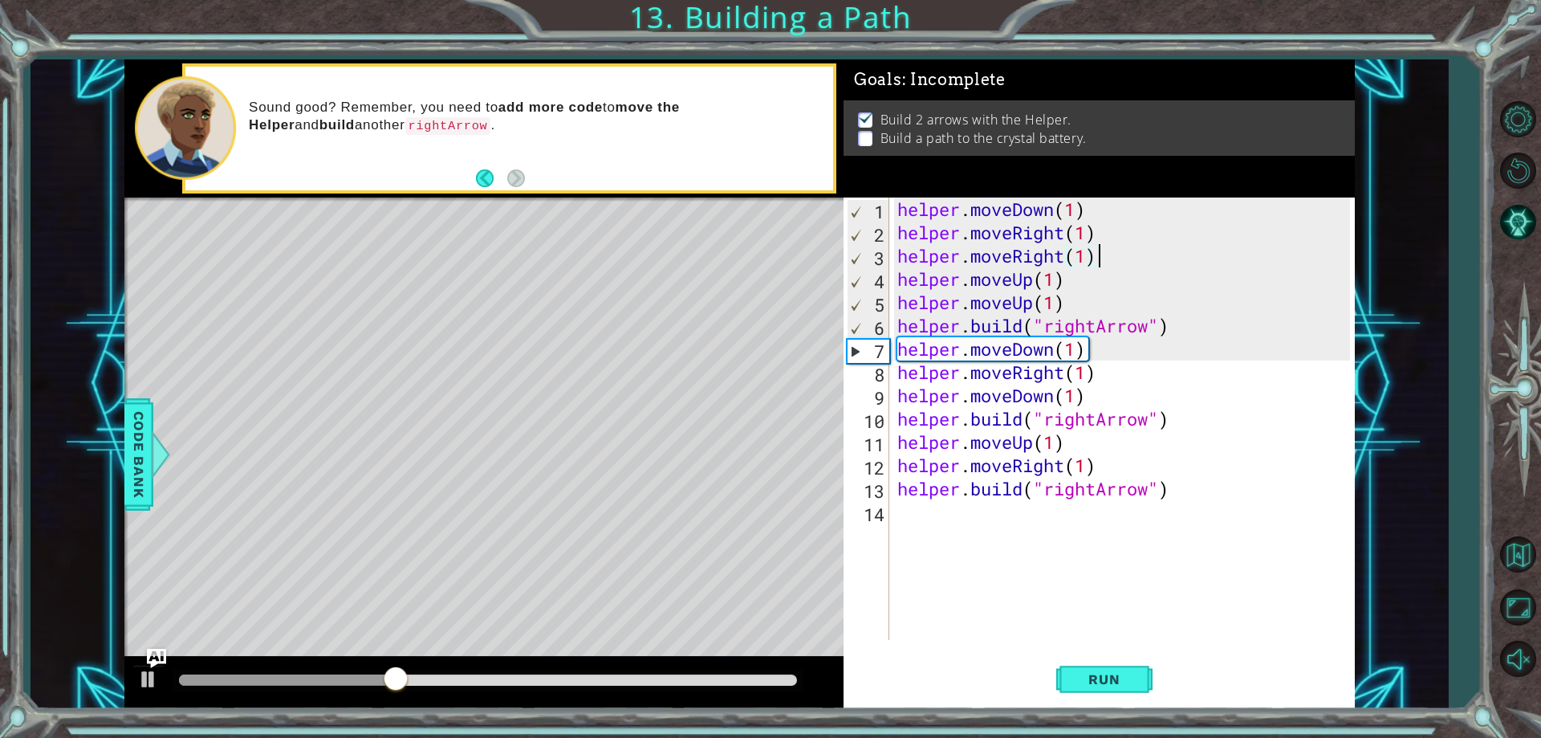
click at [1118, 241] on div "helper . moveDown ( 1 ) helper . moveRight ( 1 ) helper . moveRight ( 1 ) helpe…" at bounding box center [1126, 441] width 464 height 489
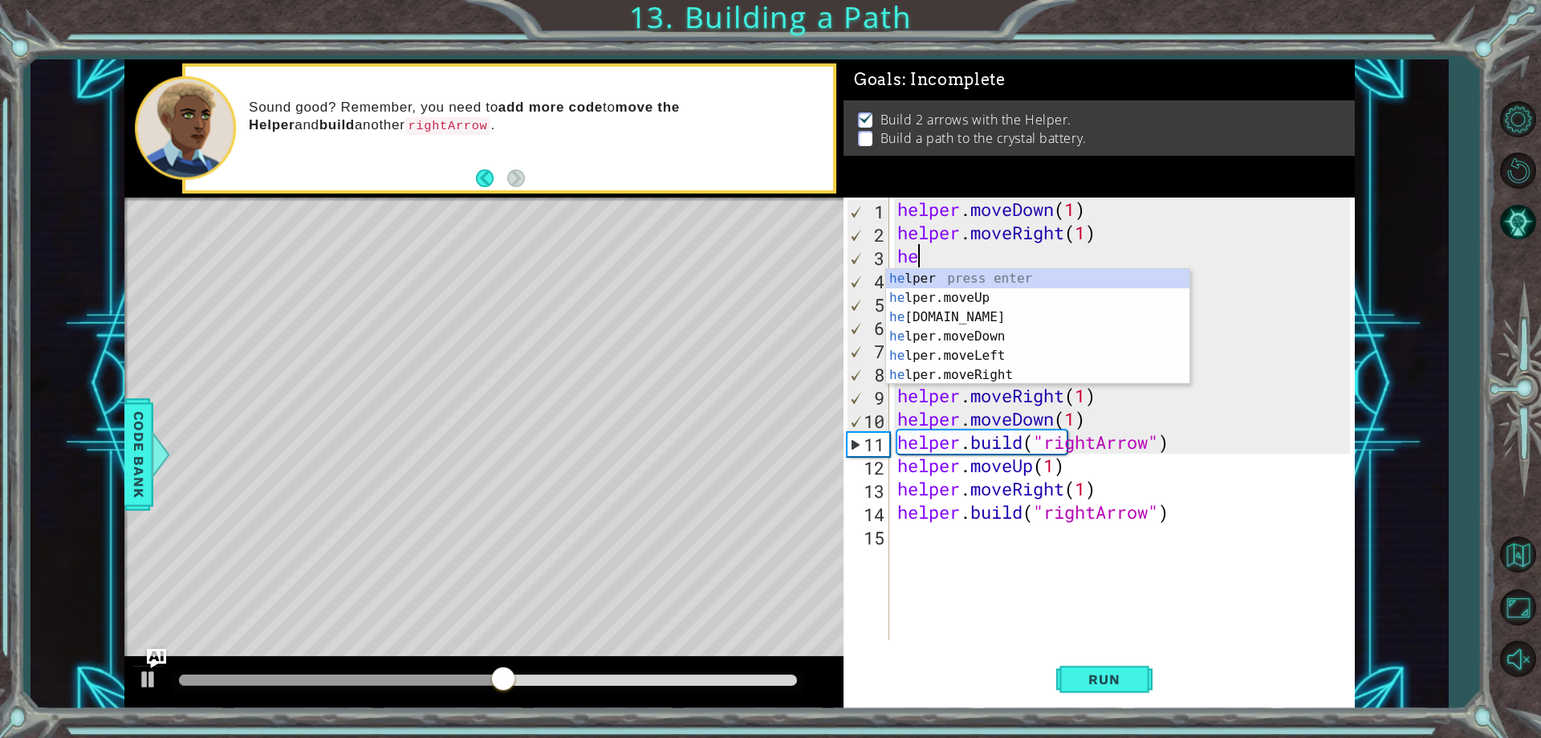
scroll to position [0, 1]
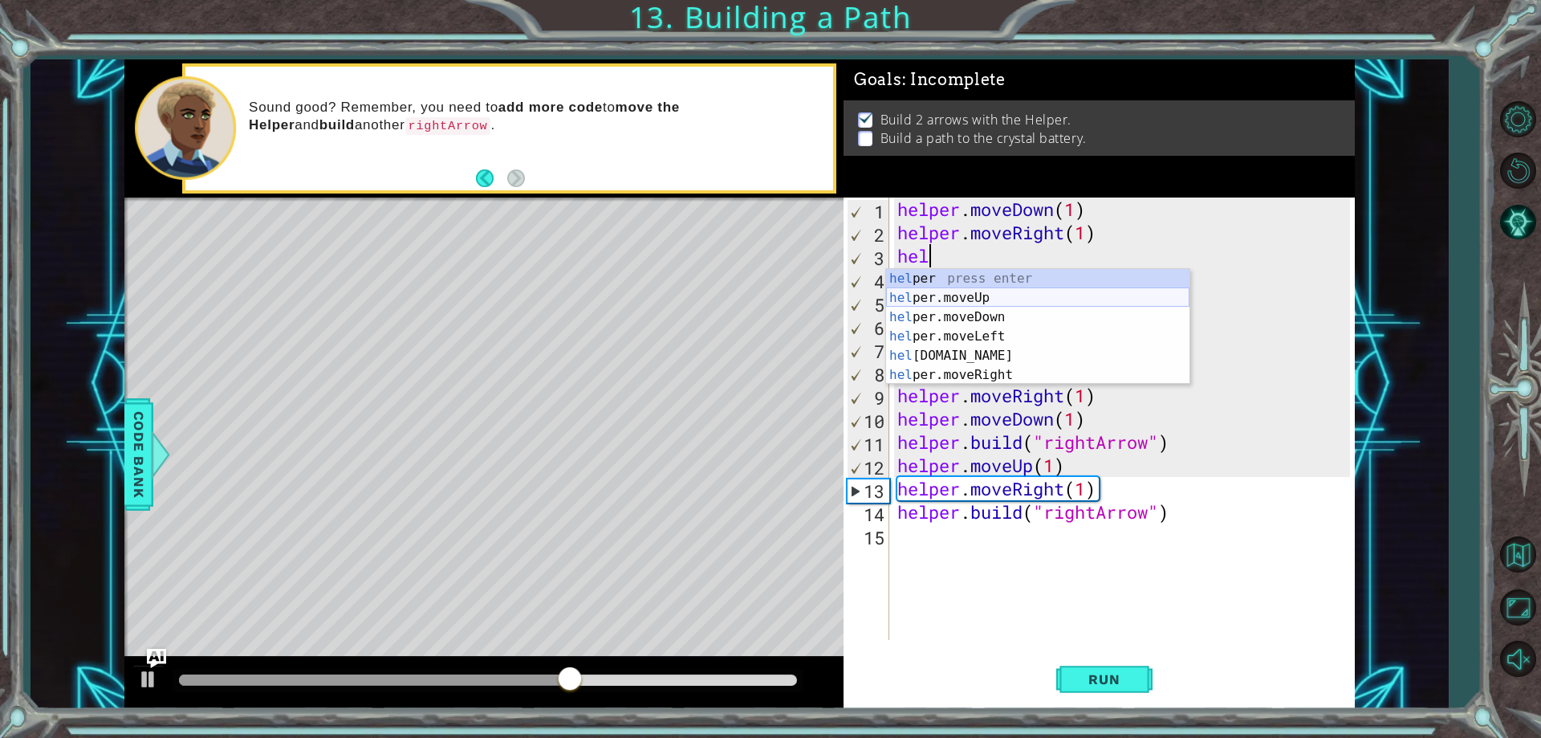
click at [1133, 297] on div "hel per press enter hel per.moveUp press enter [GEOGRAPHIC_DATA] per.moveDown p…" at bounding box center [1037, 346] width 303 height 154
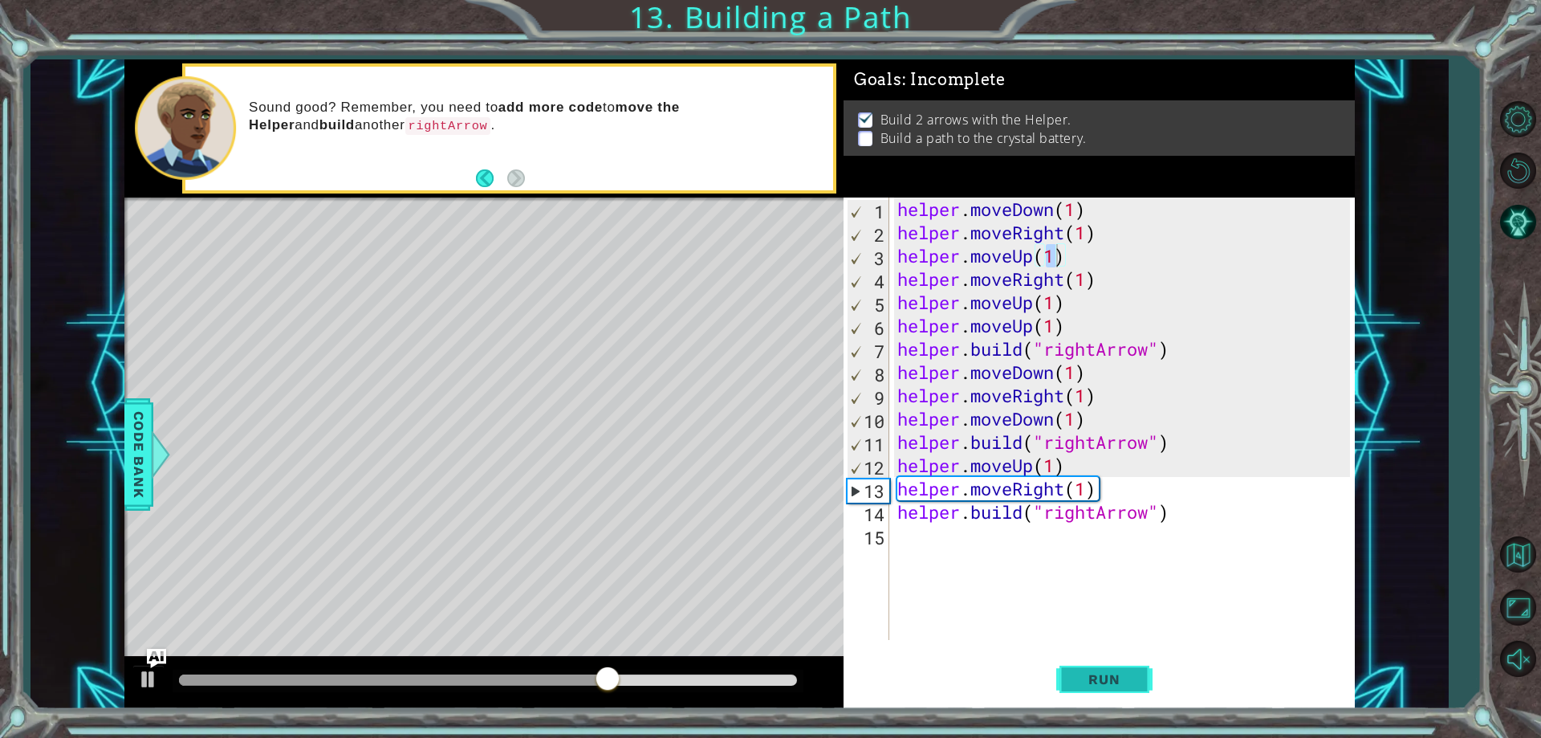
click at [1109, 682] on span "Run" at bounding box center [1103, 679] width 63 height 16
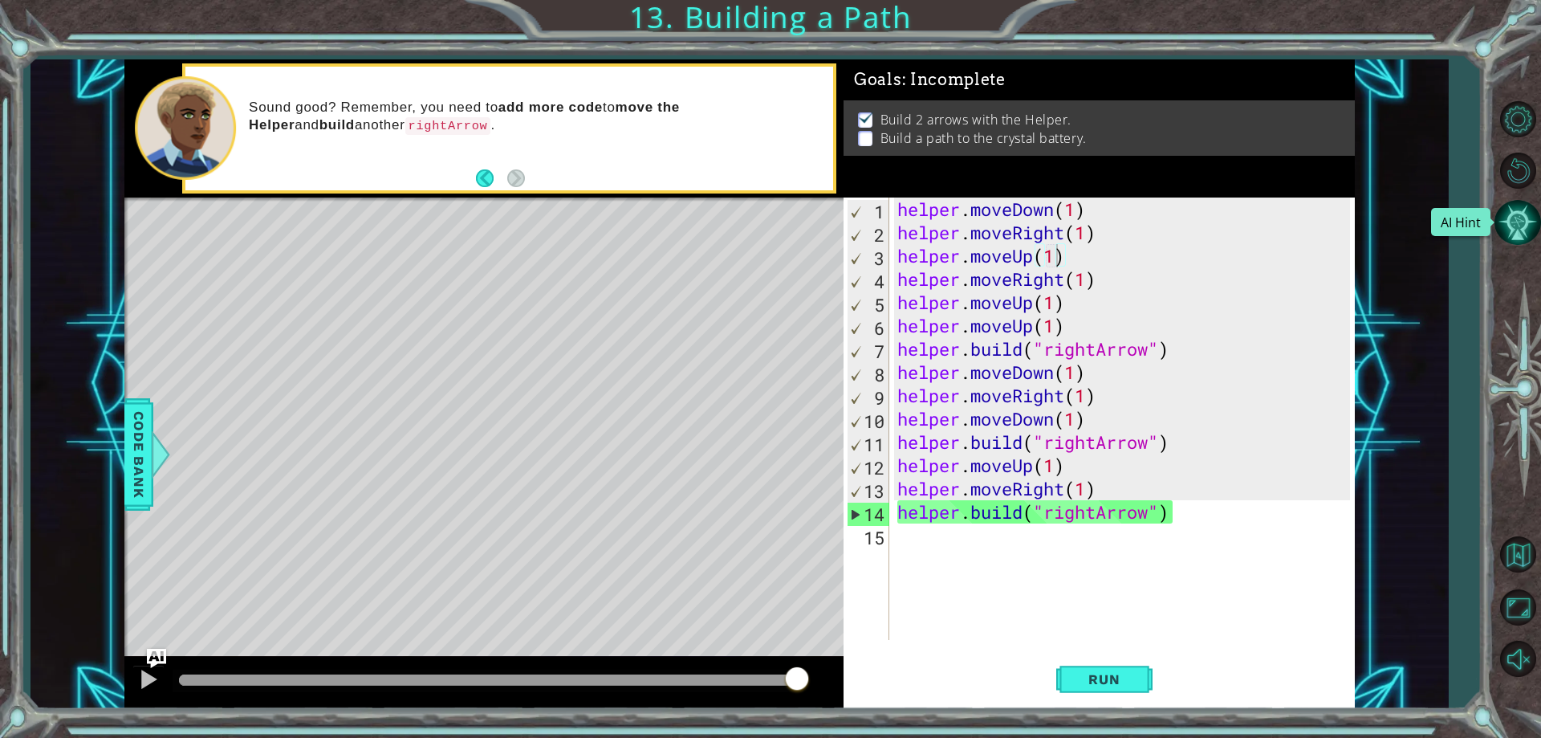
click at [1527, 215] on button "AI Hint" at bounding box center [1518, 222] width 47 height 47
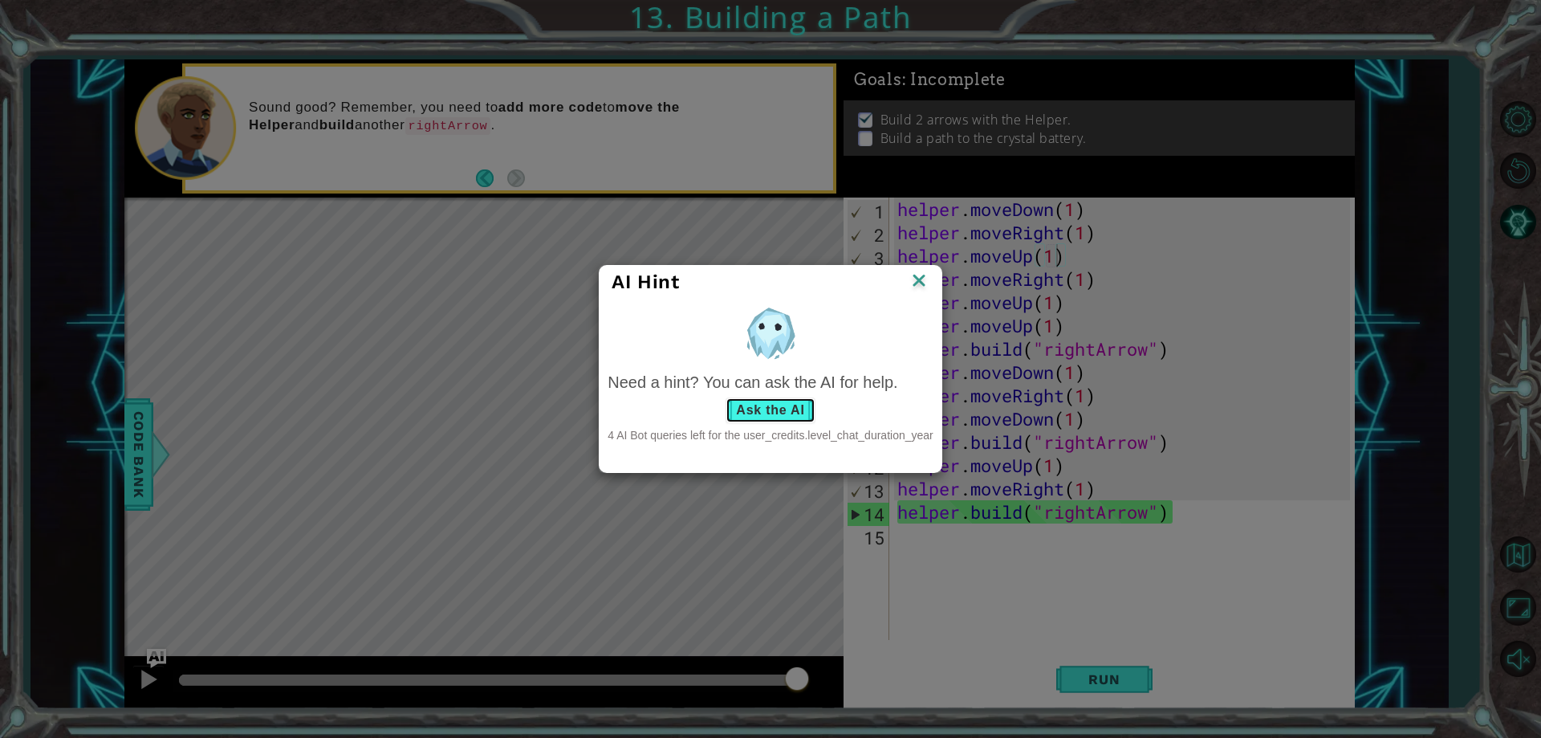
click at [791, 412] on button "Ask the AI" at bounding box center [770, 410] width 89 height 26
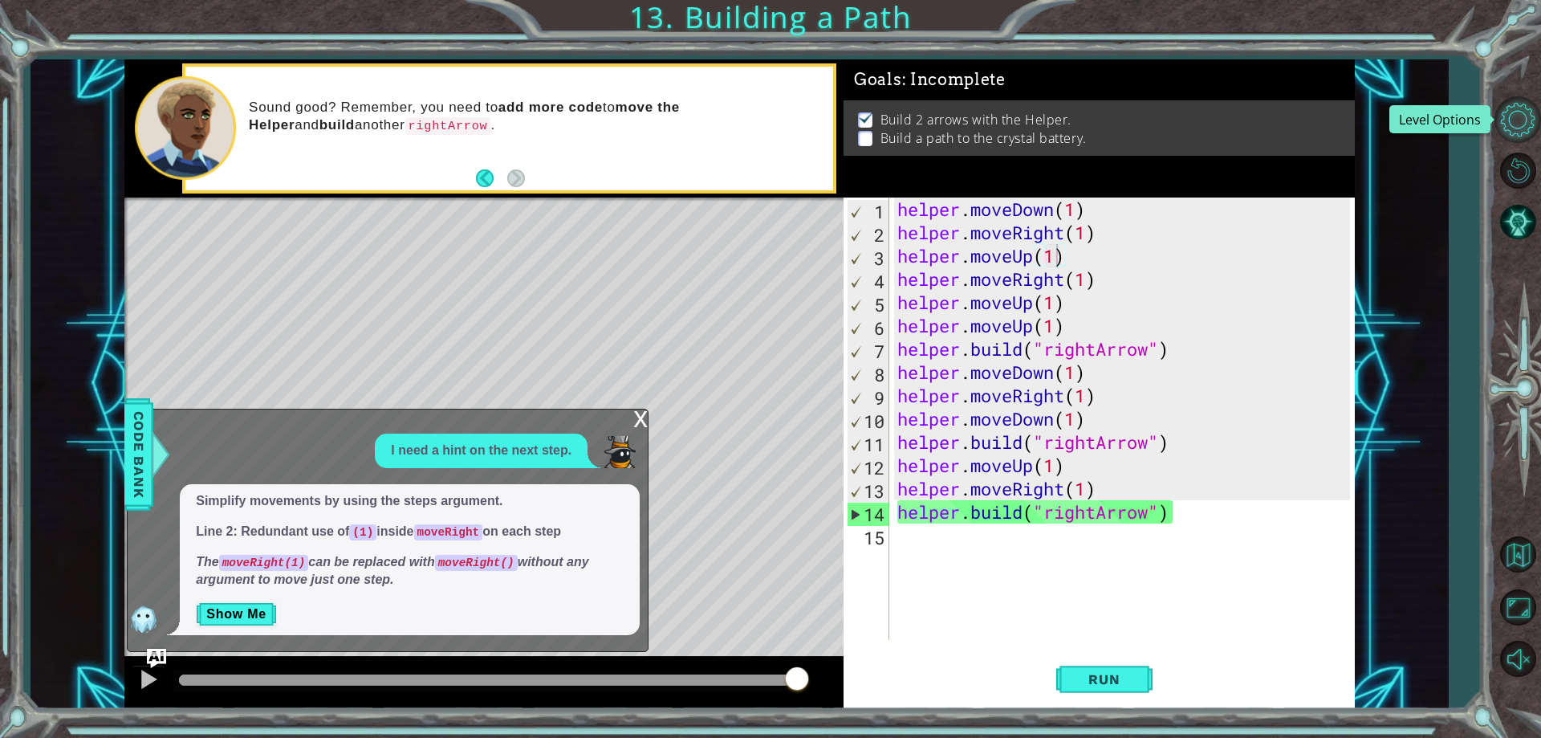
click at [1511, 125] on button "Level Options" at bounding box center [1518, 119] width 47 height 47
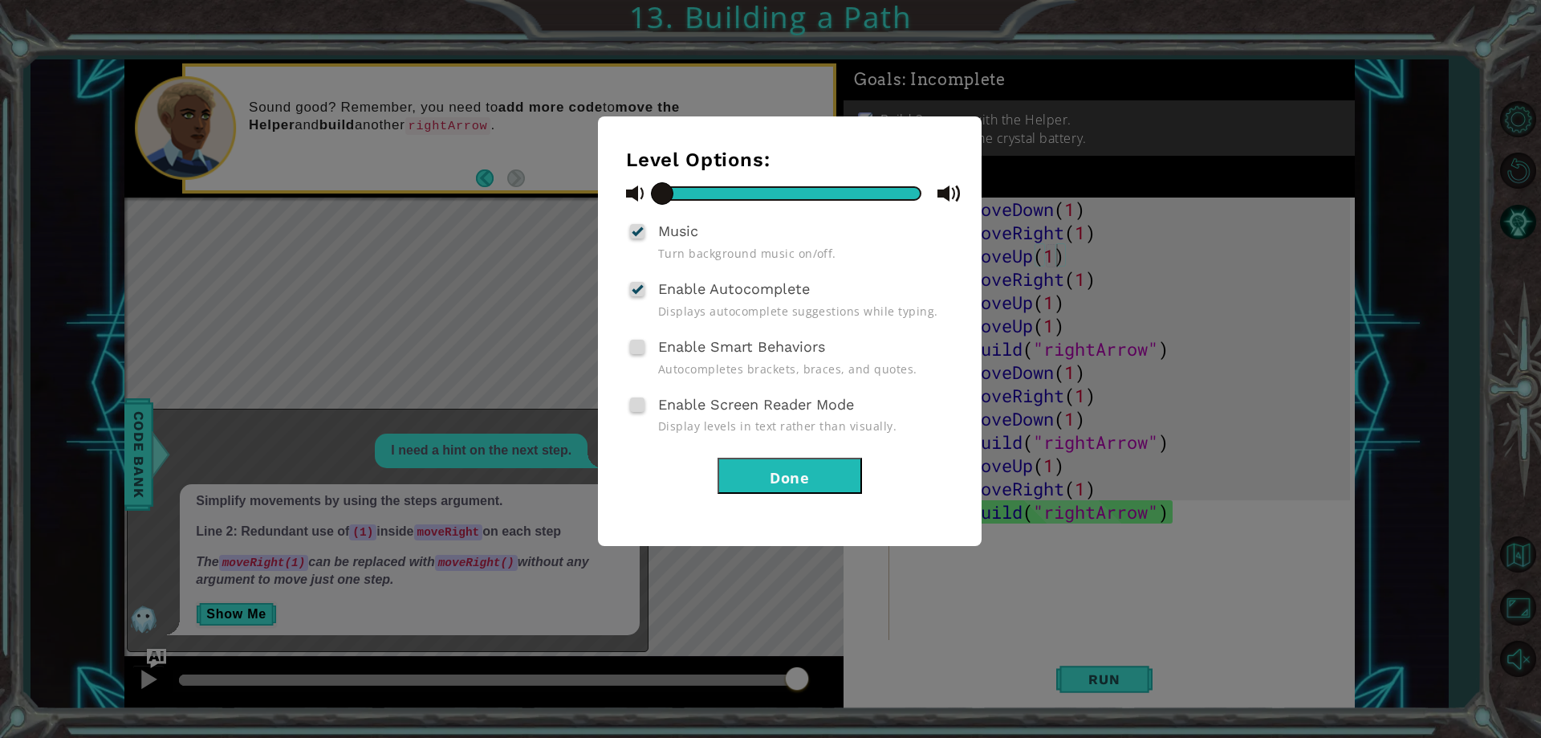
click at [848, 490] on button "Done" at bounding box center [790, 476] width 144 height 36
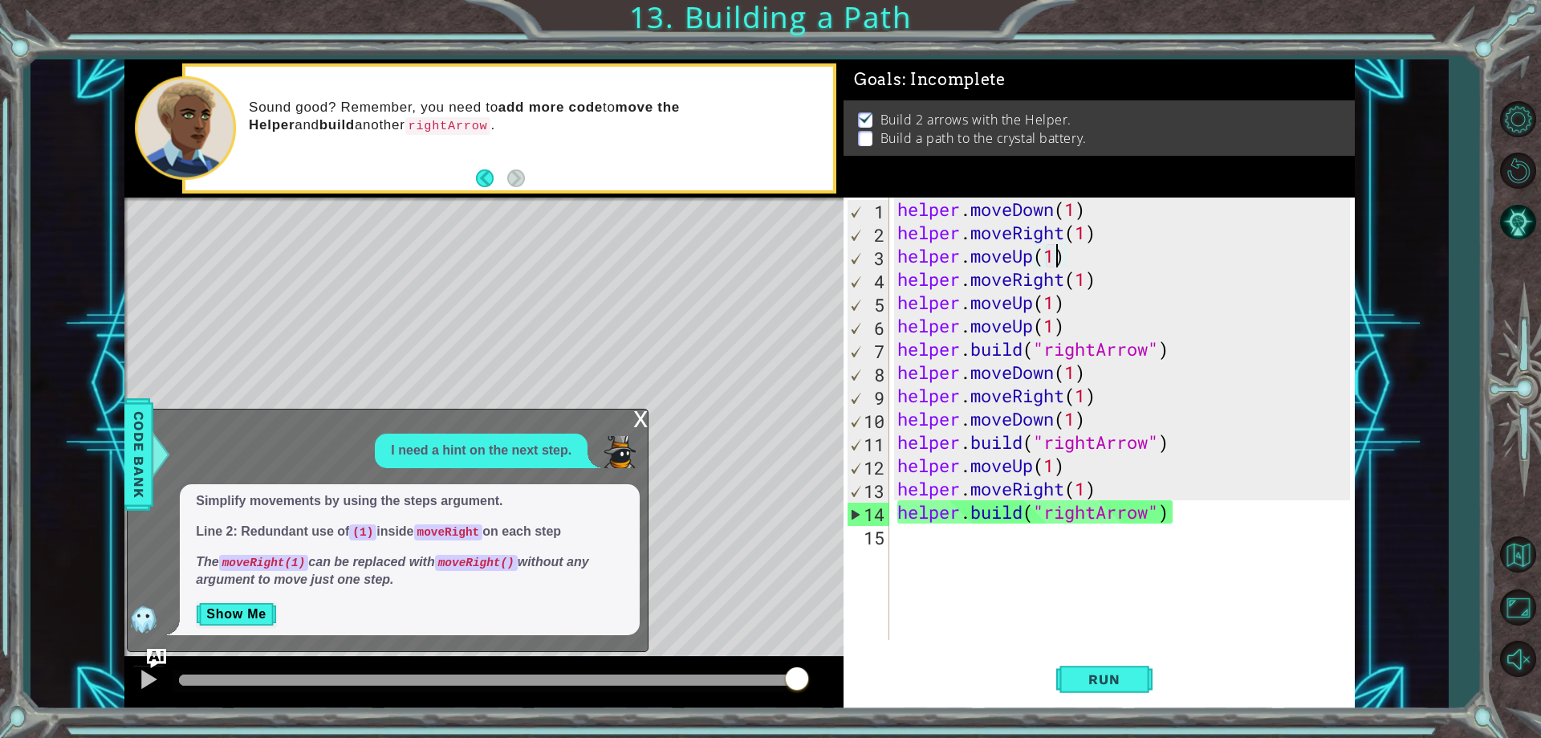
click at [1112, 233] on div "helper . moveDown ( 1 ) helper . moveRight ( 1 ) helper . moveUp ( 1 ) helper .…" at bounding box center [1126, 441] width 464 height 489
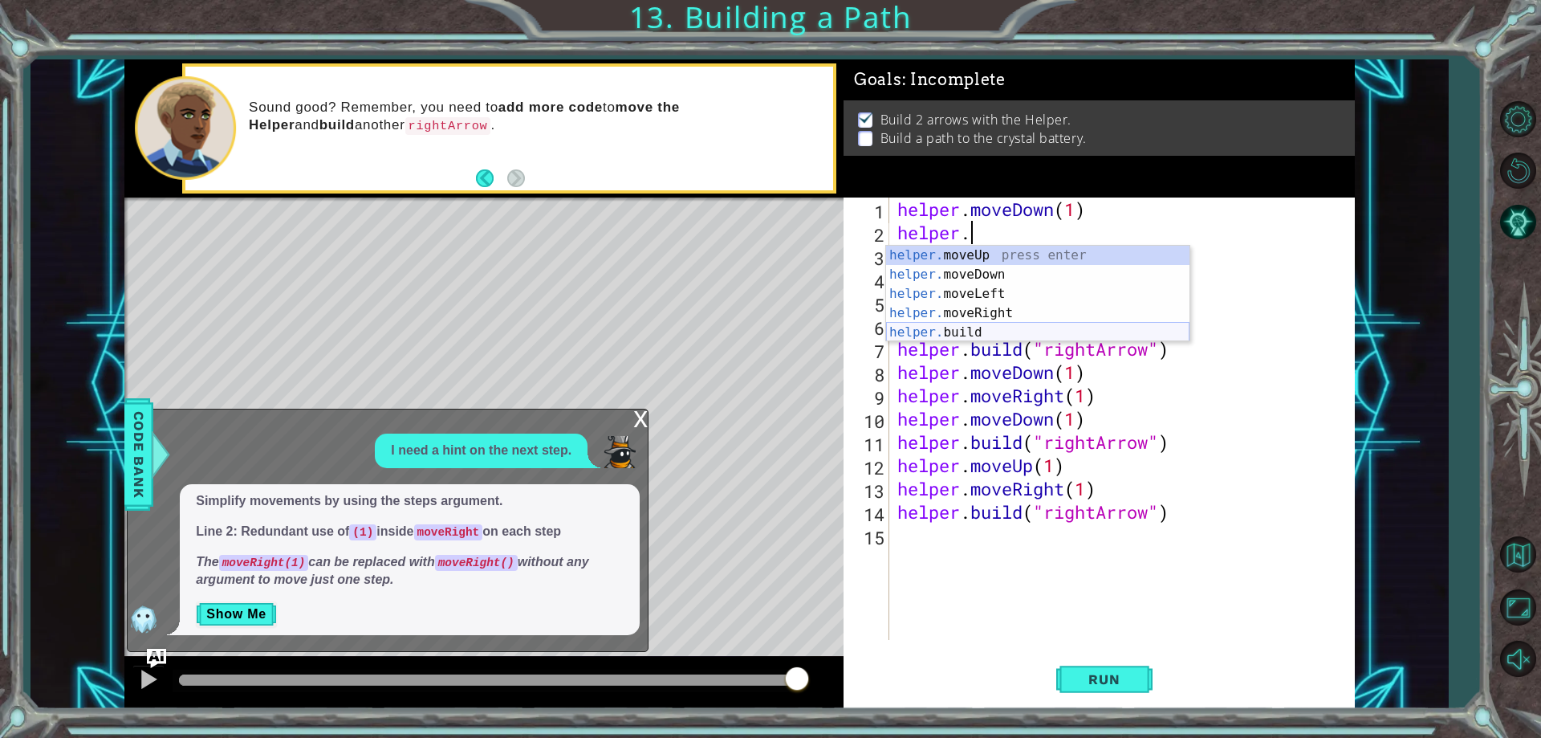
click at [994, 337] on div "helper. moveUp press enter helper. moveDown press enter helper. moveLeft press …" at bounding box center [1037, 313] width 303 height 135
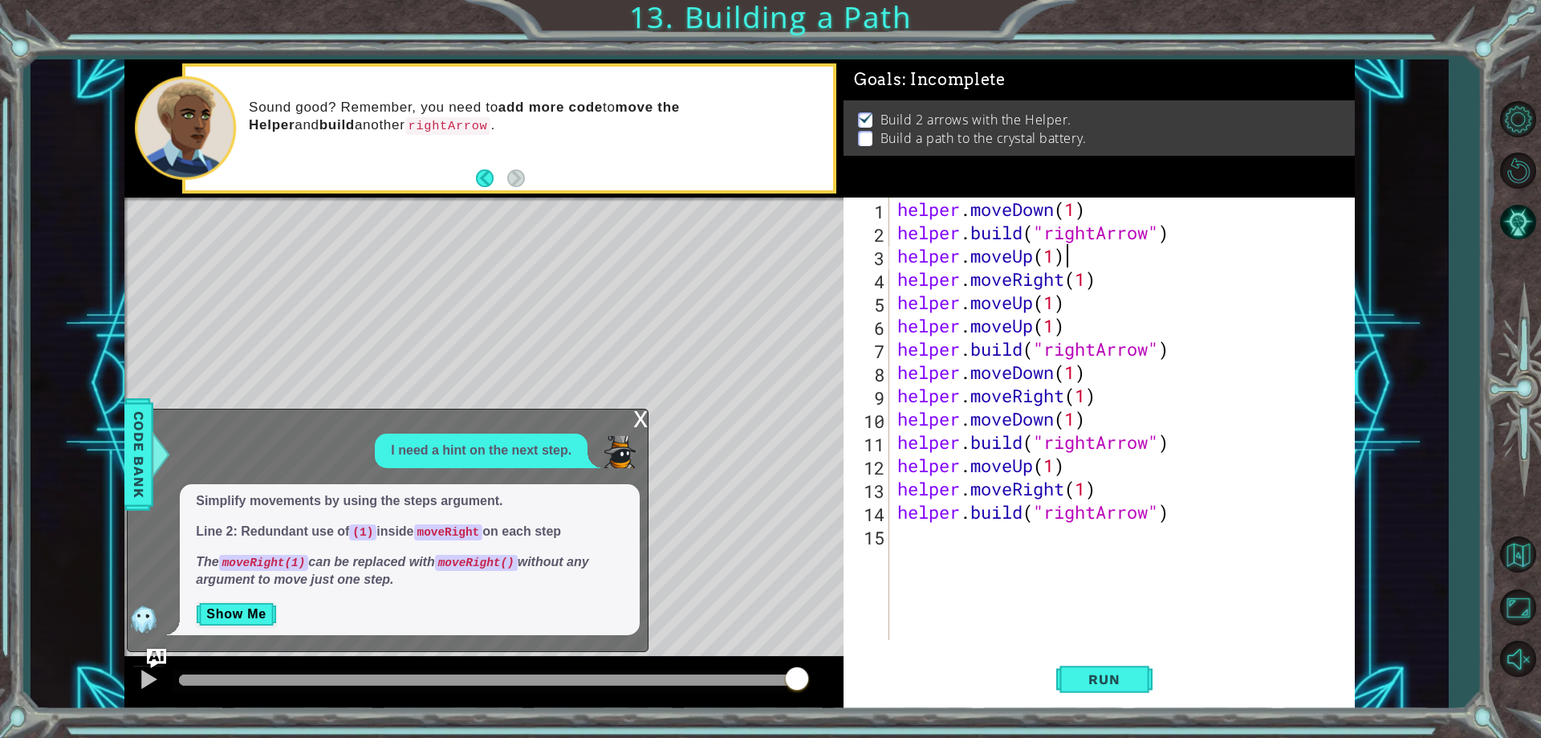
click at [1077, 261] on div "helper . moveDown ( 1 ) helper . build ( "rightArrow" ) helper . moveUp ( 1 ) h…" at bounding box center [1126, 441] width 464 height 489
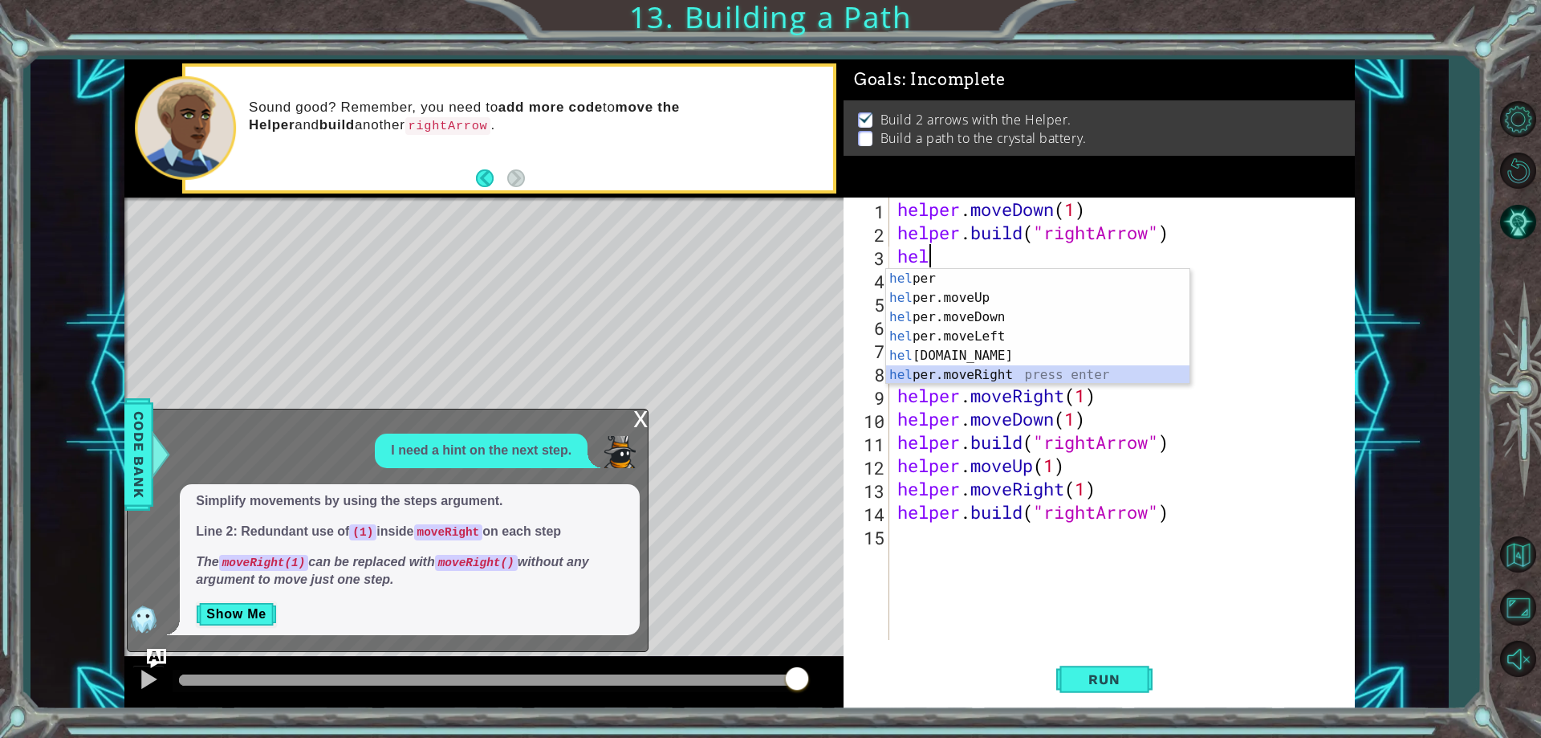
click at [1087, 368] on div "hel per press enter hel per.moveUp press enter [GEOGRAPHIC_DATA] per.moveDown p…" at bounding box center [1037, 346] width 303 height 154
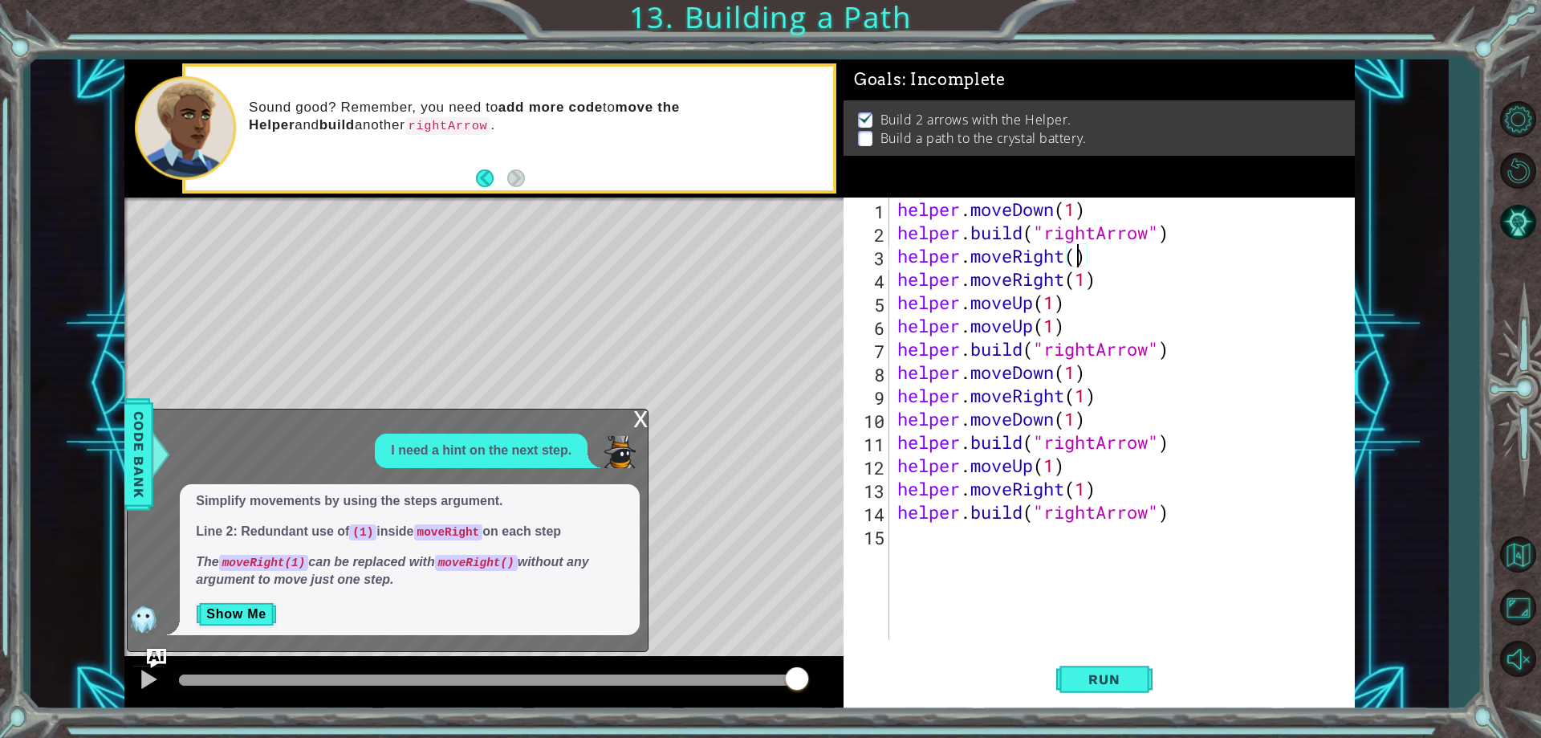
scroll to position [0, 8]
click at [1112, 326] on div "helper . moveDown ( 1 ) helper . build ( "rightArrow" ) helper . moveRight ( 3 …" at bounding box center [1126, 441] width 464 height 489
click at [1116, 277] on div "helper . moveDown ( 1 ) helper . build ( "rightArrow" ) helper . moveRight ( 3 …" at bounding box center [1126, 441] width 464 height 489
click at [1157, 309] on div "helper . moveDown ( 1 ) helper . build ( "rightArrow" ) helper . moveRight ( 3 …" at bounding box center [1126, 441] width 464 height 489
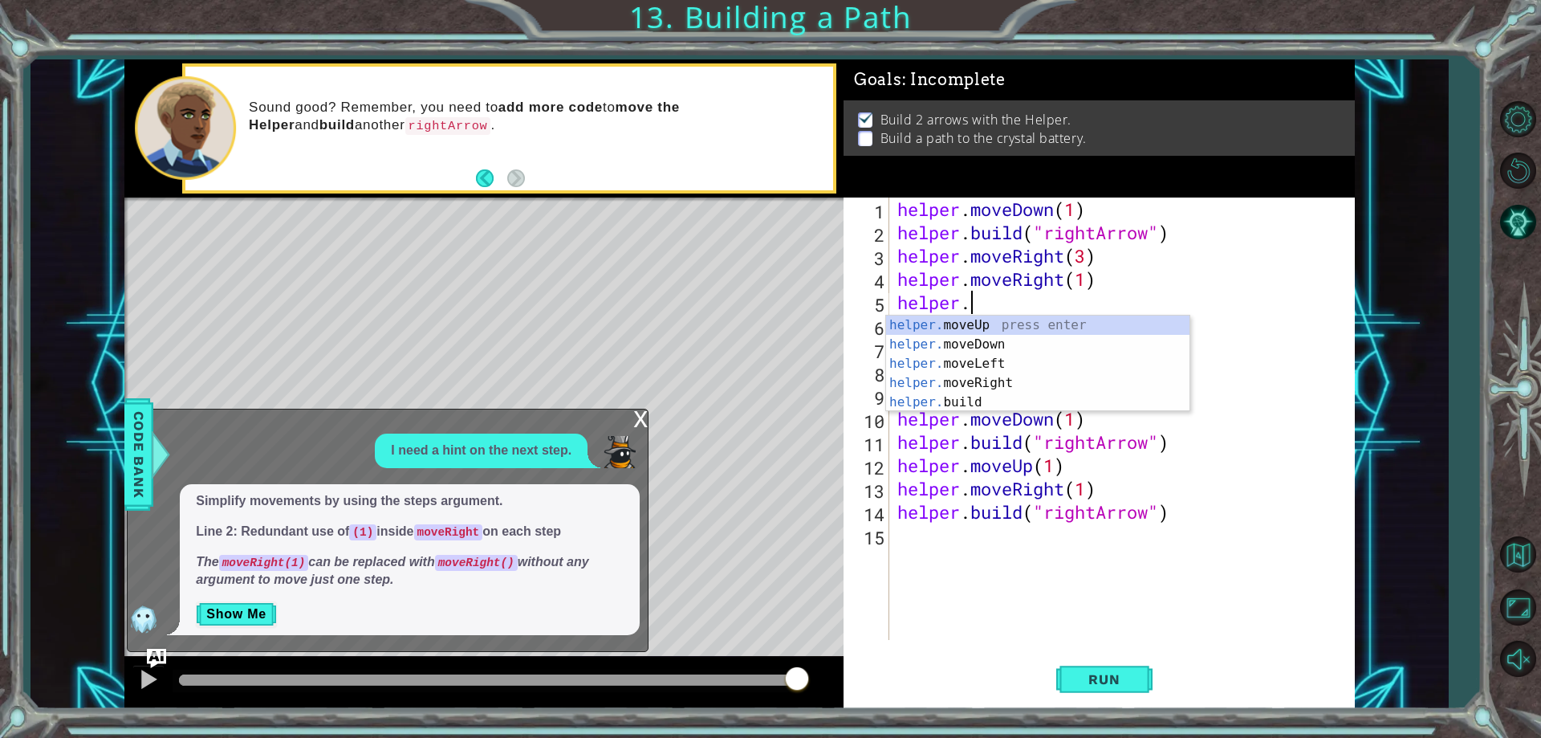
scroll to position [0, 2]
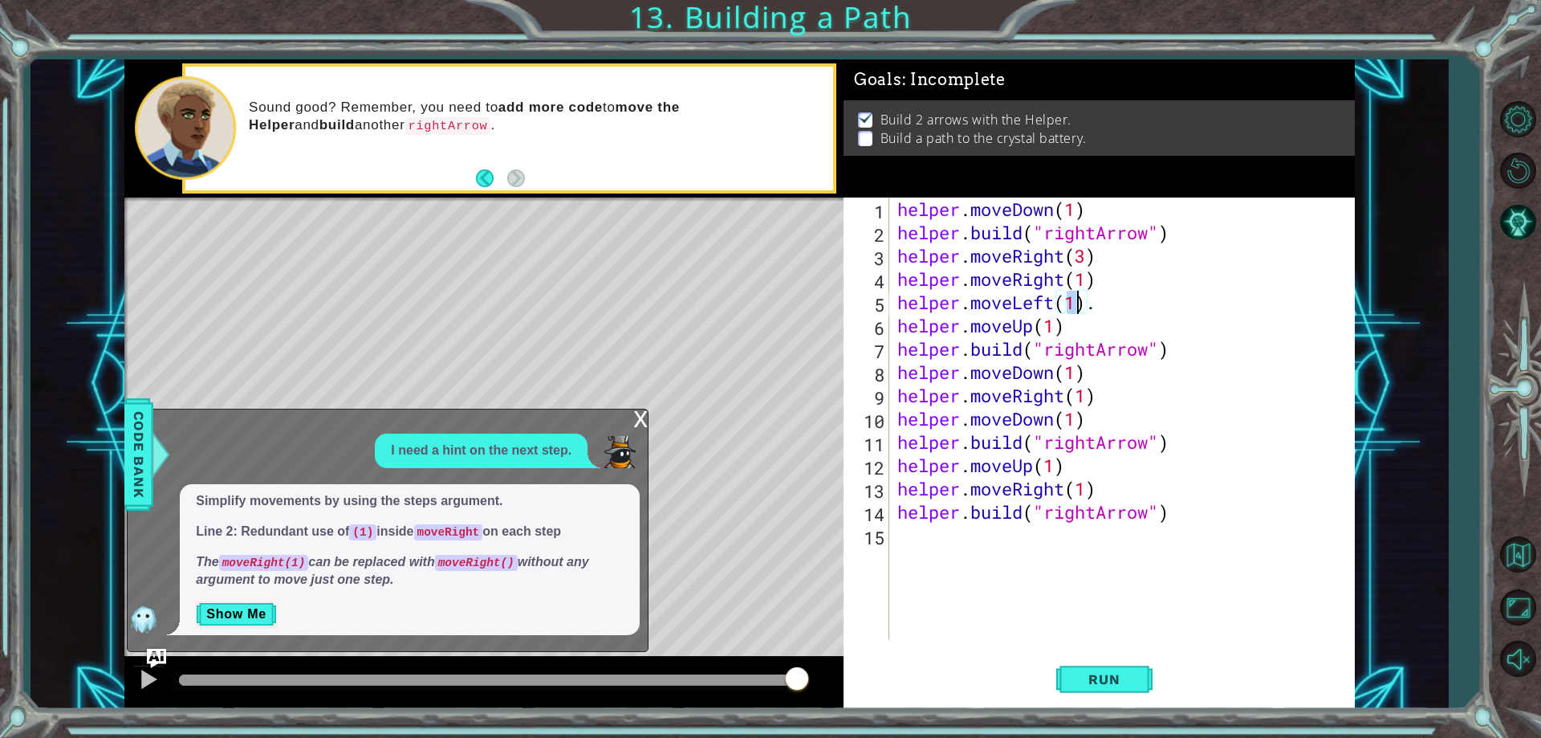
click at [1161, 311] on div "helper . moveDown ( 1 ) helper . build ( "rightArrow" ) helper . moveRight ( 3 …" at bounding box center [1126, 441] width 464 height 489
click at [1158, 309] on div "helper . moveDown ( 1 ) helper . build ( "rightArrow" ) helper . moveRight ( 3 …" at bounding box center [1126, 441] width 464 height 489
drag, startPoint x: 1230, startPoint y: 299, endPoint x: 1194, endPoint y: 327, distance: 45.8
click at [1228, 306] on div "helper . moveDown ( 1 ) helper . build ( "rightArrow" ) helper . moveRight ( 3 …" at bounding box center [1126, 441] width 464 height 489
click at [1117, 345] on div "helper . moveDown ( 1 ) helper . build ( "rightArrow" ) helper . moveRight ( 3 …" at bounding box center [1126, 441] width 464 height 489
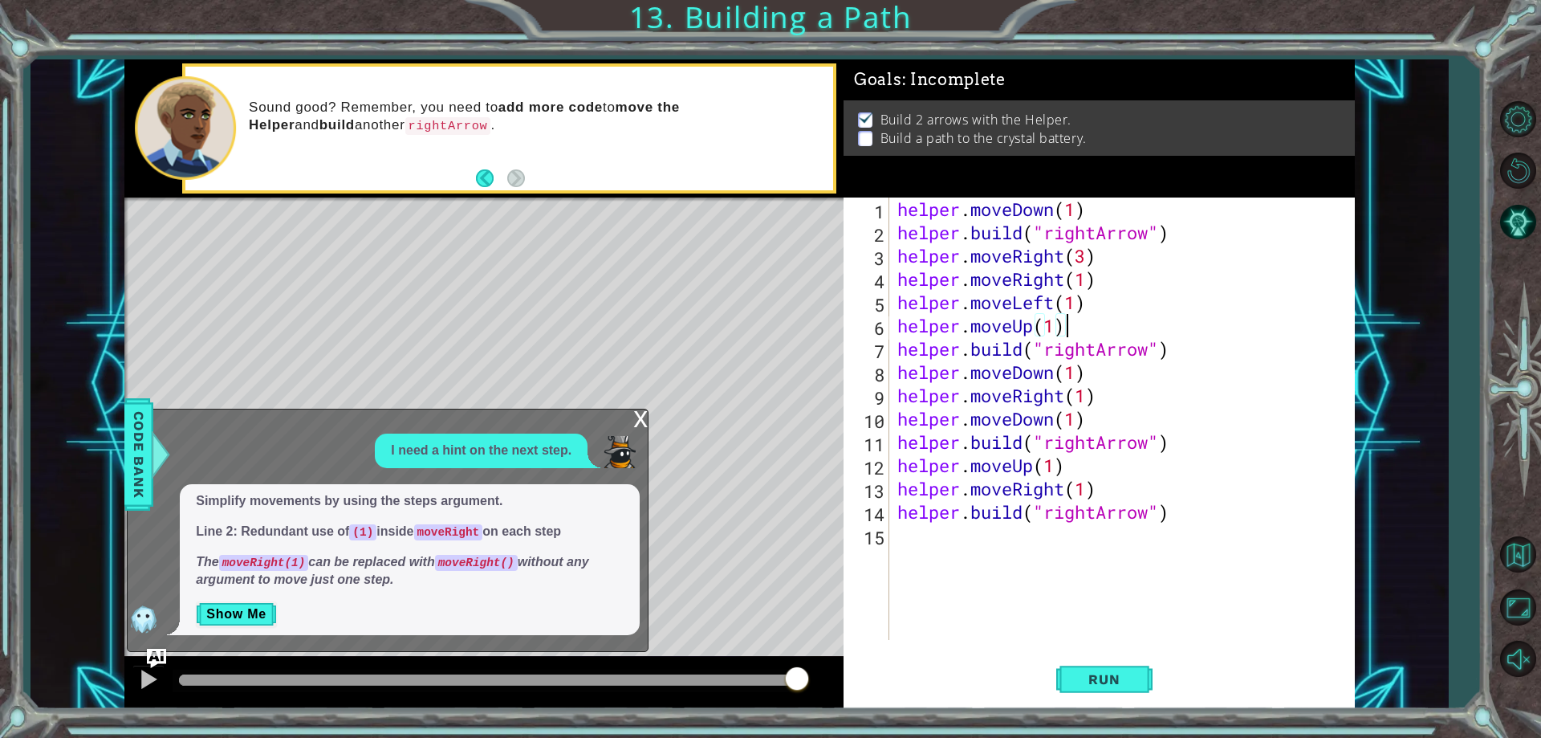
click at [1116, 323] on div "helper . moveDown ( 1 ) helper . build ( "rightArrow" ) helper . moveRight ( 3 …" at bounding box center [1126, 441] width 464 height 489
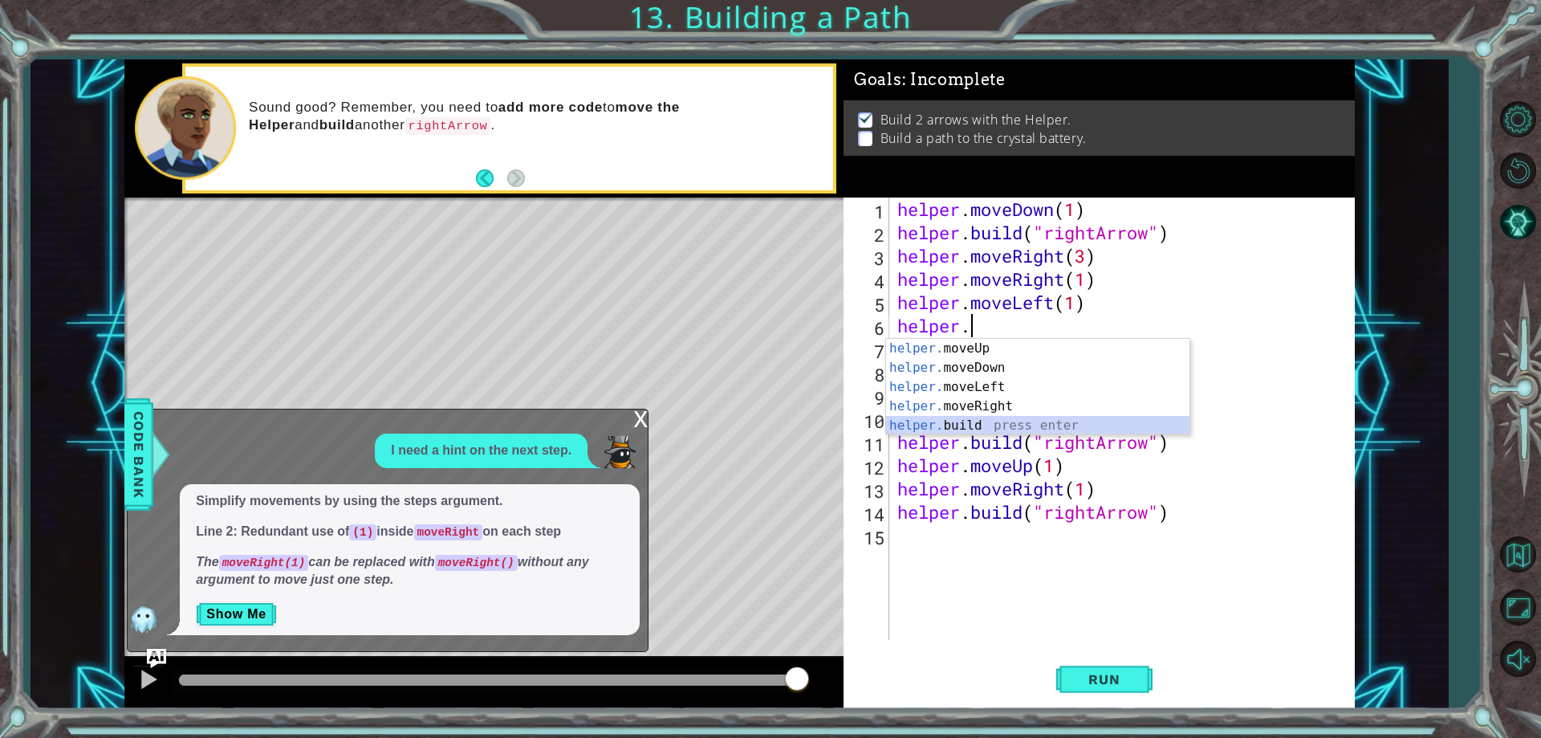
click at [1055, 424] on div "helper. moveUp press enter helper. moveDown press enter helper. moveLeft press …" at bounding box center [1037, 406] width 303 height 135
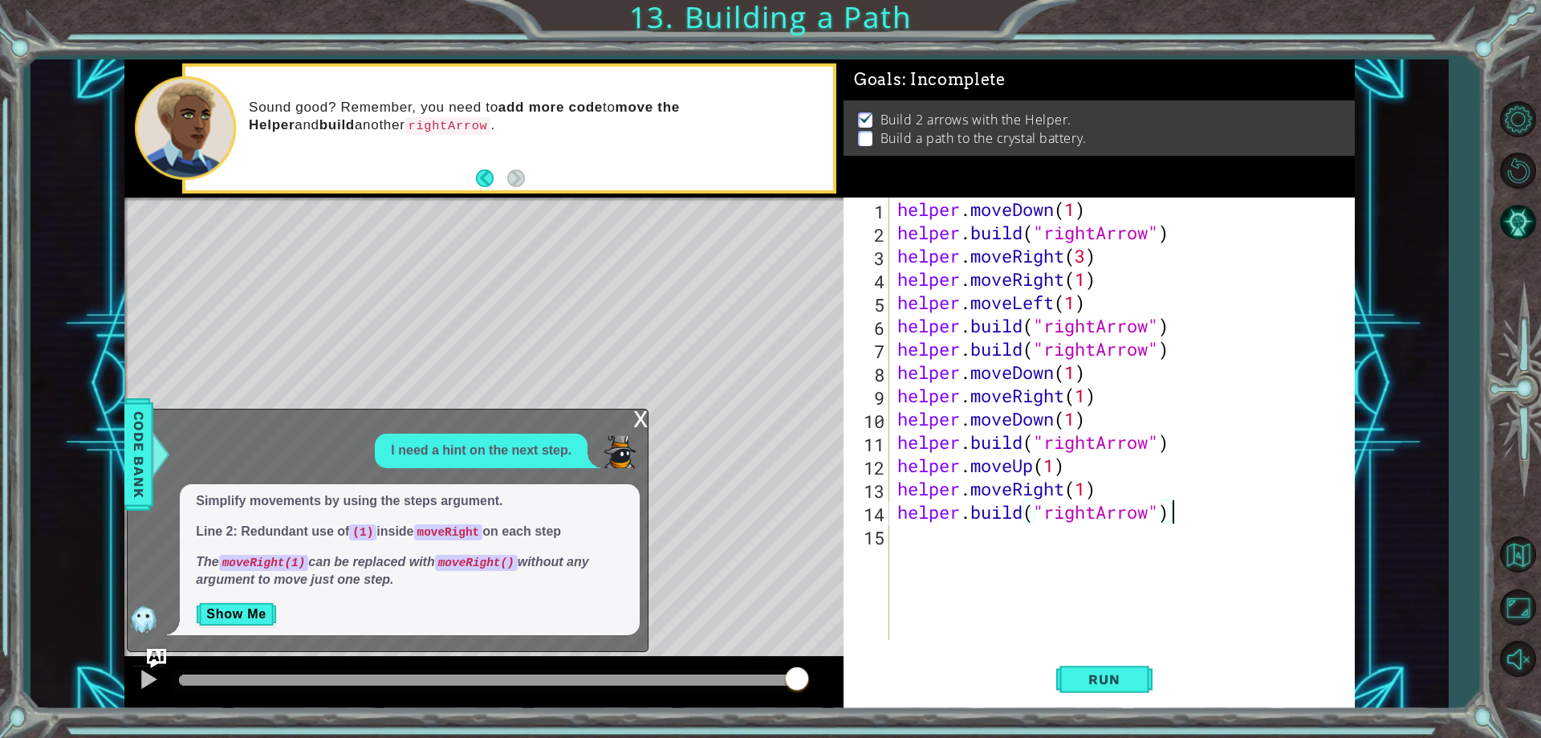
click at [1205, 510] on div "helper . moveDown ( 1 ) helper . build ( "rightArrow" ) helper . moveRight ( 3 …" at bounding box center [1126, 441] width 464 height 489
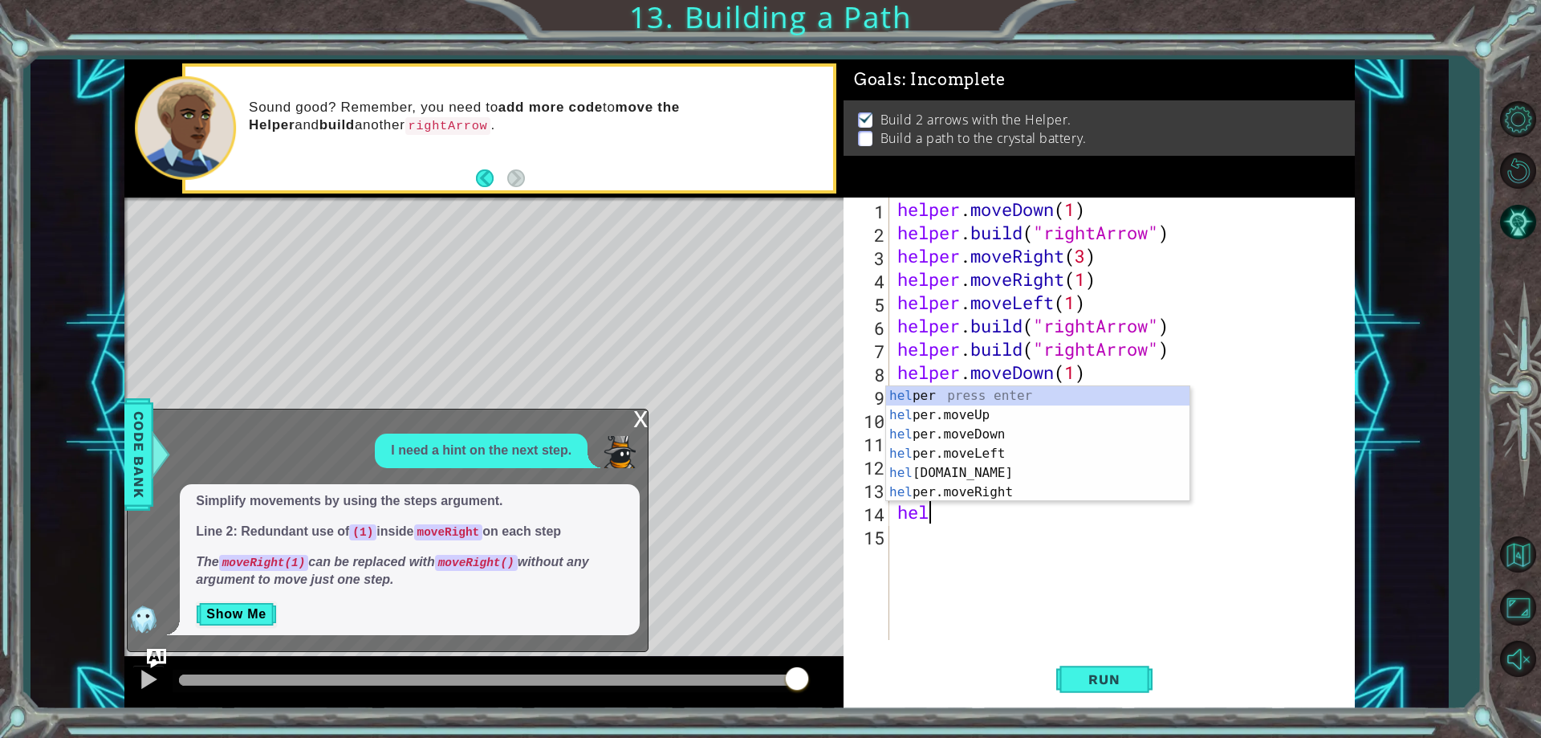
scroll to position [0, 0]
type textarea "h"
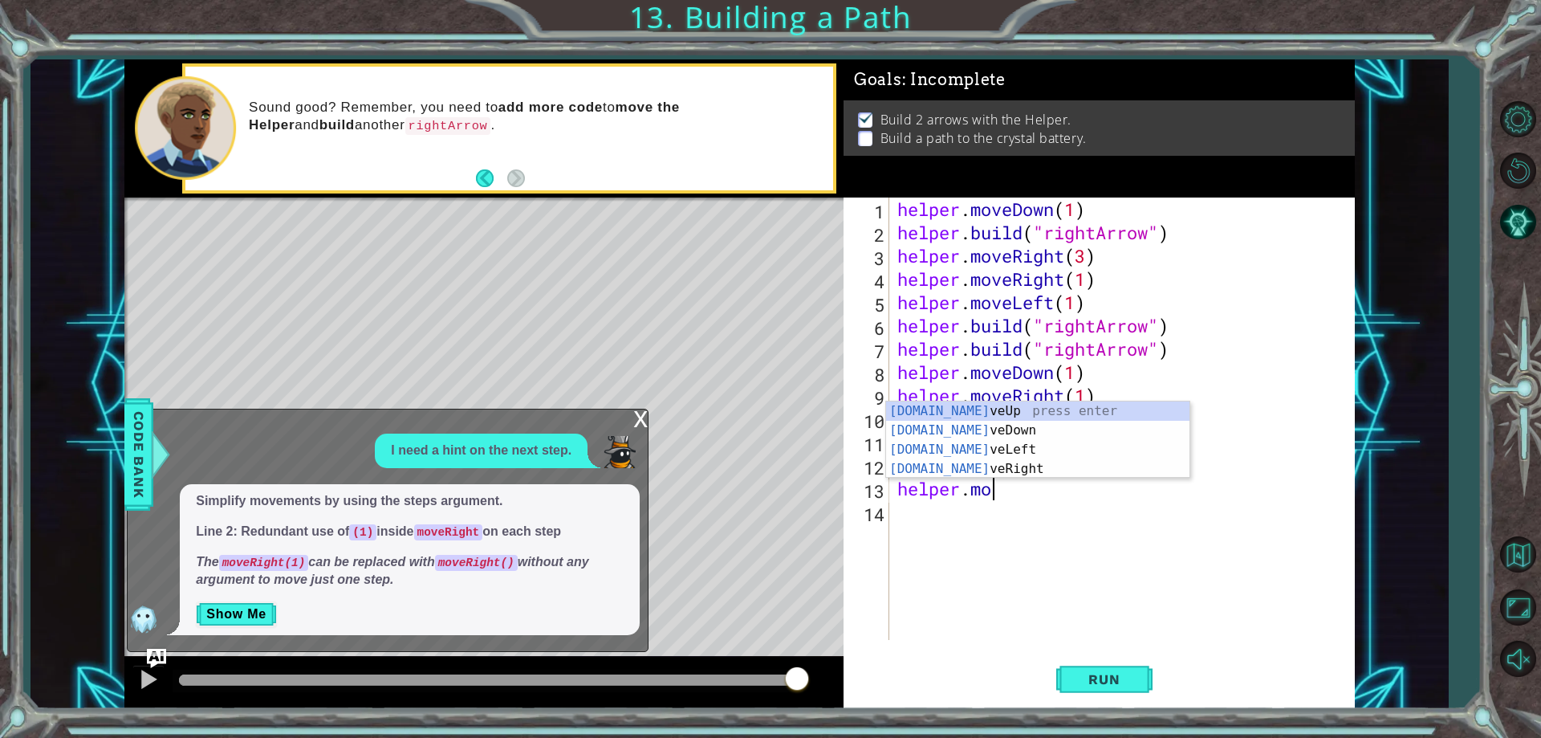
type textarea "h"
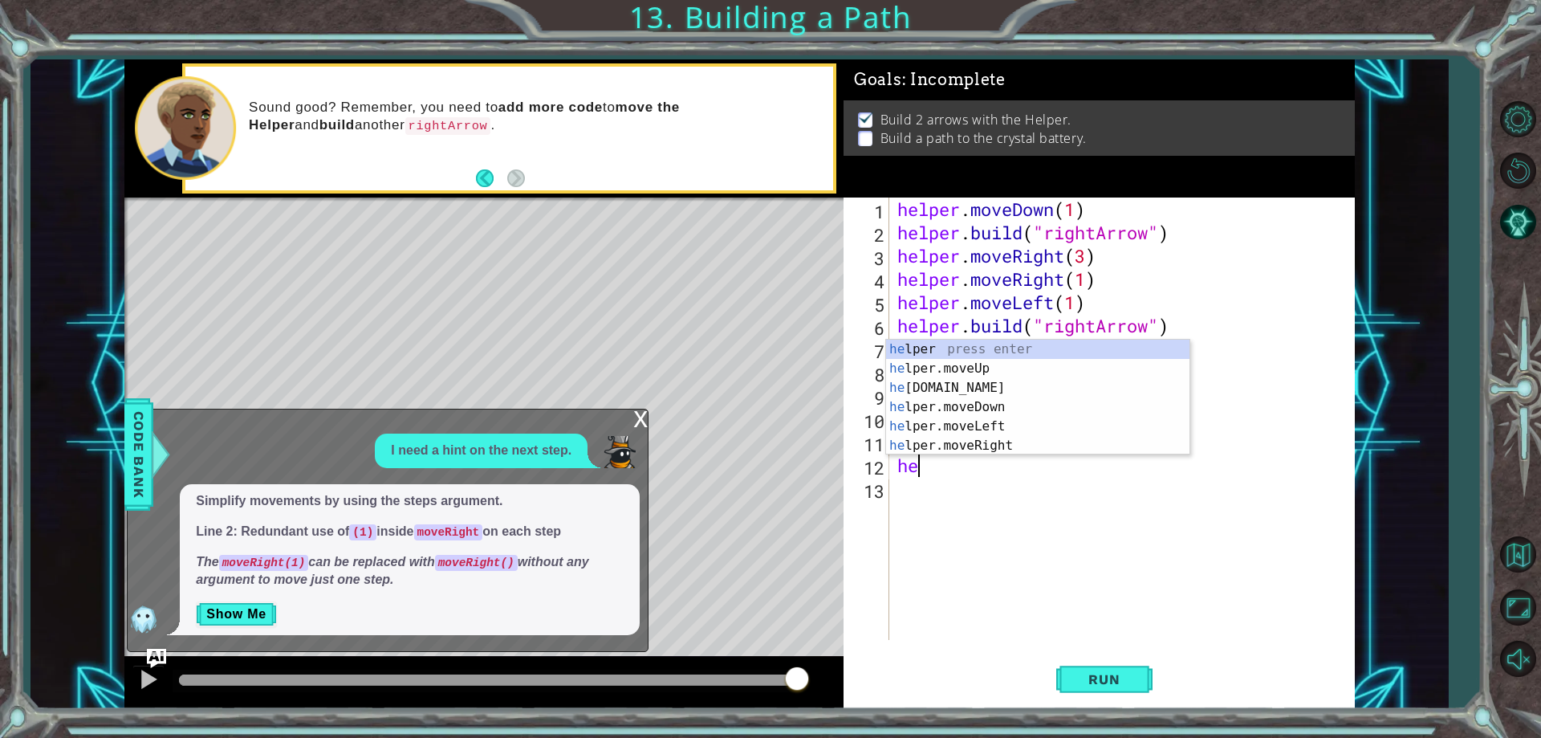
type textarea "h"
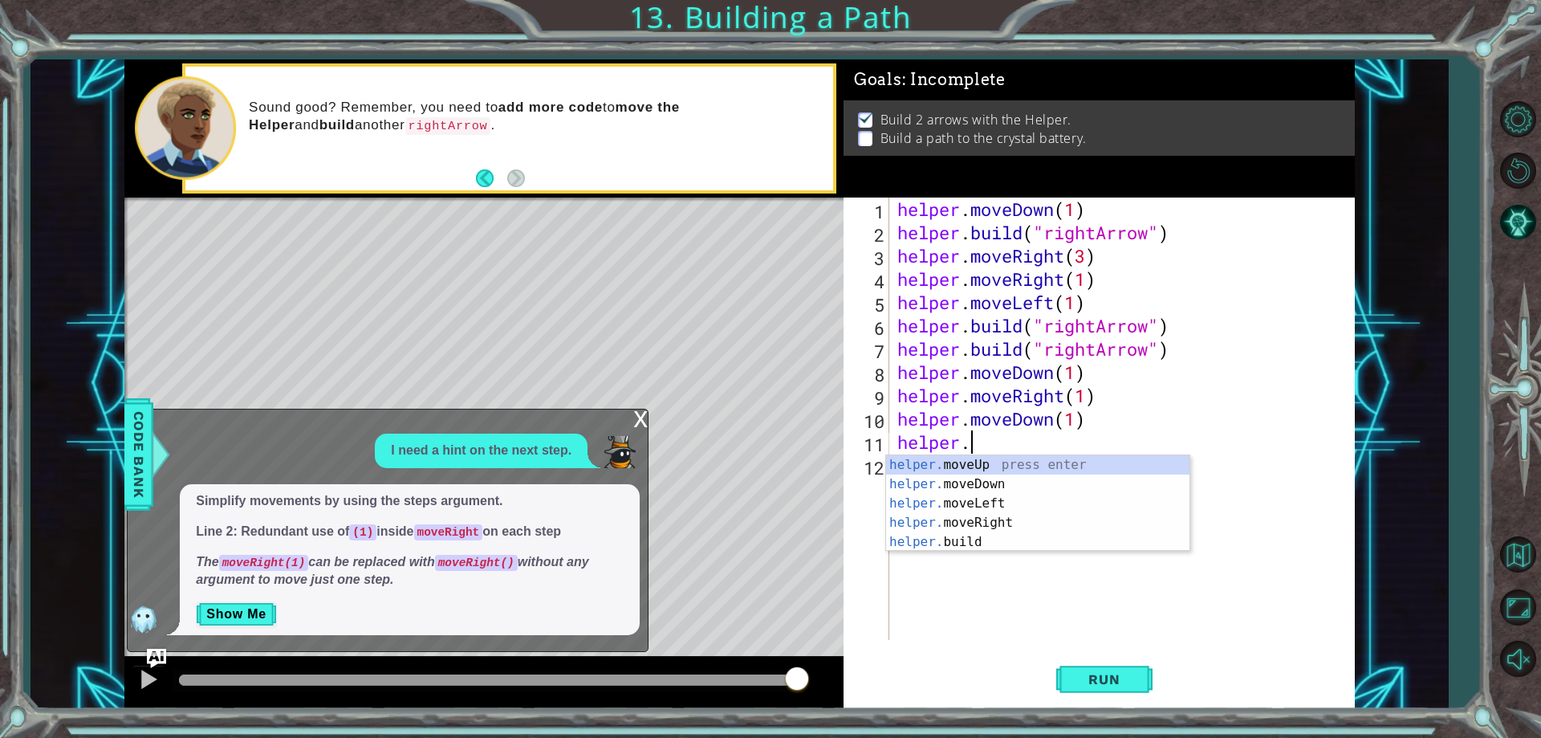
type textarea "h"
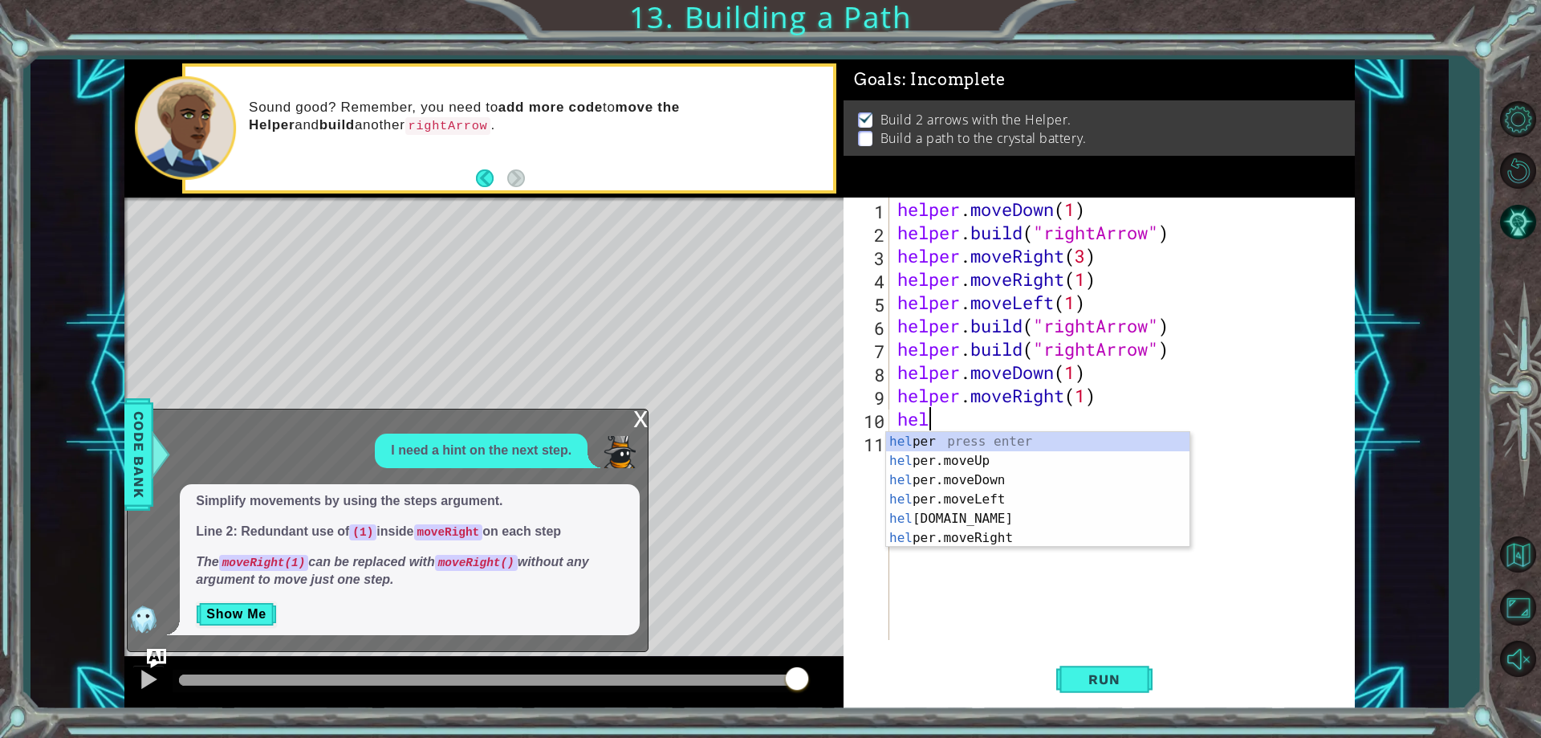
type textarea "h"
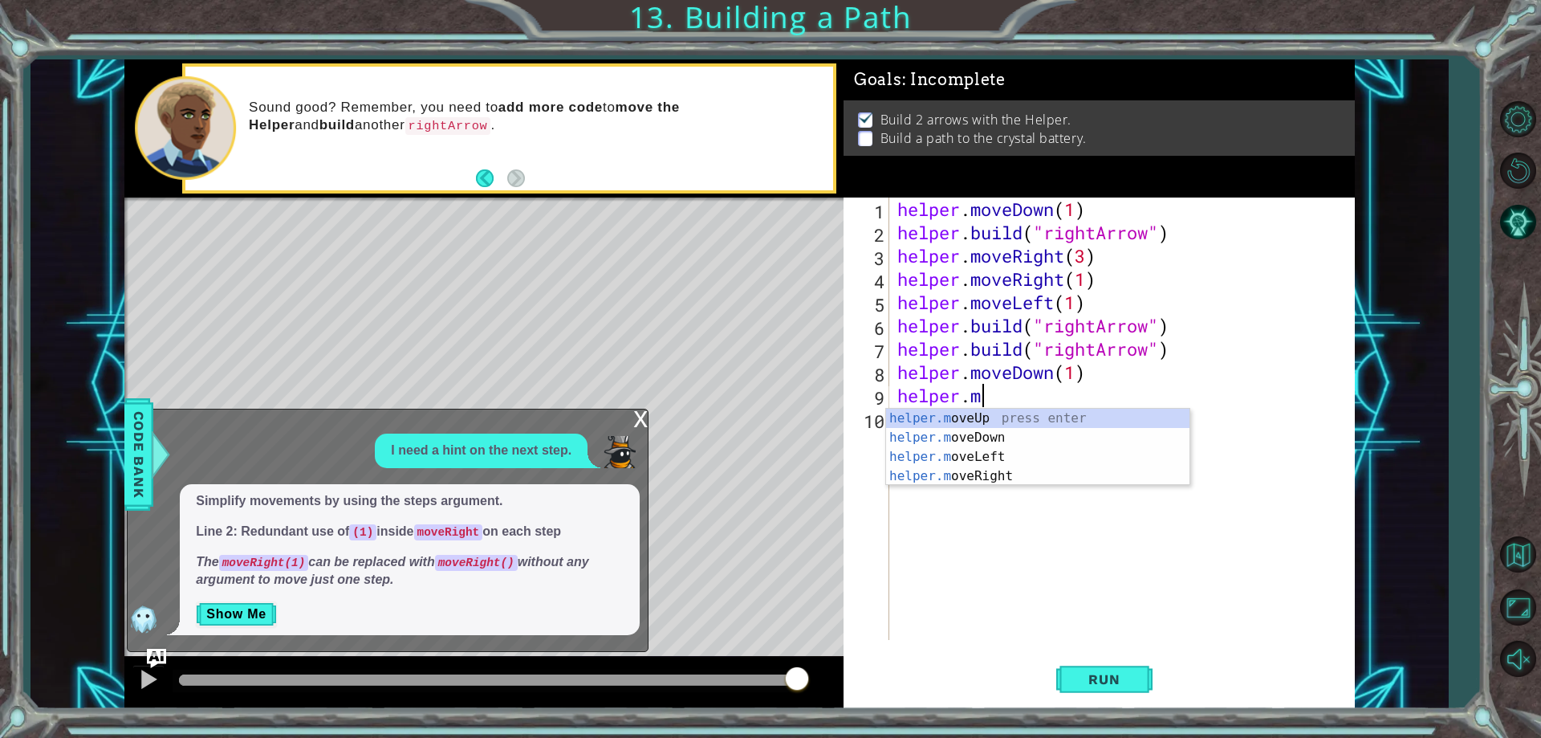
type textarea "h"
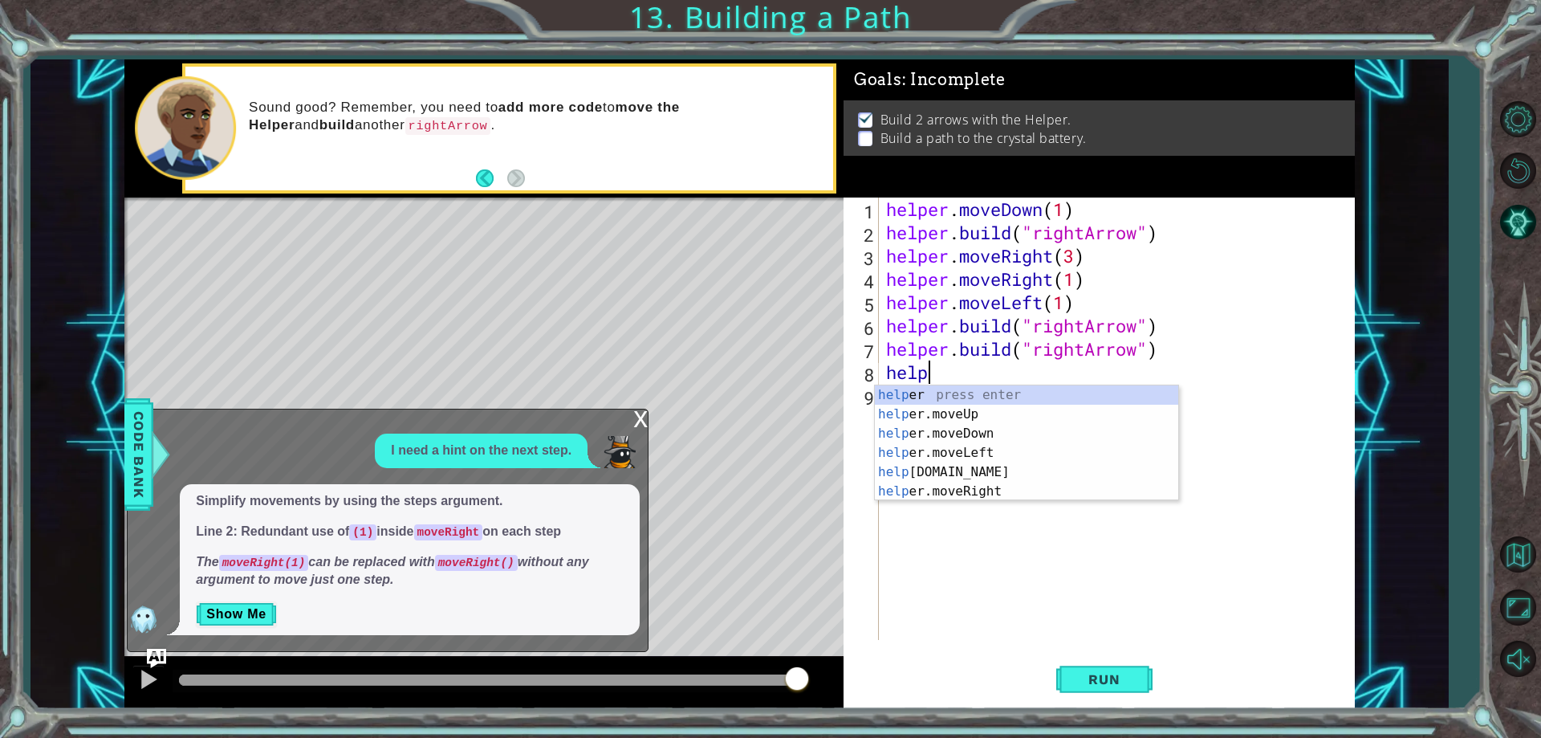
type textarea "h"
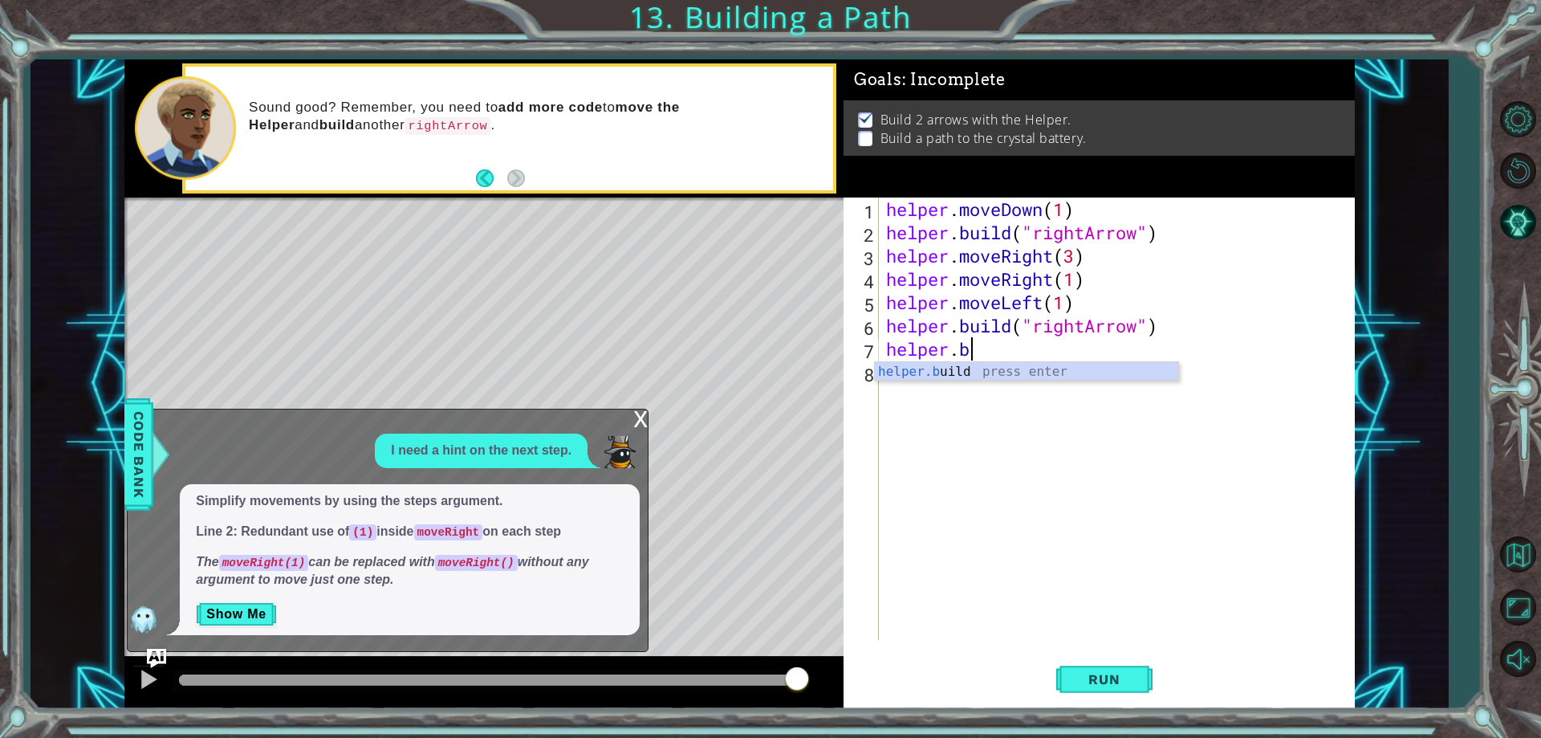
type textarea "h"
click at [1112, 671] on span "Run" at bounding box center [1103, 679] width 63 height 16
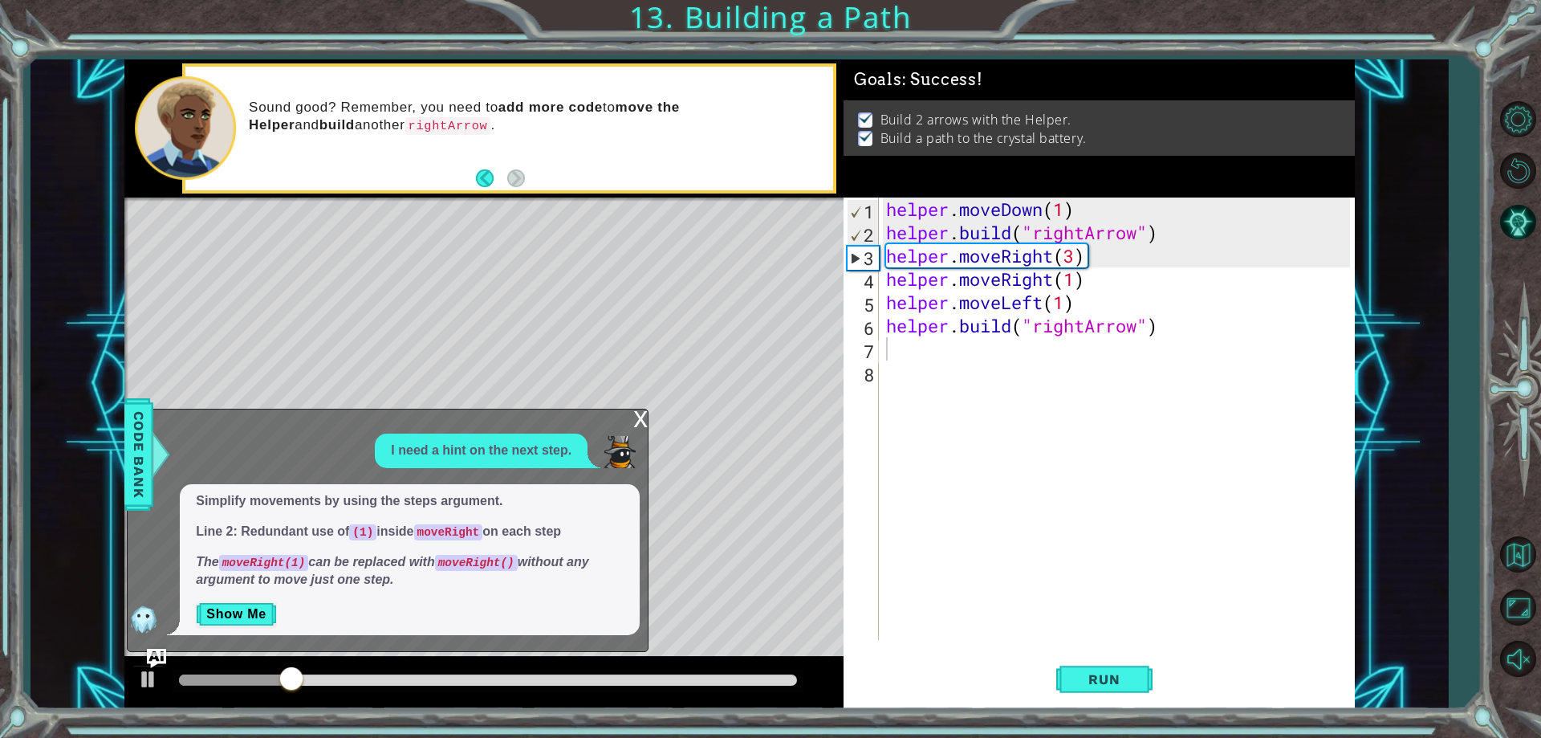
click at [621, 417] on div "x I need a hint on the next step. Simplify movements by using the steps argumen…" at bounding box center [388, 530] width 522 height 243
click at [635, 421] on div "x" at bounding box center [640, 417] width 14 height 16
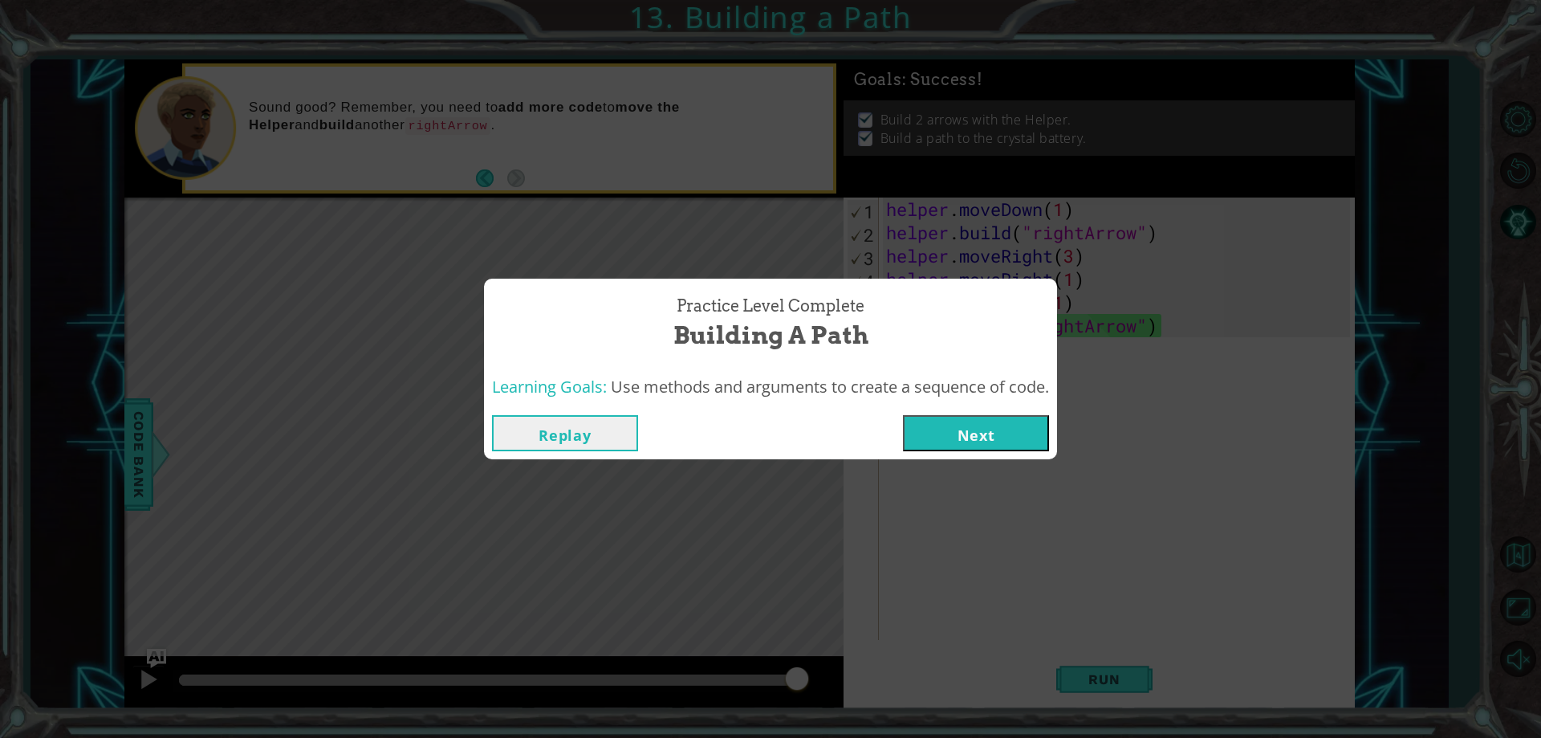
click at [968, 422] on button "Next" at bounding box center [976, 433] width 146 height 36
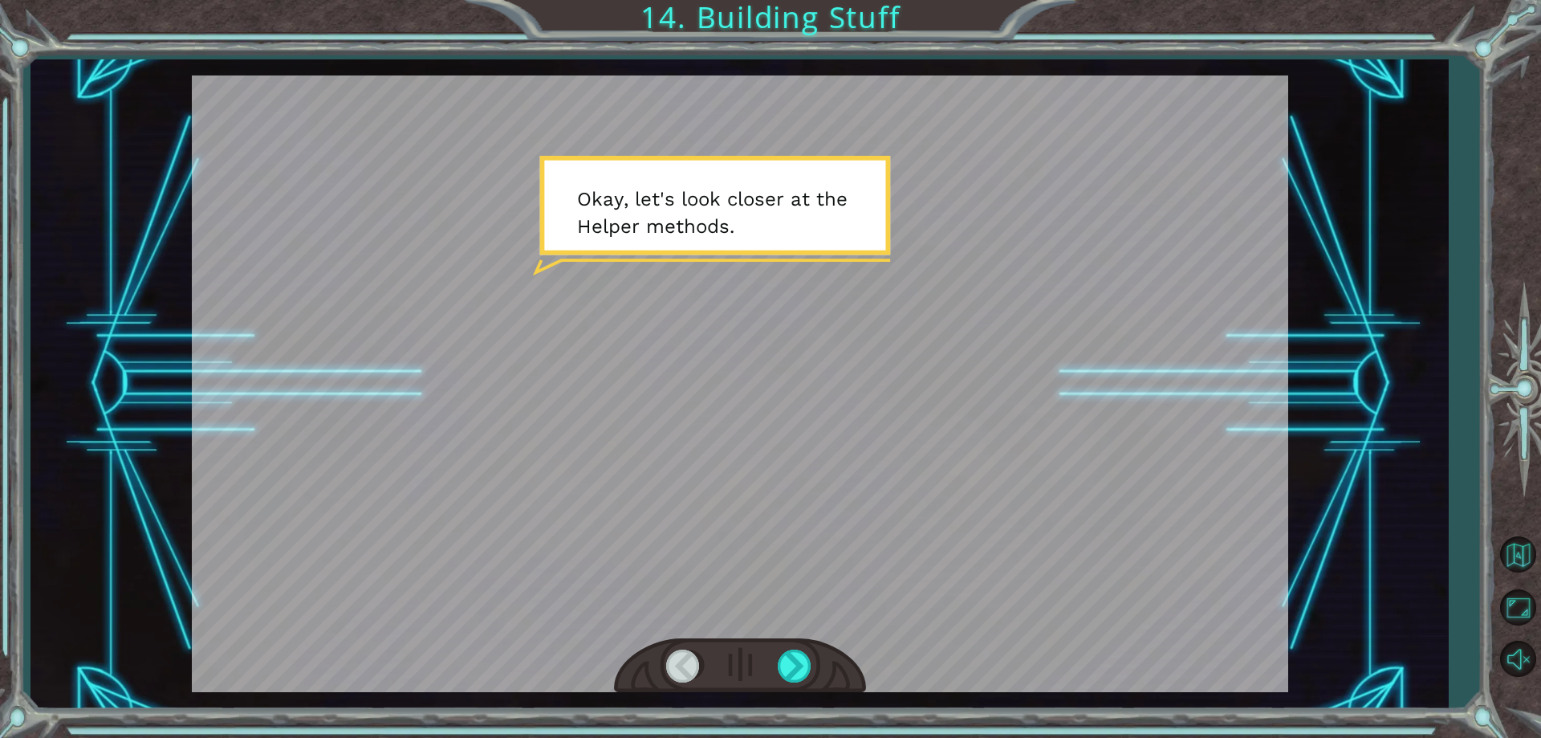
click at [795, 647] on div at bounding box center [740, 665] width 252 height 55
click at [791, 652] on div at bounding box center [740, 665] width 252 height 55
click at [810, 646] on div at bounding box center [740, 665] width 252 height 55
click at [782, 664] on div at bounding box center [796, 665] width 36 height 33
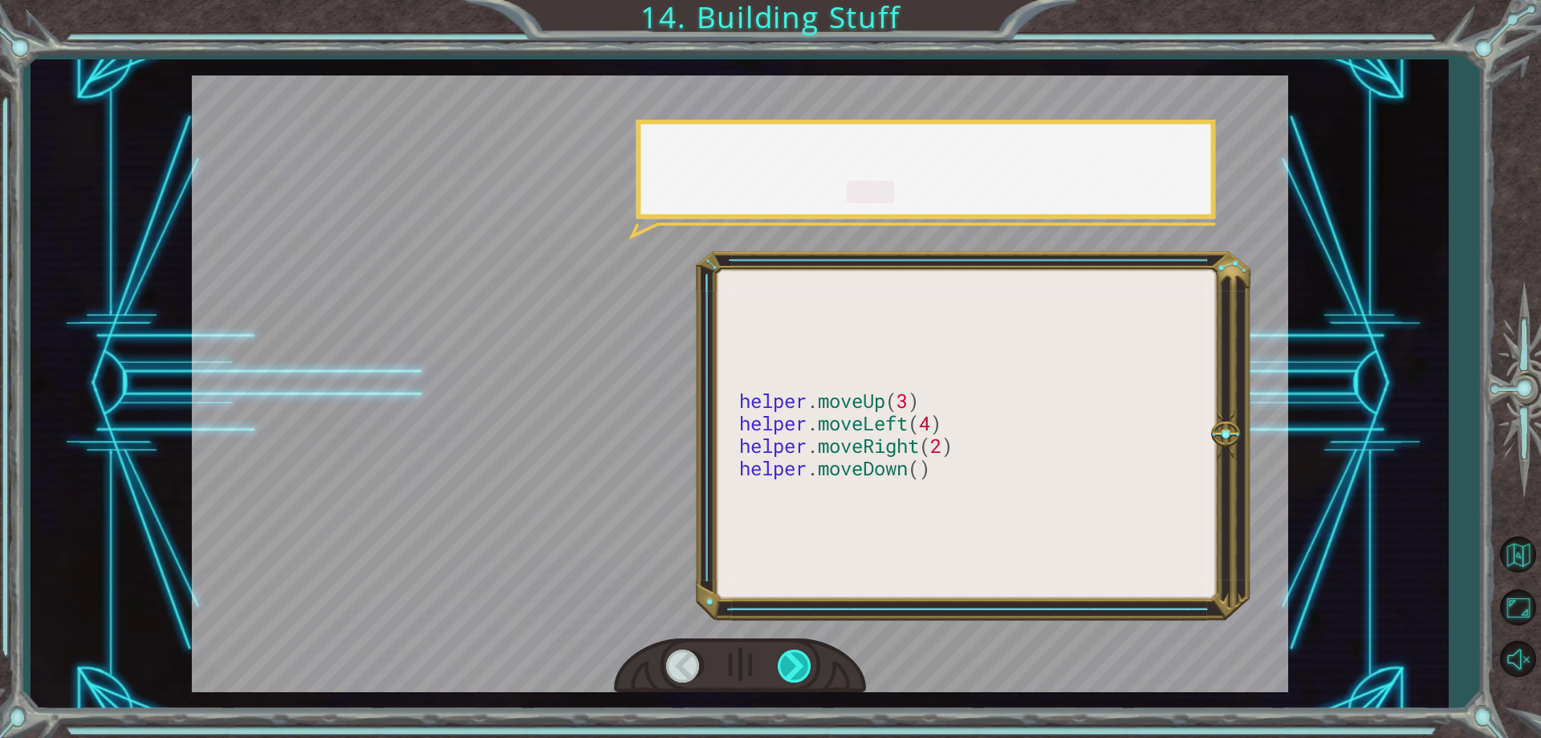
click at [782, 664] on div at bounding box center [796, 665] width 36 height 33
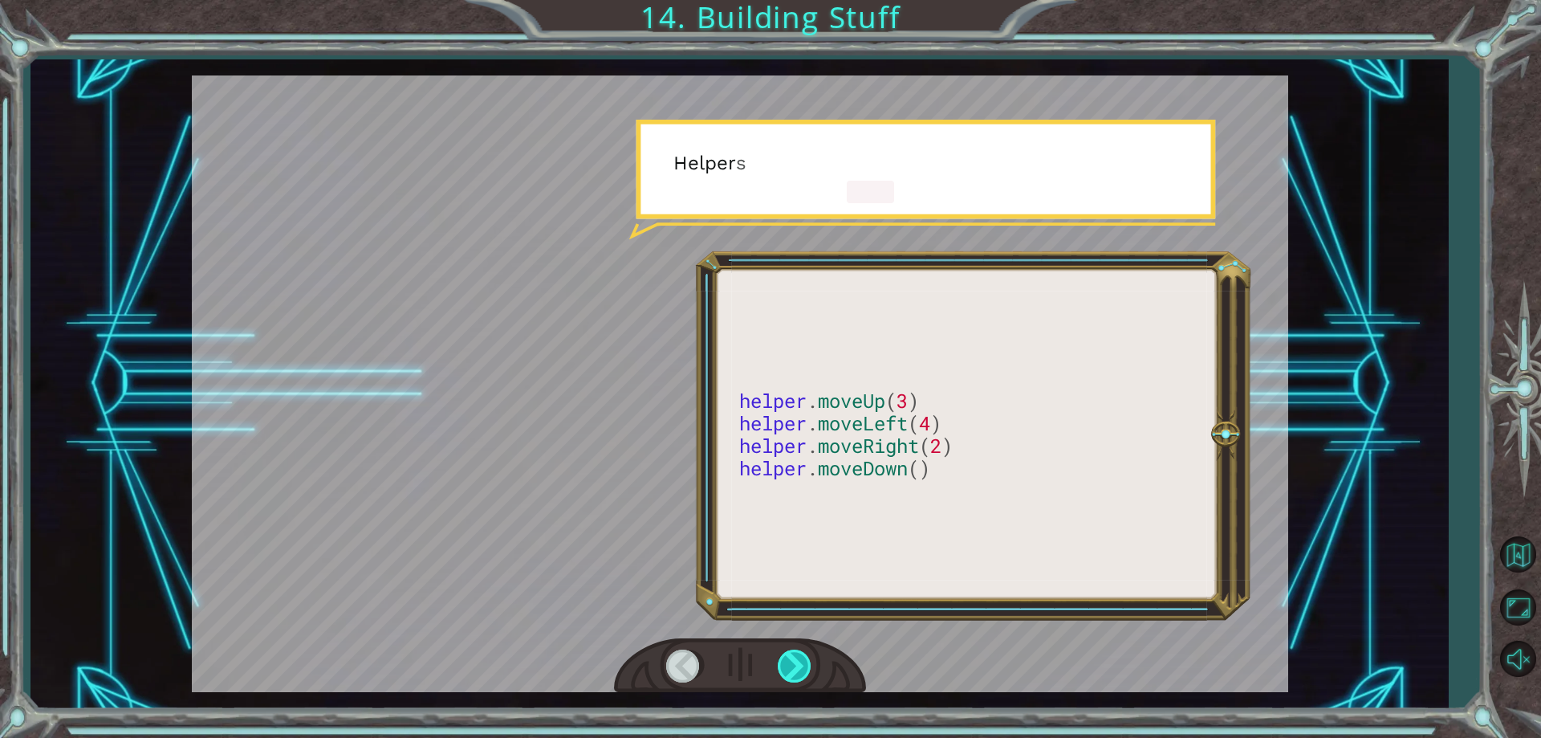
click at [782, 664] on div at bounding box center [796, 665] width 36 height 33
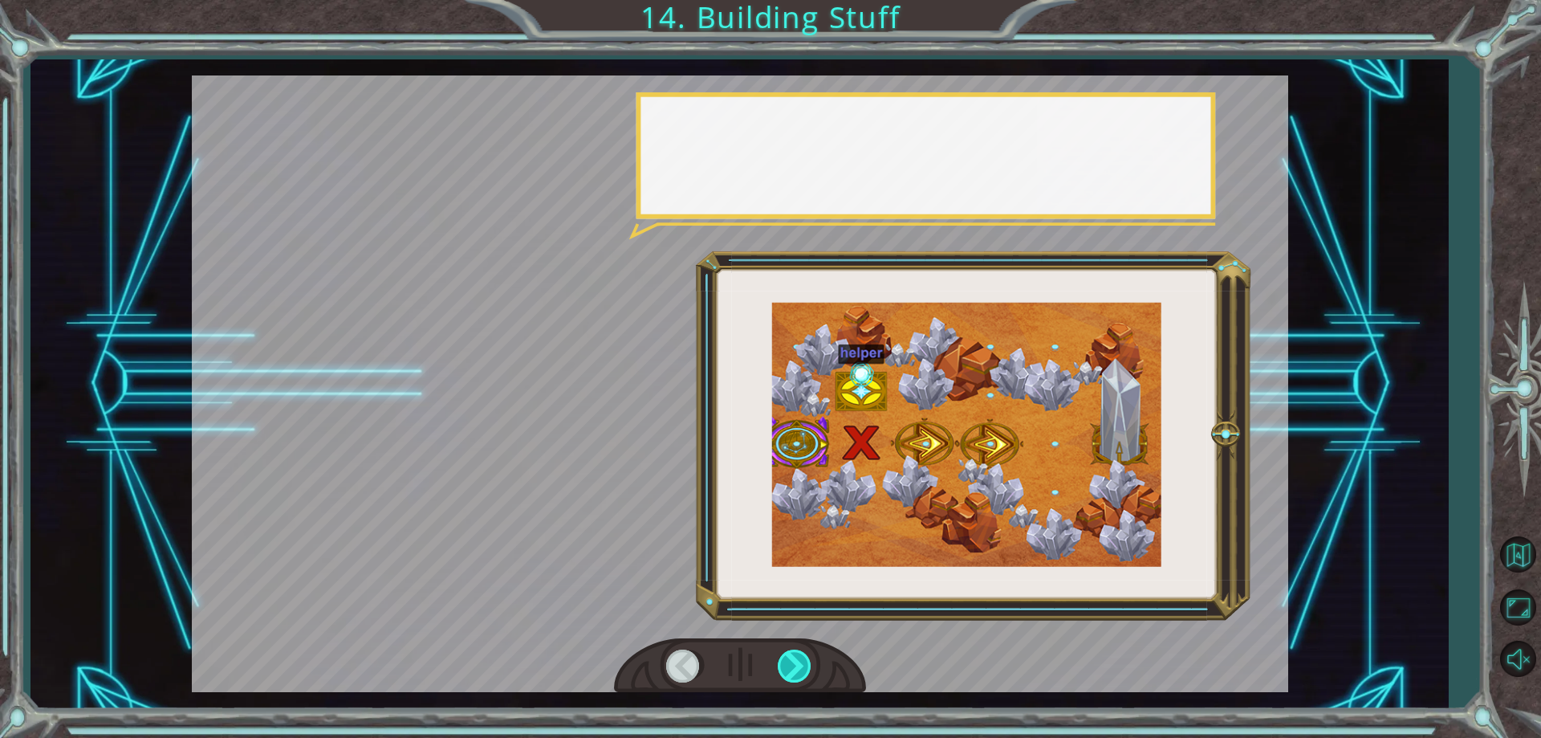
click at [792, 660] on div at bounding box center [796, 665] width 36 height 33
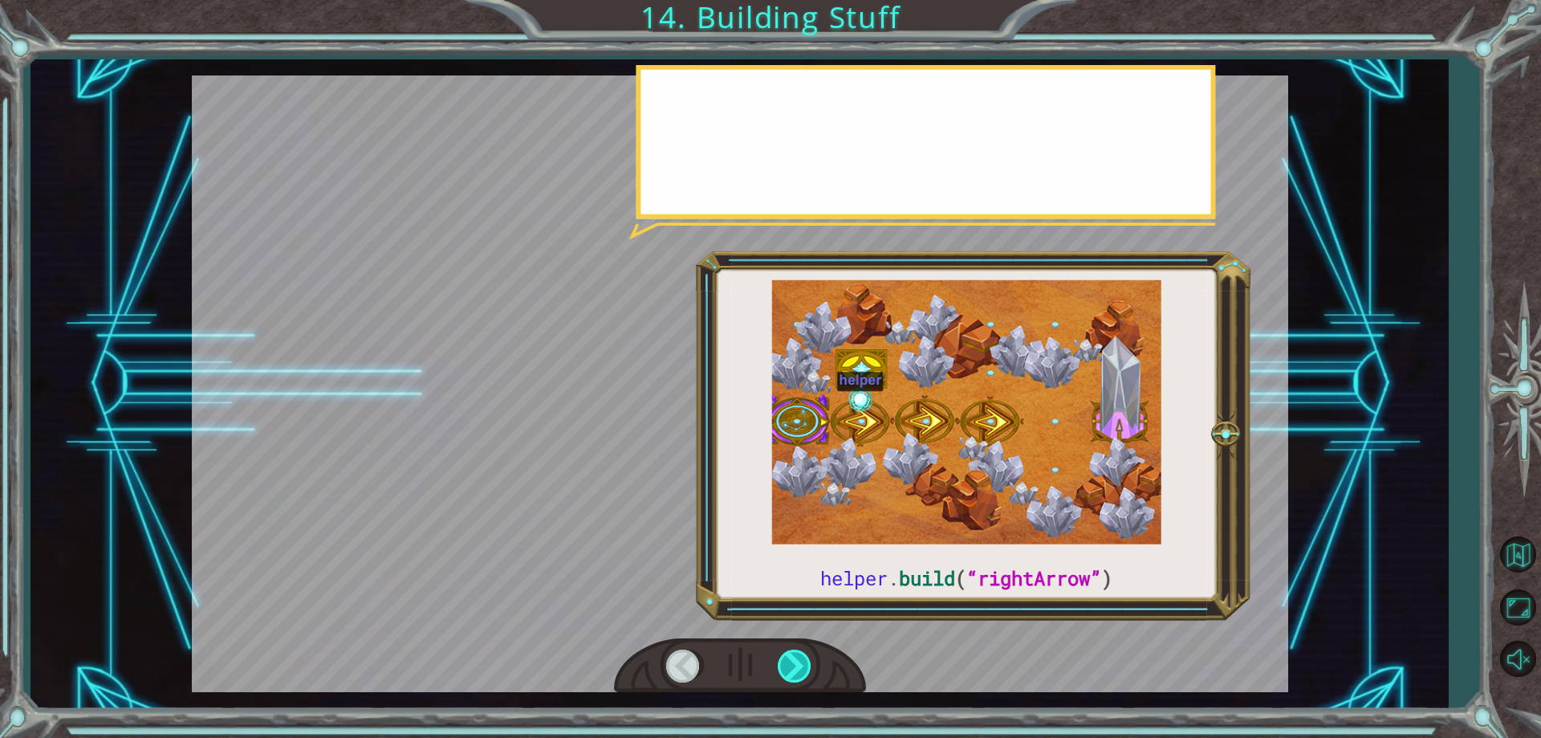
click at [792, 660] on div at bounding box center [796, 665] width 36 height 33
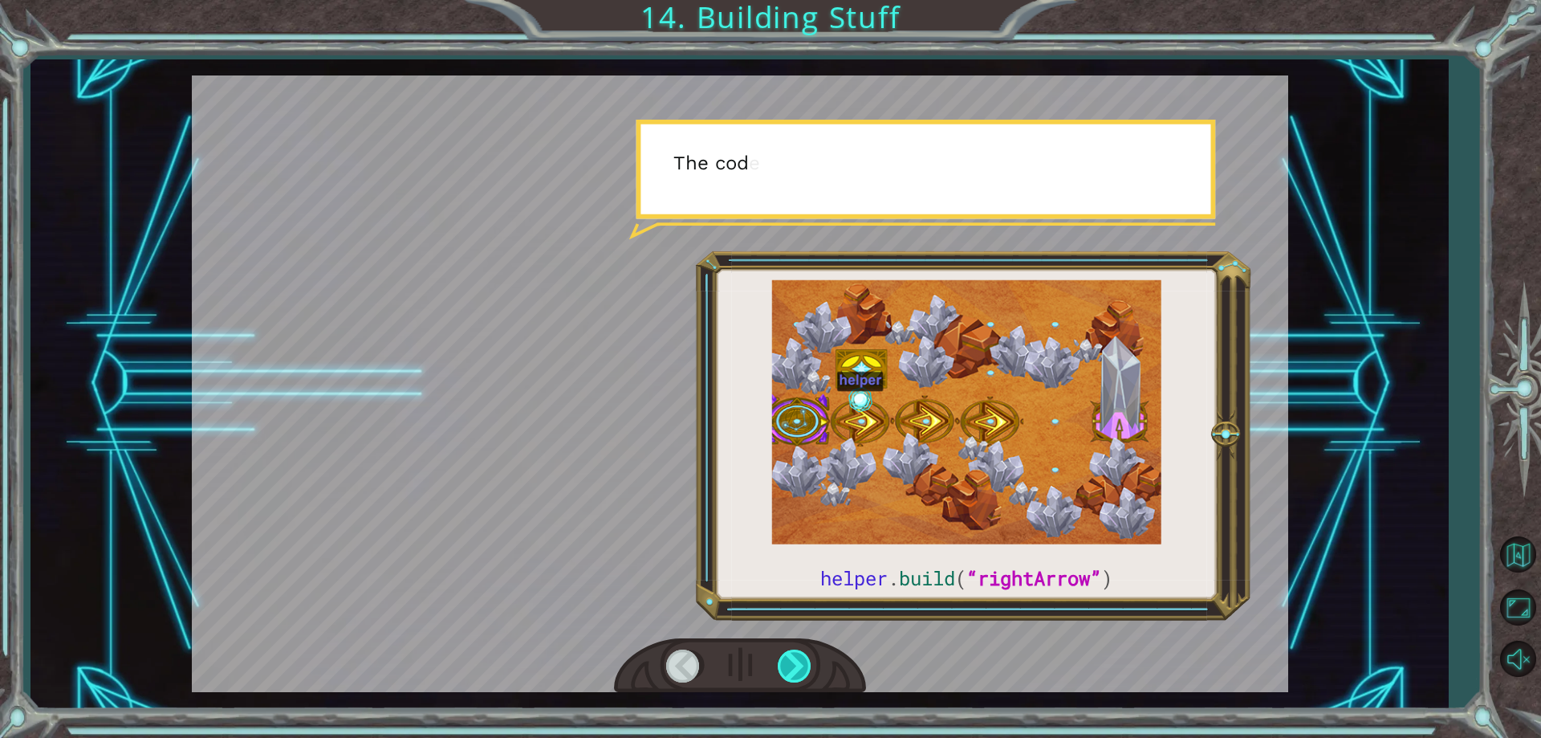
click at [792, 660] on div at bounding box center [796, 665] width 36 height 33
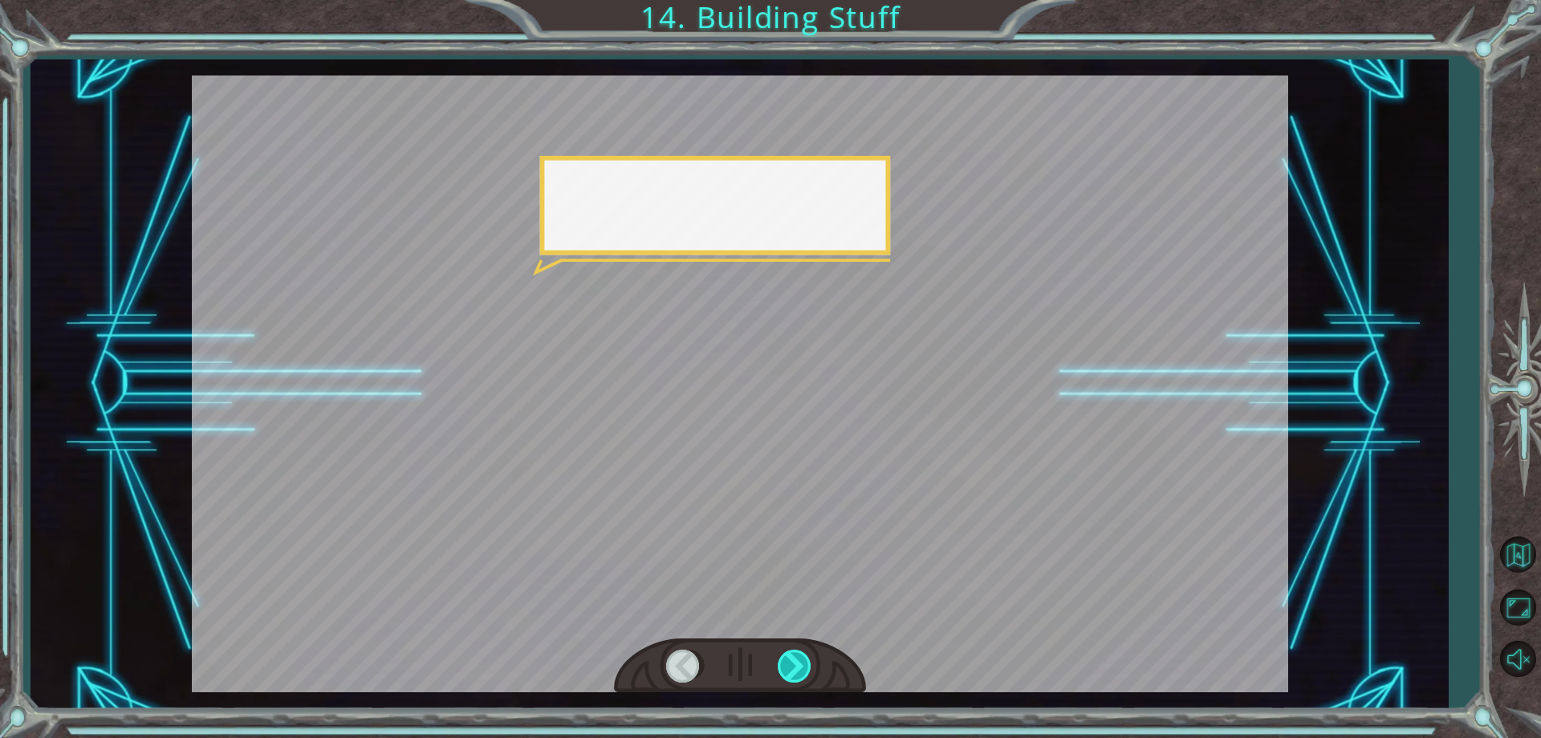
click at [792, 660] on div at bounding box center [796, 665] width 36 height 33
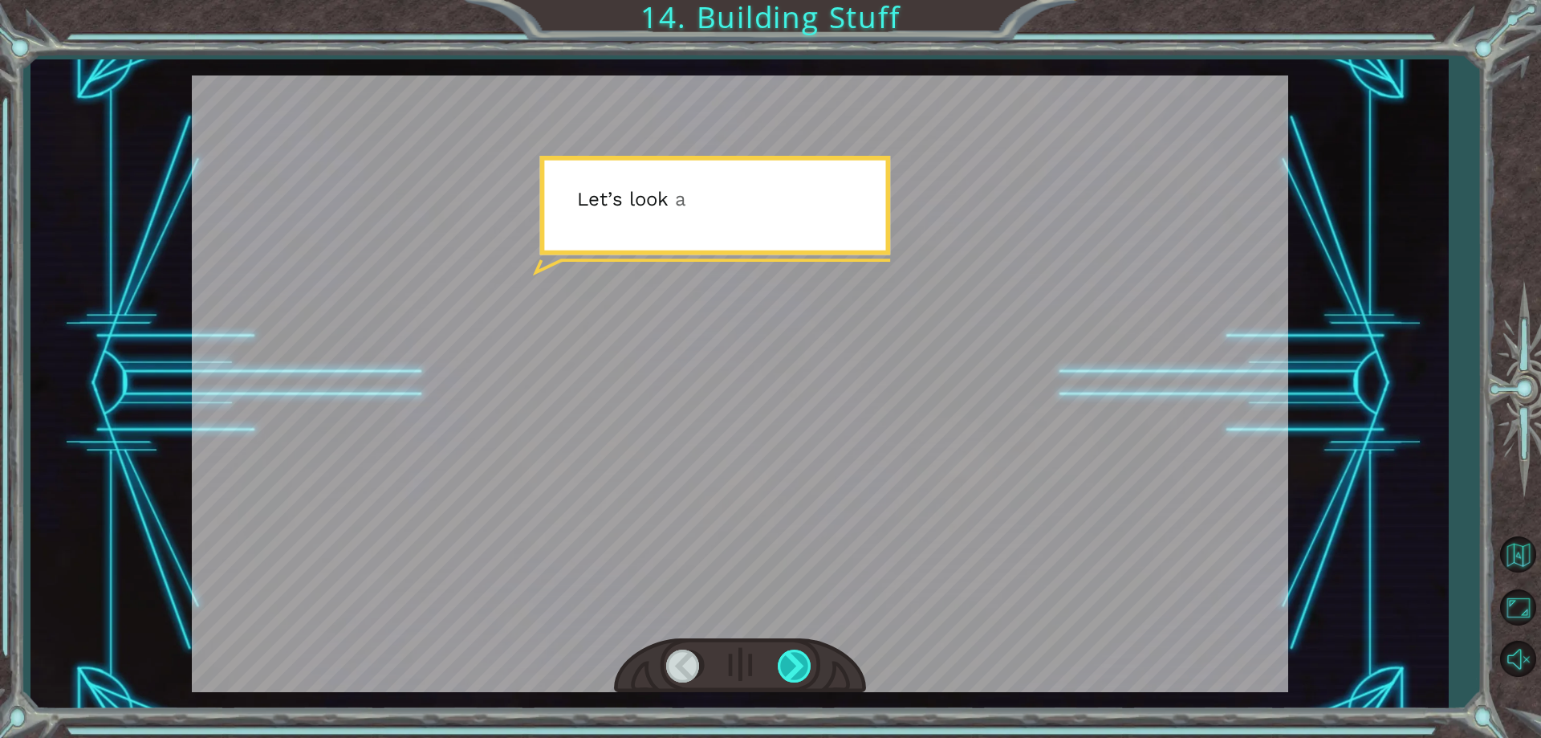
click at [792, 660] on div at bounding box center [796, 665] width 36 height 33
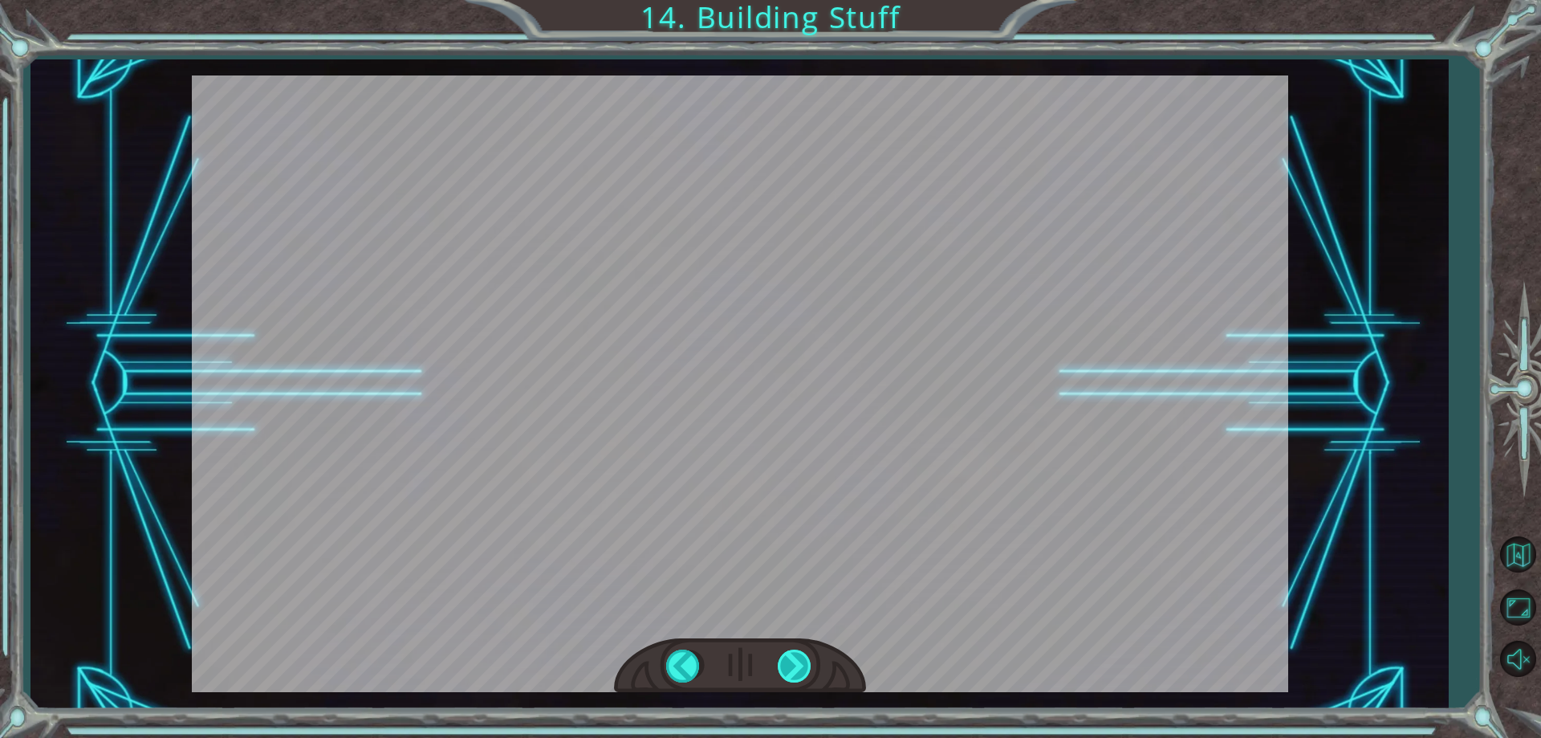
click at [792, 0] on div "helper . build ( “rightArrow” ) O k a y , l e t ' s l o o k c l o s e r a t t h…" at bounding box center [770, 0] width 1541 height 0
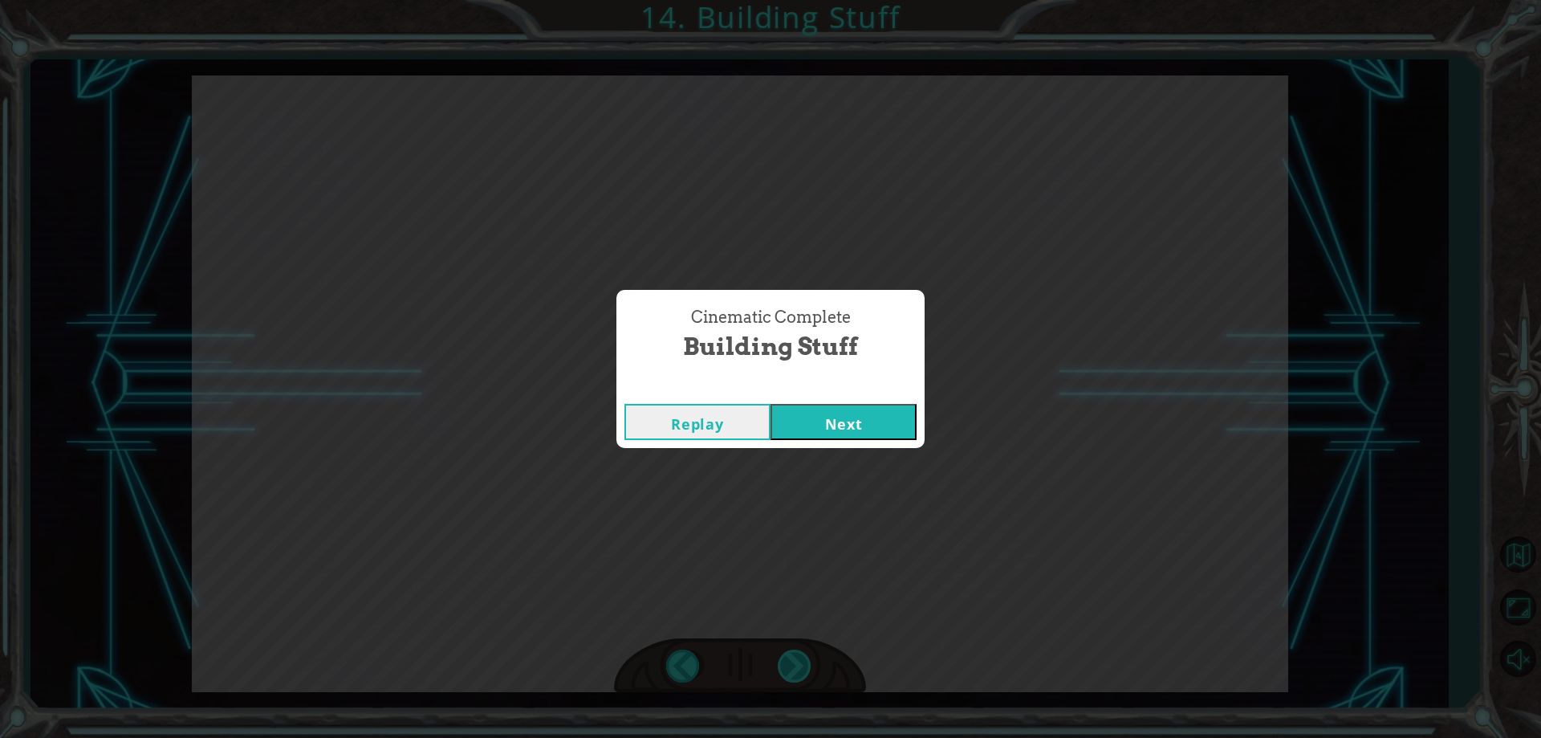
click at [792, 660] on div "Cinematic Complete Building Stuff Replay Next" at bounding box center [770, 369] width 1541 height 738
click at [817, 446] on div "Replay Next" at bounding box center [770, 422] width 308 height 52
click at [820, 421] on button "Next" at bounding box center [844, 422] width 146 height 36
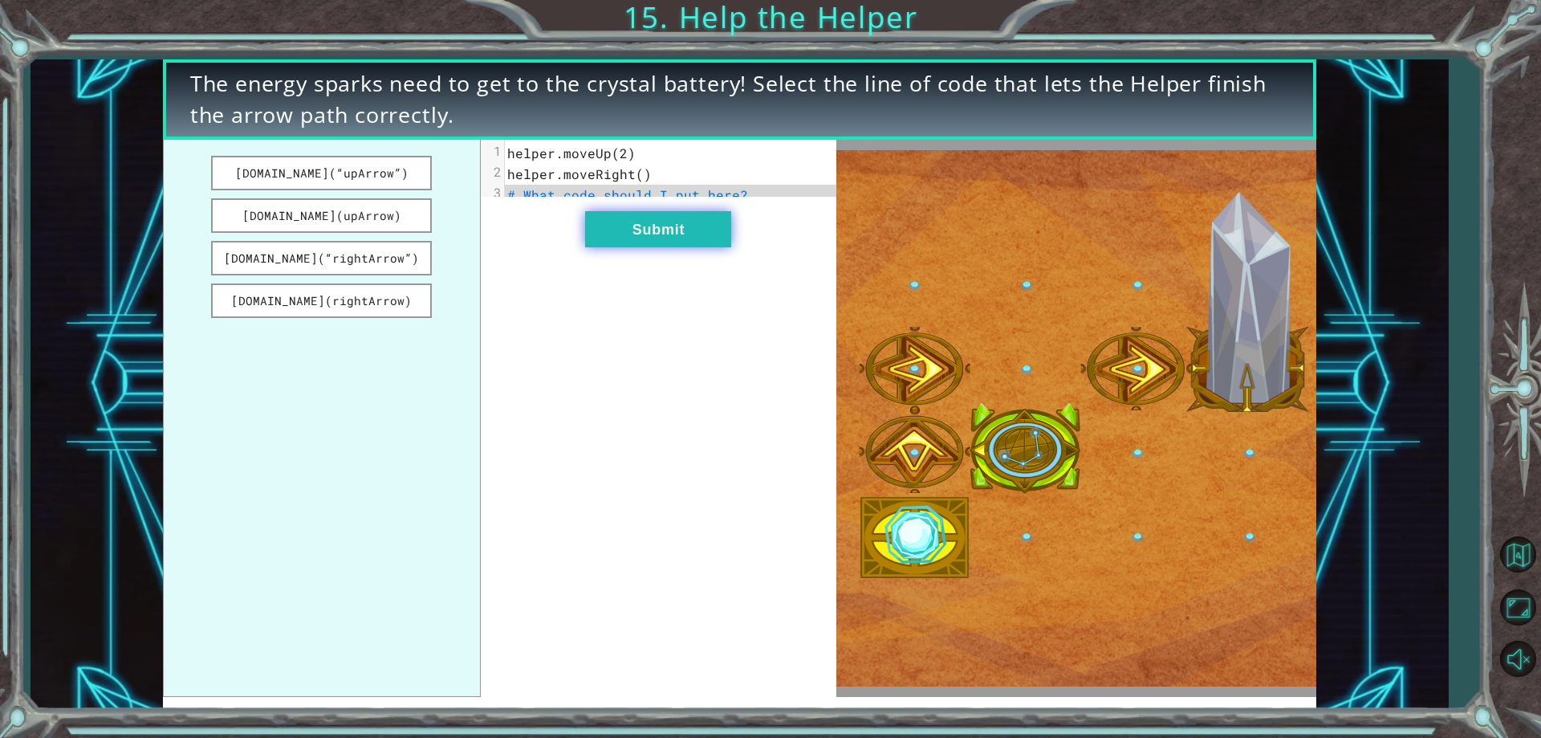
click at [692, 228] on button "Submit" at bounding box center [658, 229] width 146 height 36
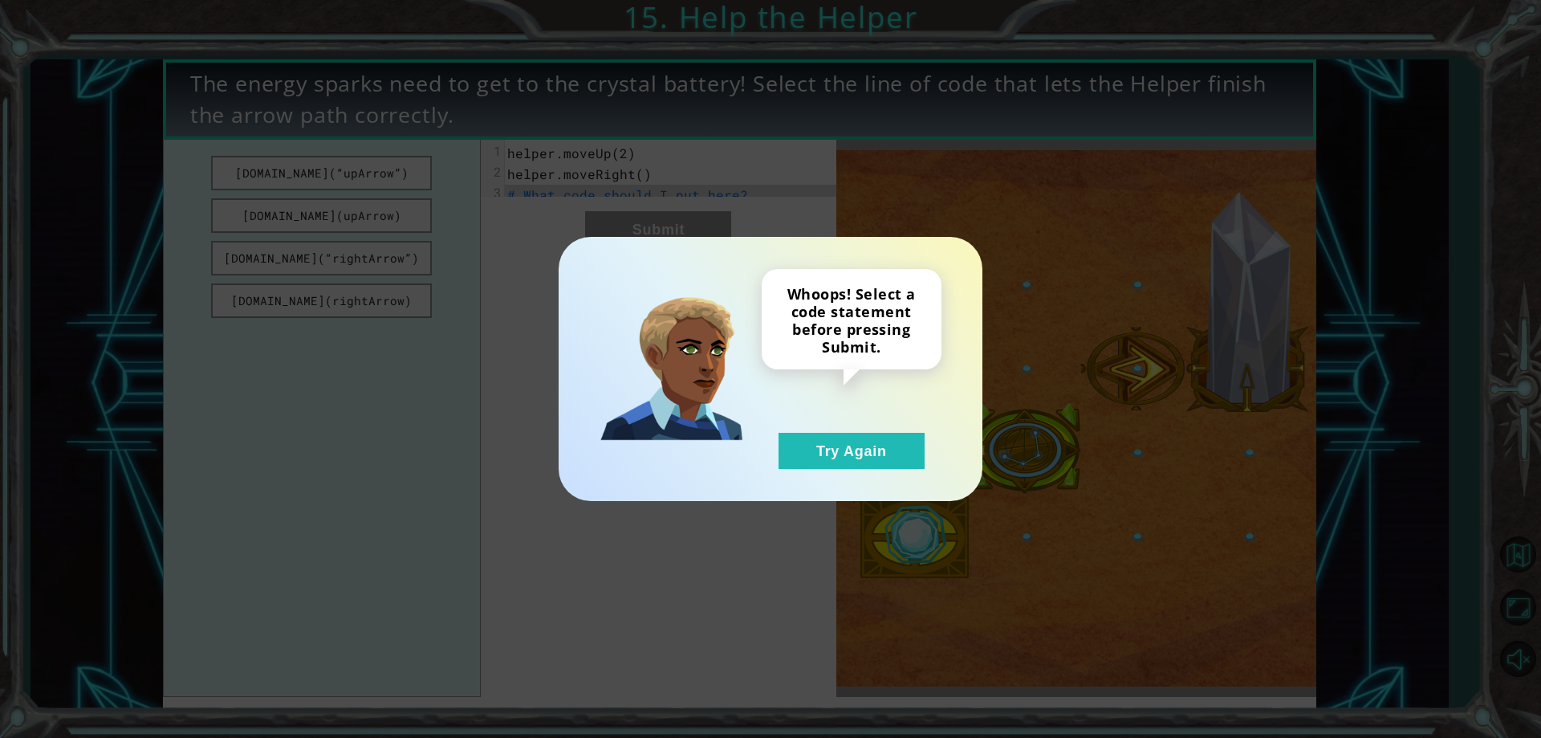
click at [692, 228] on div "Whoops! Select a code statement before pressing Submit. Try Again" at bounding box center [770, 369] width 1541 height 738
click at [869, 449] on button "Try Again" at bounding box center [852, 451] width 146 height 36
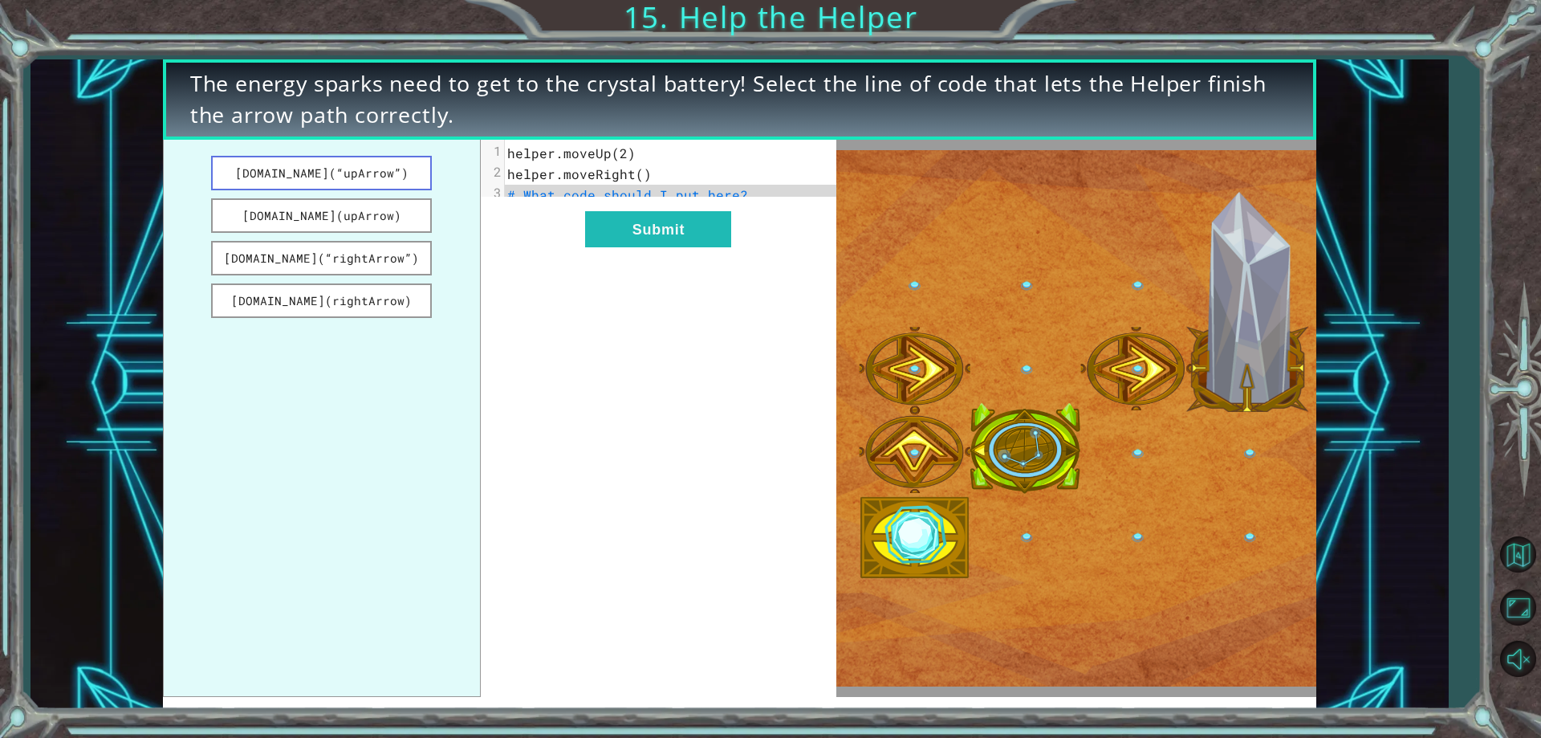
click at [315, 171] on button "[DOMAIN_NAME](“upArrow”)" at bounding box center [322, 173] width 222 height 35
drag, startPoint x: 333, startPoint y: 166, endPoint x: 376, endPoint y: 284, distance: 125.7
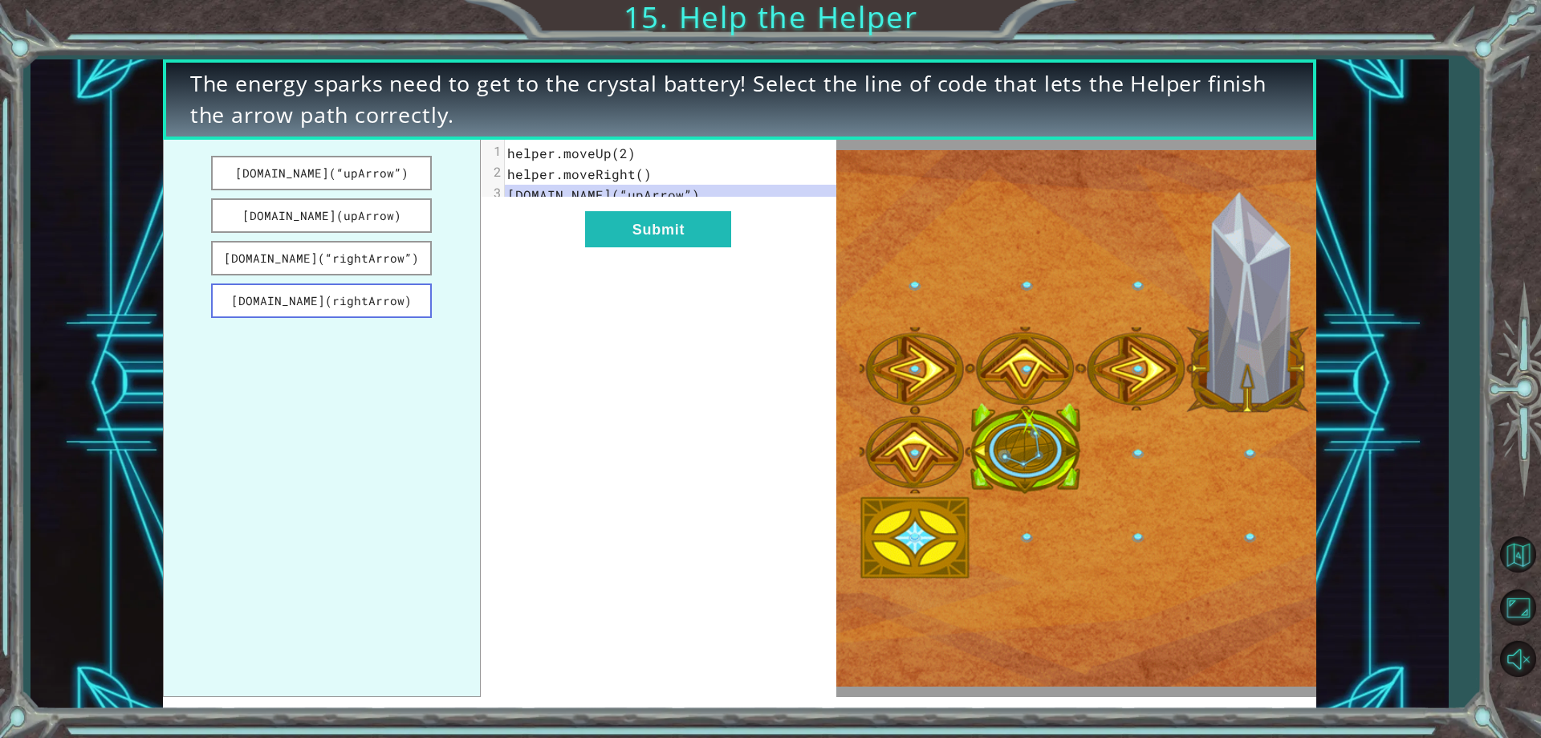
click at [376, 284] on ul "[DOMAIN_NAME](“upArrow”) [DOMAIN_NAME](upArrow) [DOMAIN_NAME](“rightArrow”) [DO…" at bounding box center [322, 419] width 318 height 558
click at [351, 171] on button "[DOMAIN_NAME](“upArrow”)" at bounding box center [322, 173] width 222 height 35
drag, startPoint x: 351, startPoint y: 171, endPoint x: 357, endPoint y: 264, distance: 93.3
click at [357, 264] on ul "[DOMAIN_NAME](“upArrow”) [DOMAIN_NAME](upArrow) [DOMAIN_NAME](“rightArrow”) [DO…" at bounding box center [322, 419] width 318 height 558
drag, startPoint x: 349, startPoint y: 184, endPoint x: 349, endPoint y: 201, distance: 16.9
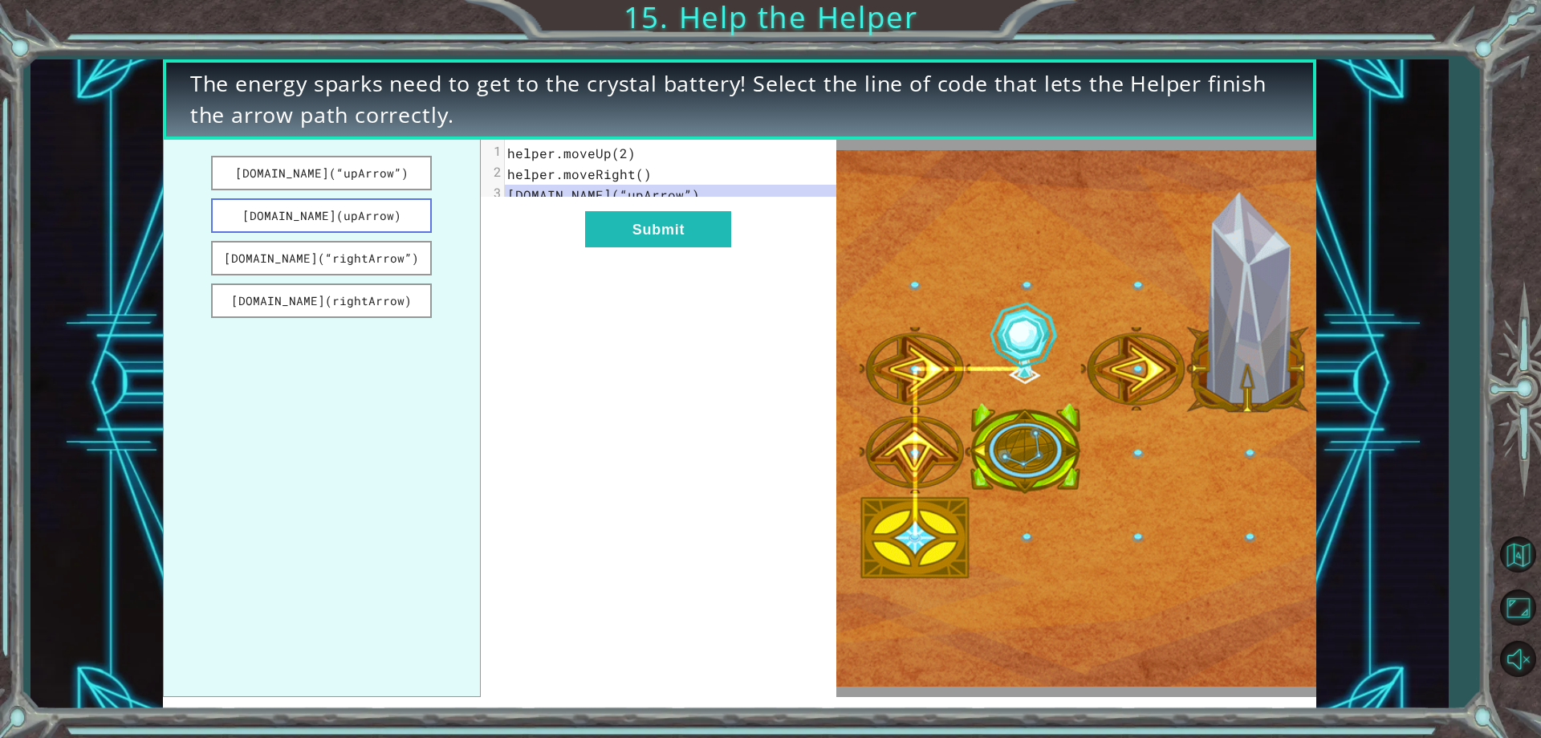
click at [349, 198] on ul "[DOMAIN_NAME](“upArrow”) [DOMAIN_NAME](upArrow) [DOMAIN_NAME](“rightArrow”) [DO…" at bounding box center [322, 419] width 318 height 558
click at [349, 201] on button "[DOMAIN_NAME](upArrow)" at bounding box center [322, 215] width 222 height 35
drag, startPoint x: 350, startPoint y: 175, endPoint x: 348, endPoint y: 205, distance: 29.7
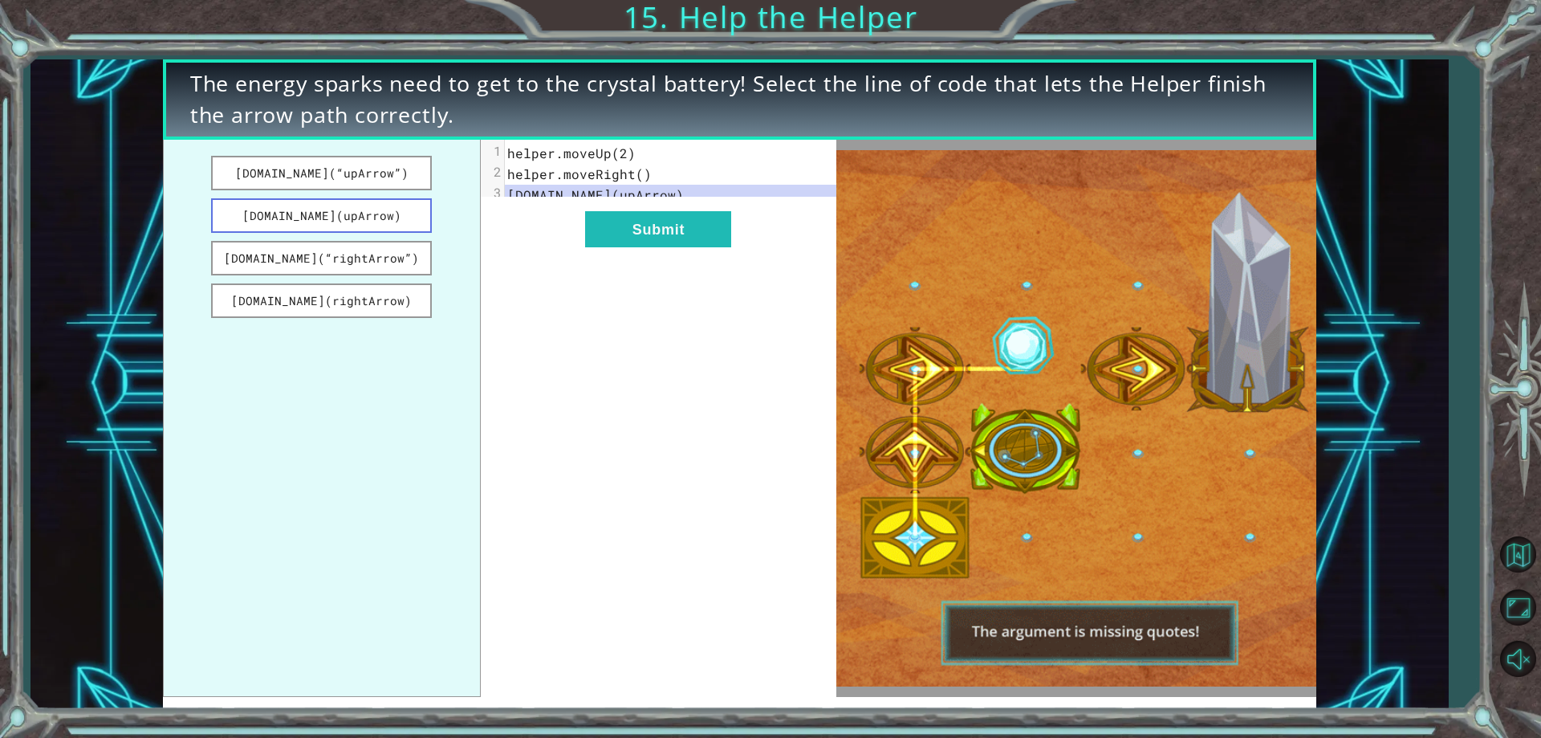
click at [348, 205] on ul "[DOMAIN_NAME](“upArrow”) [DOMAIN_NAME](upArrow) [DOMAIN_NAME](“rightArrow”) [DO…" at bounding box center [322, 419] width 318 height 558
click at [348, 205] on button "[DOMAIN_NAME](upArrow)" at bounding box center [322, 215] width 222 height 35
drag, startPoint x: 348, startPoint y: 205, endPoint x: 394, endPoint y: 223, distance: 49.3
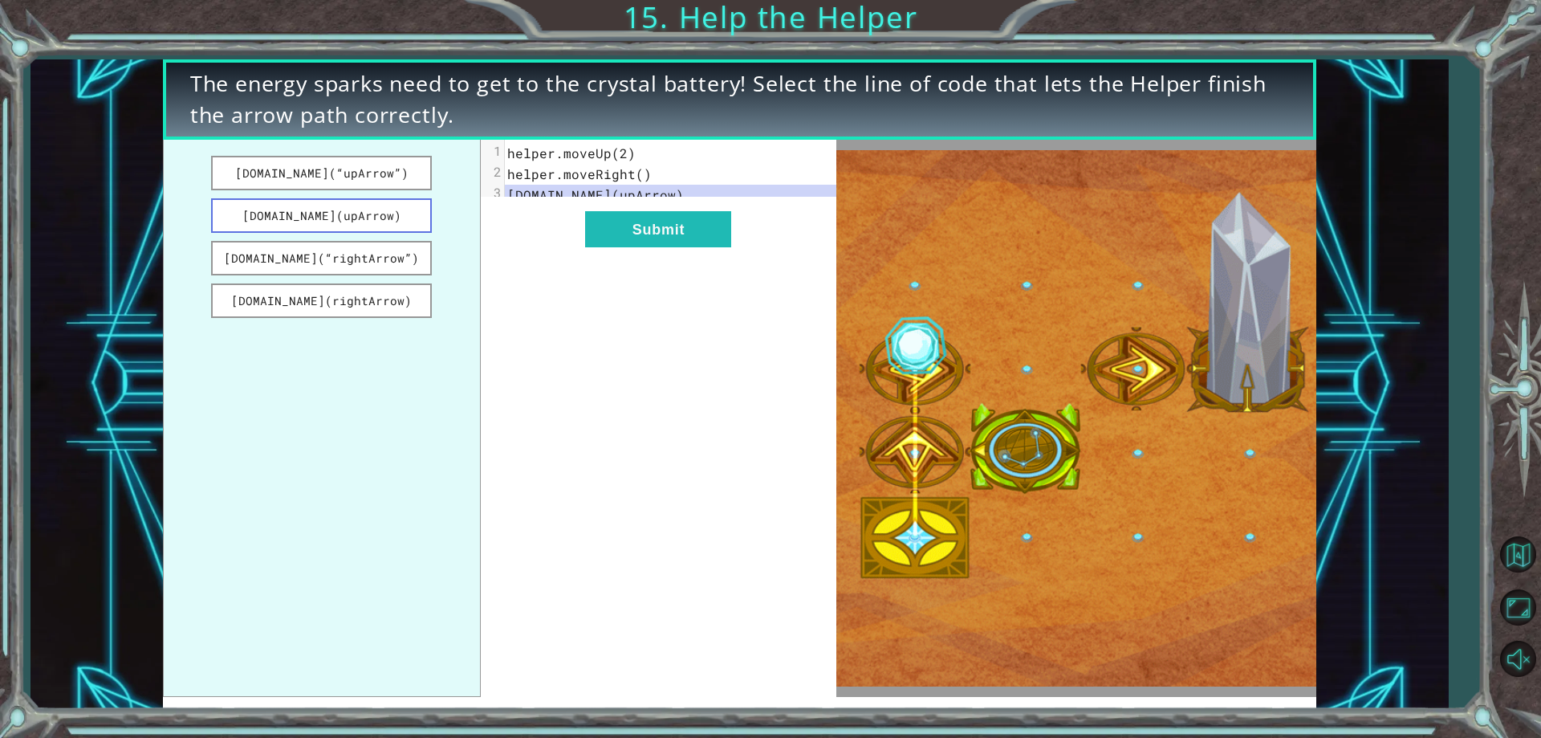
click at [355, 217] on button "[DOMAIN_NAME](upArrow)" at bounding box center [322, 215] width 222 height 35
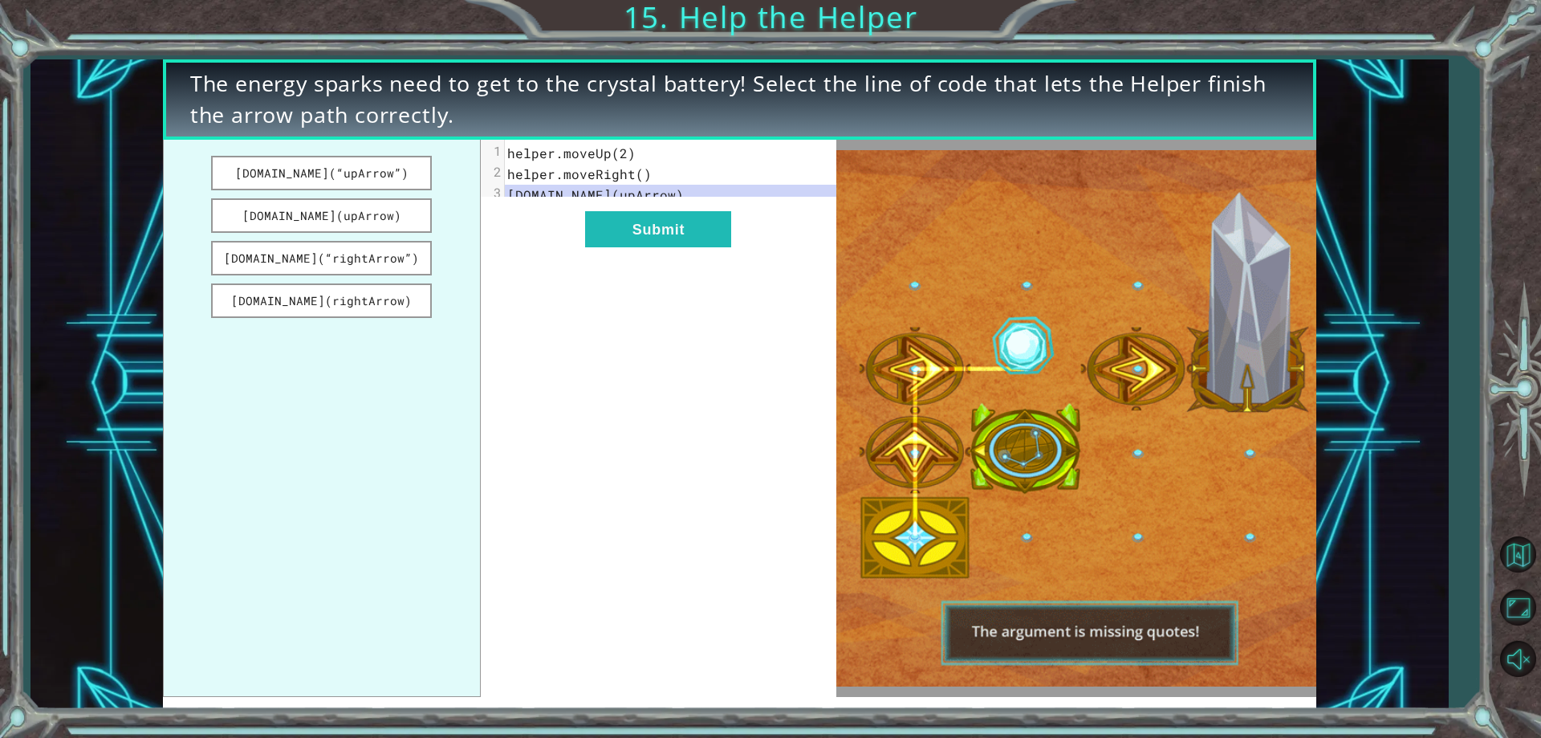
click at [580, 235] on div "xxxxxxxxxx 3 1 helper.moveUp(2) 2 helper.moveRight() 3 [DOMAIN_NAME](upArrow) S…" at bounding box center [659, 419] width 356 height 558
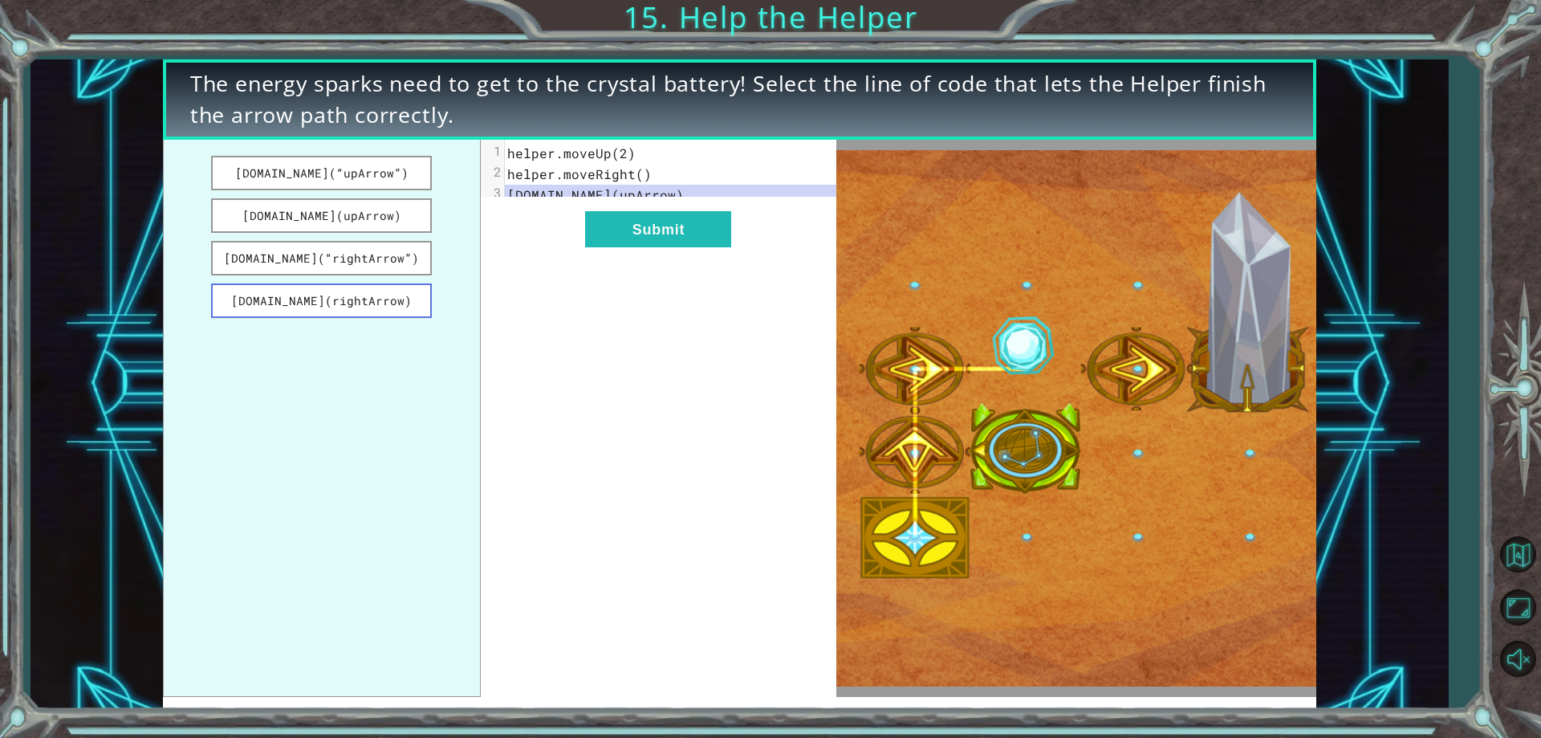
click at [407, 300] on button "[DOMAIN_NAME](rightArrow)" at bounding box center [322, 300] width 222 height 35
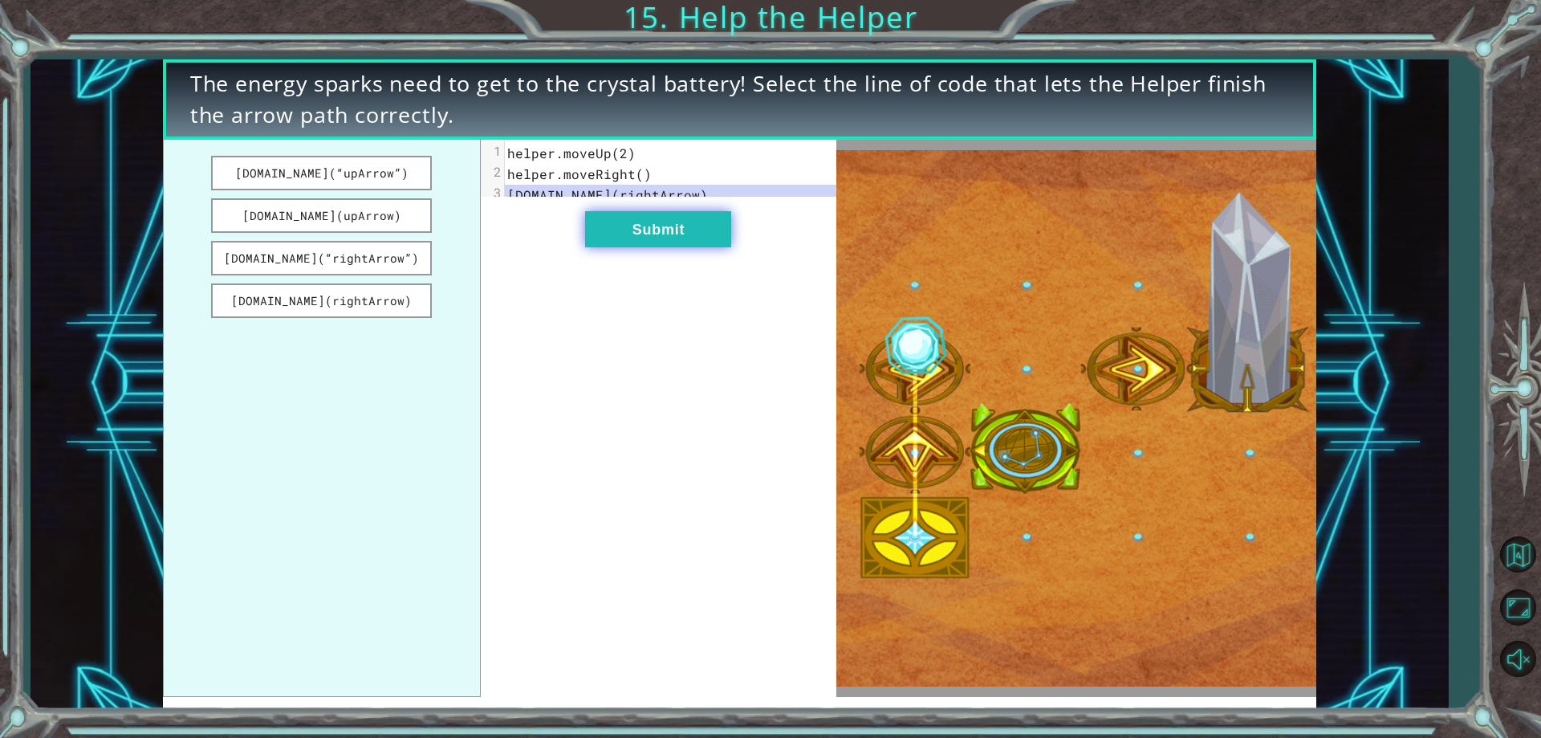
click at [640, 237] on button "Submit" at bounding box center [658, 229] width 146 height 36
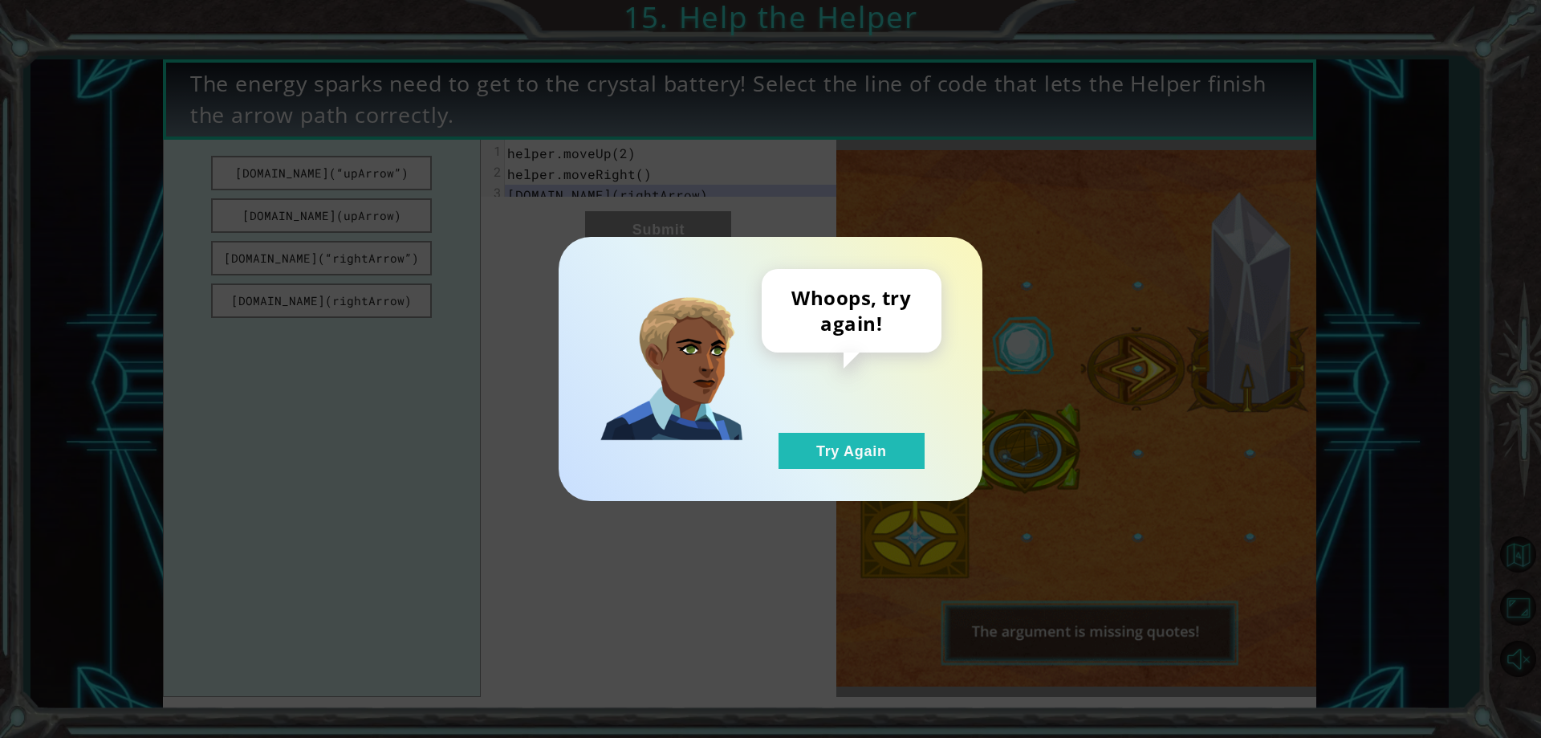
click at [927, 451] on div "Whoops, try again! Try Again" at bounding box center [852, 369] width 180 height 200
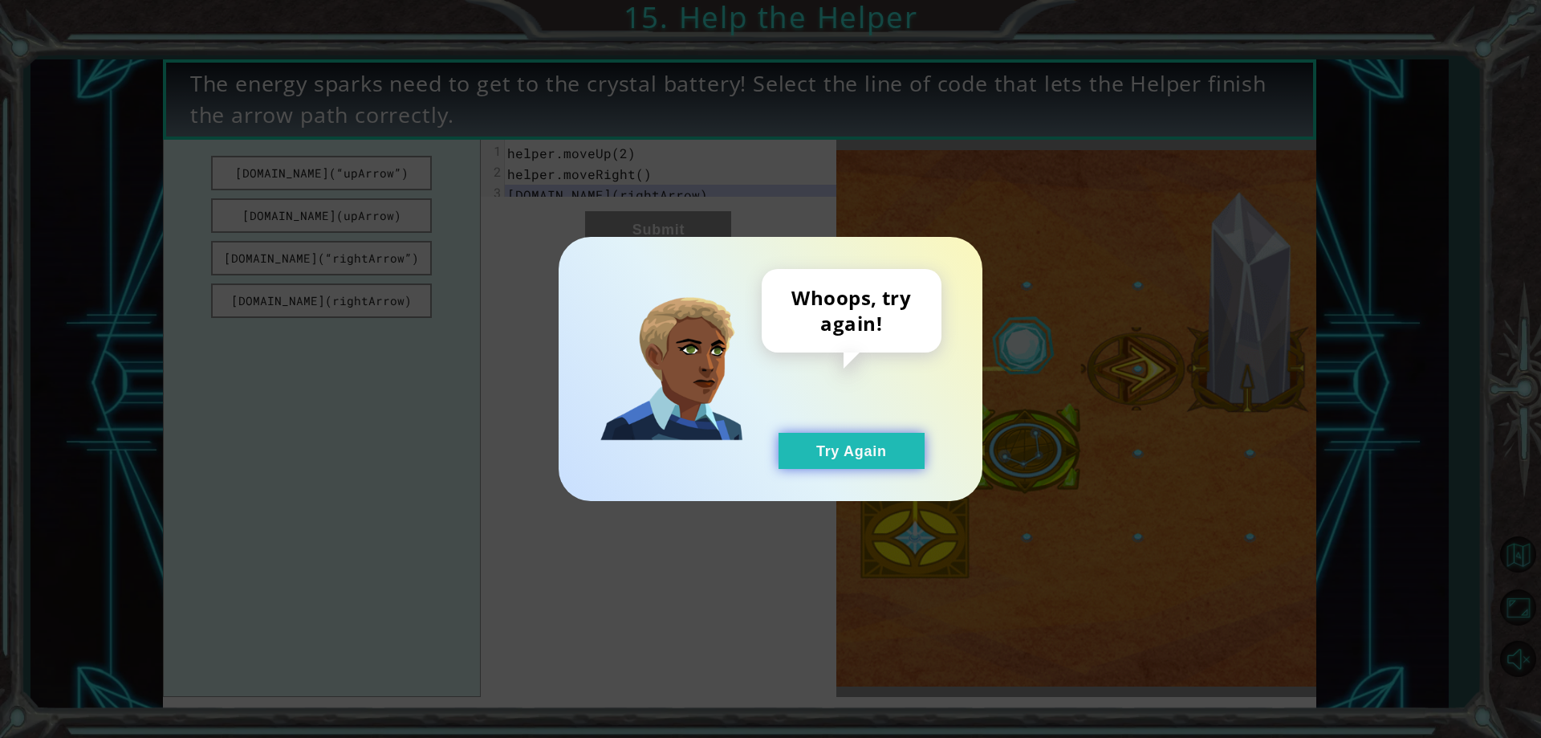
click at [905, 451] on button "Try Again" at bounding box center [852, 451] width 146 height 36
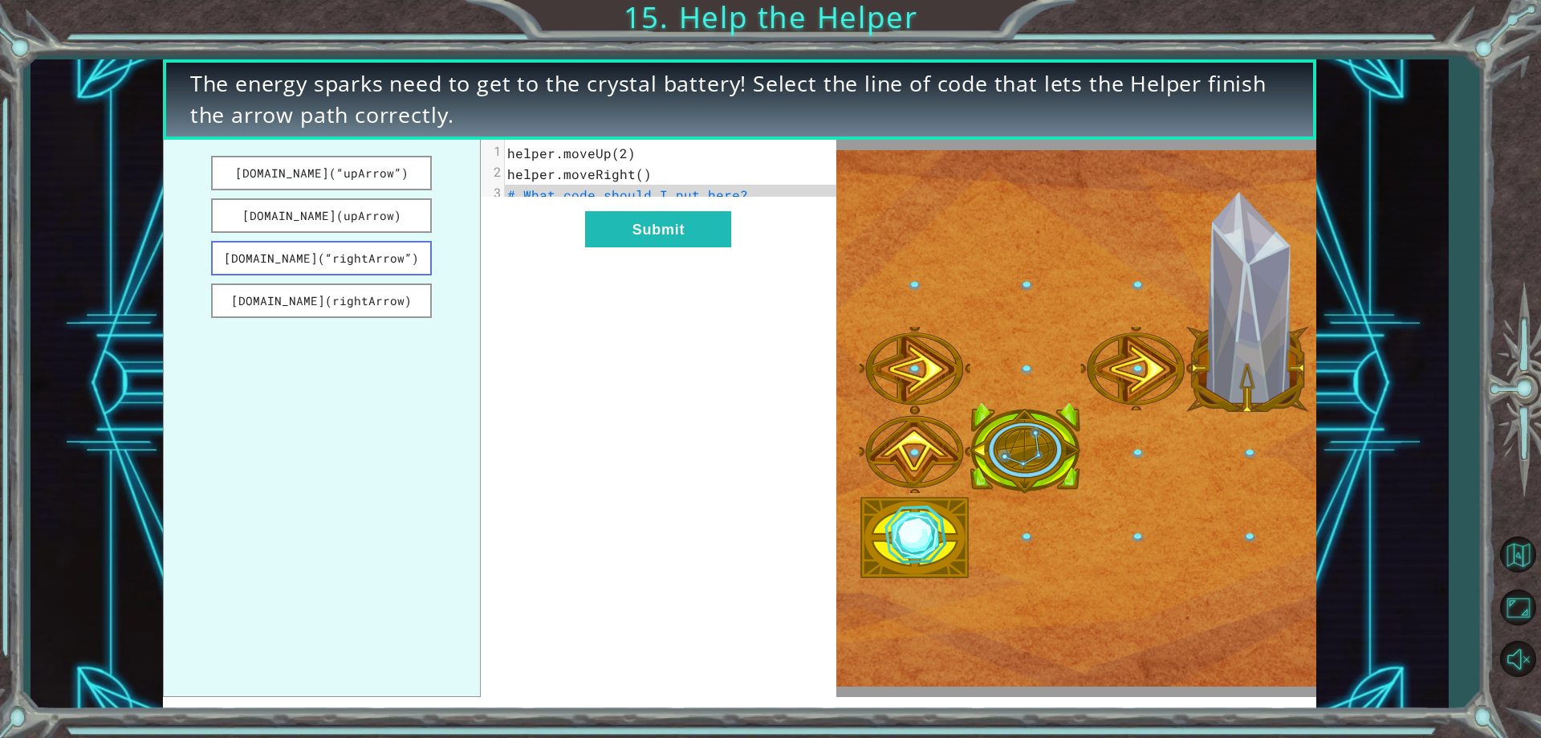
click at [317, 251] on button "[DOMAIN_NAME](“rightArrow”)" at bounding box center [322, 258] width 222 height 35
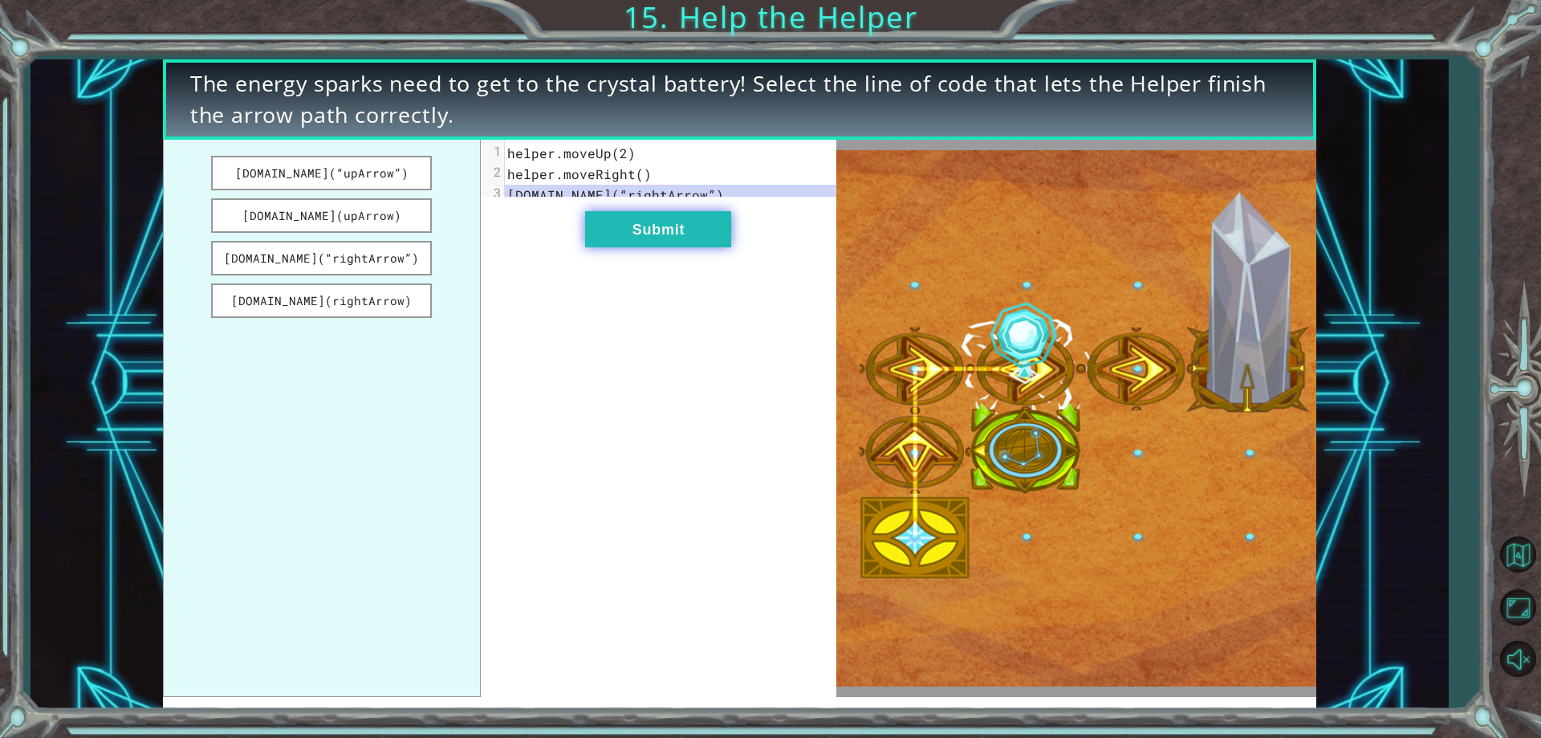
click at [694, 247] on button "Submit" at bounding box center [658, 229] width 146 height 36
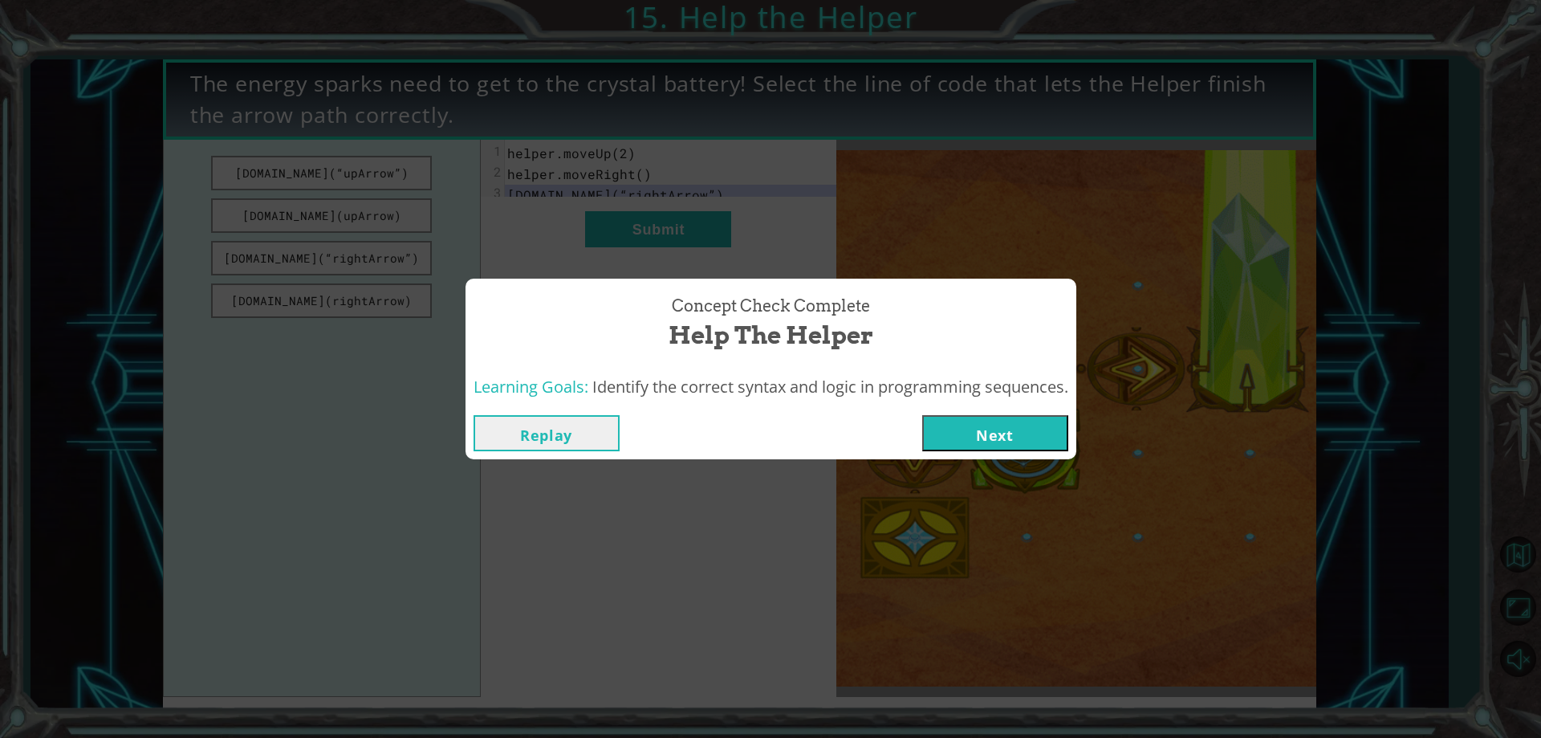
click at [963, 428] on button "Next" at bounding box center [995, 433] width 146 height 36
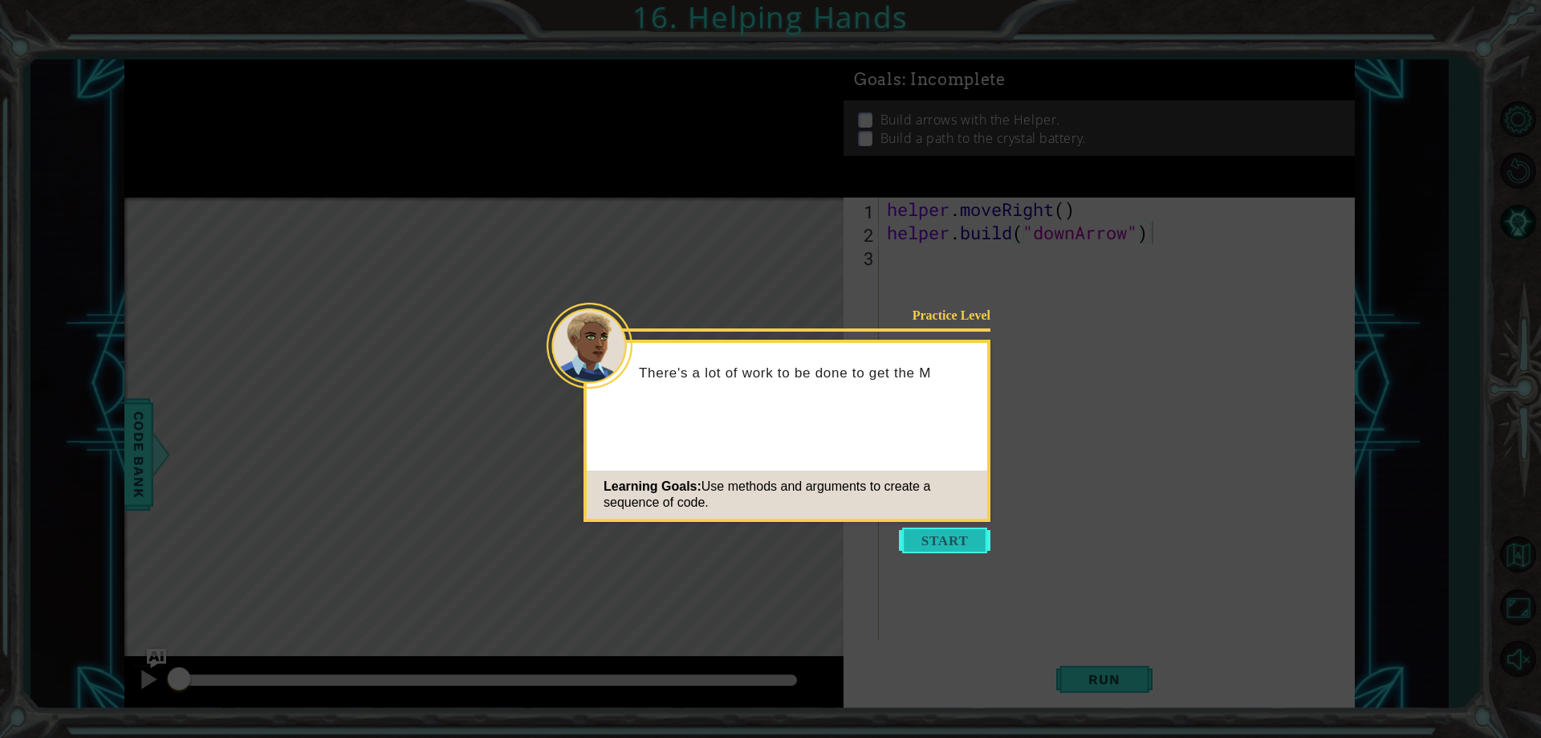
click at [950, 551] on button "Start" at bounding box center [945, 540] width 92 height 26
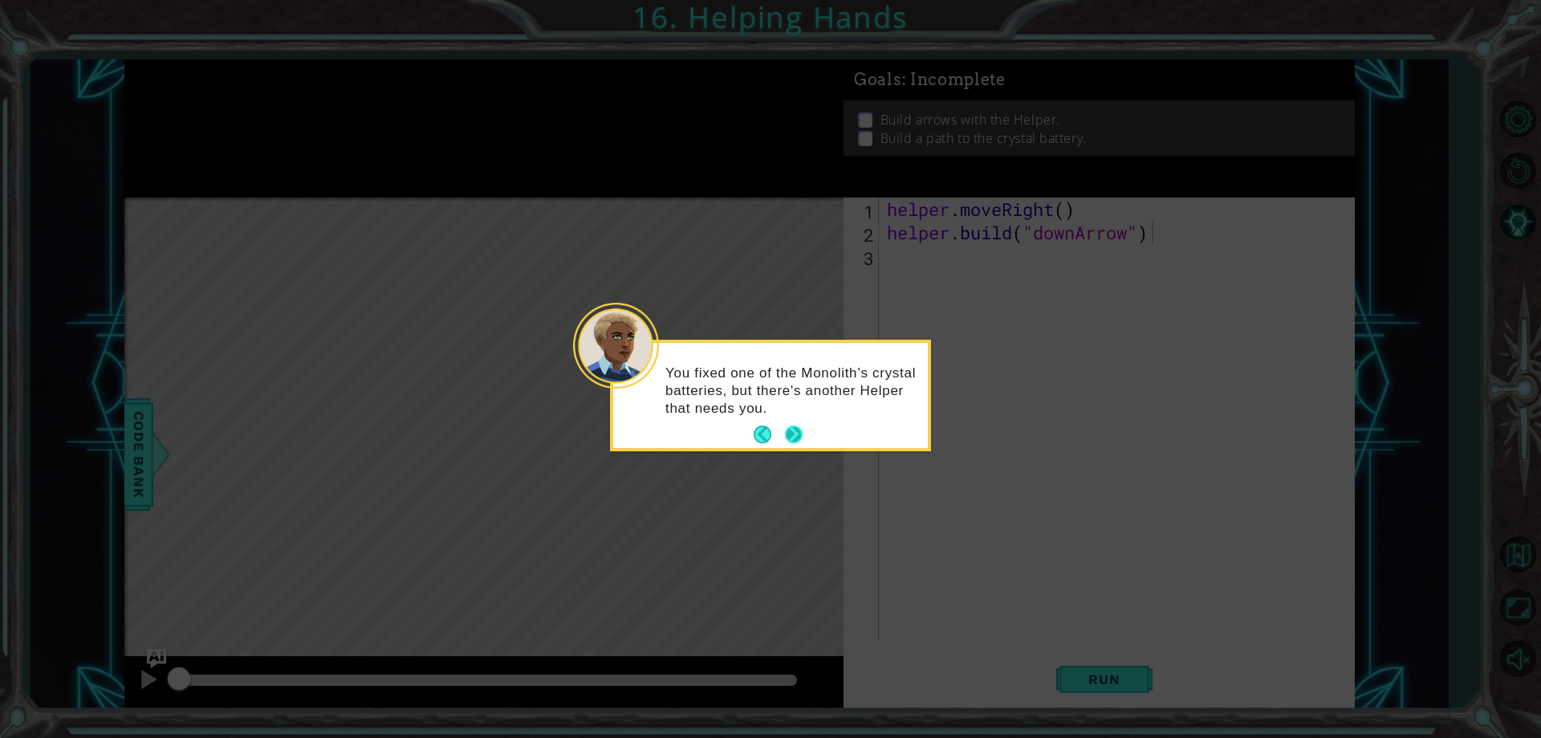
click at [803, 443] on button "Next" at bounding box center [794, 434] width 18 height 18
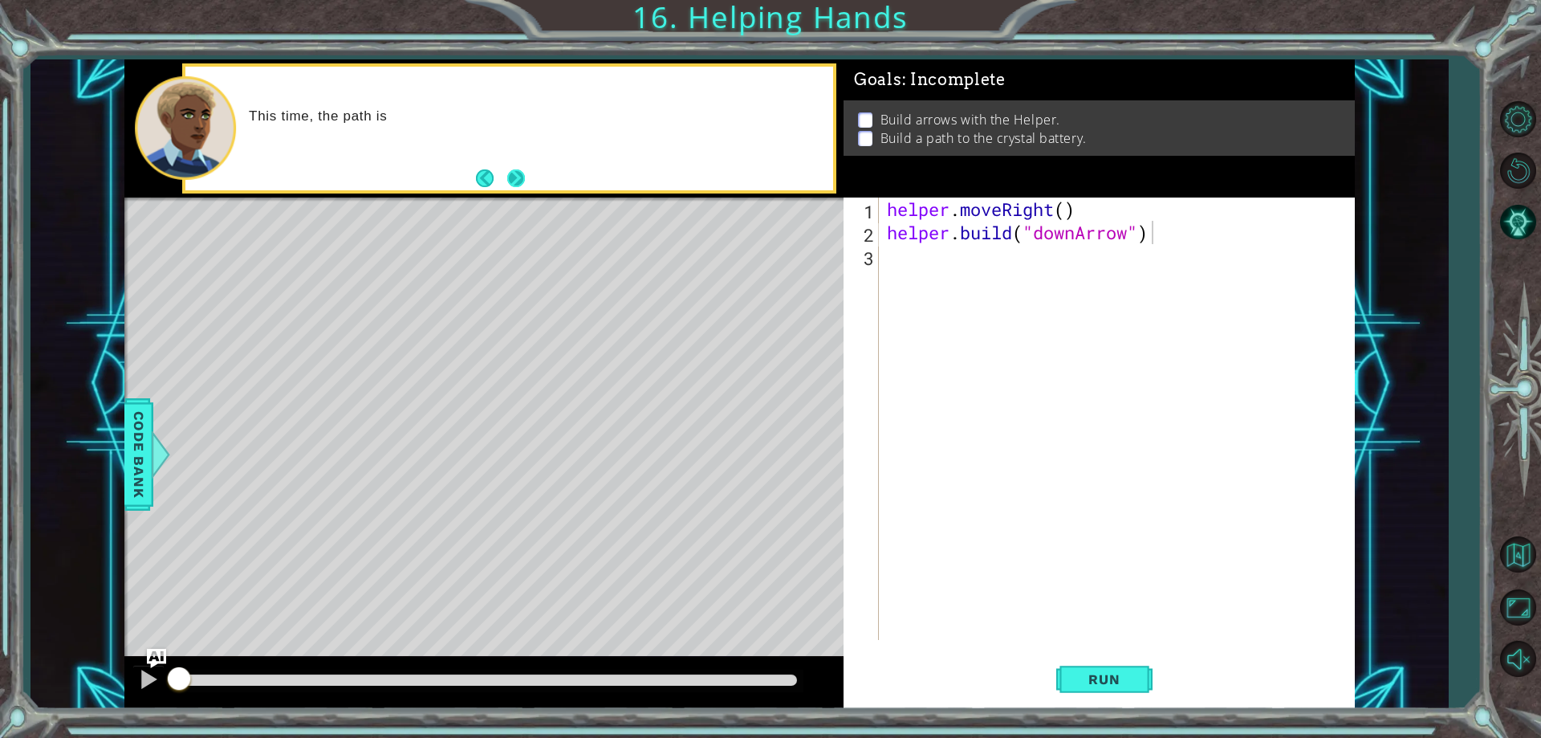
click at [519, 177] on button "Next" at bounding box center [516, 178] width 23 height 23
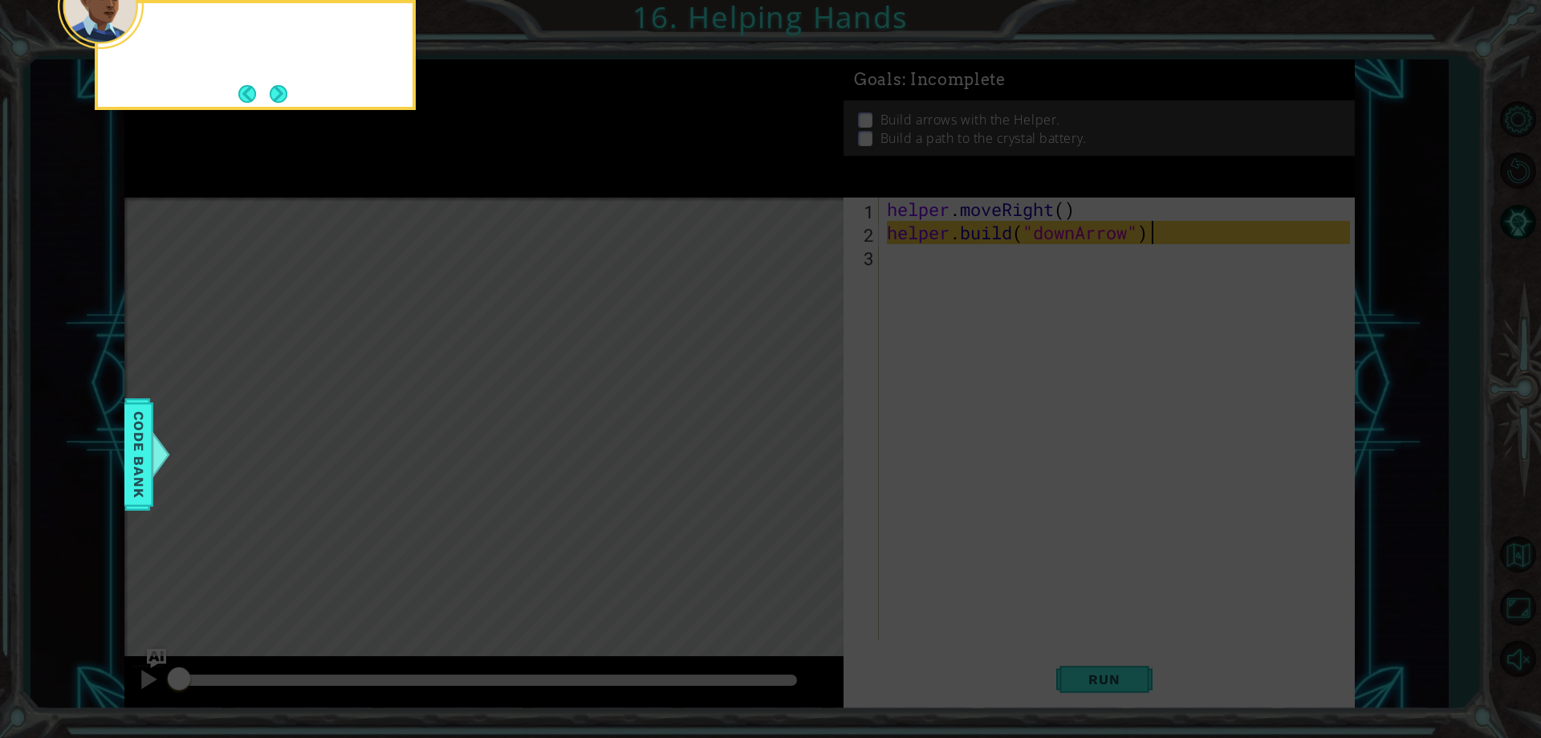
click at [519, 177] on icon at bounding box center [770, 110] width 1541 height 1255
click at [255, 91] on button "Back" at bounding box center [253, 94] width 31 height 18
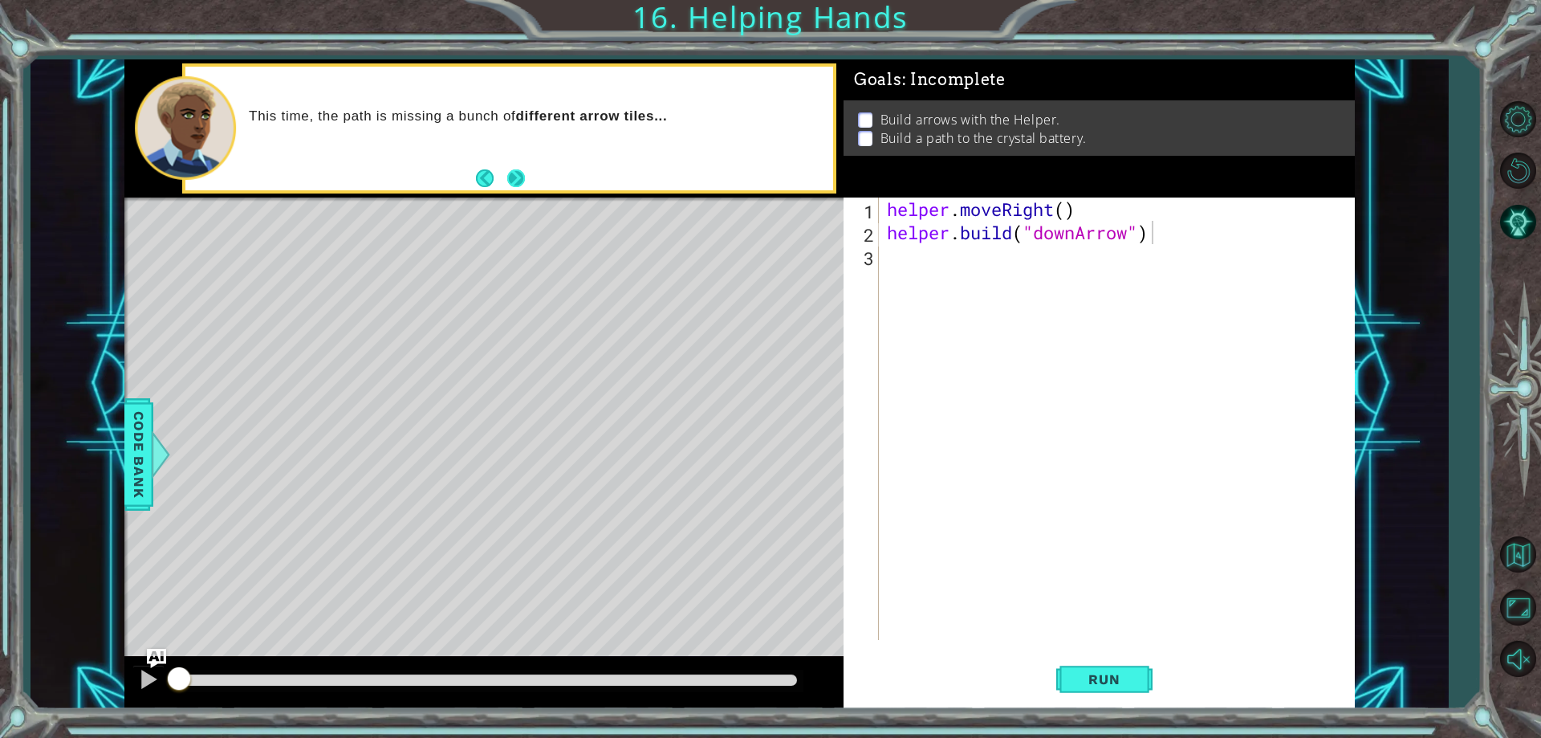
click at [510, 180] on button "Next" at bounding box center [516, 178] width 18 height 18
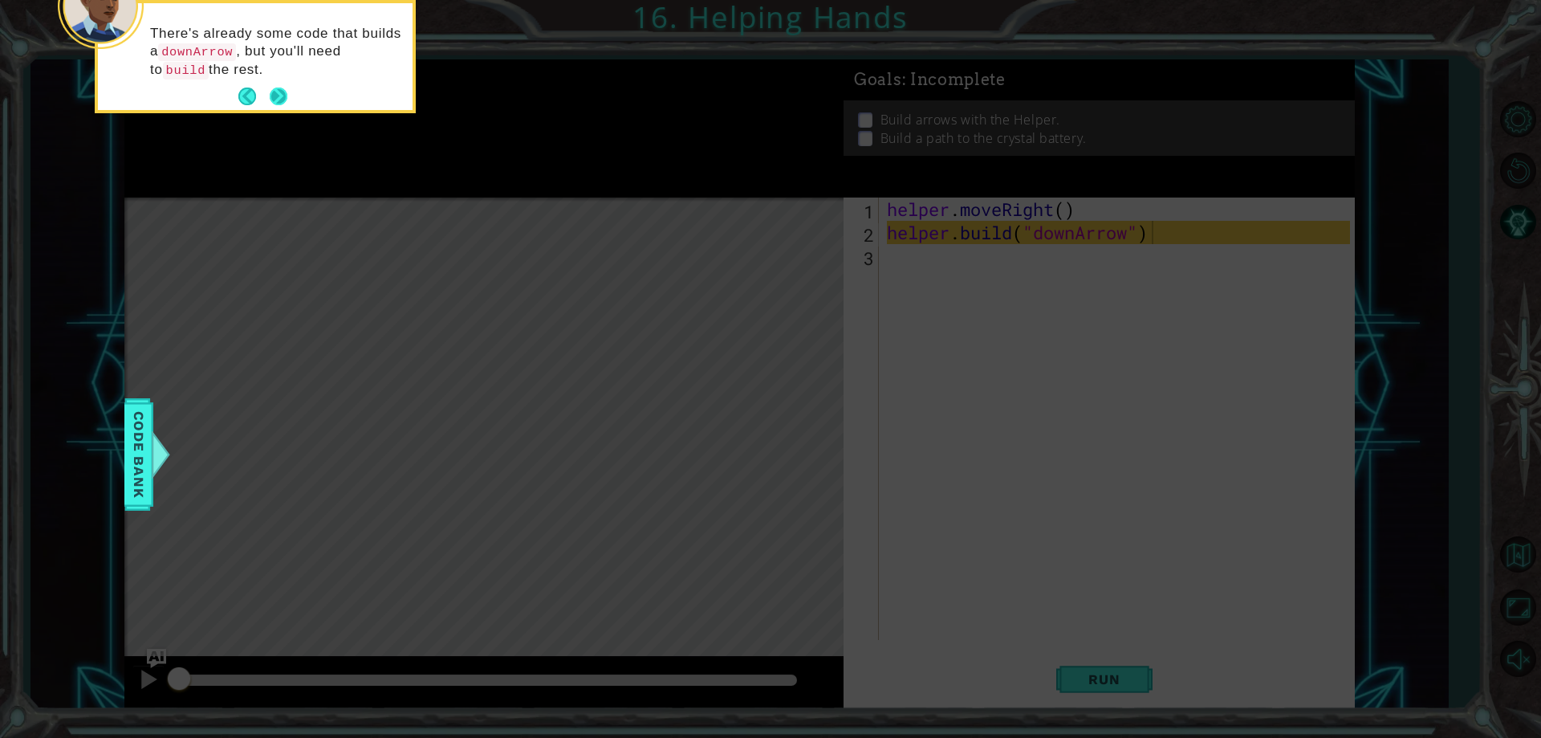
click at [279, 103] on button "Next" at bounding box center [279, 96] width 18 height 18
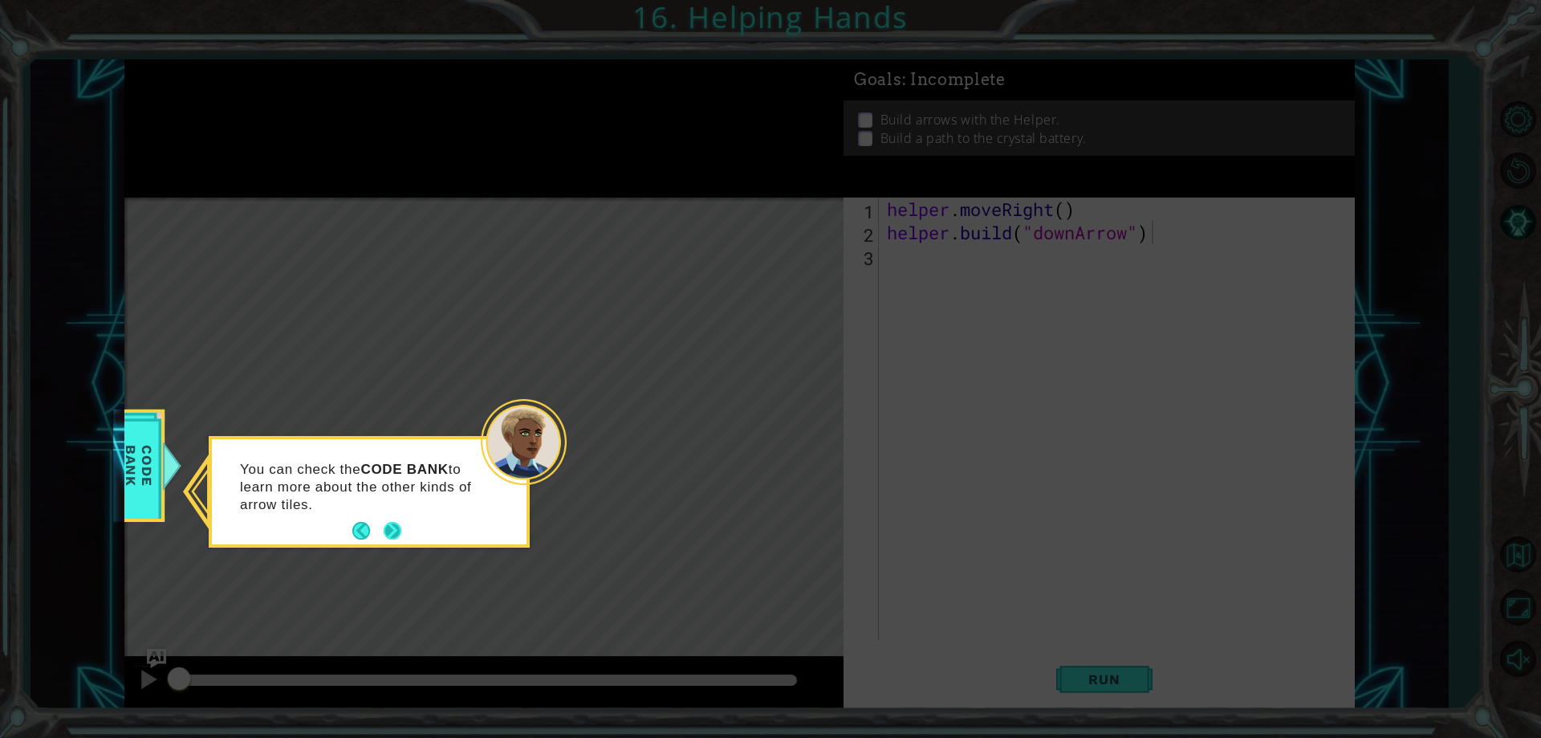
click at [390, 525] on button "Next" at bounding box center [393, 531] width 18 height 18
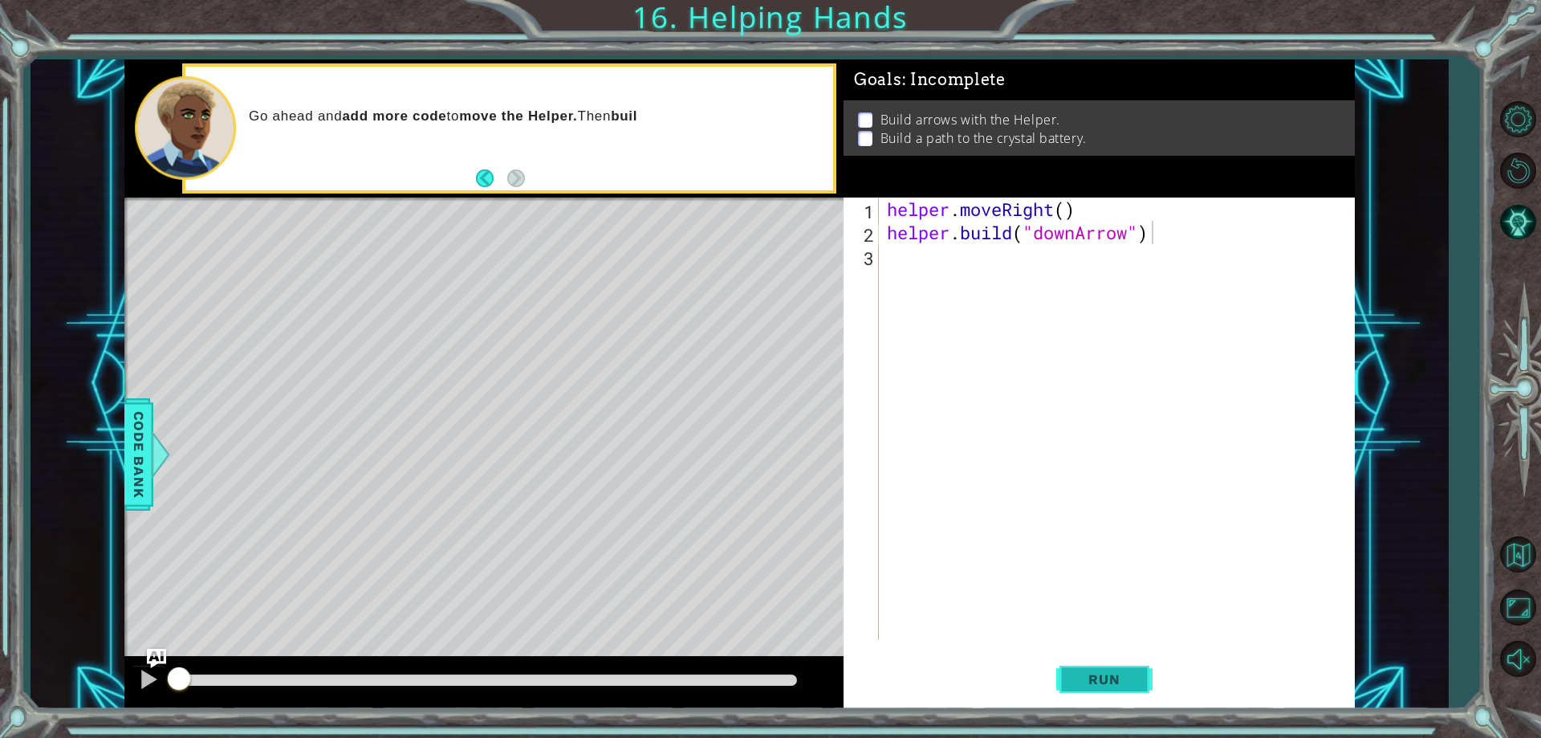
click at [1150, 669] on button "Run" at bounding box center [1104, 679] width 96 height 51
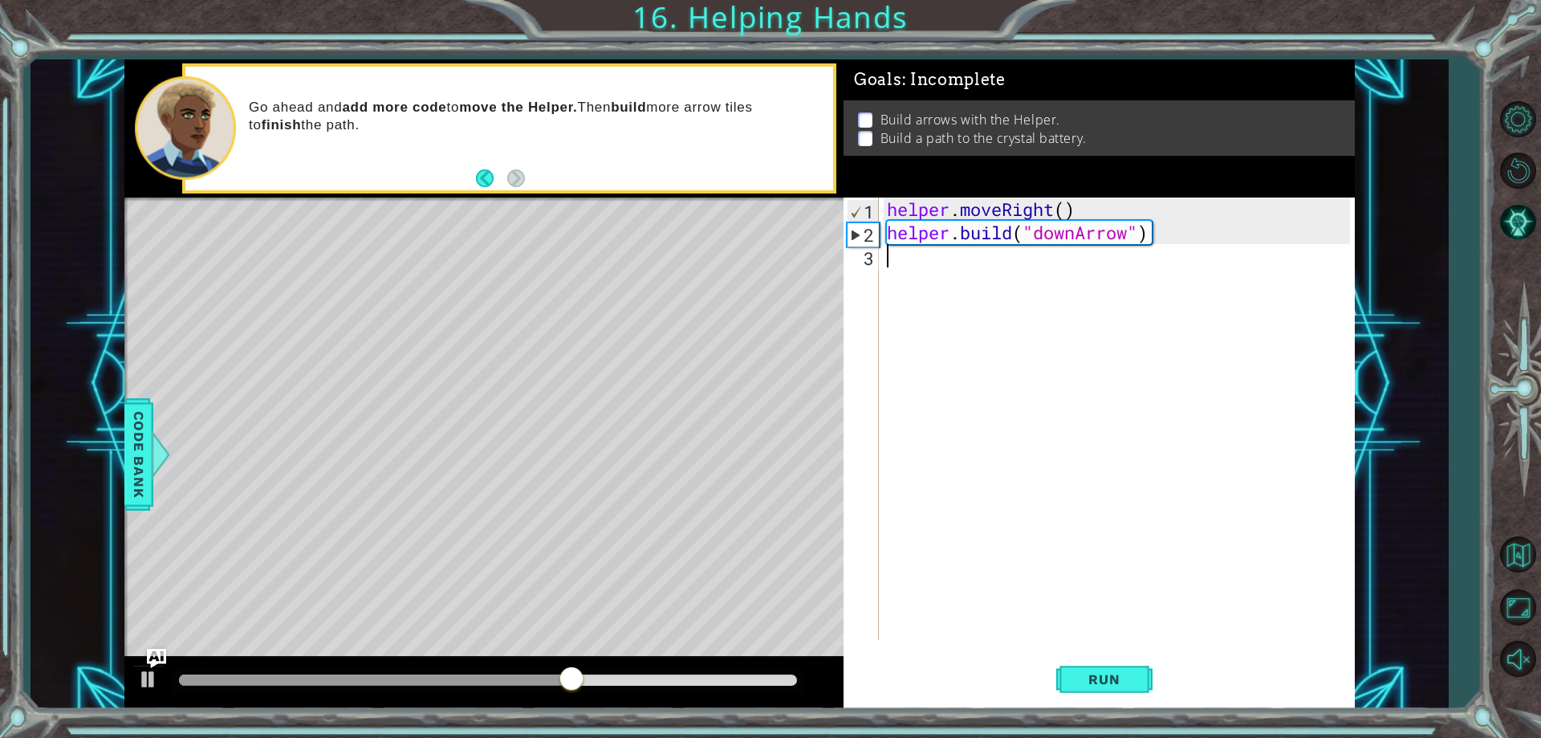
click at [970, 270] on div "helper . moveRight ( ) helper . build ( "downArrow" )" at bounding box center [1121, 441] width 474 height 489
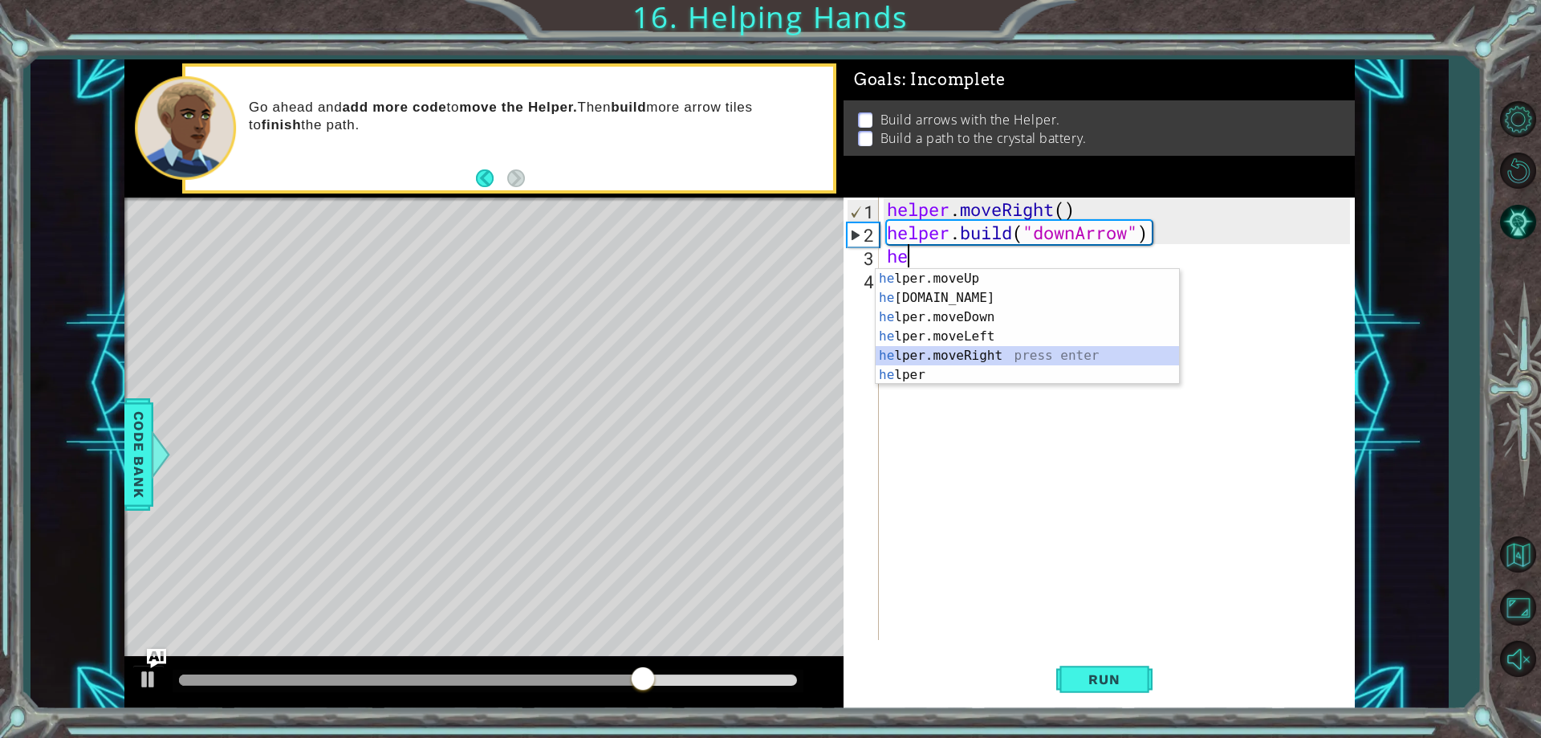
click at [995, 360] on div "he lper.moveUp press enter he [DOMAIN_NAME] press enter he lper.moveDown press …" at bounding box center [1027, 346] width 303 height 154
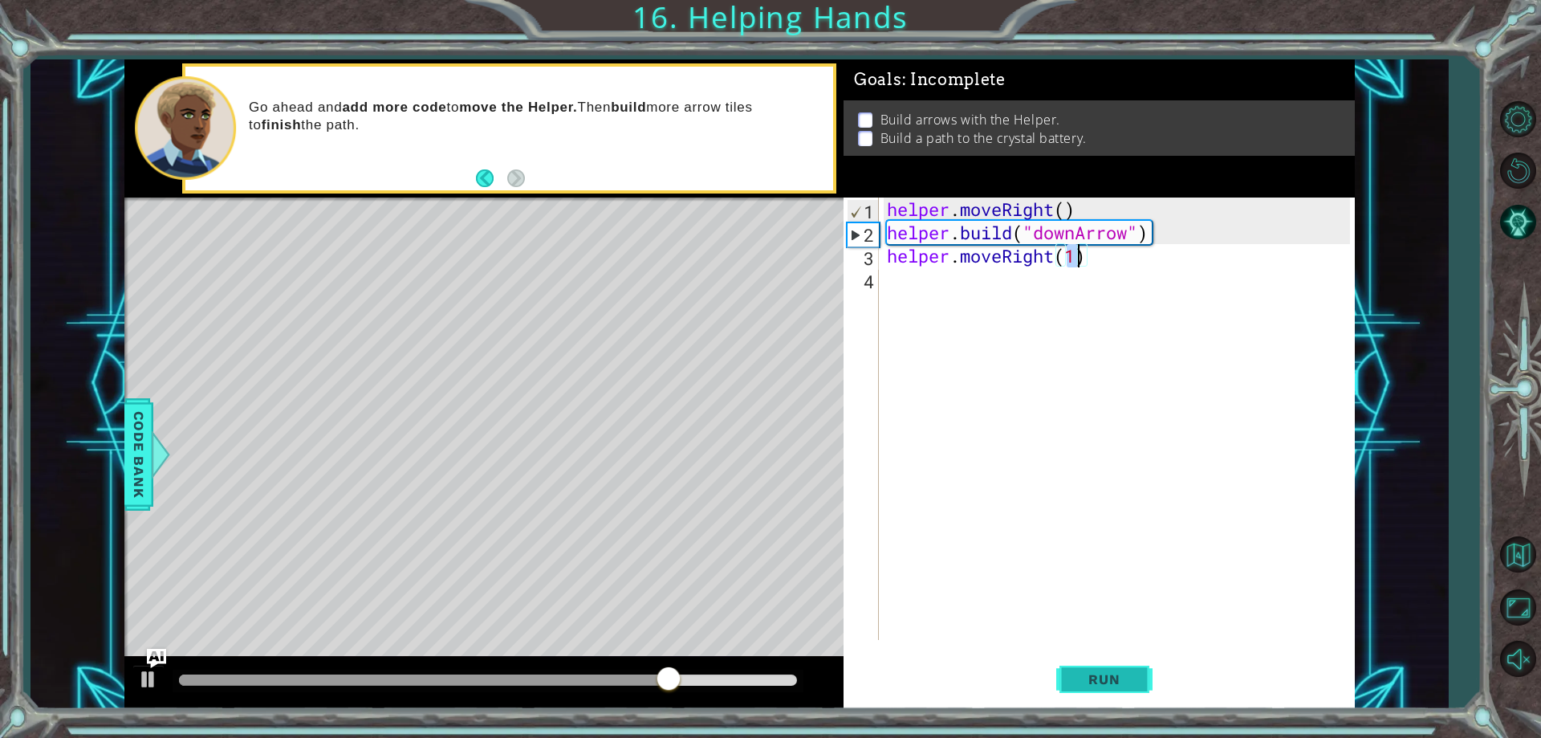
type textarea "helper.moveRight(1)"
click at [1092, 697] on button "Run" at bounding box center [1104, 679] width 96 height 51
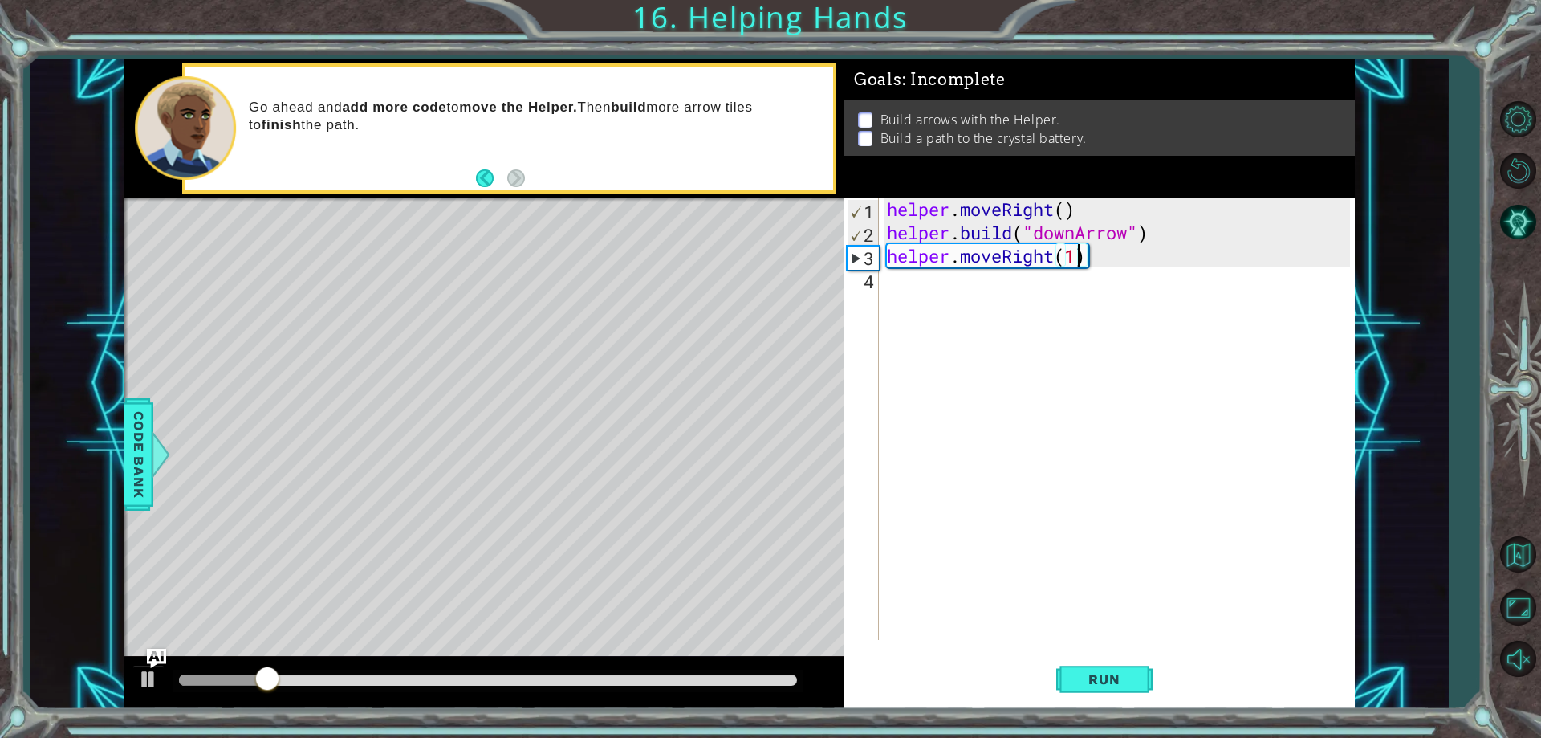
click at [890, 299] on div "helper . moveRight ( ) helper . build ( "downArrow" ) helper . moveRight ( 1 )" at bounding box center [1121, 441] width 474 height 489
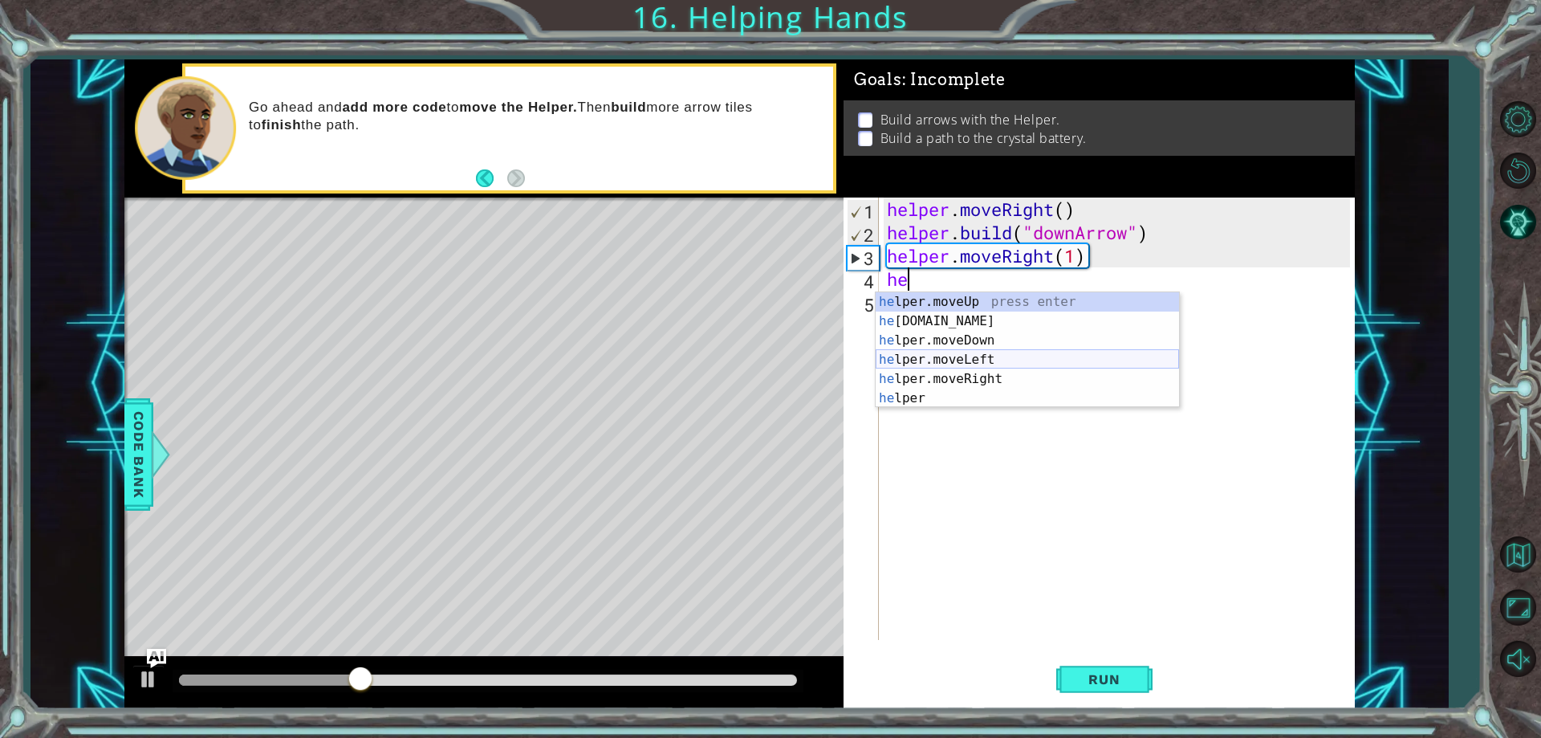
click at [960, 361] on div "he lper.moveUp press enter he [DOMAIN_NAME] press enter he lper.moveDown press …" at bounding box center [1027, 369] width 303 height 154
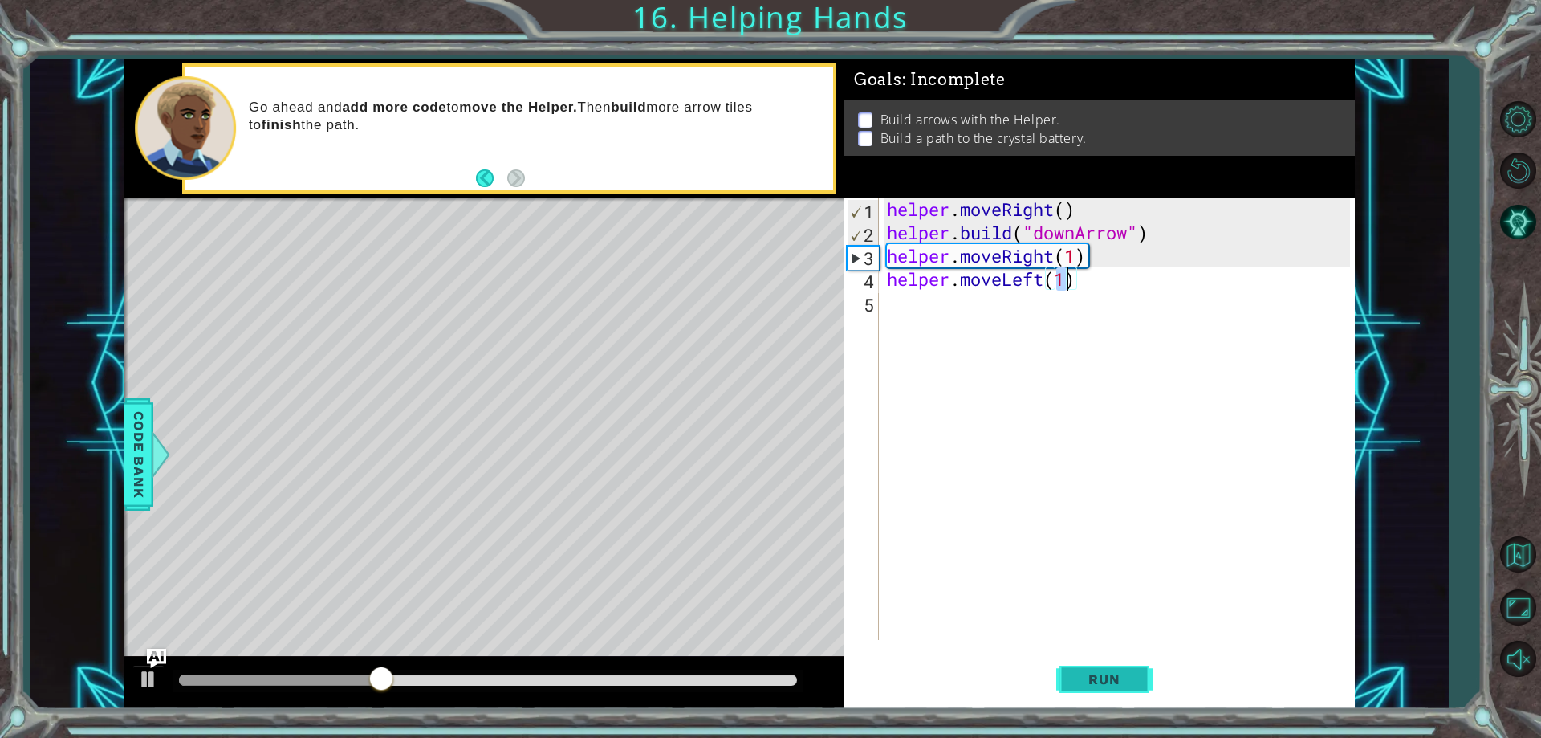
type textarea "helper.moveLeft(1)"
click at [1092, 680] on span "Run" at bounding box center [1103, 679] width 63 height 16
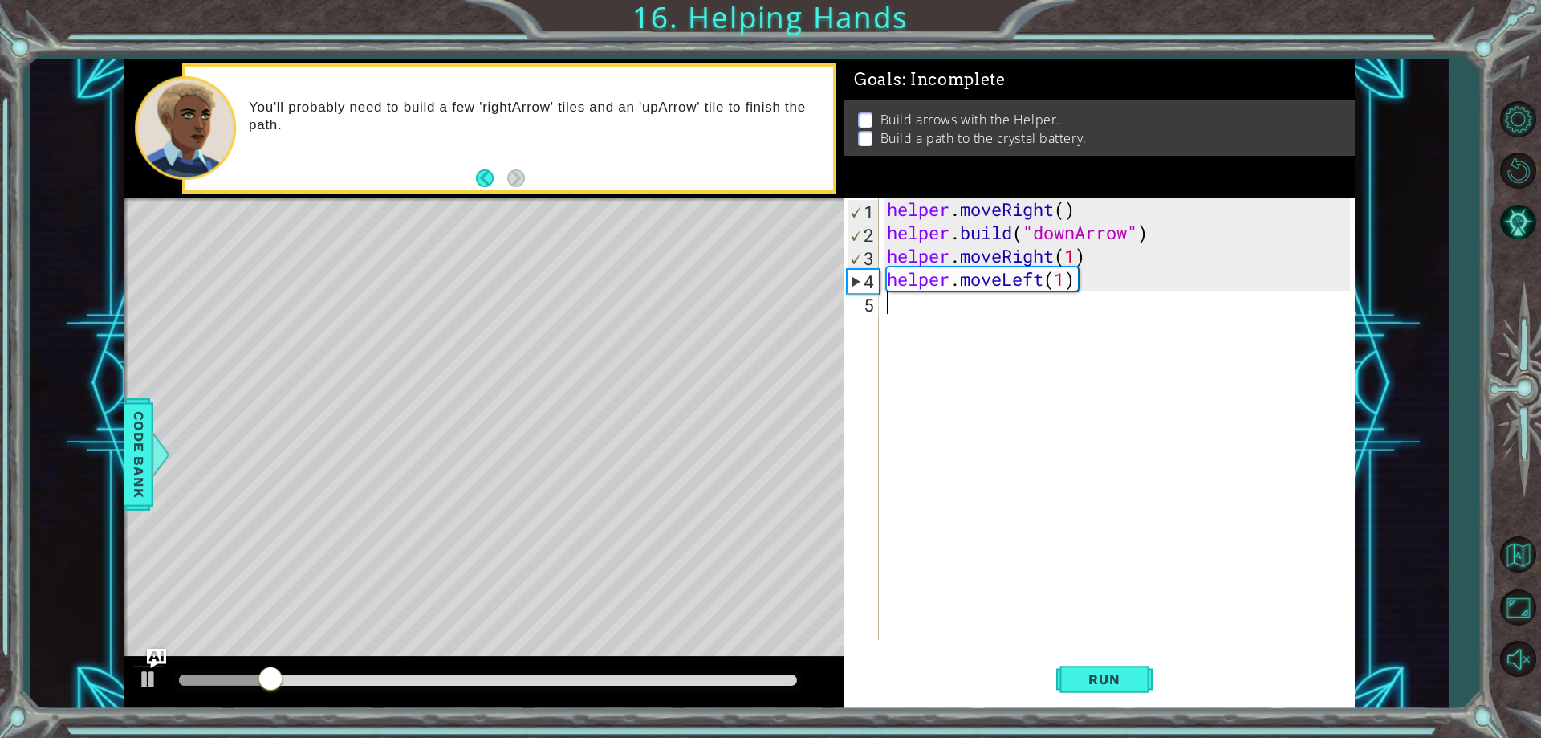
click at [1147, 295] on div "helper . moveRight ( ) helper . build ( "downArrow" ) helper . moveRight ( 1 ) …" at bounding box center [1121, 441] width 474 height 489
click at [1136, 289] on div "helper . moveRight ( ) helper . build ( "downArrow" ) helper . moveRight ( 1 ) …" at bounding box center [1121, 441] width 474 height 489
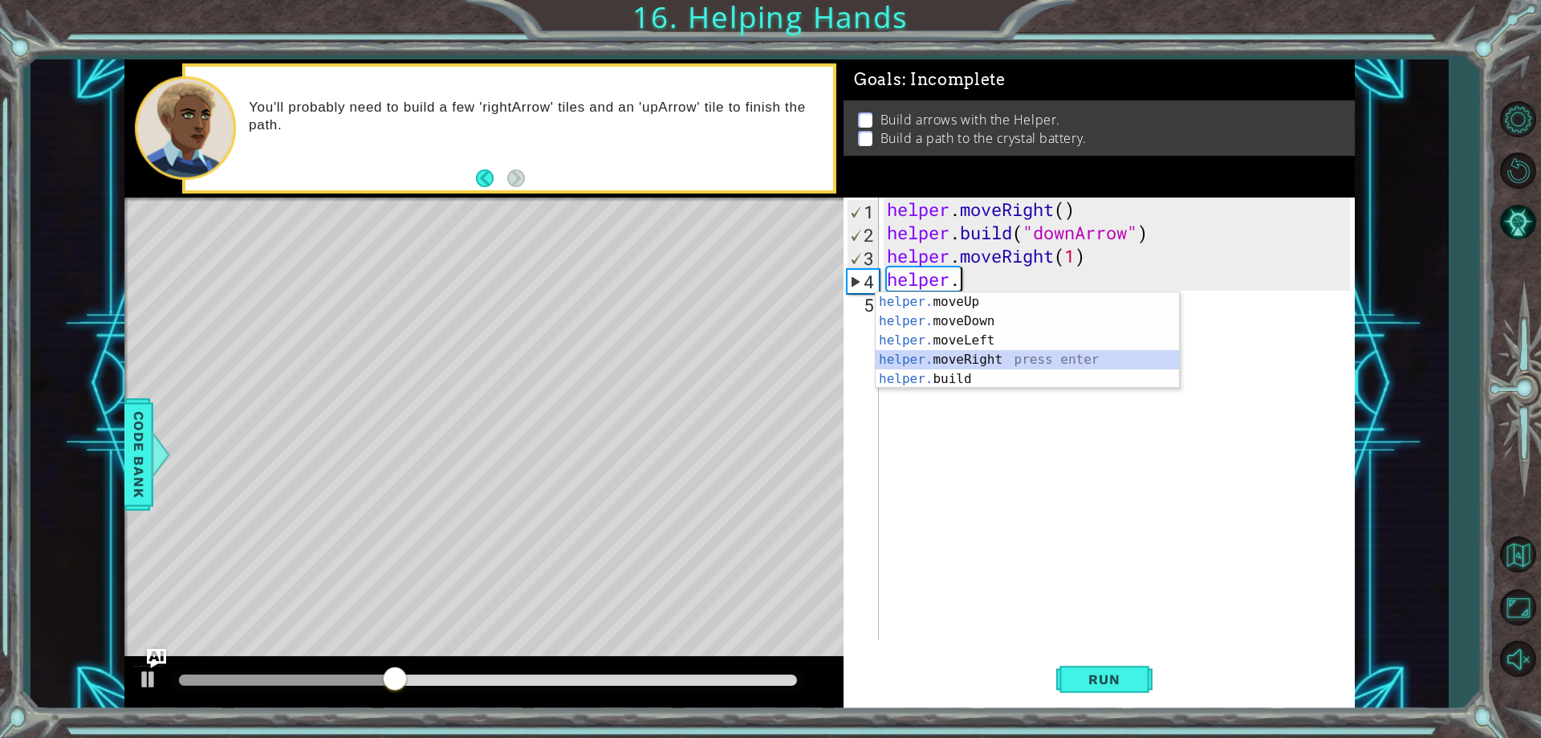
click at [1016, 366] on div "helper. moveUp press enter helper. moveDown press enter helper. moveLeft press …" at bounding box center [1027, 359] width 303 height 135
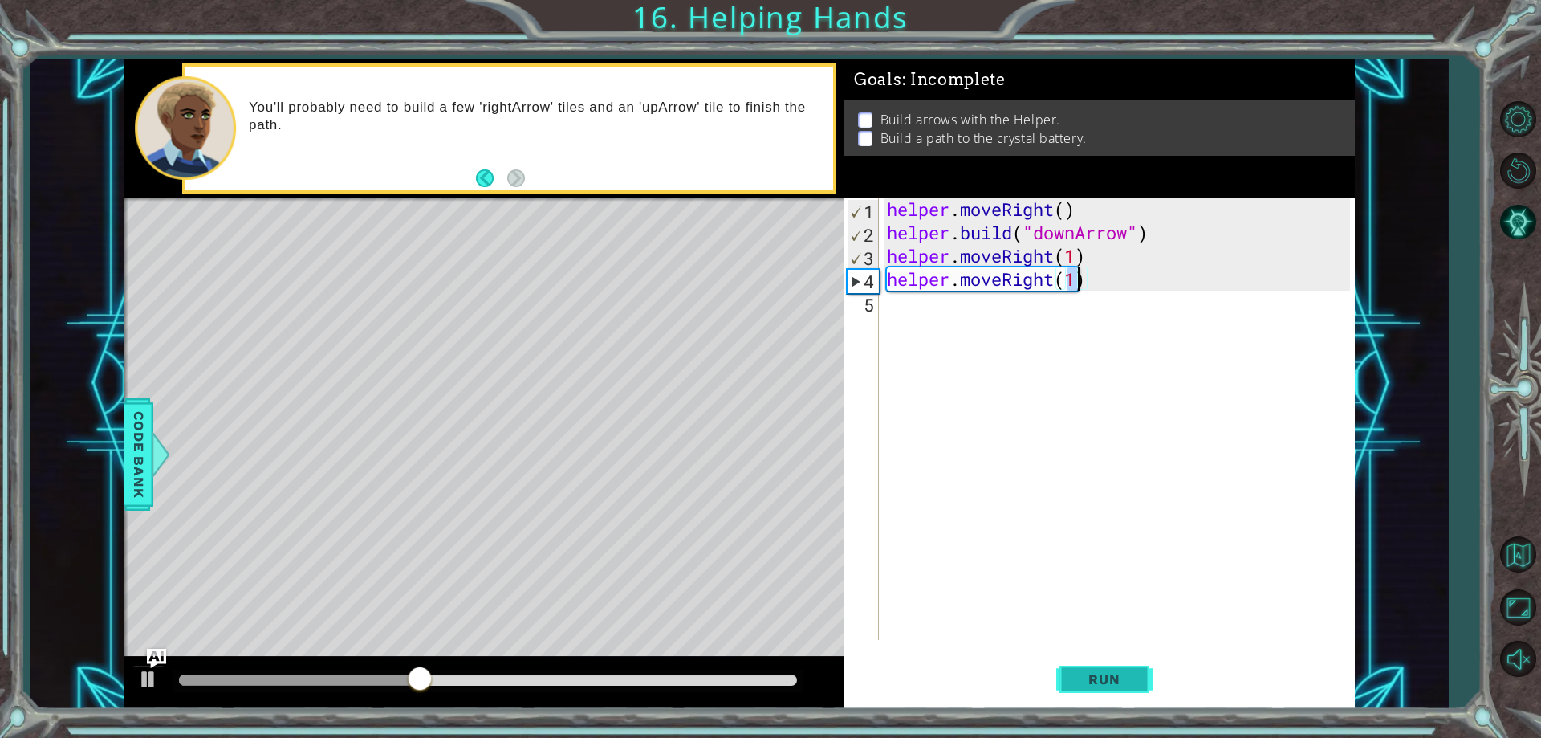
click at [1107, 678] on span "Run" at bounding box center [1103, 679] width 63 height 16
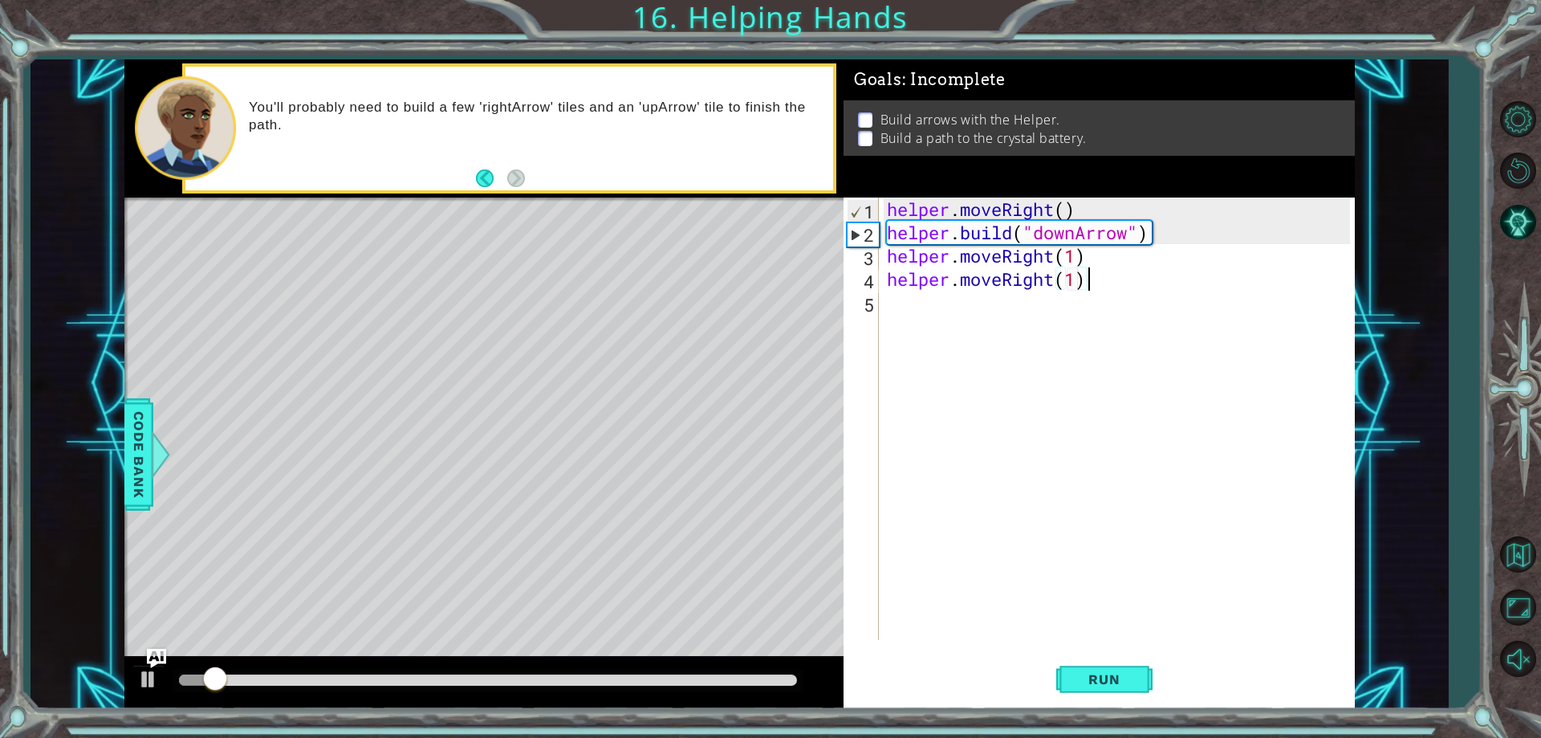
click at [1086, 275] on div "helper . moveRight ( ) helper . build ( "downArrow" ) helper . moveRight ( 1 ) …" at bounding box center [1121, 441] width 474 height 489
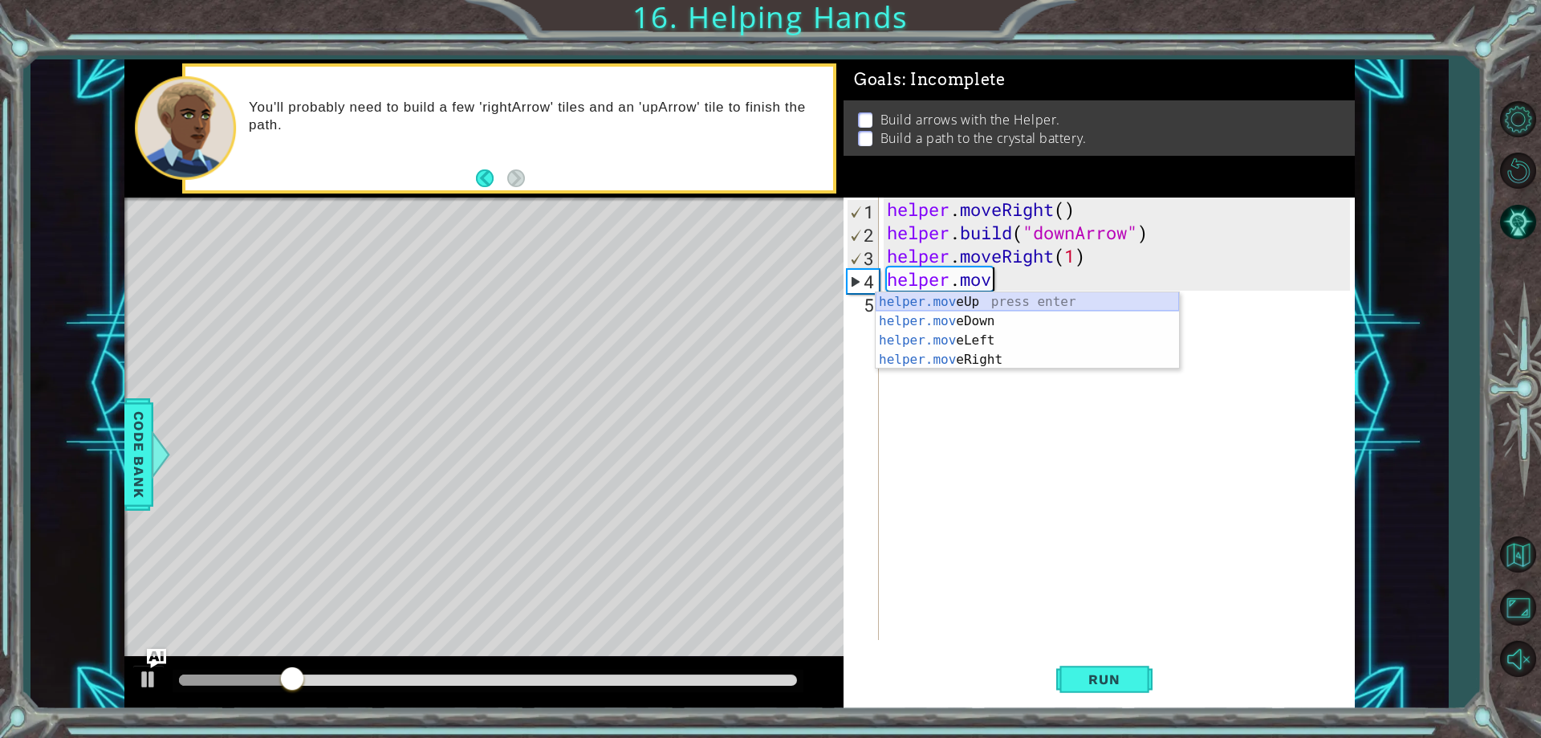
drag, startPoint x: 1036, startPoint y: 300, endPoint x: 1072, endPoint y: 443, distance: 147.2
click at [1037, 302] on div "helper.mov eUp press enter helper.mov eDown press enter helper.mov eLeft press …" at bounding box center [1027, 350] width 303 height 116
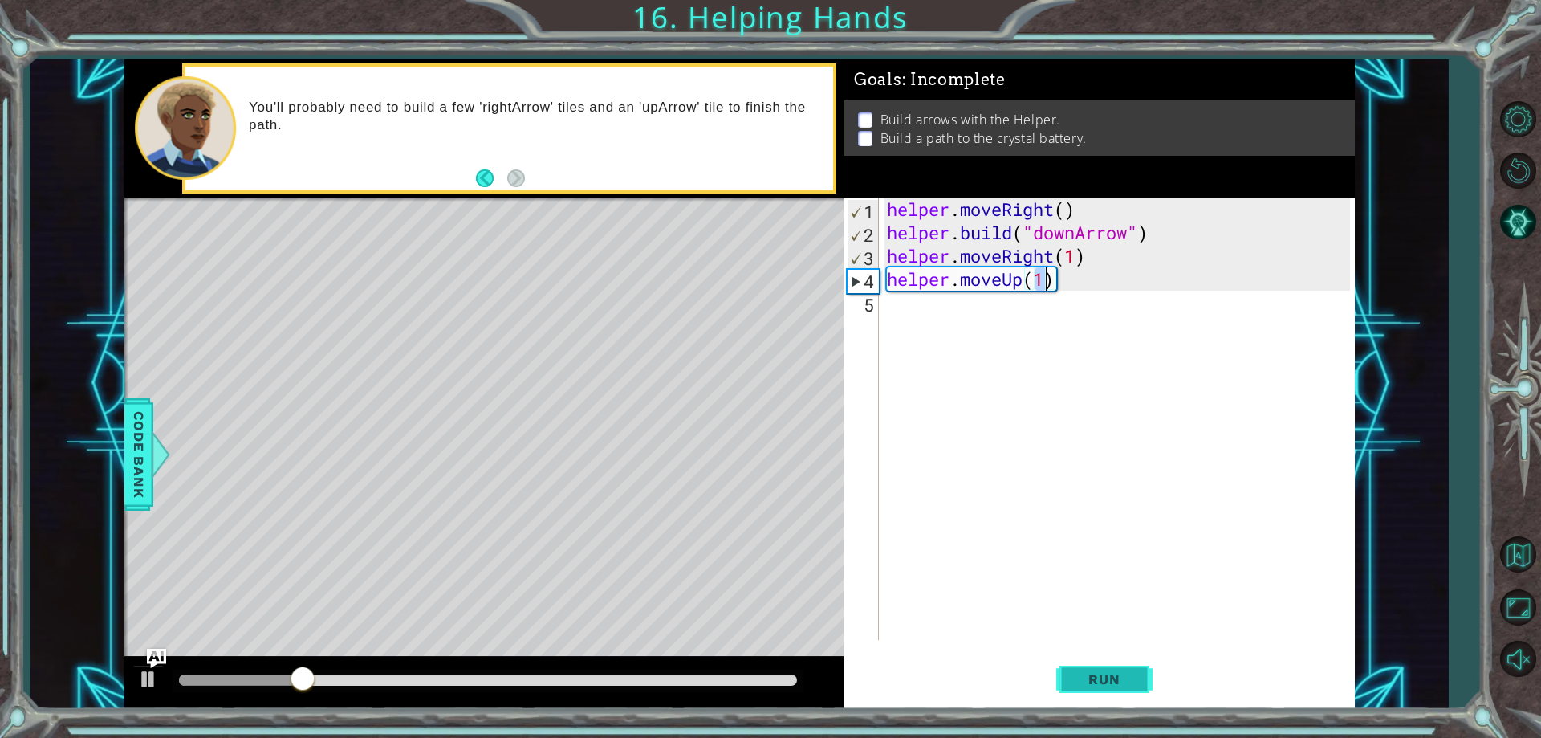
click at [1113, 693] on button "Run" at bounding box center [1104, 679] width 96 height 51
click at [1061, 283] on div "helper . moveRight ( ) helper . build ( "downArrow" ) helper . moveRight ( 1 ) …" at bounding box center [1121, 441] width 474 height 489
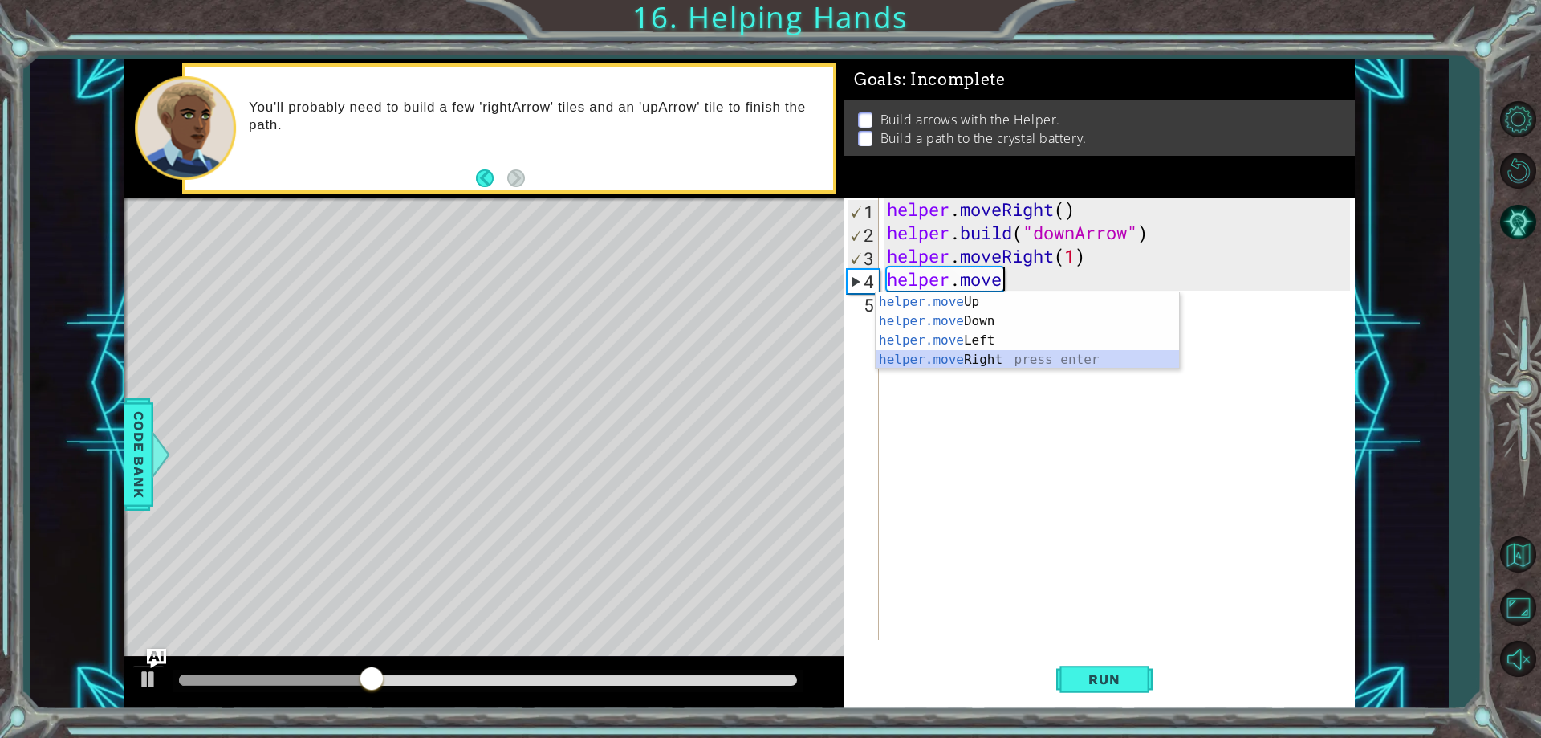
click at [995, 358] on div "helper.move Up press enter helper.move Down press enter helper.move Left press …" at bounding box center [1027, 350] width 303 height 116
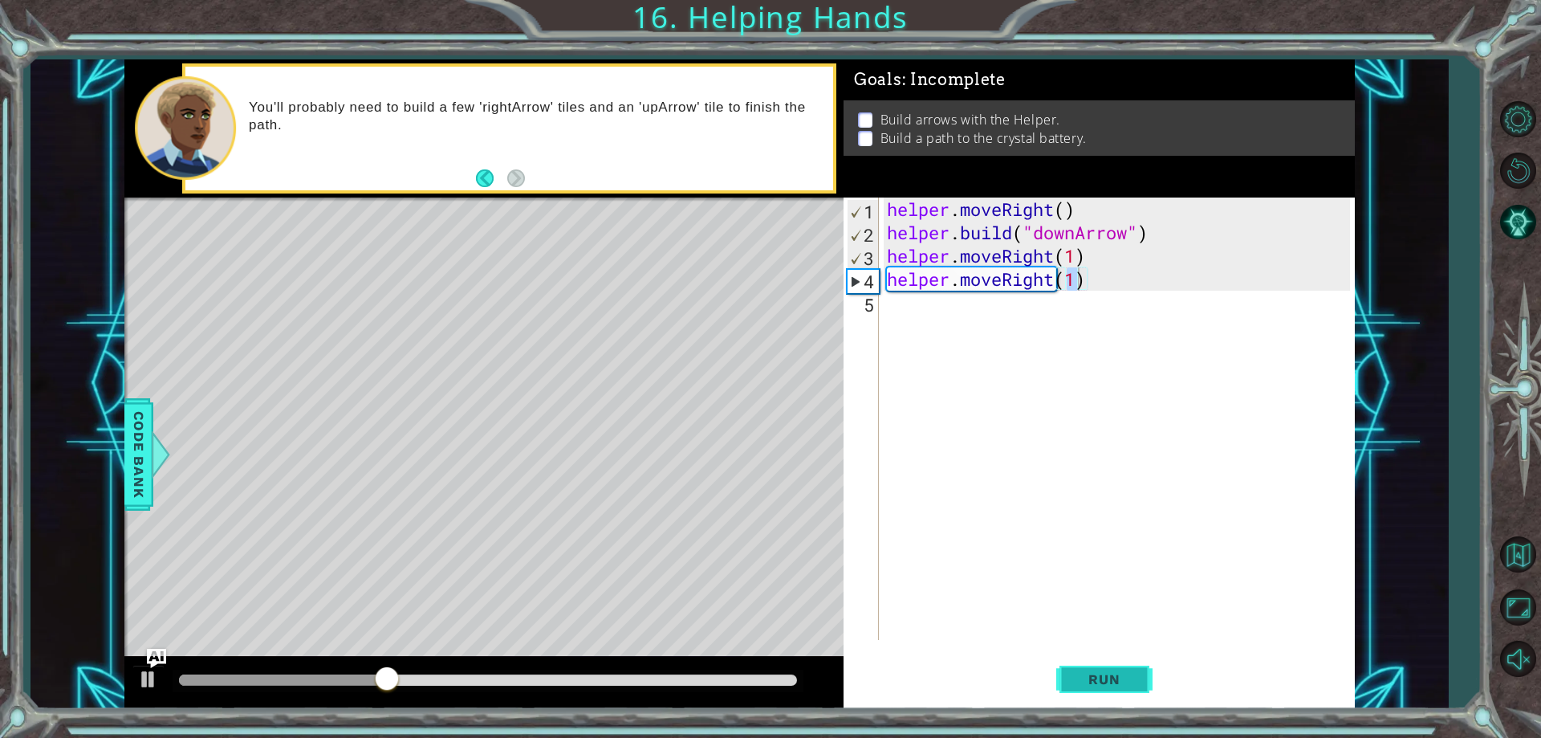
click at [1115, 681] on span "Run" at bounding box center [1103, 679] width 63 height 16
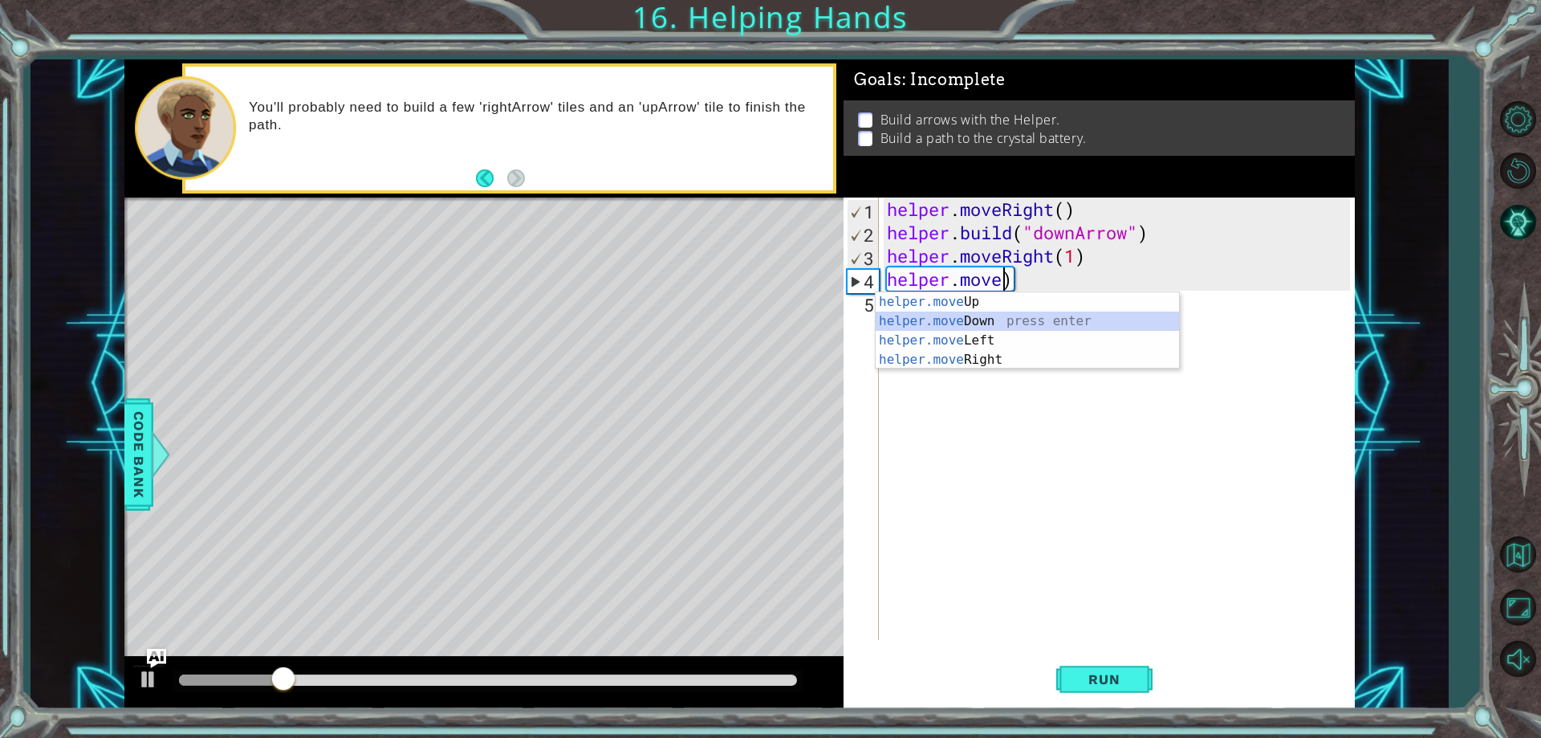
click at [1072, 329] on div "helper.move Up press enter helper.move Down press enter helper.move Left press …" at bounding box center [1027, 350] width 303 height 116
type textarea "helper.moveDown(1)"
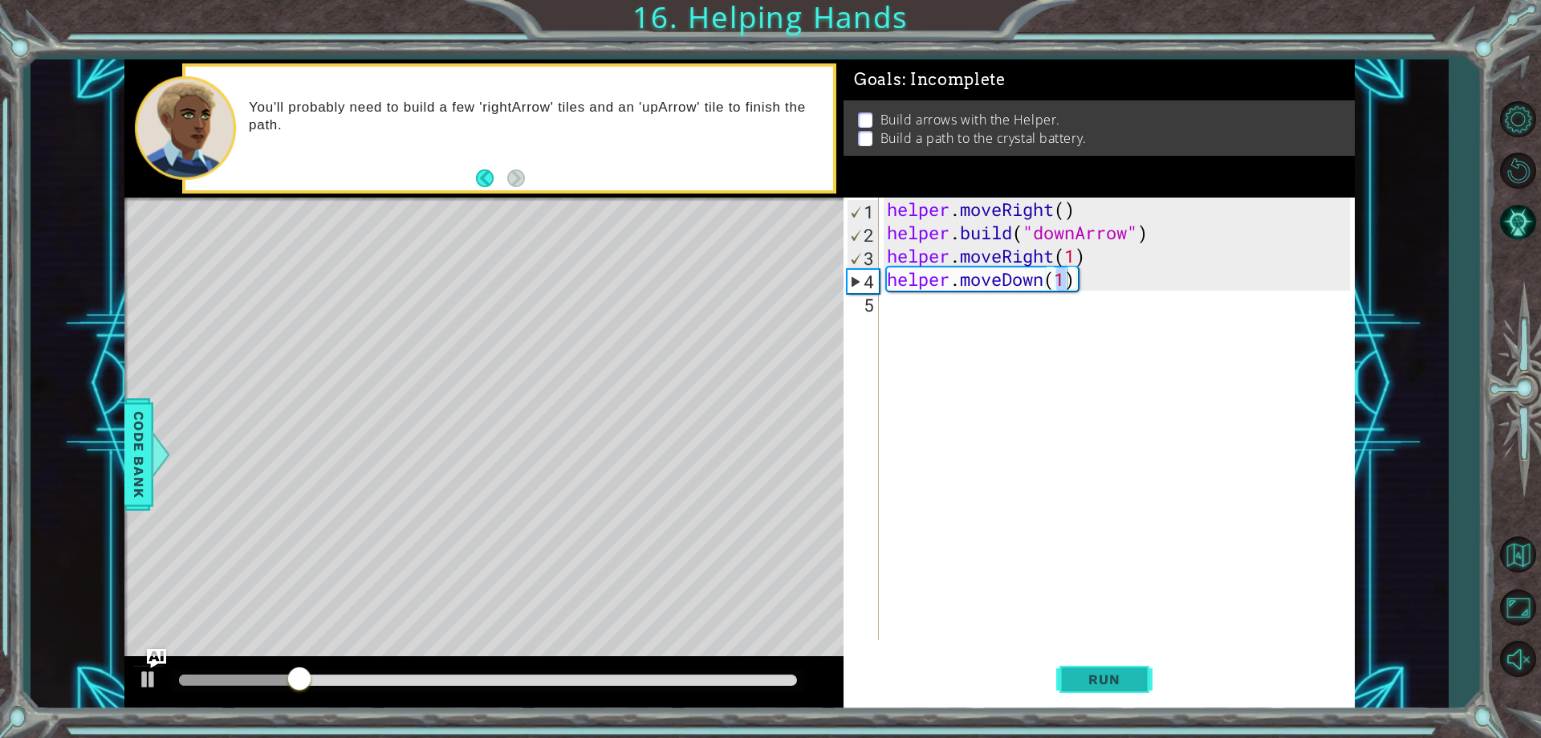
click at [1066, 685] on button "Run" at bounding box center [1104, 679] width 96 height 51
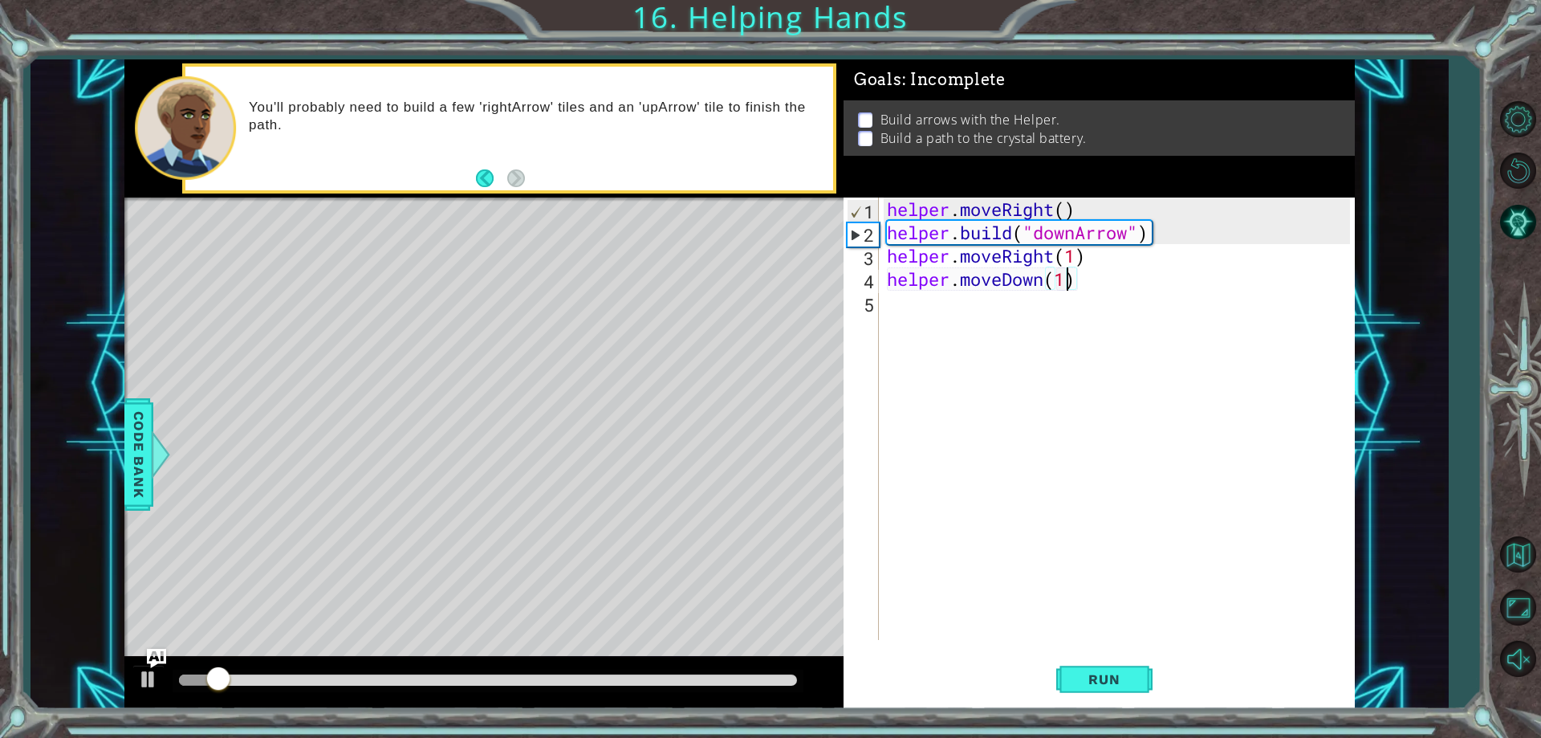
click at [1058, 309] on div "helper . moveRight ( ) helper . build ( "downArrow" ) helper . moveRight ( 1 ) …" at bounding box center [1121, 441] width 474 height 489
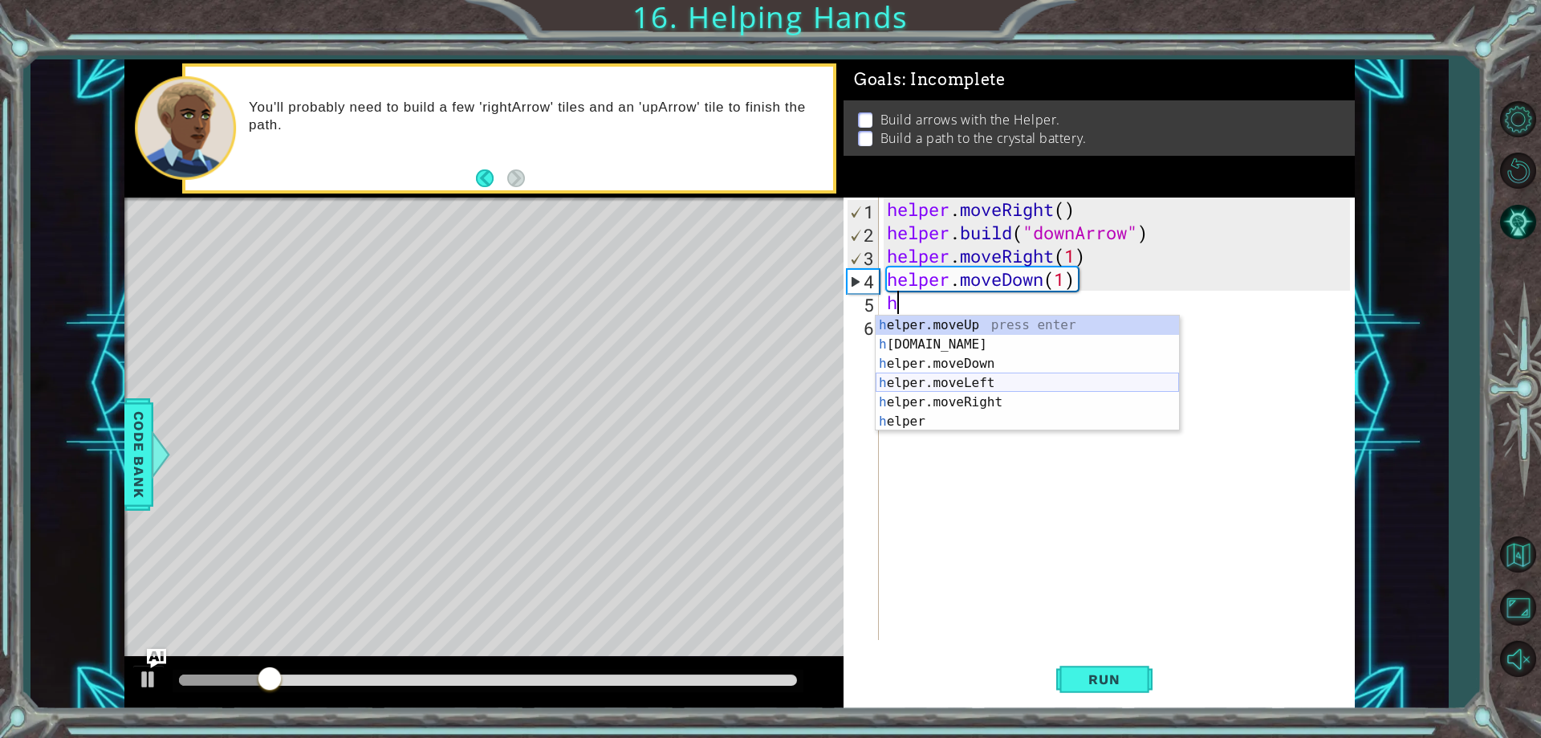
click at [1012, 388] on div "h elper.moveUp press enter h [DOMAIN_NAME] press enter h elper.moveDown press e…" at bounding box center [1027, 392] width 303 height 154
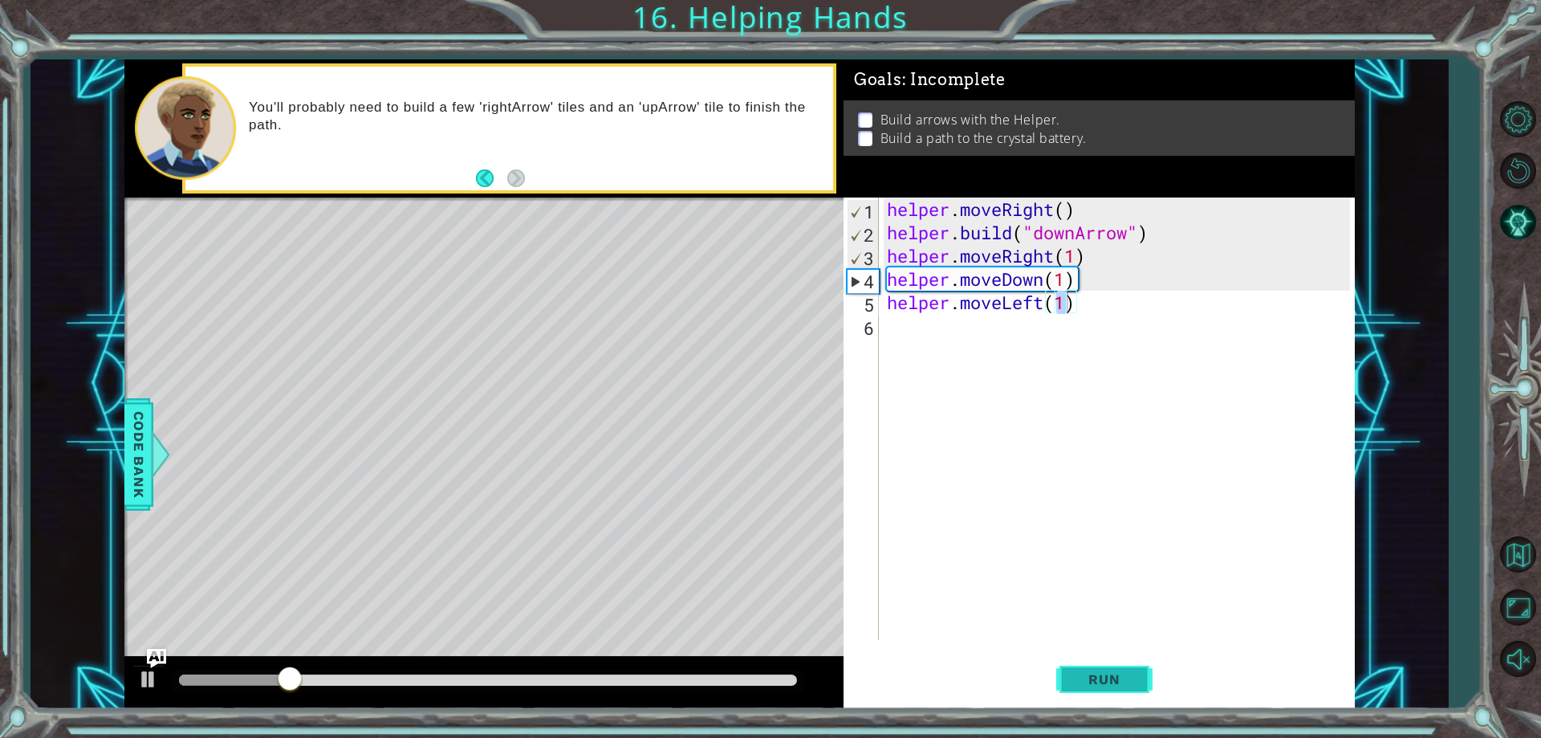
click at [1107, 665] on button "Run" at bounding box center [1104, 679] width 96 height 51
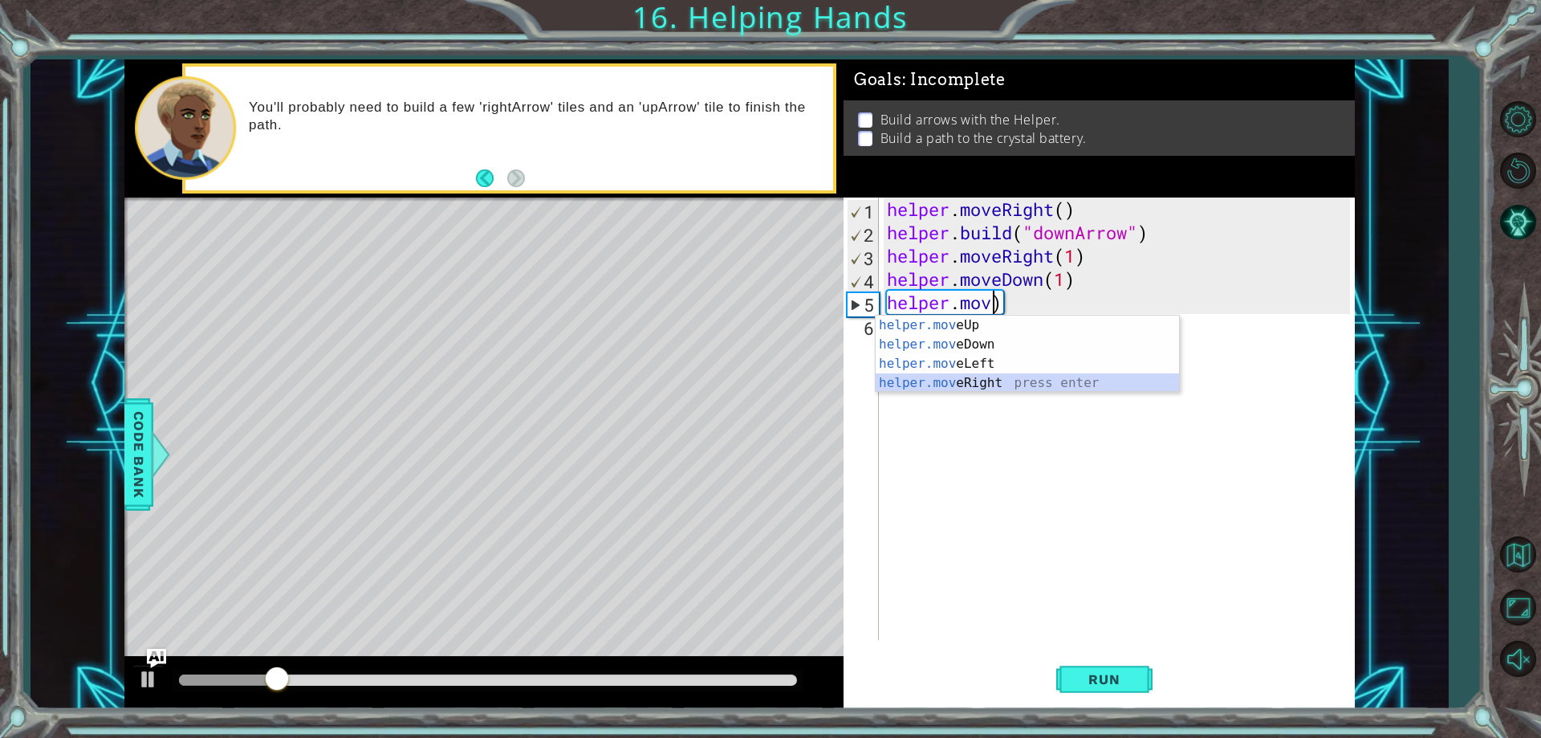
click at [1008, 375] on div "helper.mov eUp press enter helper.mov eDown press enter helper.mov eLeft press …" at bounding box center [1027, 373] width 303 height 116
type textarea "helper.moveRight(1)"
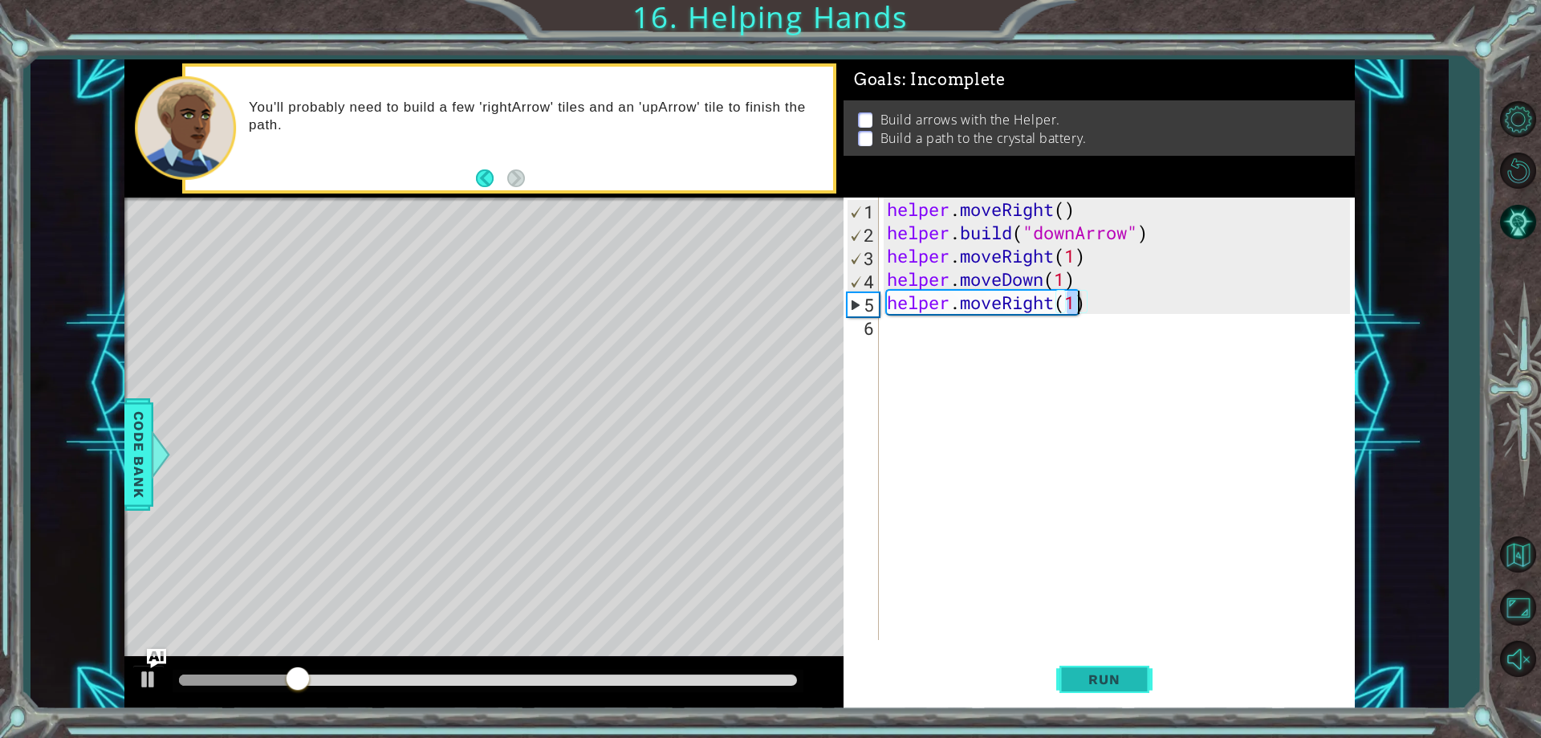
click at [1114, 679] on span "Run" at bounding box center [1103, 679] width 63 height 16
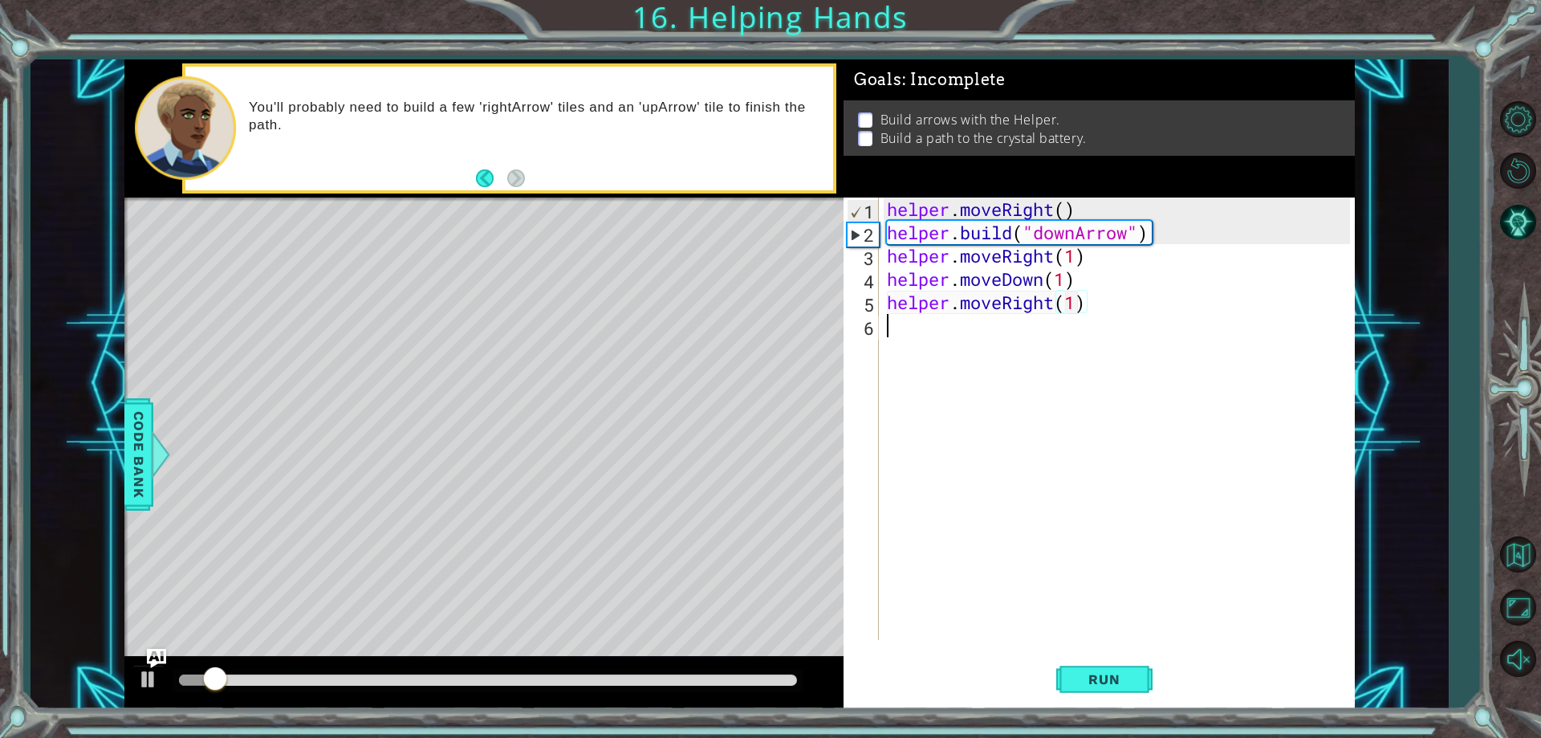
click at [1070, 369] on div "helper . moveRight ( ) helper . build ( "downArrow" ) helper . moveRight ( 1 ) …" at bounding box center [1121, 441] width 474 height 489
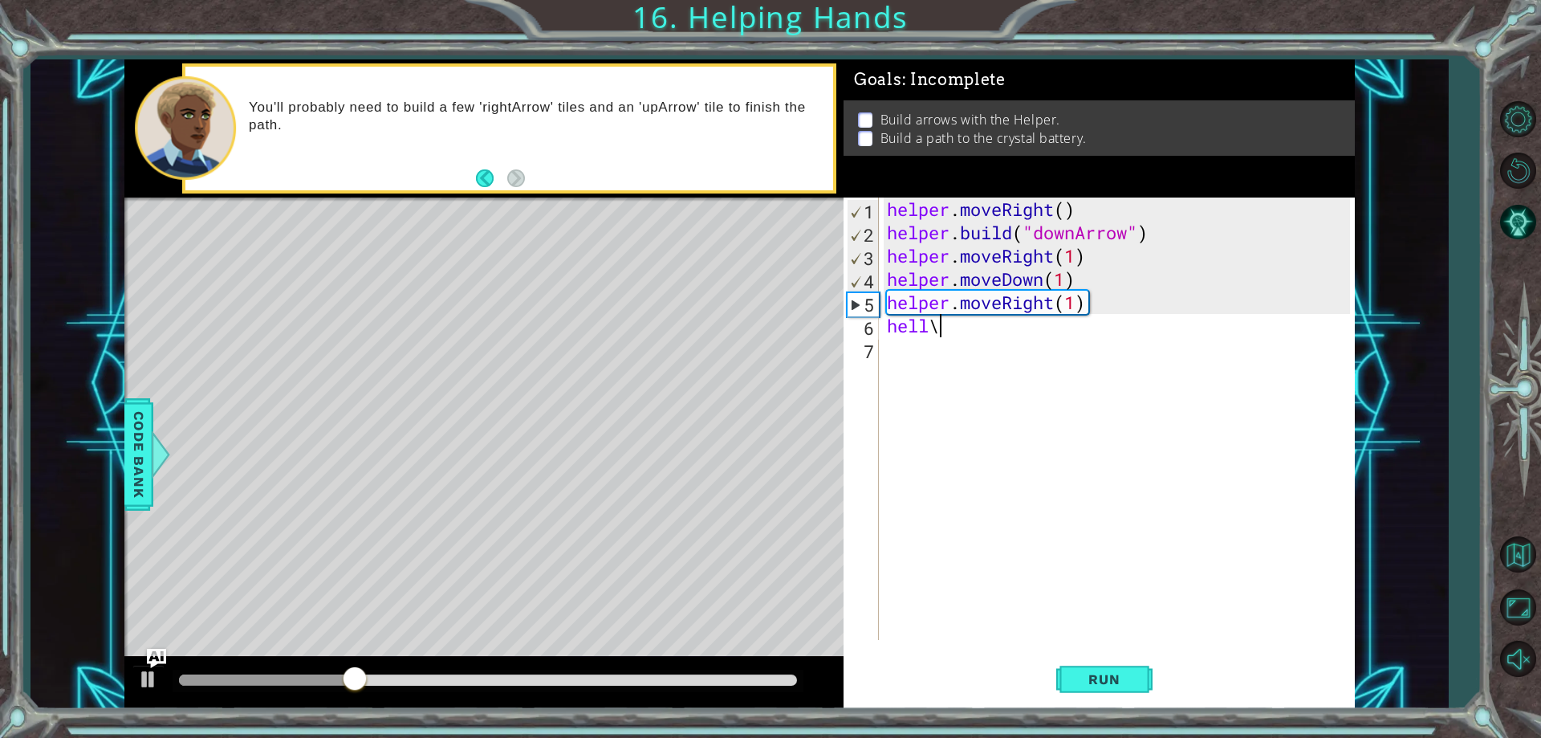
scroll to position [0, 1]
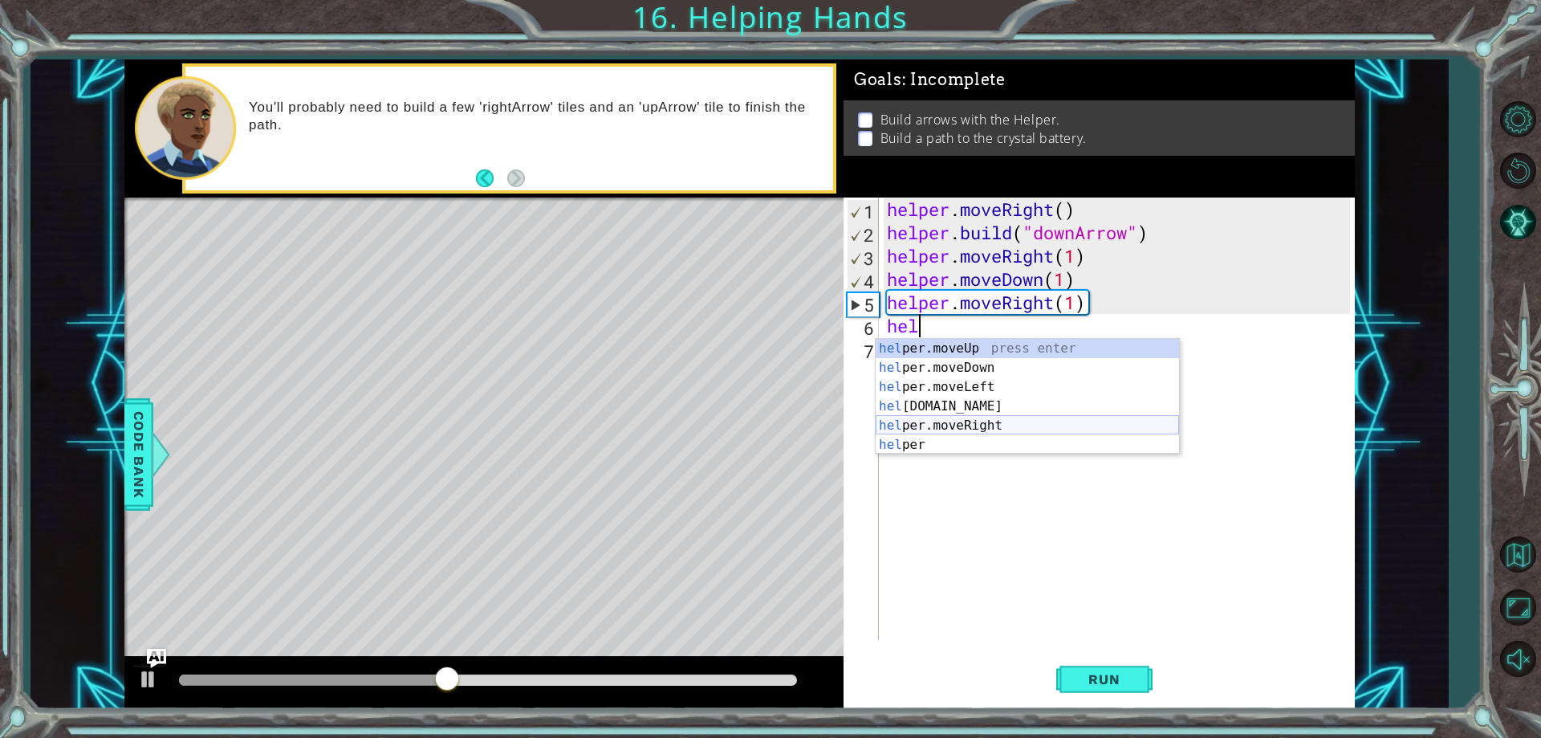
click at [955, 421] on div "hel per.moveUp press enter hel per.moveDown press enter hel per.moveLeft press …" at bounding box center [1027, 416] width 303 height 154
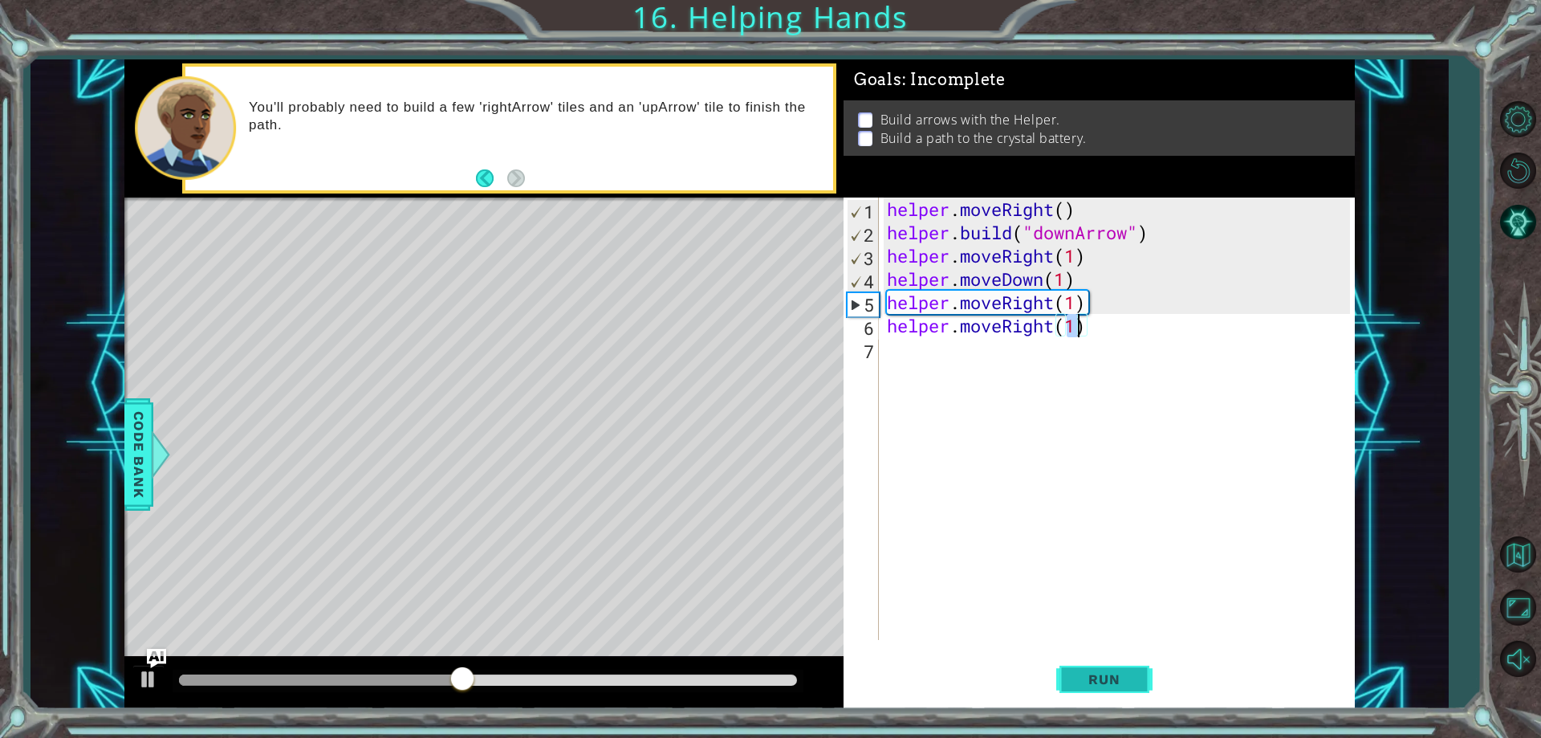
type textarea "helper.moveRight(1)"
click at [1069, 677] on button "Run" at bounding box center [1104, 679] width 96 height 51
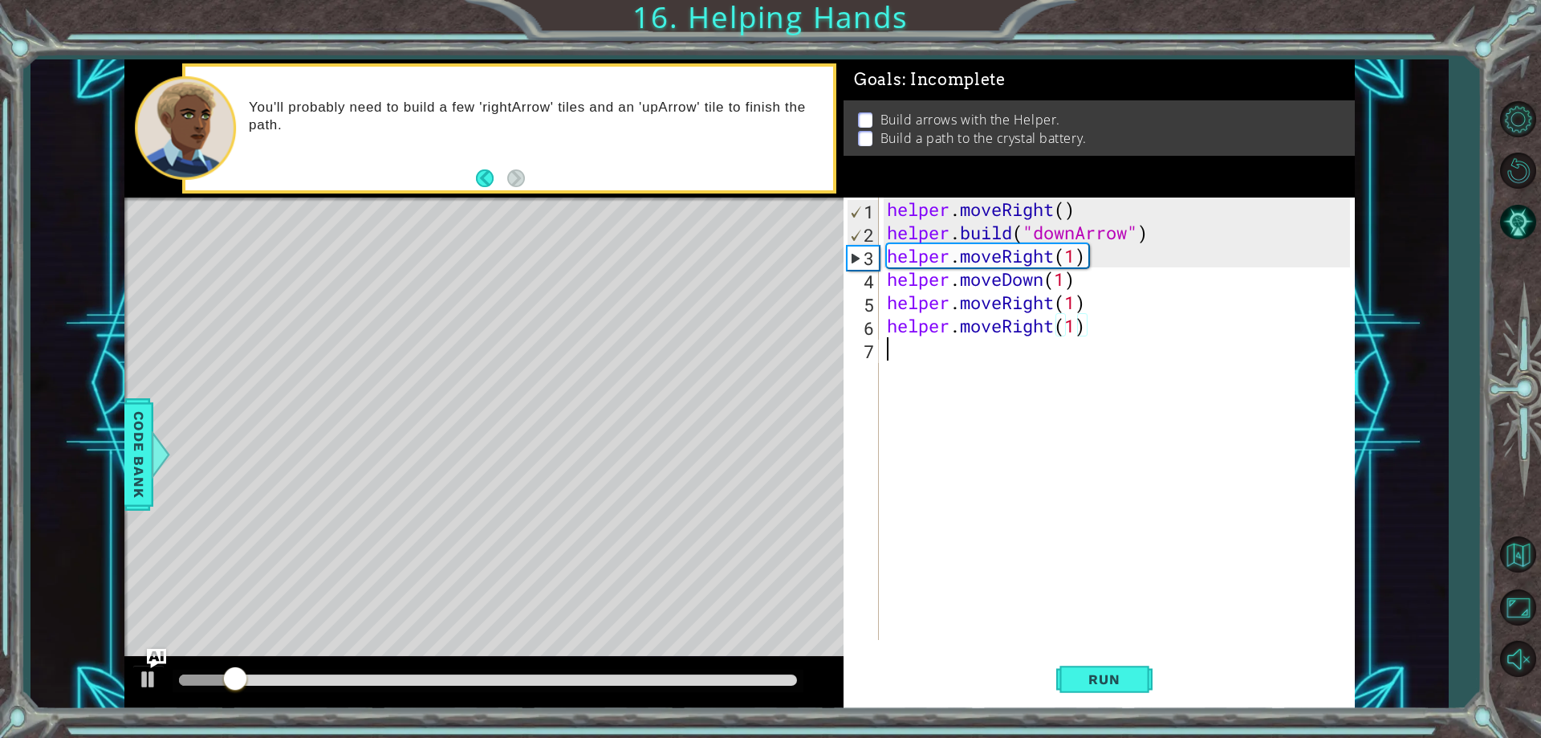
click at [936, 345] on div "helper . moveRight ( ) helper . build ( "downArrow" ) helper . moveRight ( 1 ) …" at bounding box center [1121, 441] width 474 height 489
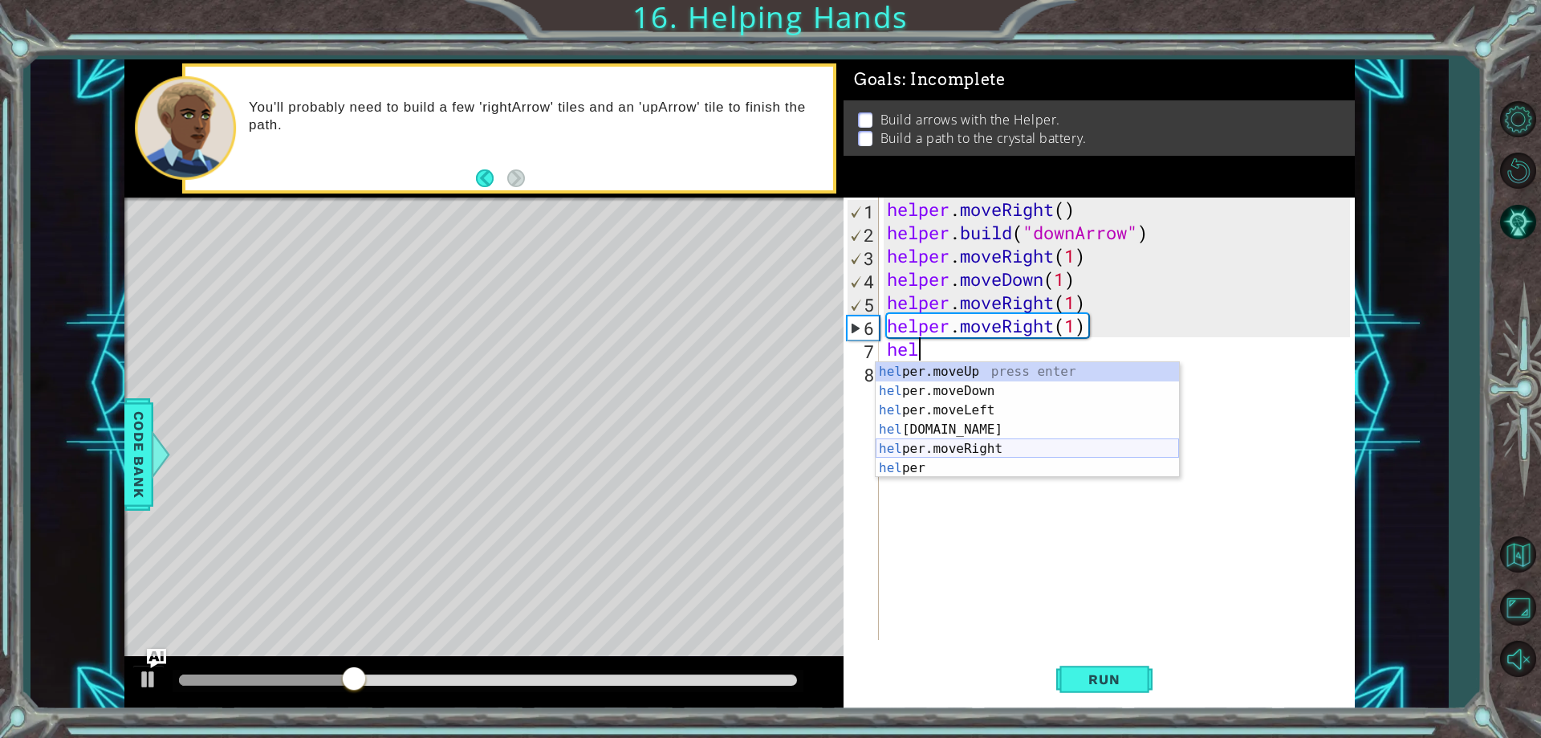
click at [1015, 457] on div "hel per.moveUp press enter hel per.moveDown press enter hel per.moveLeft press …" at bounding box center [1027, 439] width 303 height 154
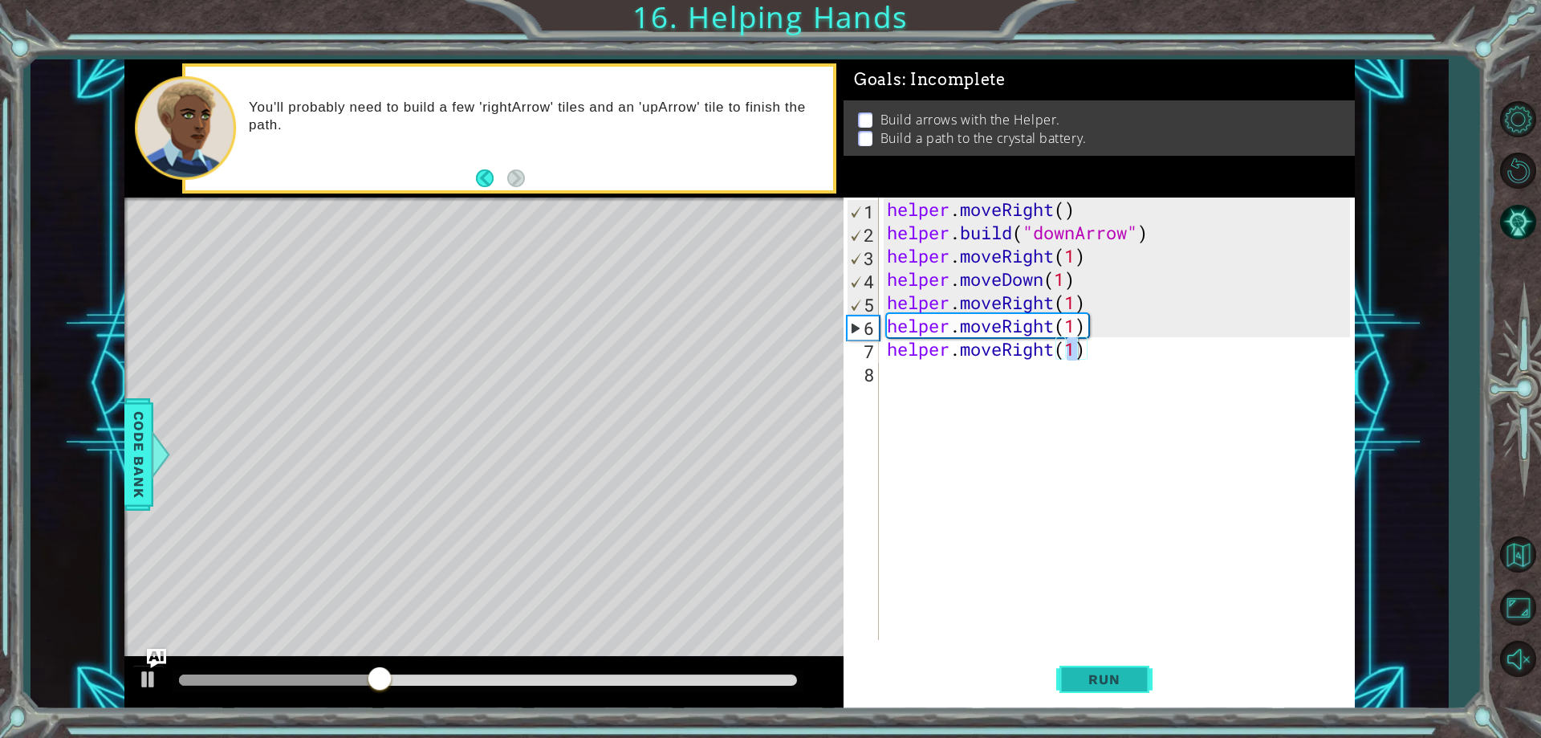
click at [1103, 684] on span "Run" at bounding box center [1103, 679] width 63 height 16
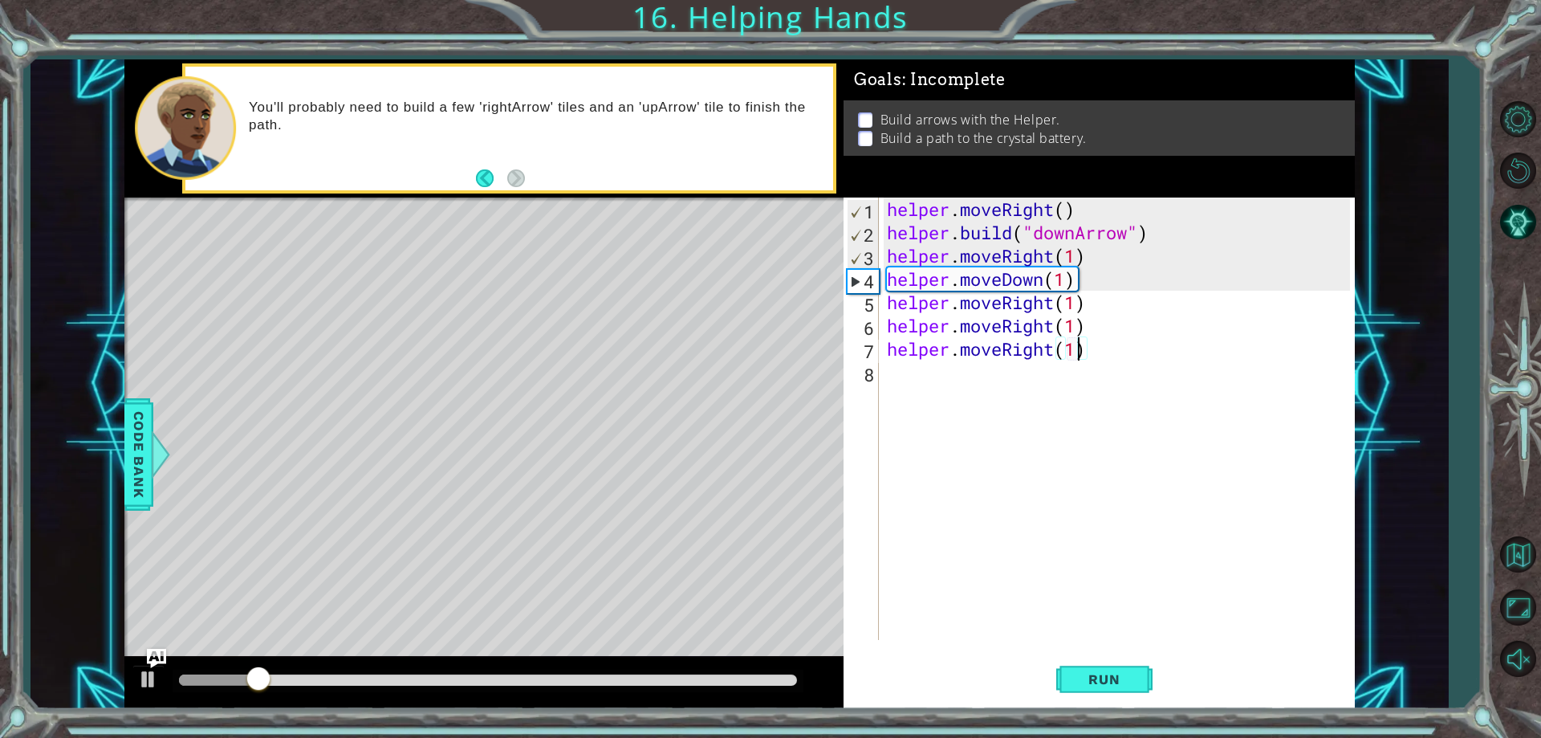
click at [1083, 351] on div "helper . moveRight ( ) helper . build ( "downArrow" ) helper . moveRight ( 1 ) …" at bounding box center [1121, 441] width 474 height 489
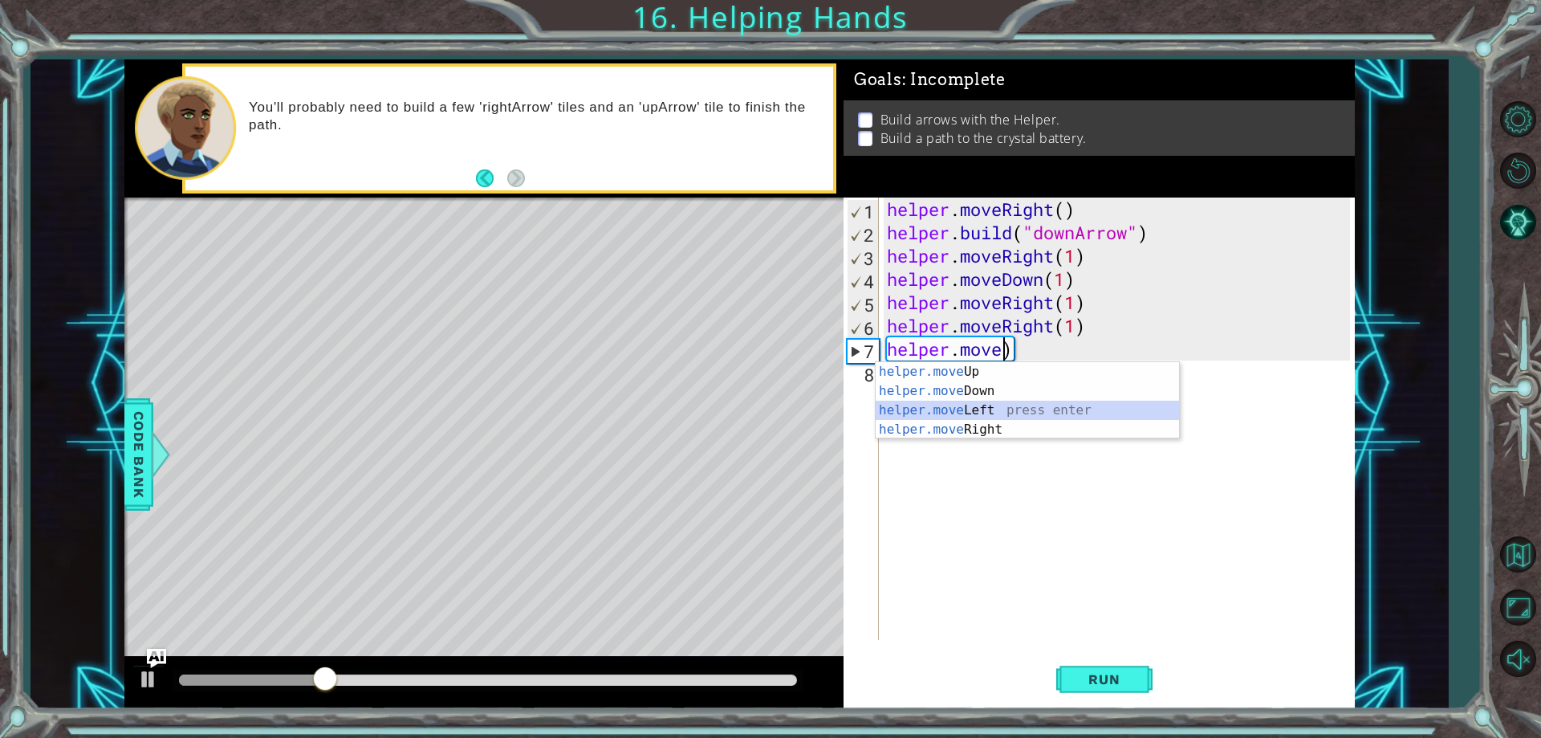
click at [1061, 416] on div "helper.move Up press enter helper.move Down press enter helper.move Left press …" at bounding box center [1027, 420] width 303 height 116
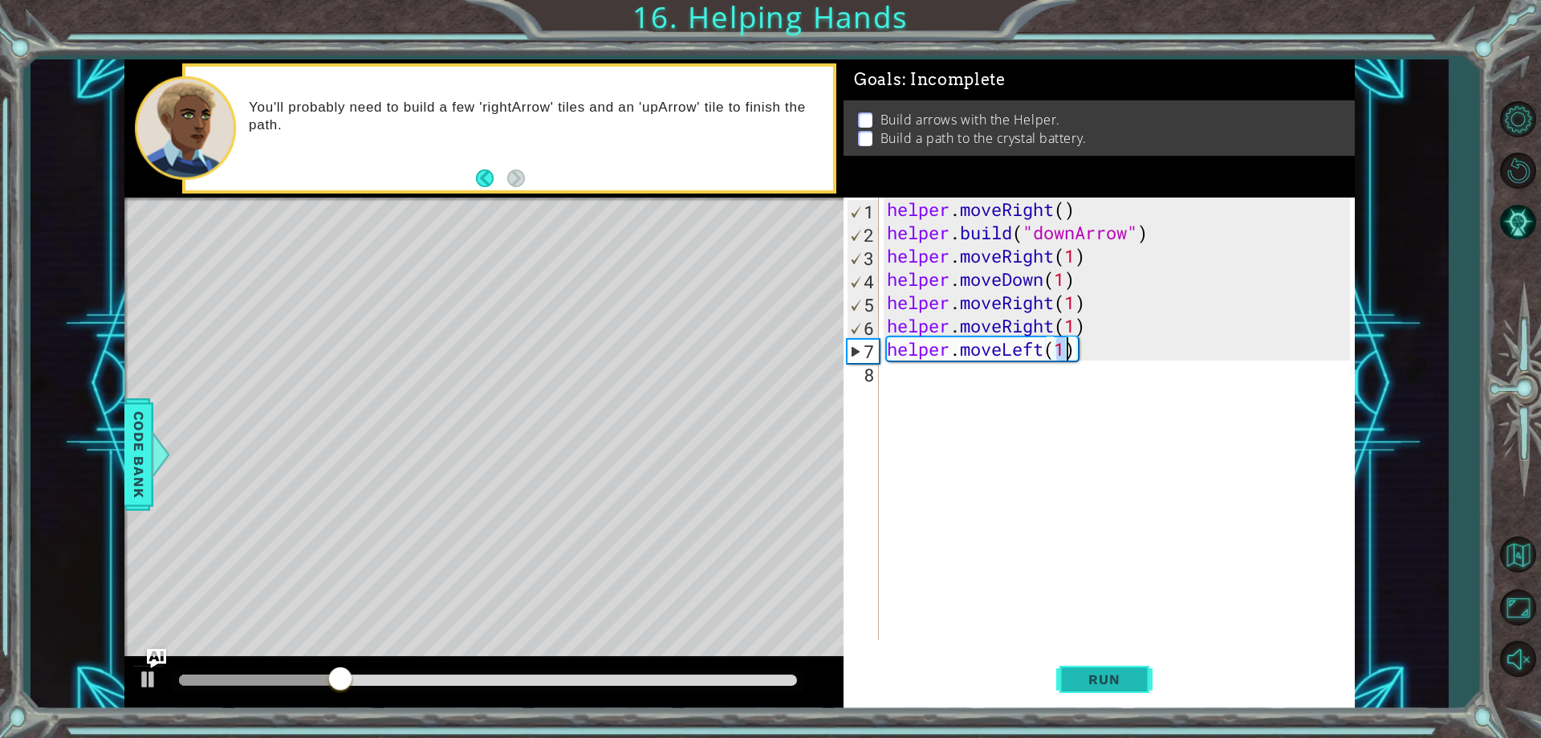
click at [1121, 686] on span "Run" at bounding box center [1103, 679] width 63 height 16
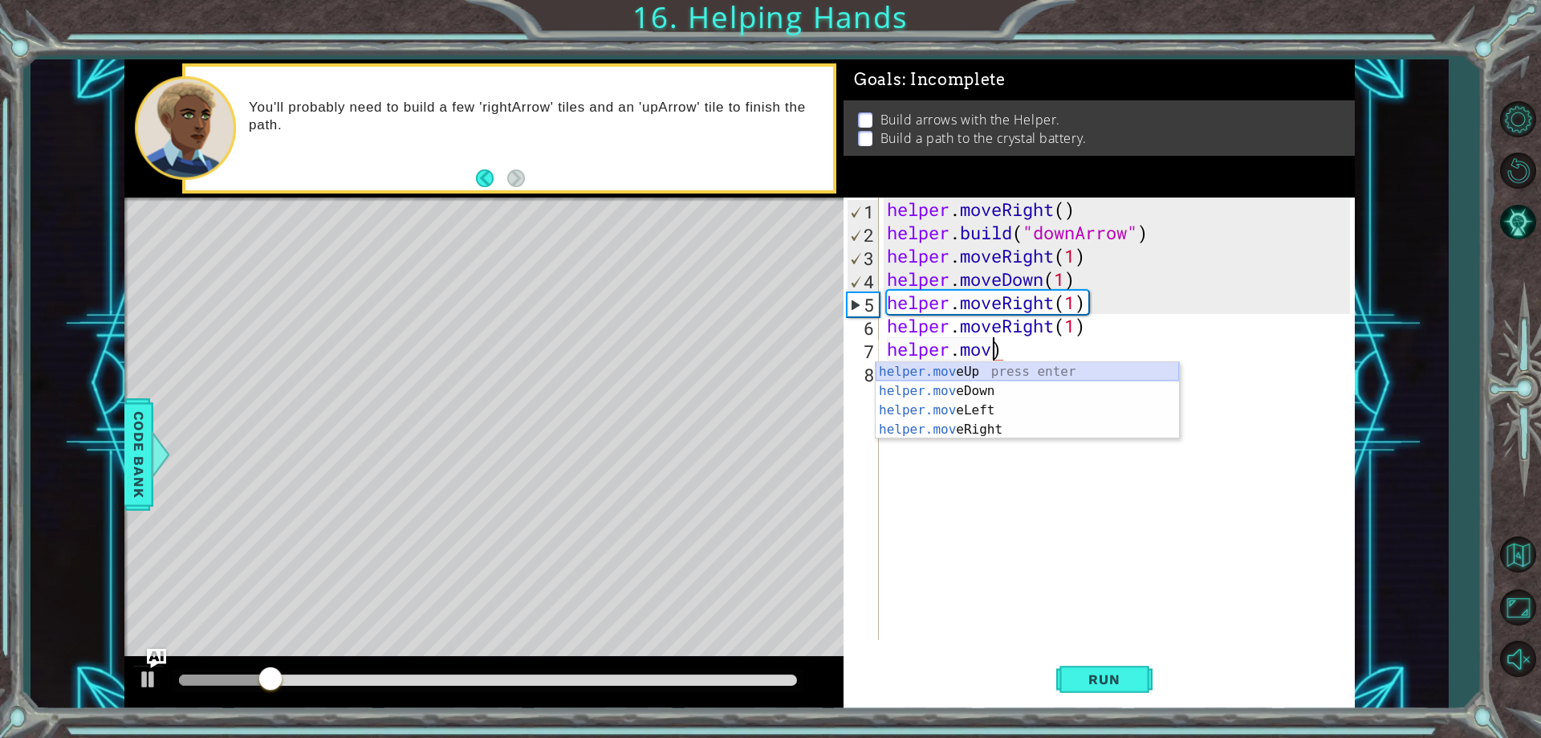
click at [1002, 362] on div "helper.mov eUp press enter helper.mov eDown press enter helper.mov eLeft press …" at bounding box center [1027, 420] width 303 height 116
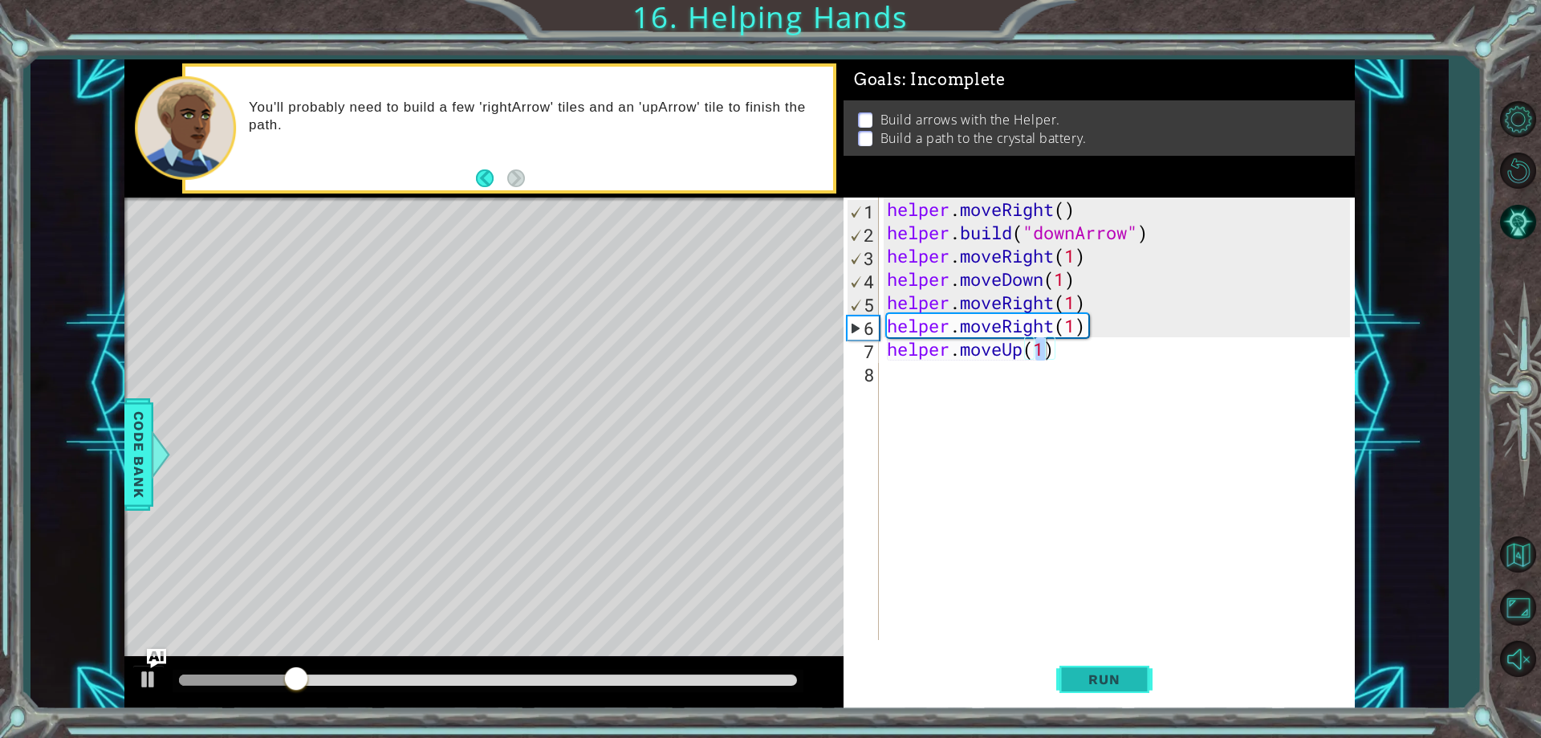
click at [1104, 673] on span "Run" at bounding box center [1103, 679] width 63 height 16
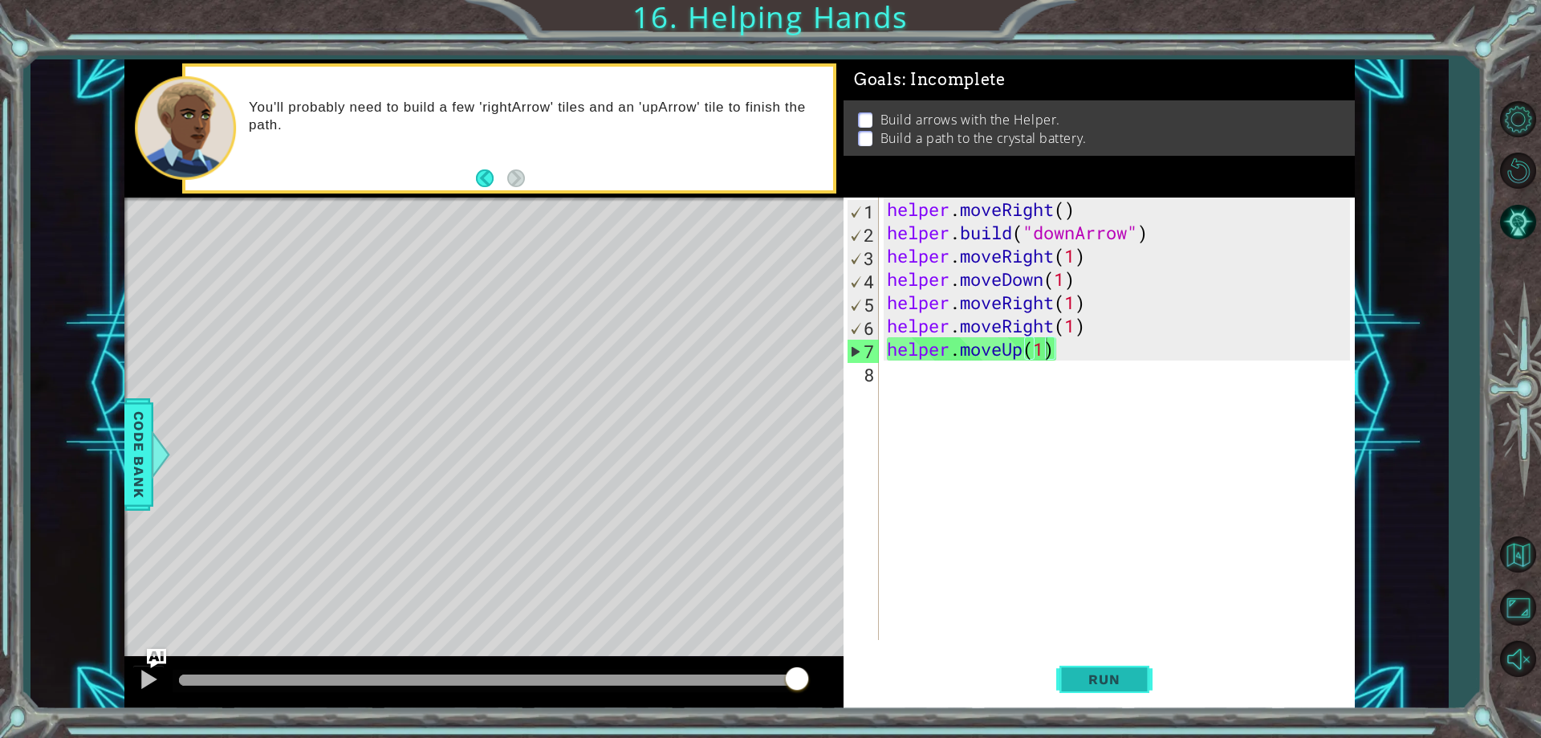
click at [1092, 666] on button "Run" at bounding box center [1104, 679] width 96 height 51
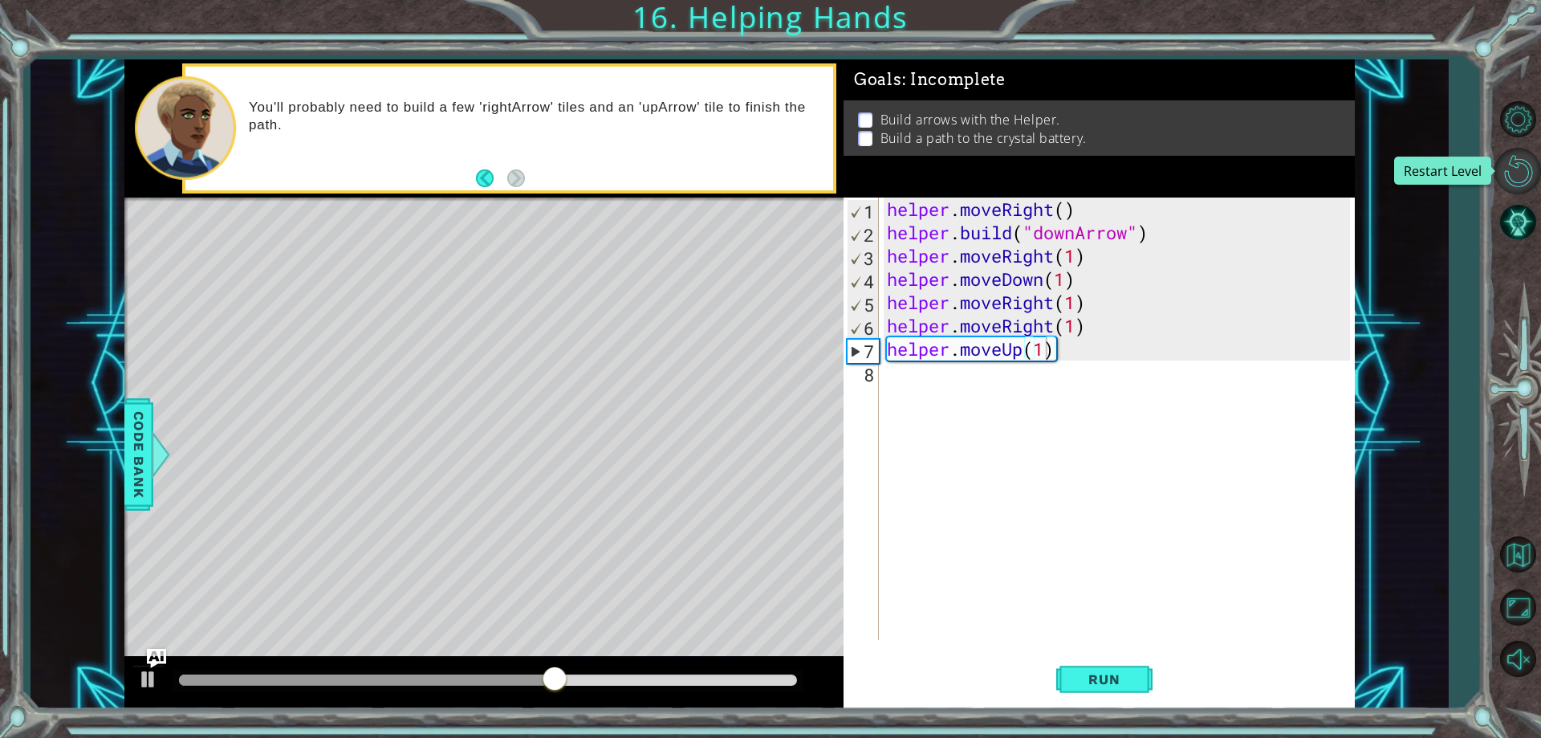
click at [1526, 172] on button "Restart Level" at bounding box center [1518, 171] width 47 height 47
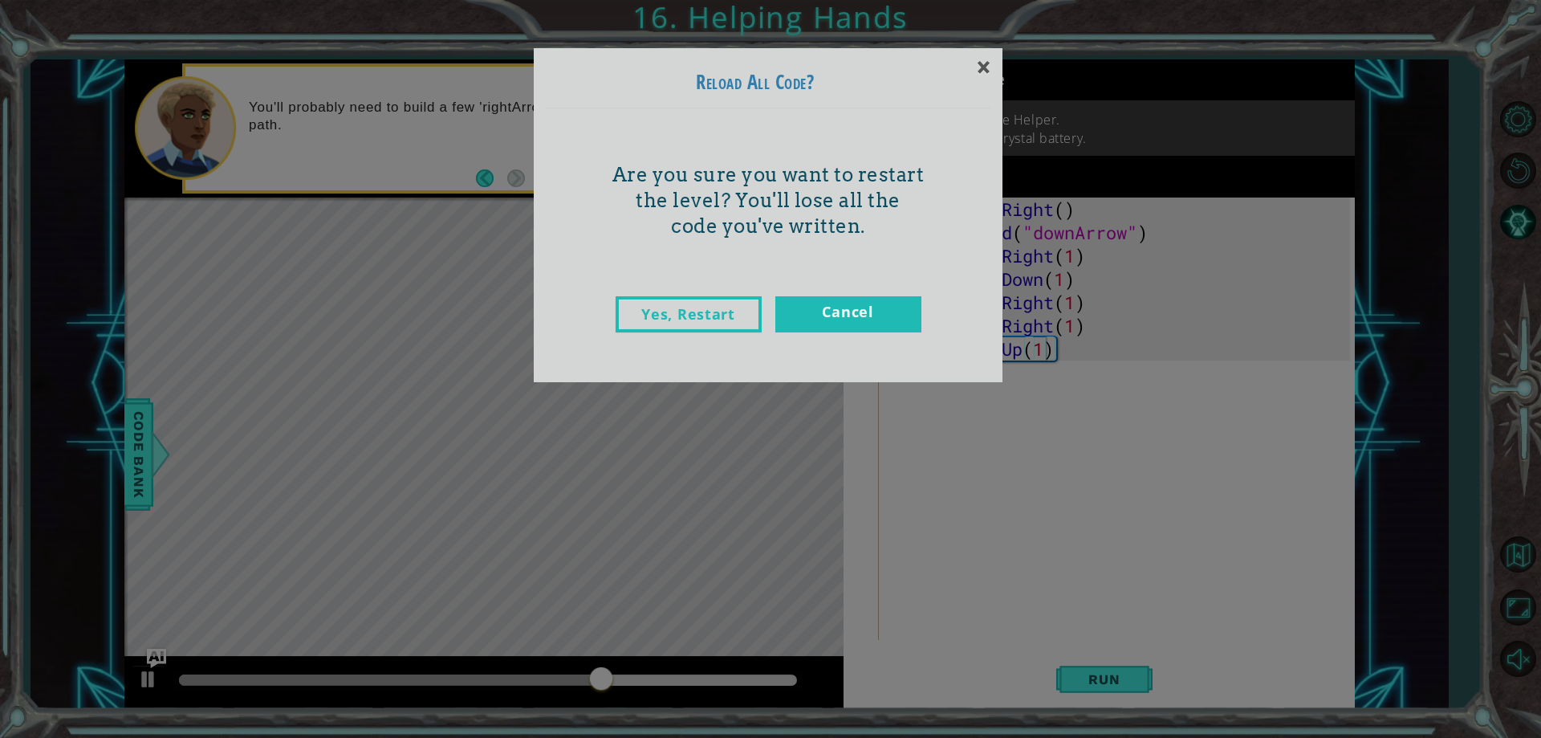
click at [676, 328] on div "Yes, Restart Cancel" at bounding box center [768, 330] width 445 height 101
click at [681, 319] on link "Yes, Restart" at bounding box center [689, 314] width 146 height 36
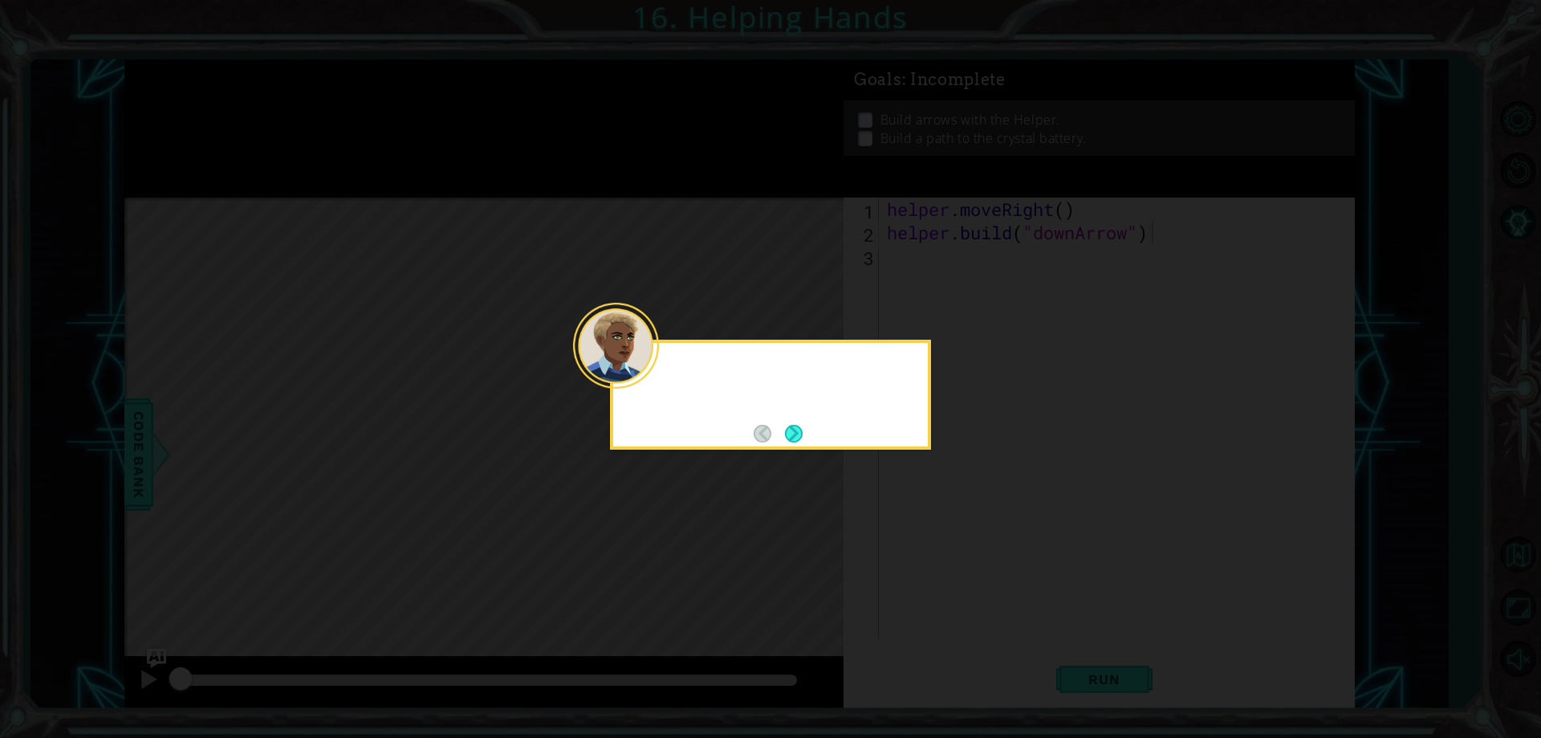
type textarea "[DOMAIN_NAME]("downArrow")"
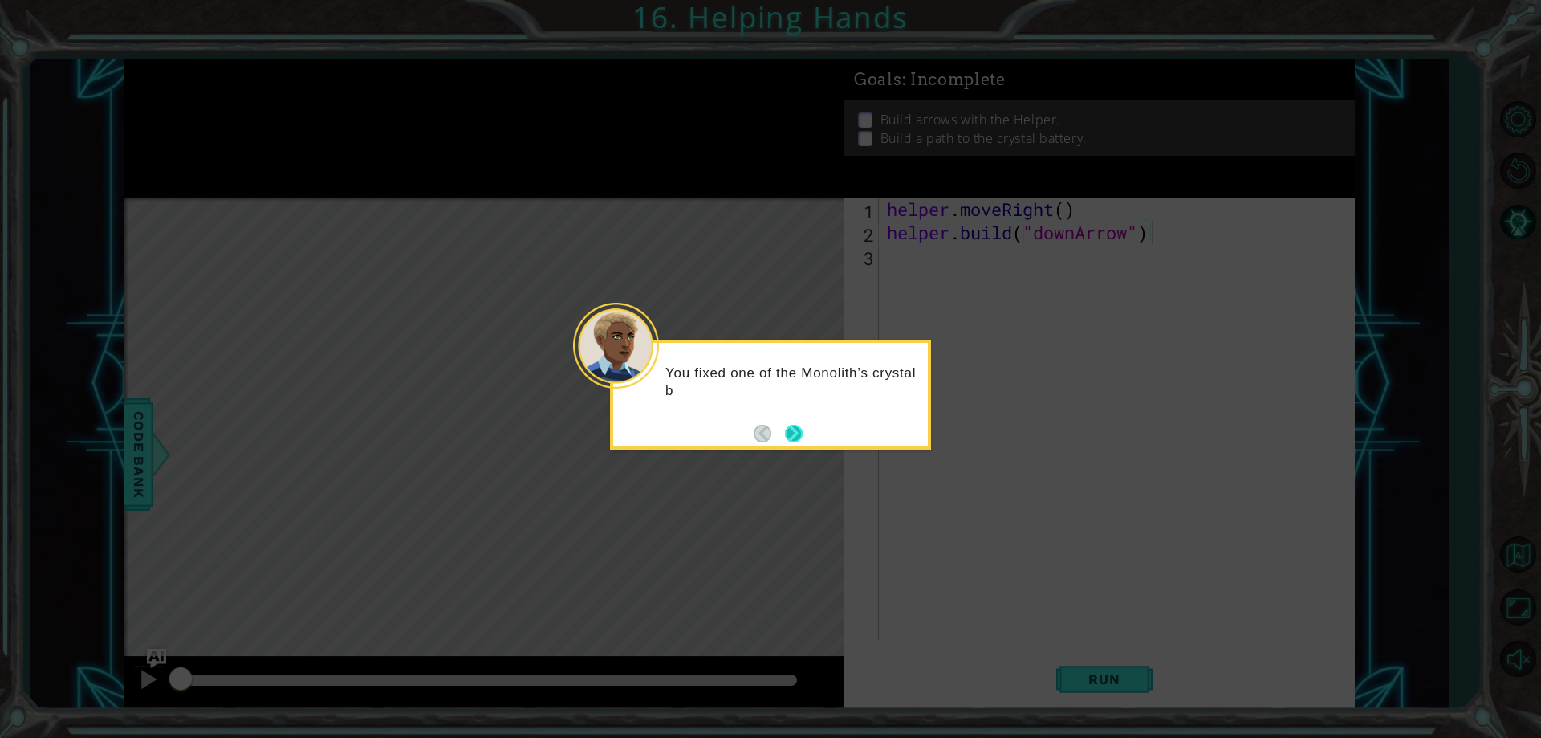
click at [787, 429] on button "Next" at bounding box center [793, 433] width 19 height 19
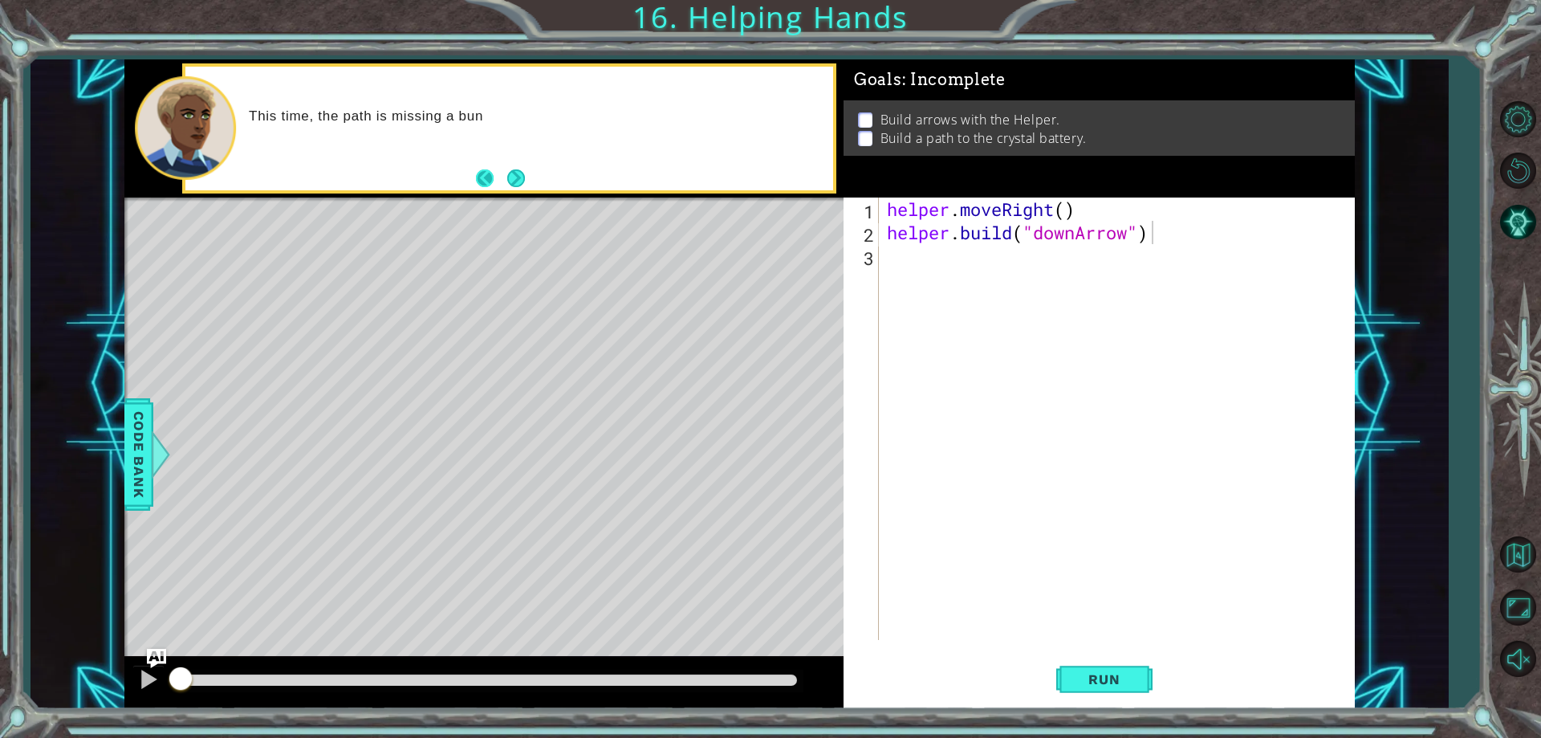
drag, startPoint x: 472, startPoint y: 182, endPoint x: 500, endPoint y: 181, distance: 28.1
click at [490, 181] on div "This time, the path is missing a bun" at bounding box center [509, 129] width 648 height 124
click at [518, 181] on button "Next" at bounding box center [515, 178] width 19 height 19
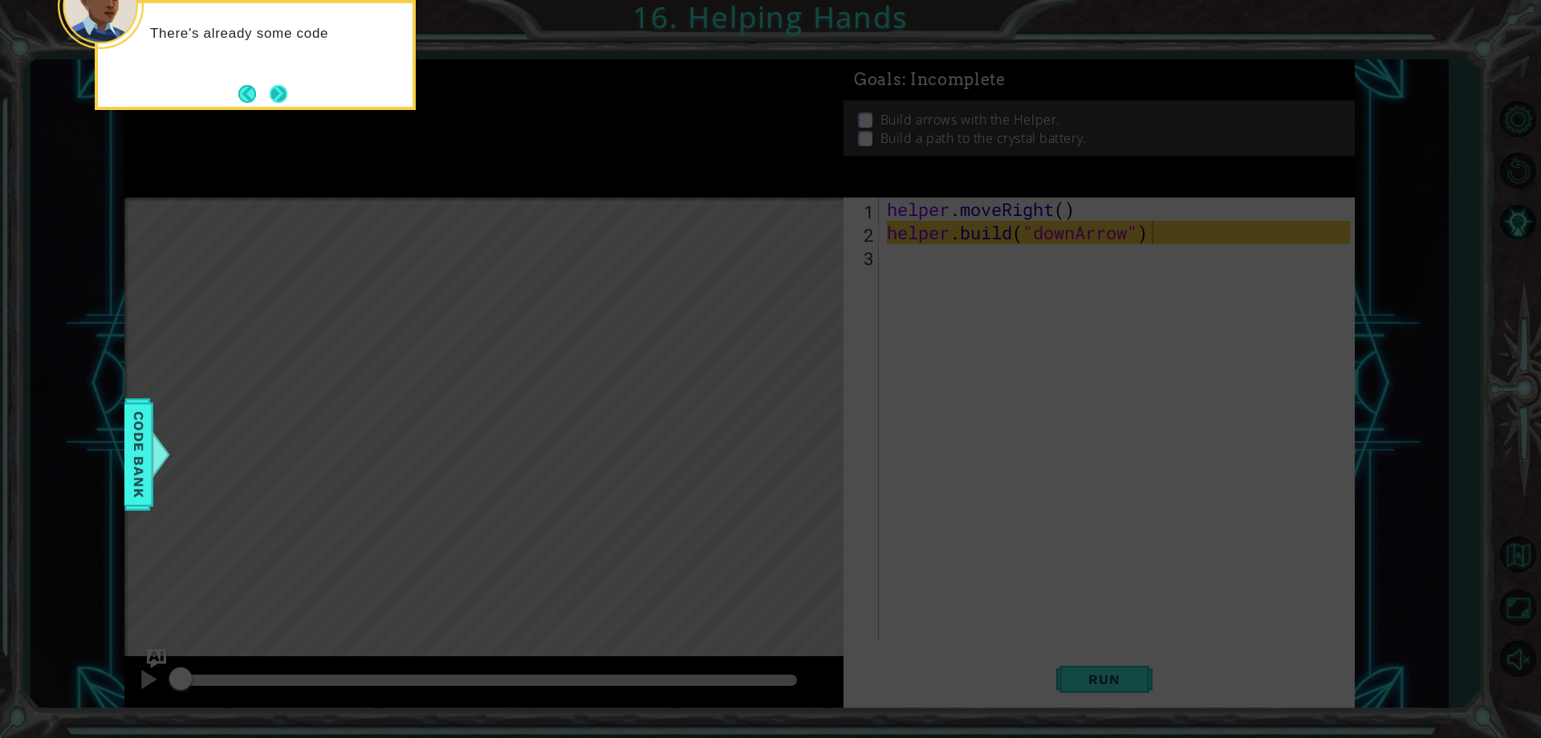
click at [270, 102] on button "Next" at bounding box center [278, 93] width 19 height 19
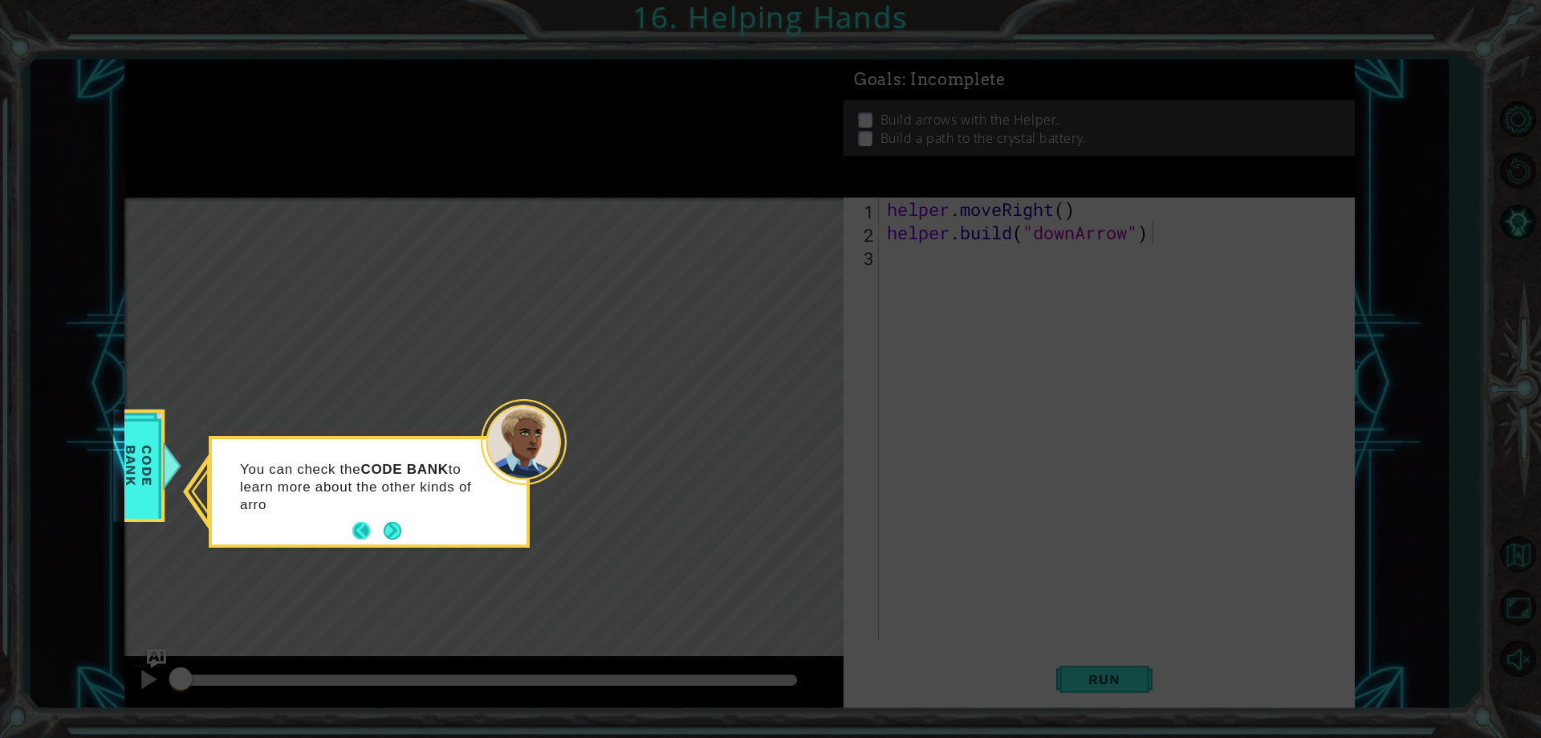
click at [372, 524] on button "Back" at bounding box center [367, 531] width 31 height 18
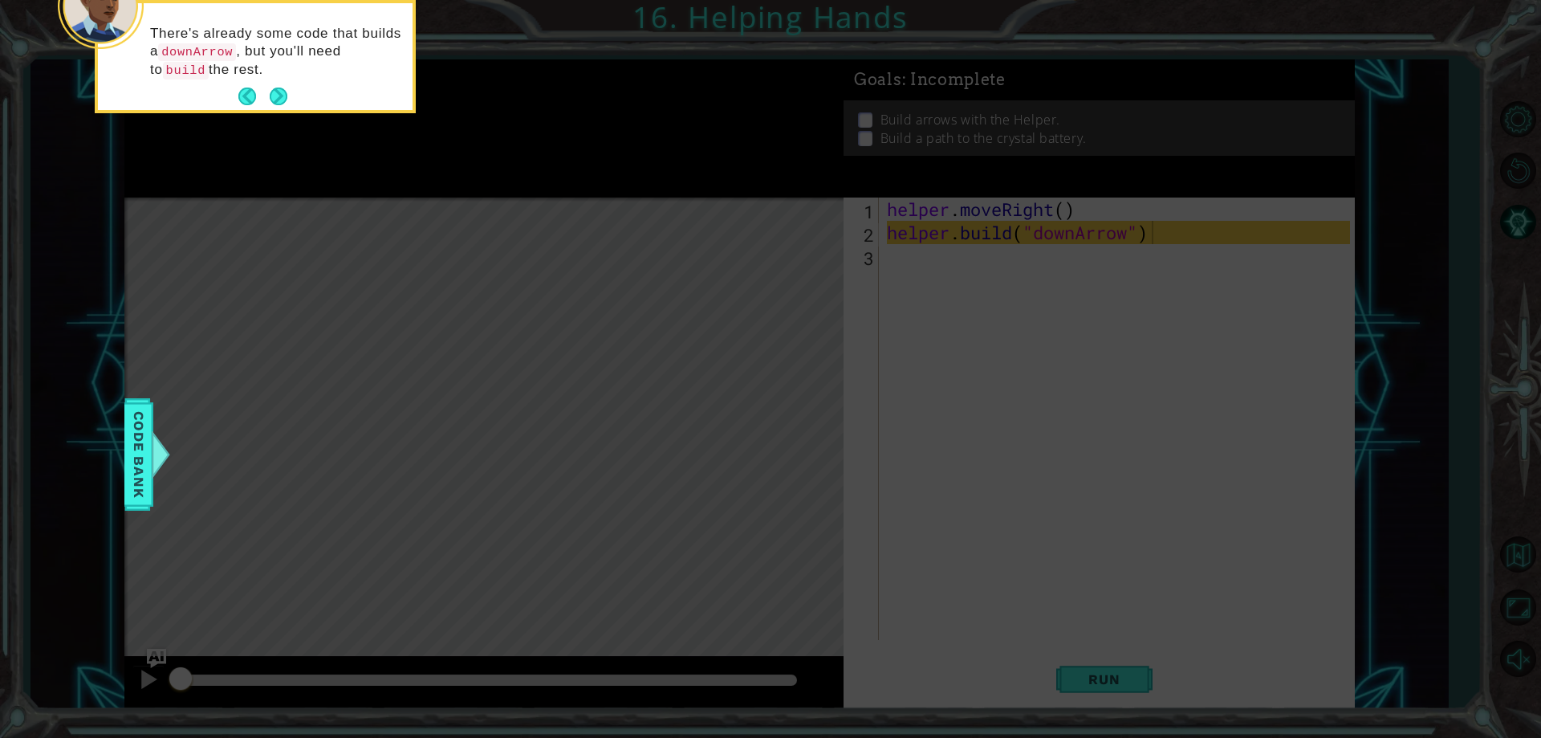
click at [372, 522] on icon at bounding box center [770, 110] width 1541 height 1255
click at [279, 95] on button "Next" at bounding box center [279, 96] width 18 height 18
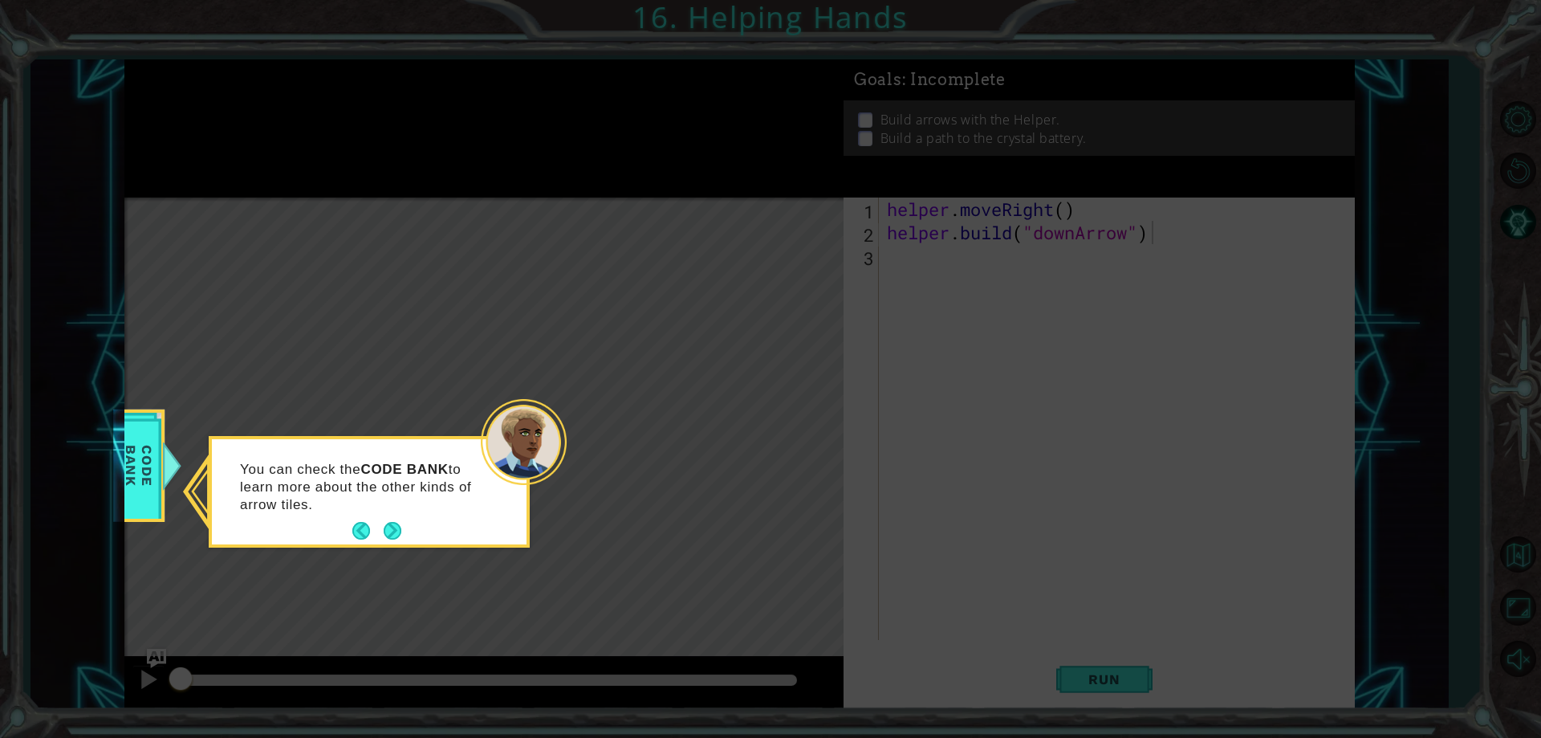
click at [425, 523] on div "You can check the CODE BANK to learn more about the other kinds of arrow tiles." at bounding box center [369, 494] width 315 height 99
click at [401, 527] on button "Next" at bounding box center [393, 531] width 18 height 18
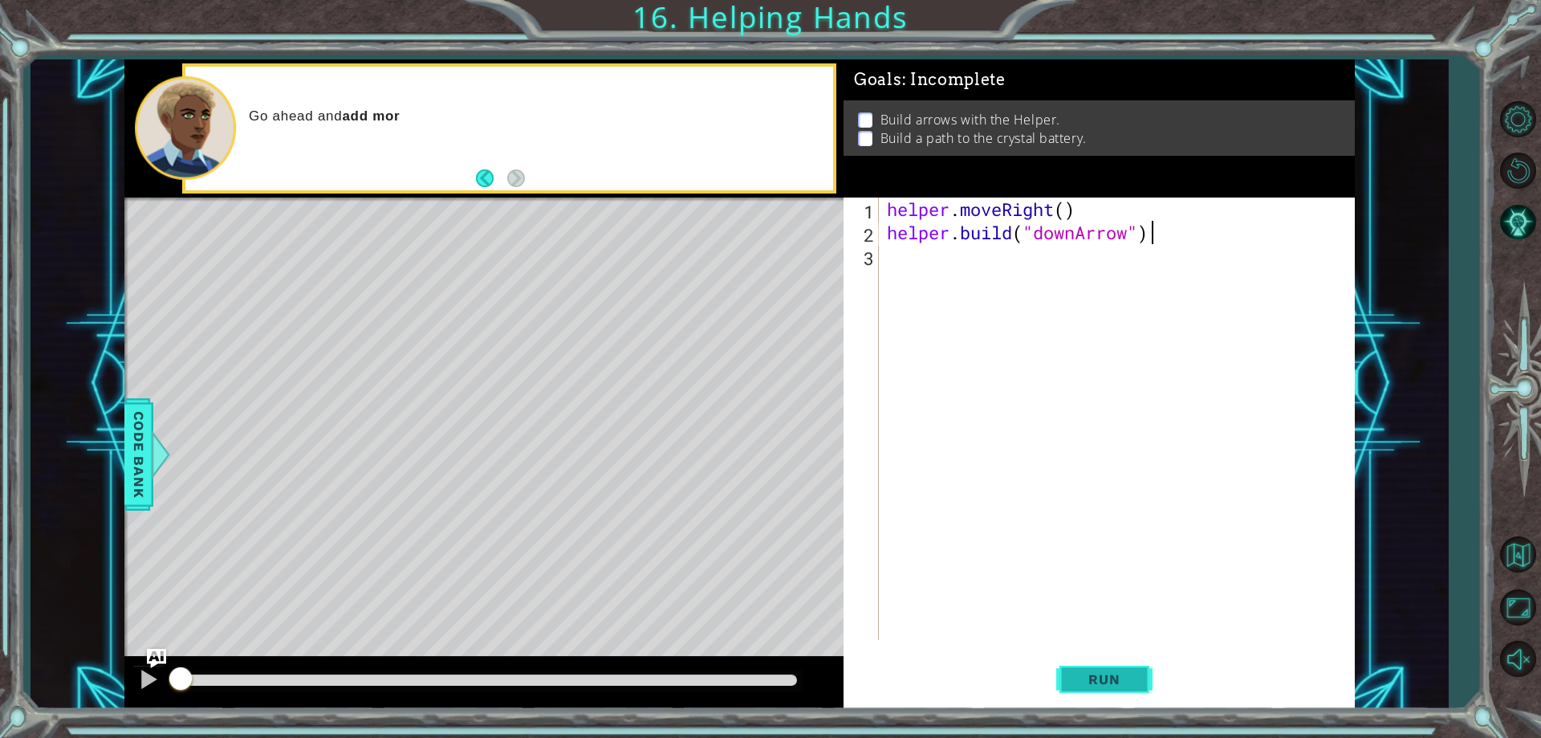
click at [1086, 675] on span "Run" at bounding box center [1103, 679] width 63 height 16
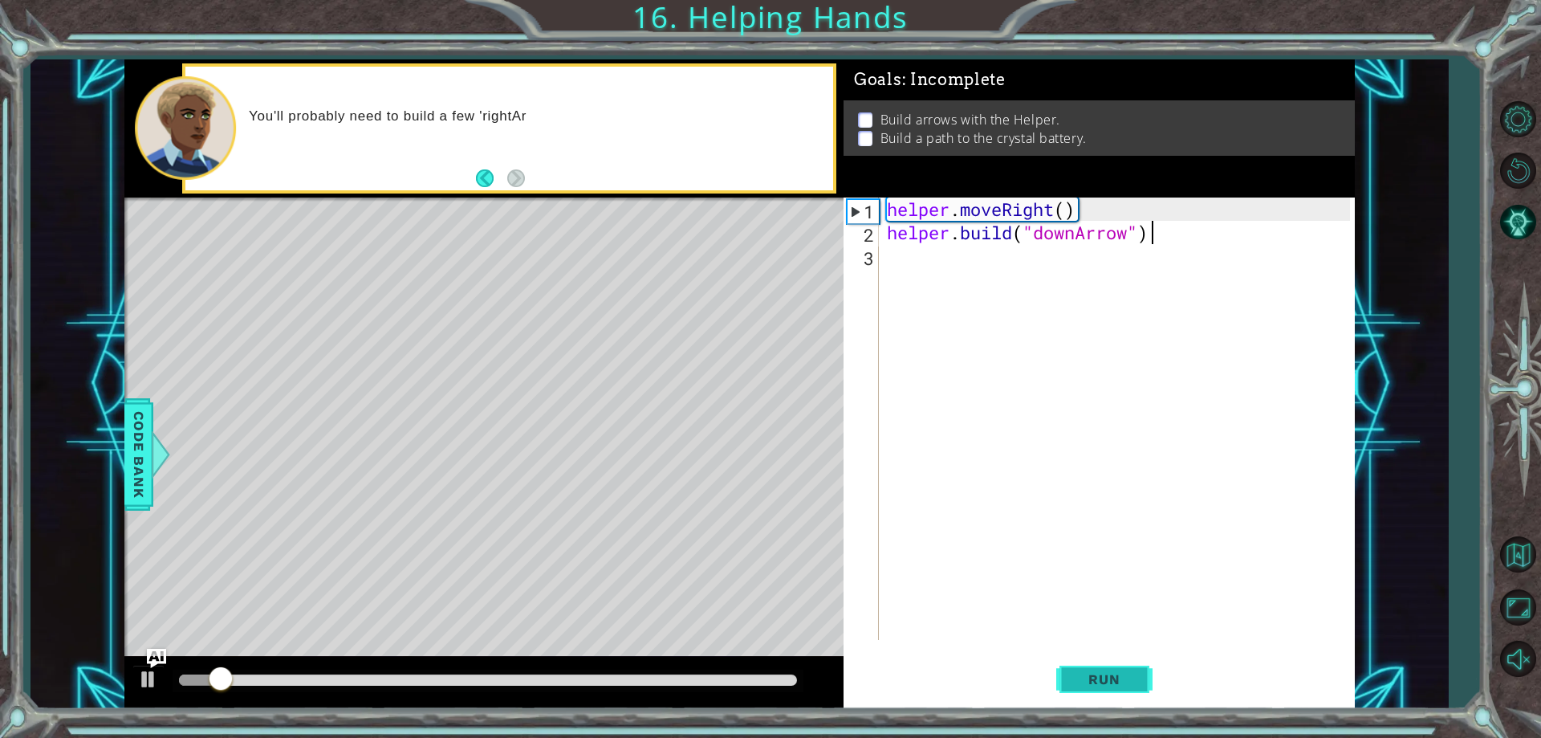
click at [1086, 675] on span "Run" at bounding box center [1103, 679] width 63 height 16
click at [132, 449] on span "Code Bank" at bounding box center [139, 454] width 26 height 98
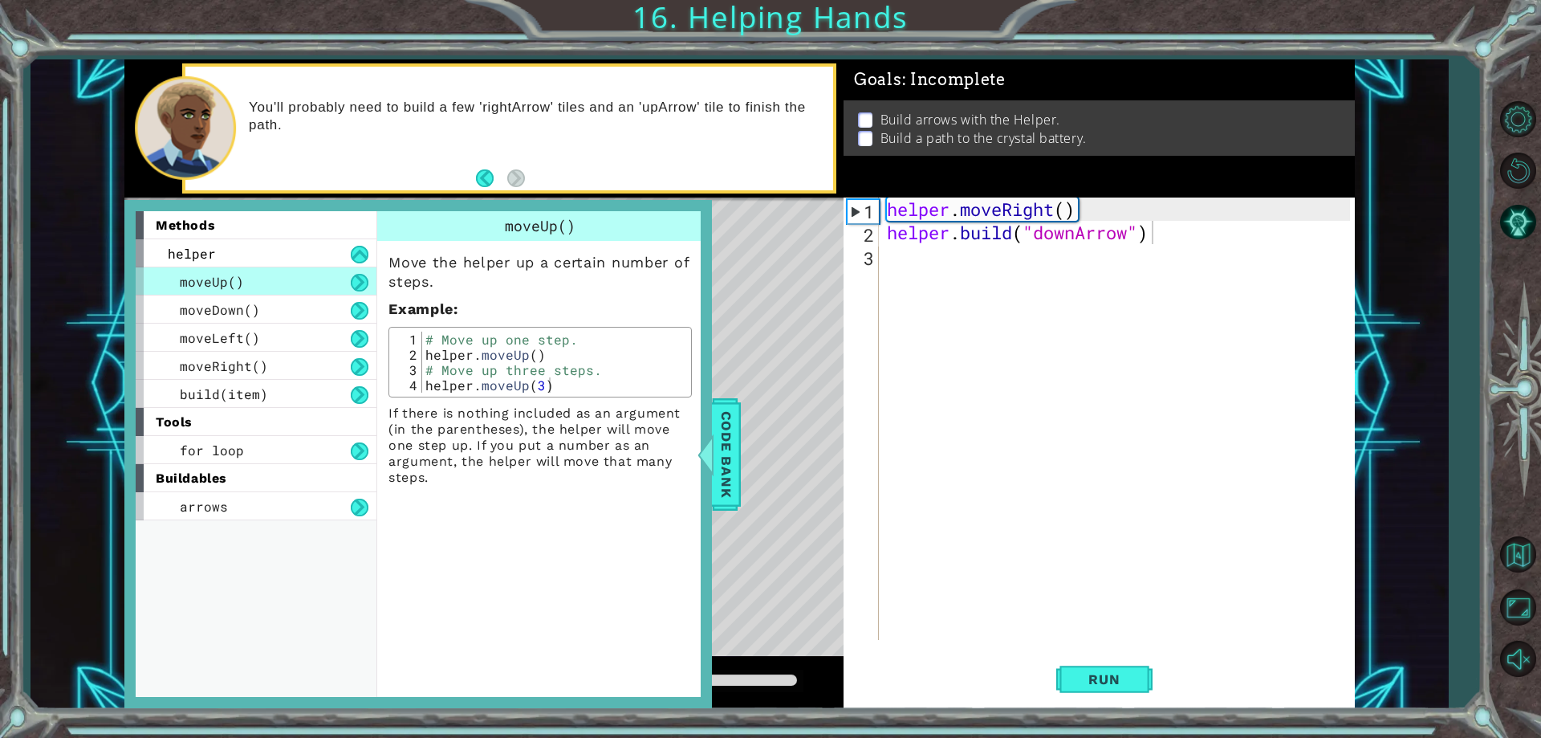
click at [378, 410] on div "Move the helper up a certain number of steps. Example : 1 2 3 4 # Move up one s…" at bounding box center [540, 363] width 326 height 245
drag, startPoint x: 669, startPoint y: 363, endPoint x: 737, endPoint y: 417, distance: 86.7
click at [712, 417] on div "methods helper moveUp() moveDown() moveLeft() moveRight() build(item) tools for…" at bounding box center [418, 454] width 588 height 508
type textarea "# Move up three steps. helper.moveUp(3)"
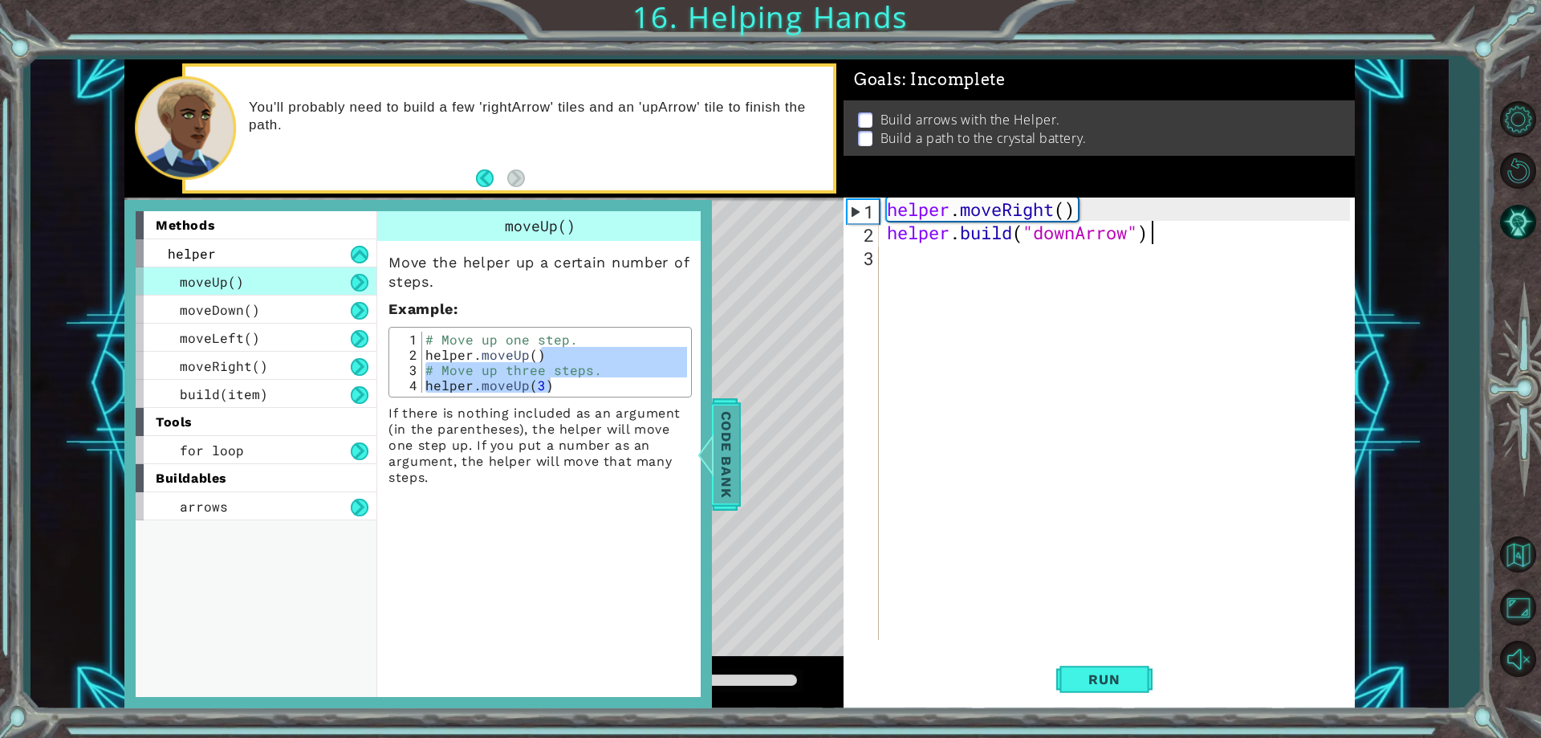
drag, startPoint x: 716, startPoint y: 435, endPoint x: 723, endPoint y: 426, distance: 11.4
click at [712, 428] on div "methods helper moveUp() moveDown() moveLeft() moveRight() build(item) tools for…" at bounding box center [418, 454] width 588 height 508
click at [758, 416] on div "methods helper moveUp() moveDown() moveLeft() moveRight() build(item) tools for…" at bounding box center [739, 383] width 1230 height 649
click at [710, 453] on div at bounding box center [706, 454] width 20 height 48
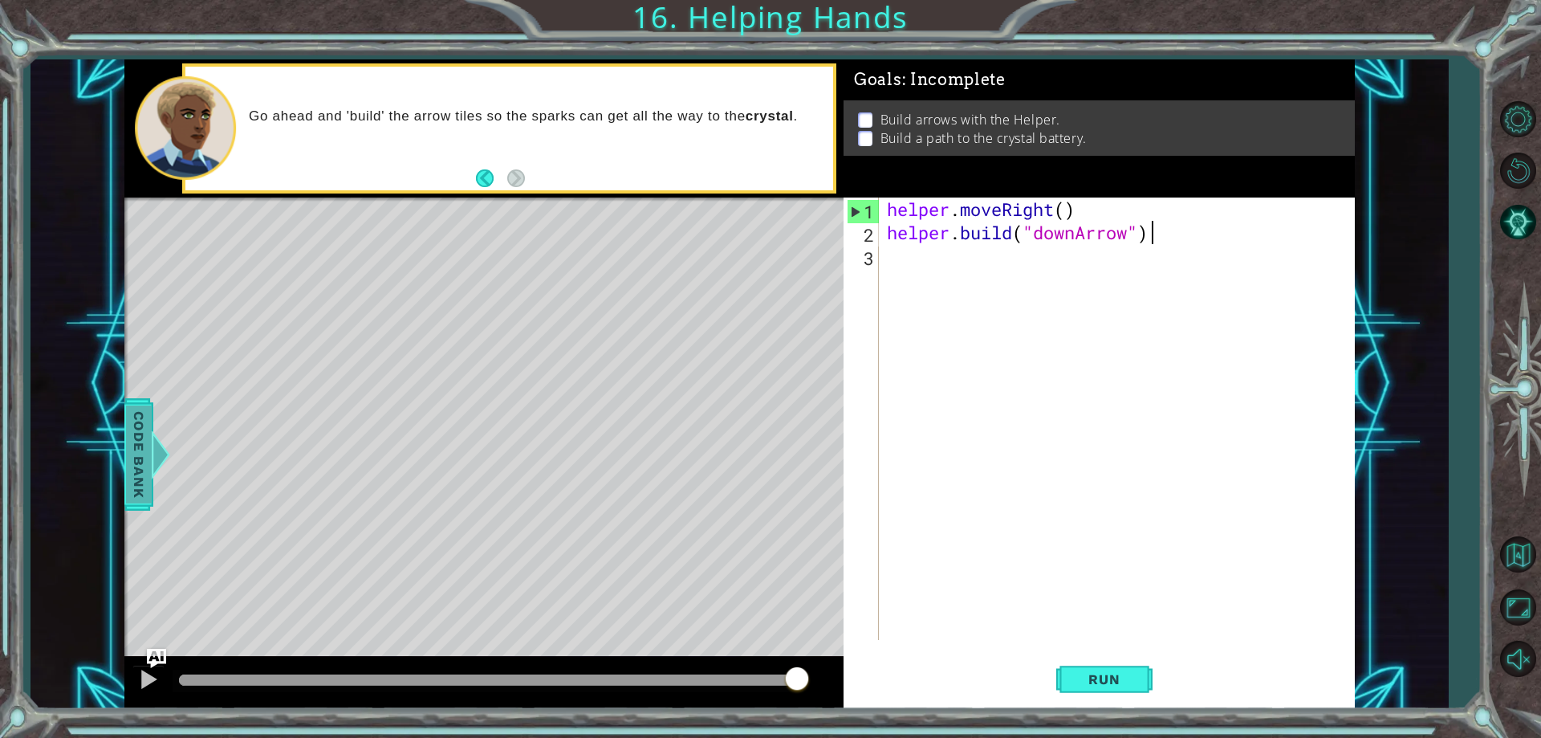
type textarea "[DOMAIN_NAME]("downArrow")+"
